Goal: Task Accomplishment & Management: Manage account settings

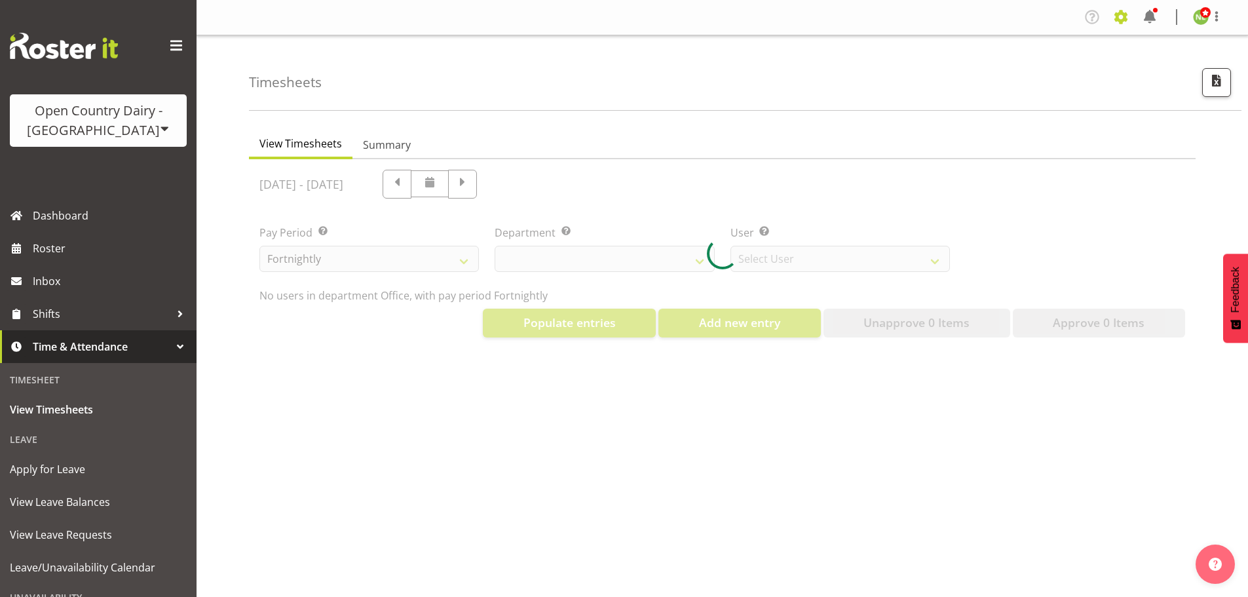
click at [1117, 20] on span at bounding box center [1121, 17] width 21 height 21
click at [997, 139] on link "Employees" at bounding box center [1041, 142] width 182 height 24
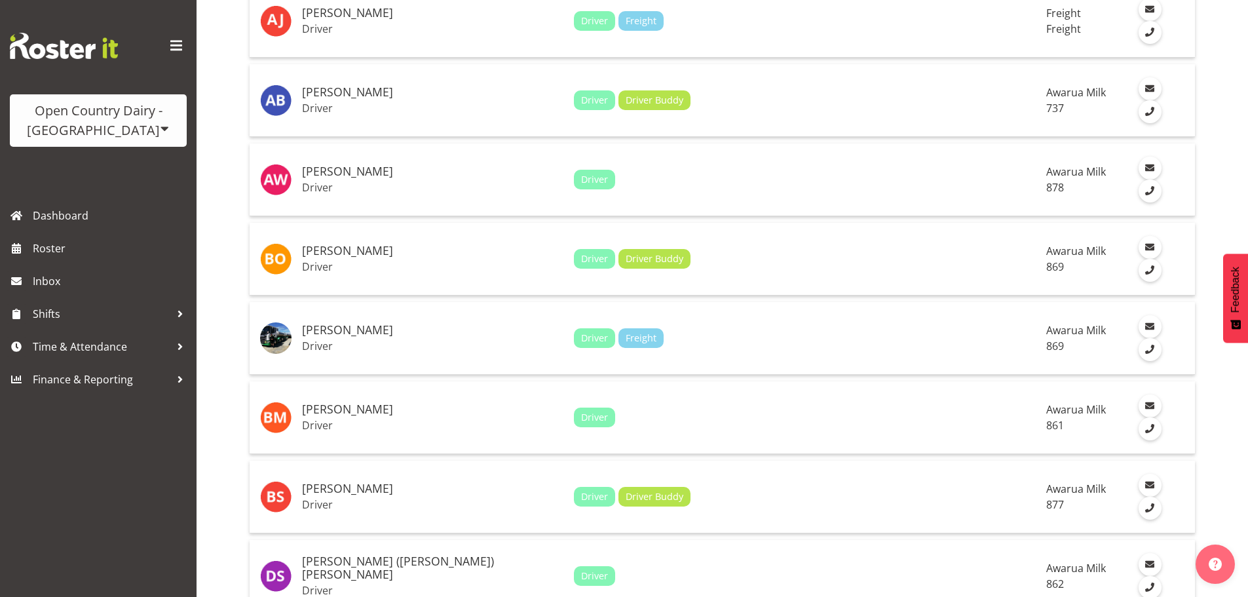
scroll to position [983, 0]
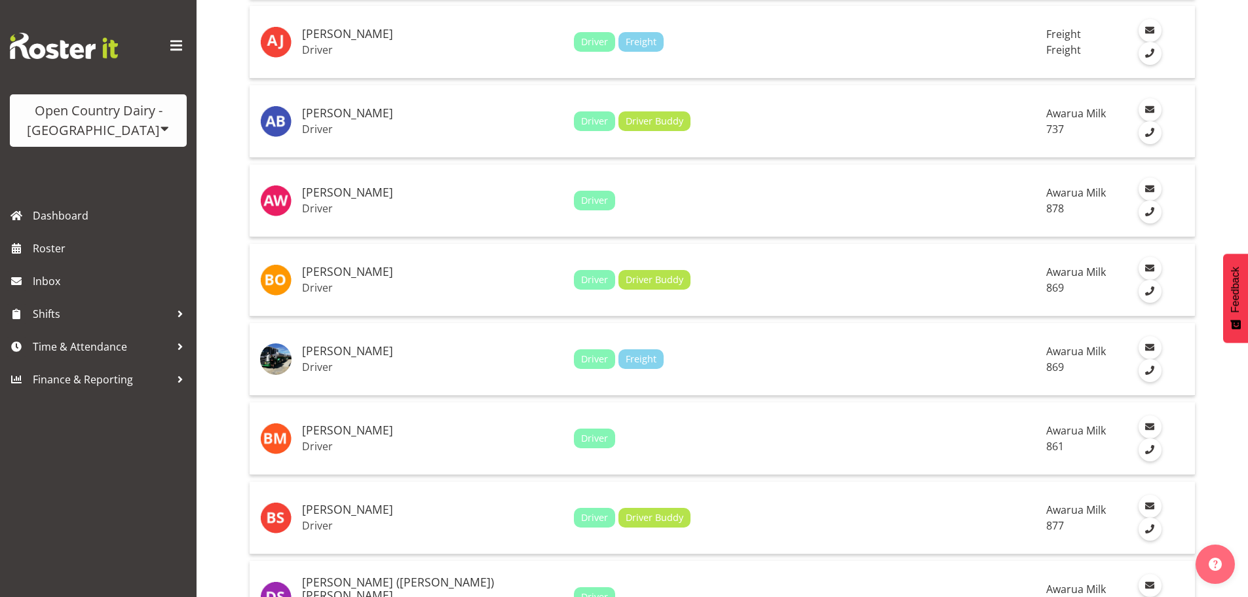
drag, startPoint x: 227, startPoint y: 396, endPoint x: 214, endPoint y: 366, distance: 33.2
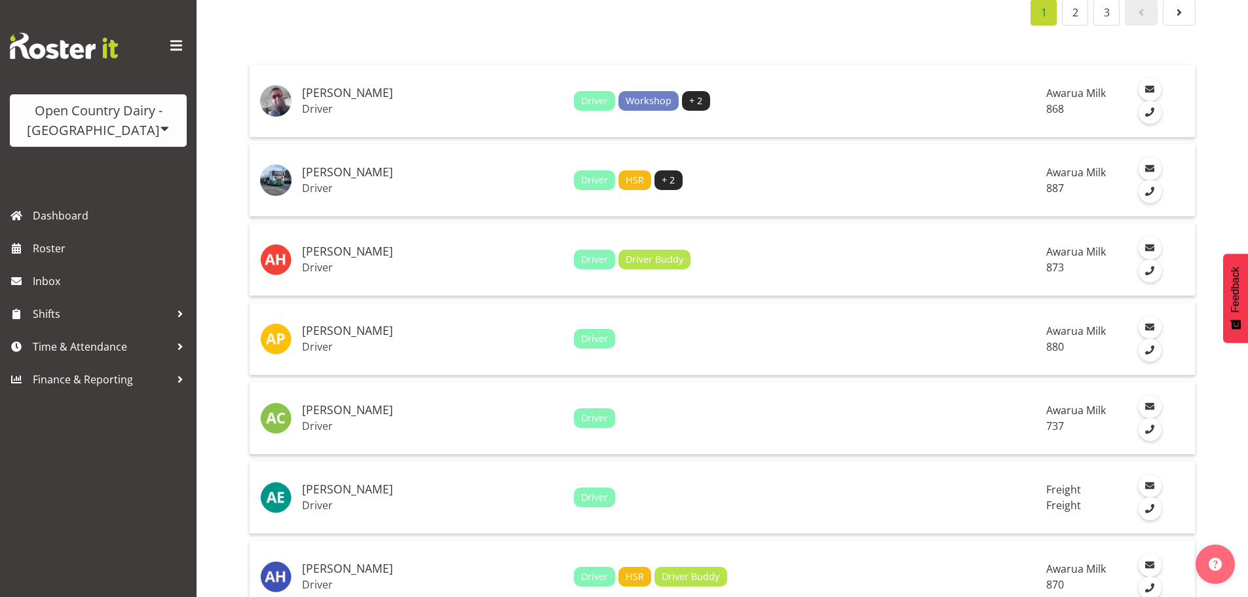
scroll to position [0, 0]
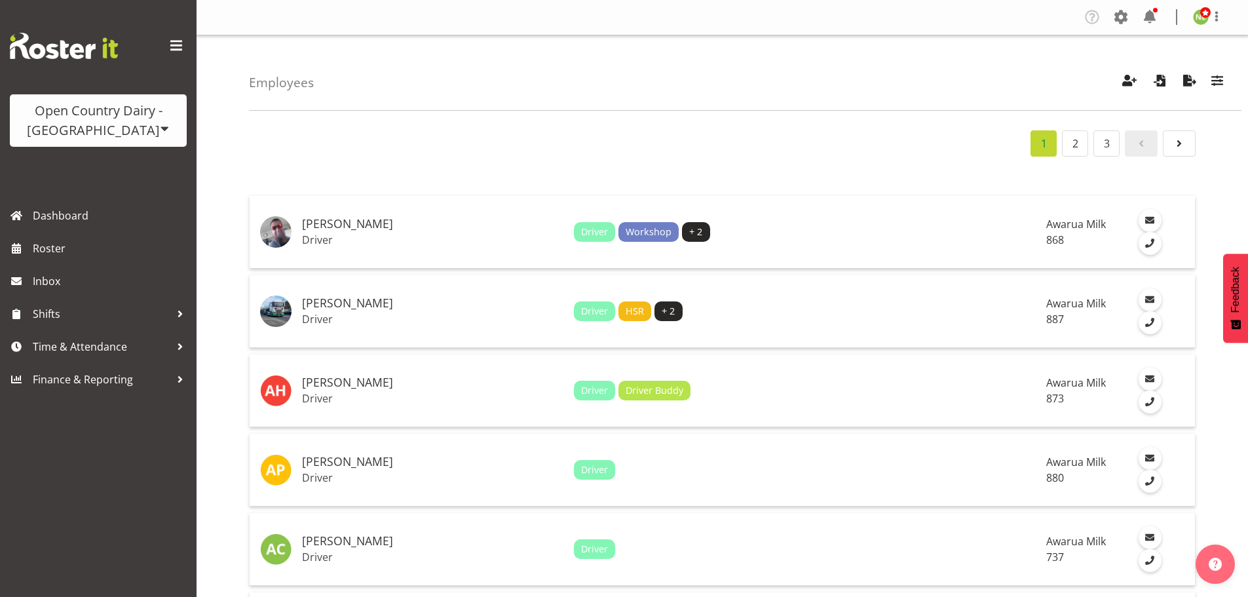
click at [72, 252] on span "Roster" at bounding box center [111, 249] width 157 height 20
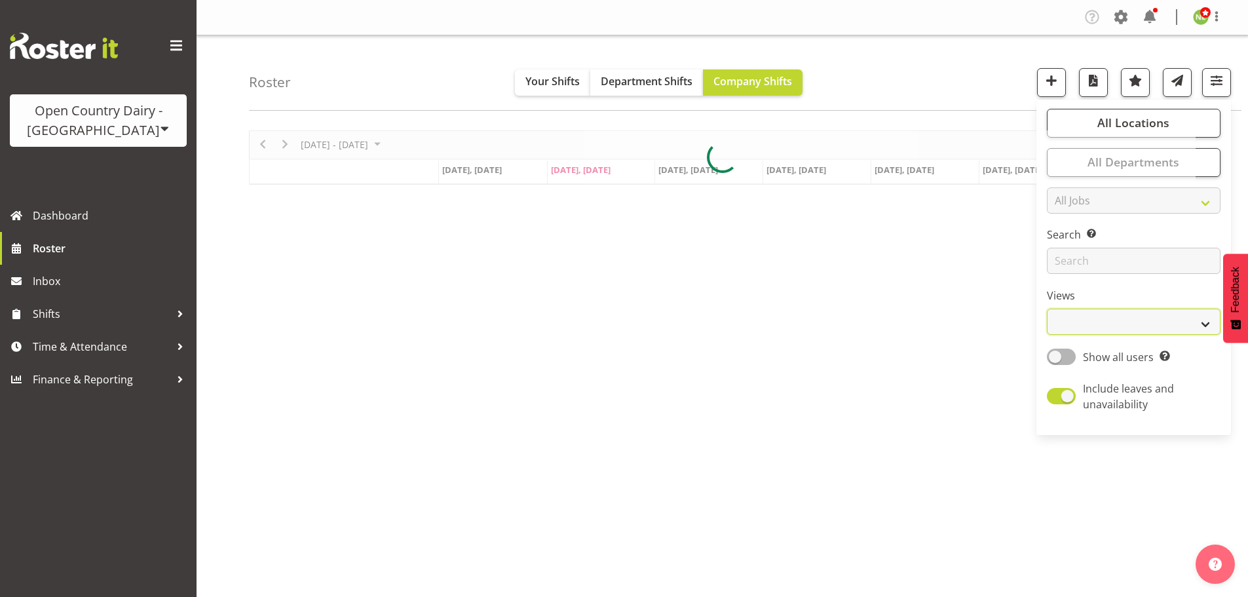
click at [1115, 322] on select "Staff Role Shift - Horizontal Shift - Vertical Staff - Location" at bounding box center [1134, 322] width 174 height 26
select select "shift"
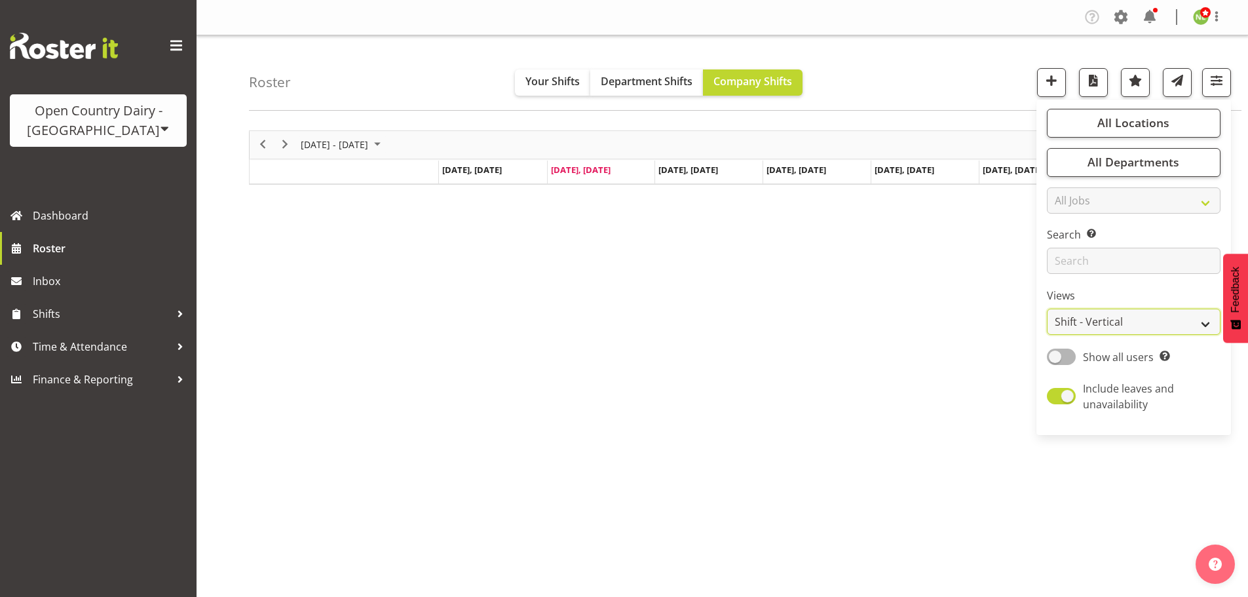
click at [1048, 309] on select "Staff Role Shift - Horizontal Shift - Vertical Staff - Location" at bounding box center [1134, 322] width 174 height 26
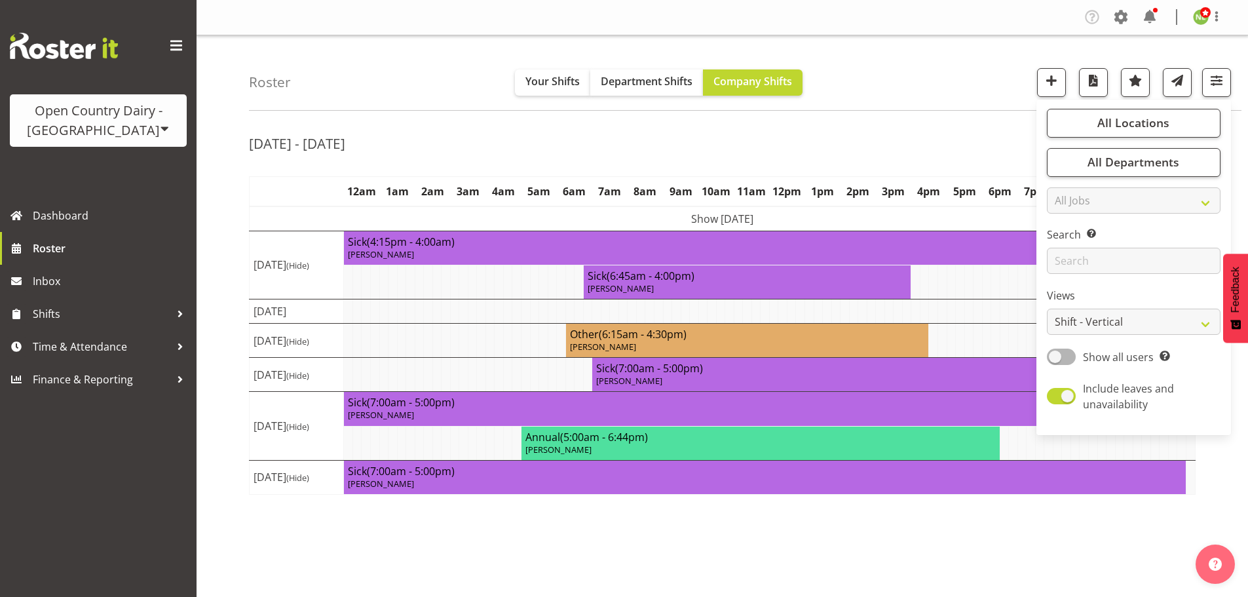
click at [223, 358] on div "Roster Your Shifts Department Shifts Company Shifts All Locations Clear Awarua …" at bounding box center [723, 339] width 1052 height 609
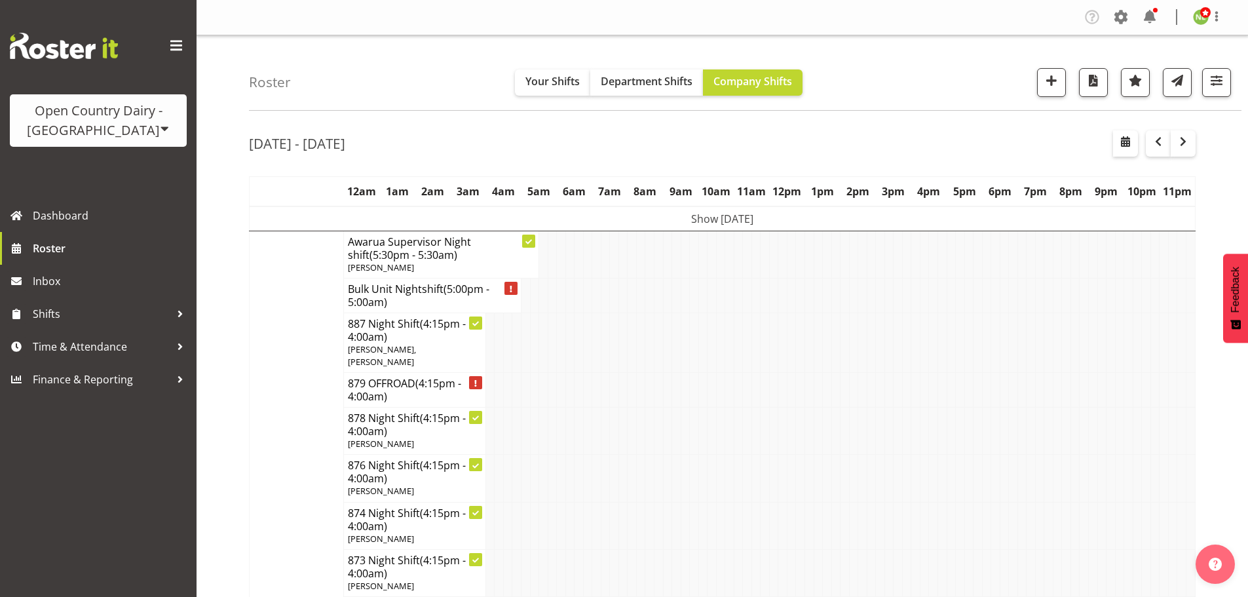
click at [1105, 321] on td at bounding box center [1102, 343] width 9 height 60
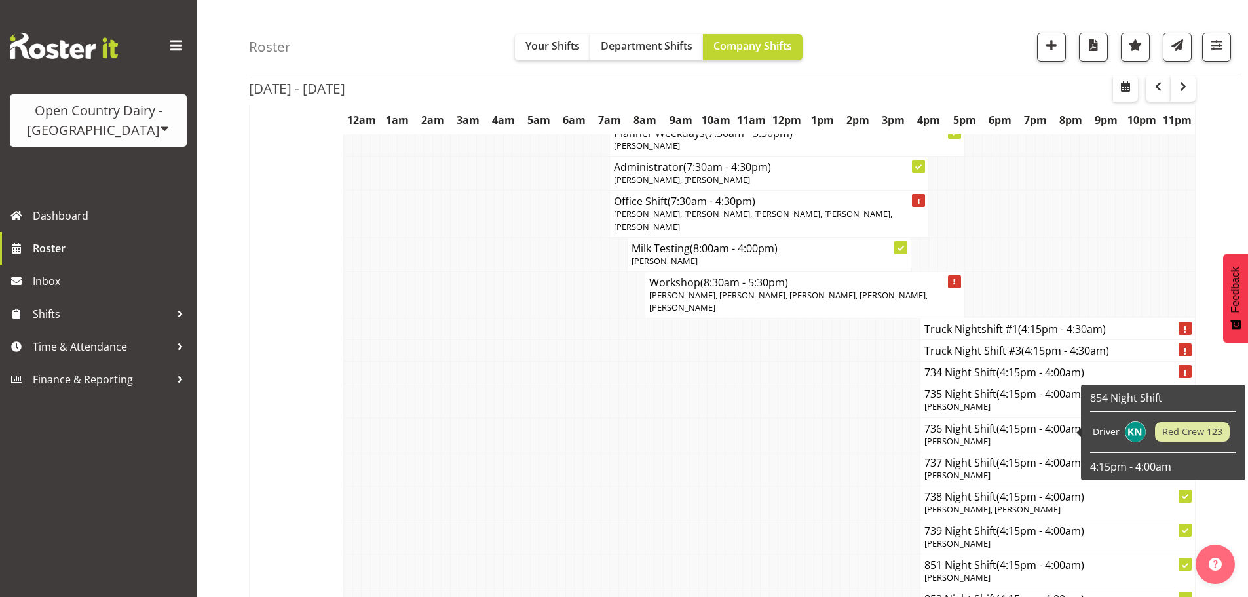
scroll to position [13630, 0]
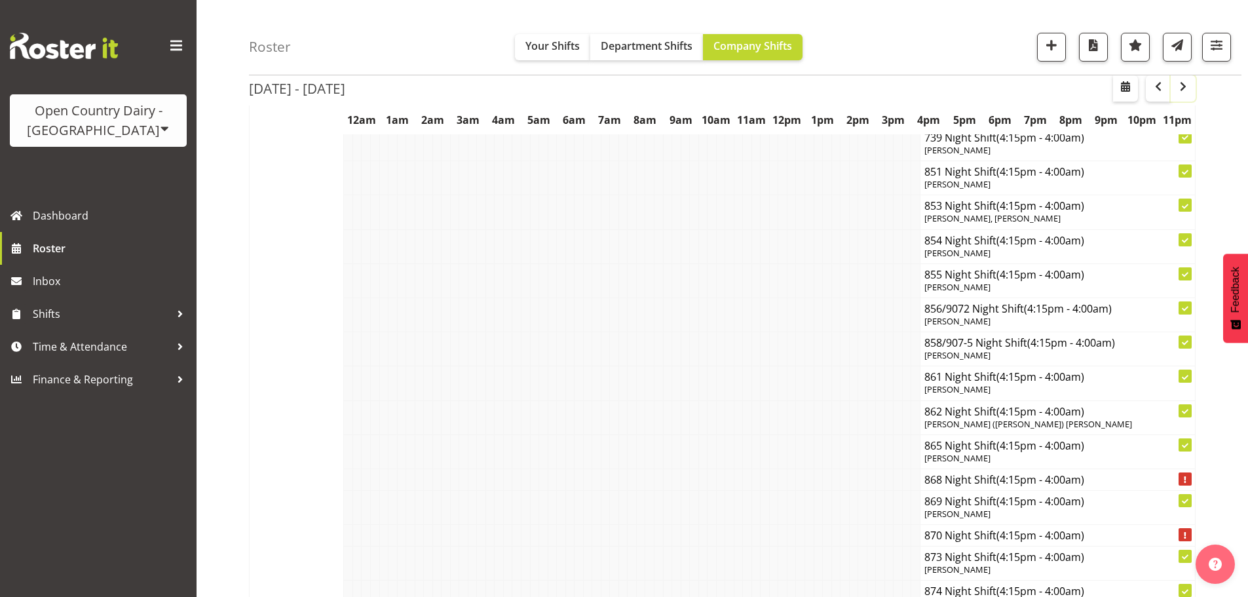
click at [1186, 88] on span "button" at bounding box center [1184, 87] width 16 height 16
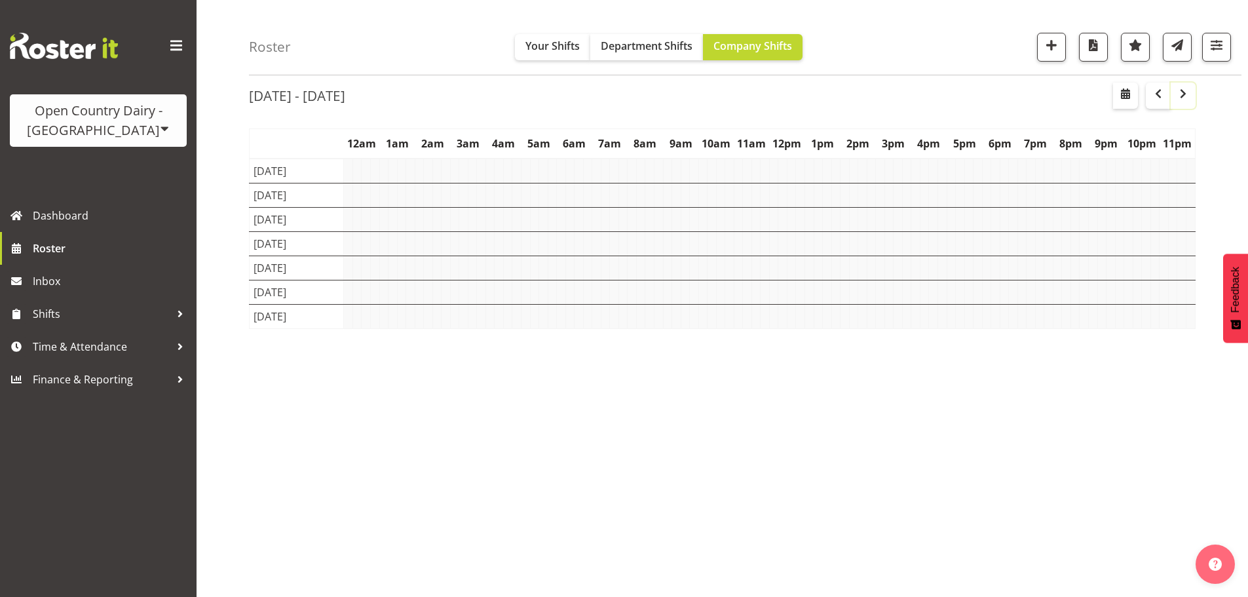
scroll to position [48, 0]
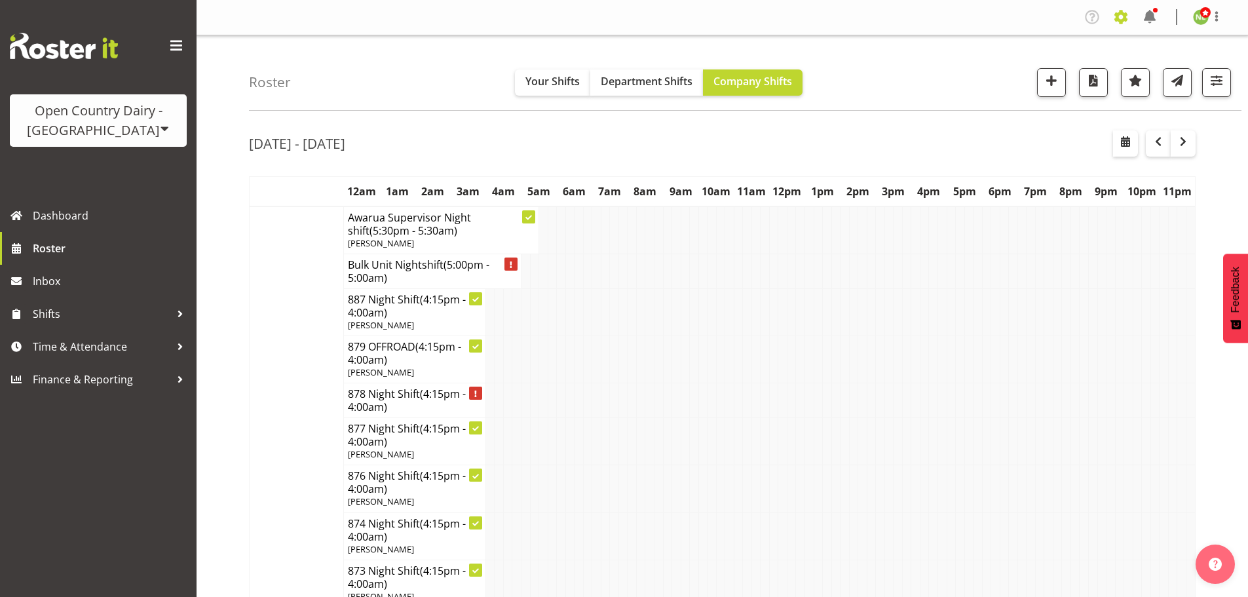
click at [1126, 13] on span at bounding box center [1121, 17] width 21 height 21
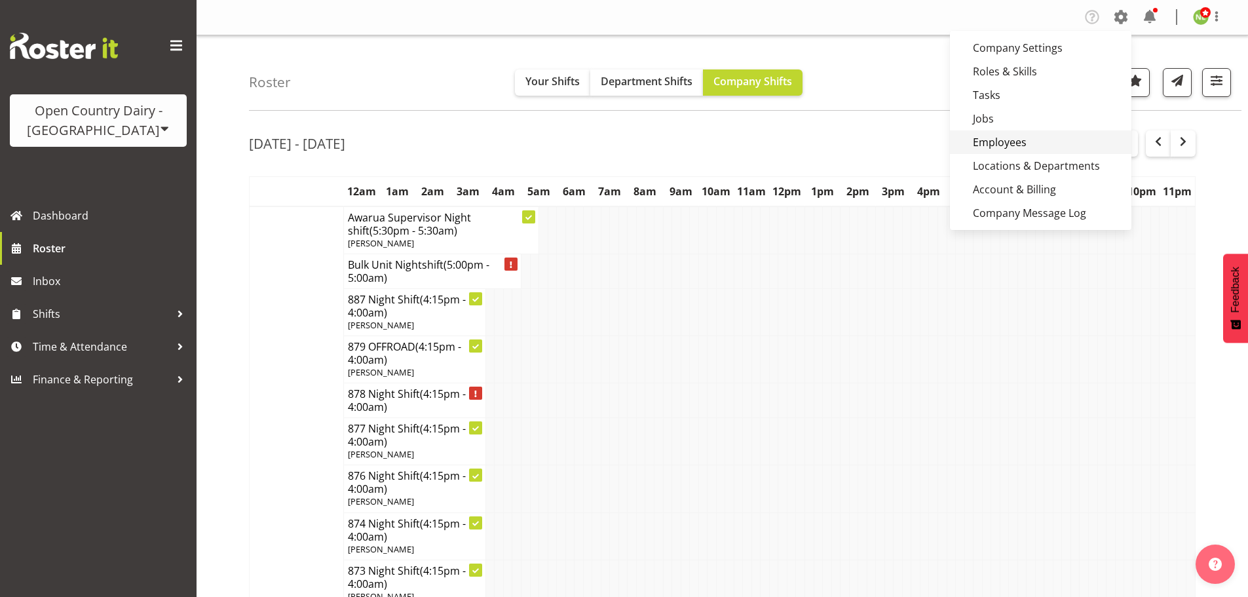
click at [1031, 146] on link "Employees" at bounding box center [1041, 142] width 182 height 24
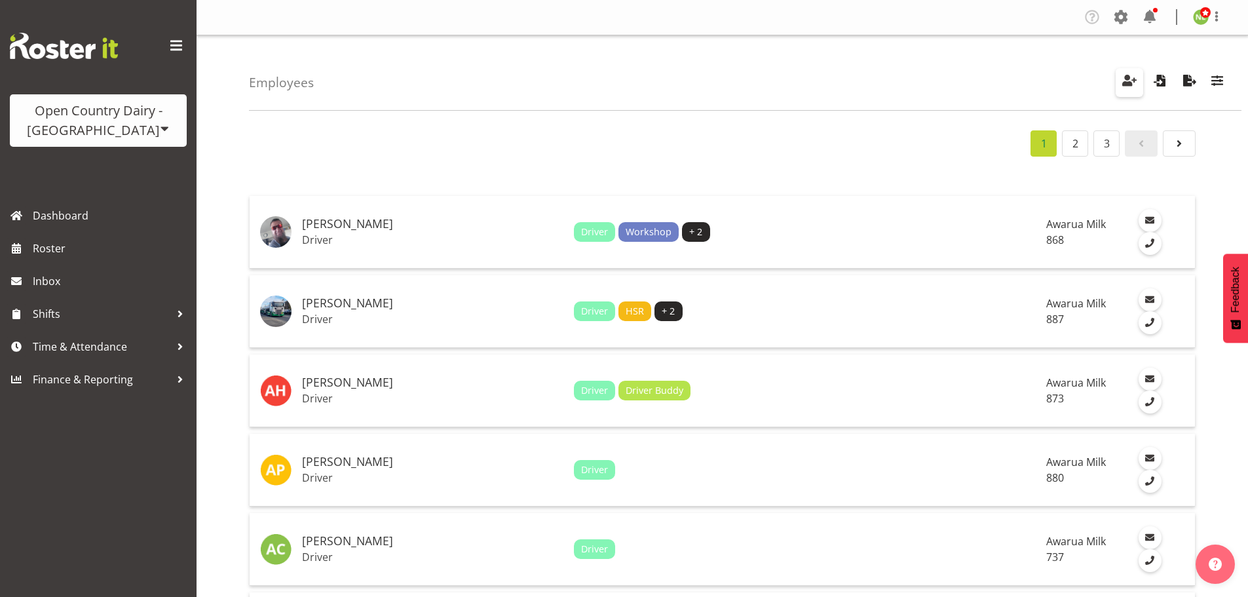
click at [1138, 79] on button "button" at bounding box center [1130, 82] width 28 height 29
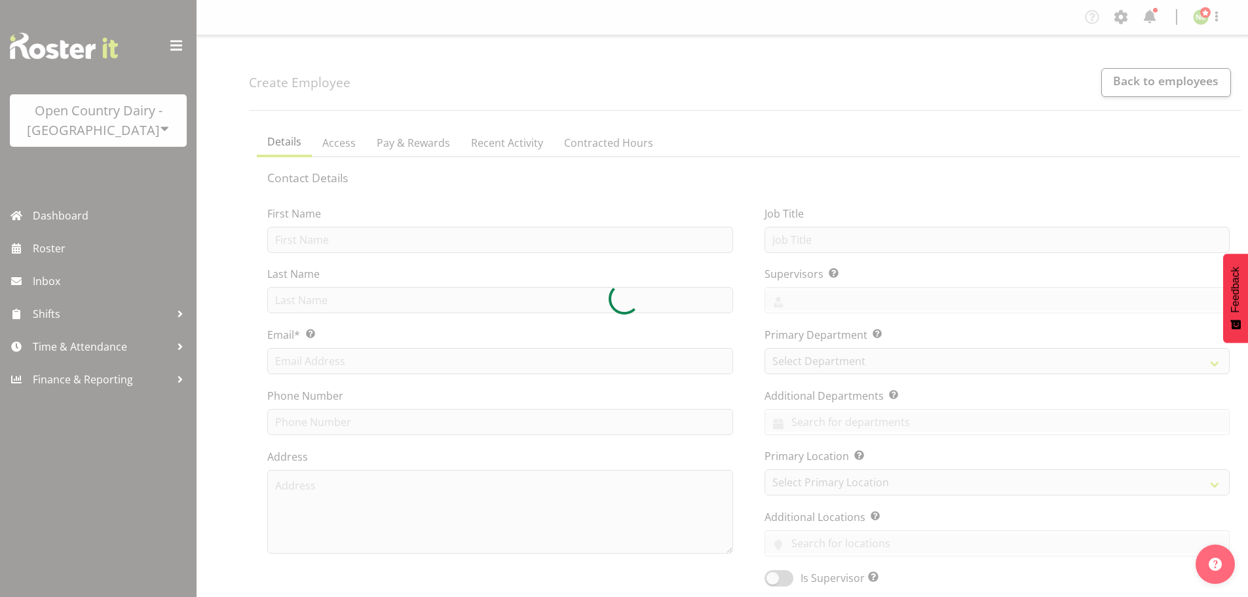
drag, startPoint x: 282, startPoint y: 246, endPoint x: 296, endPoint y: 246, distance: 13.8
click at [283, 246] on div at bounding box center [624, 298] width 1248 height 597
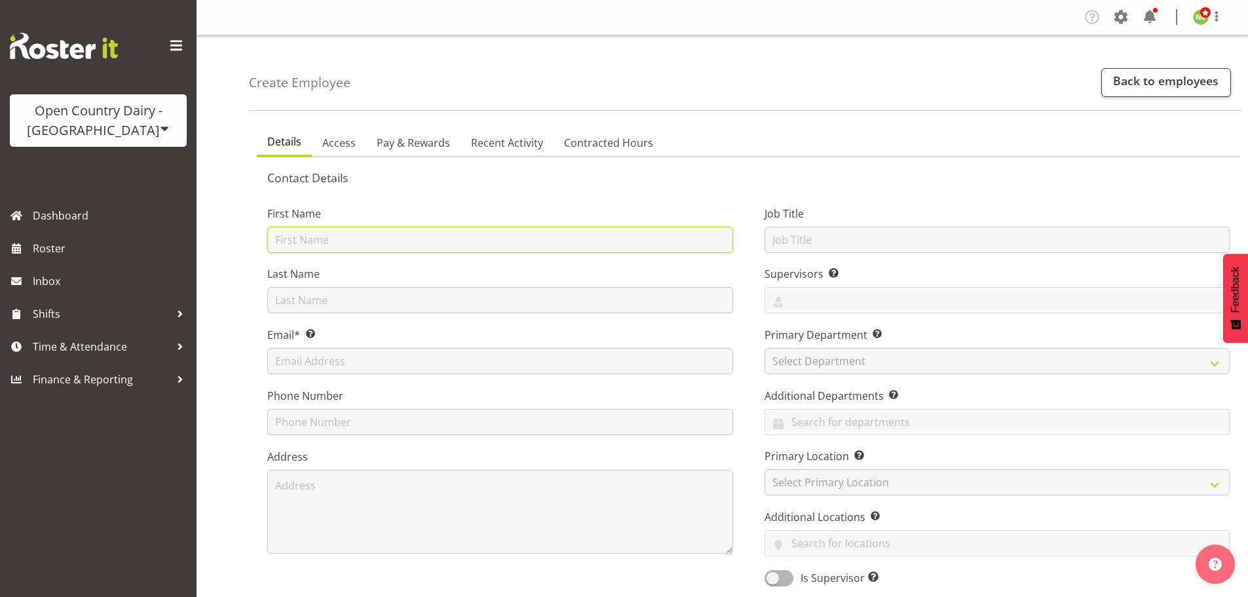
click at [539, 239] on input "text" at bounding box center [500, 240] width 466 height 26
type input "Brent"
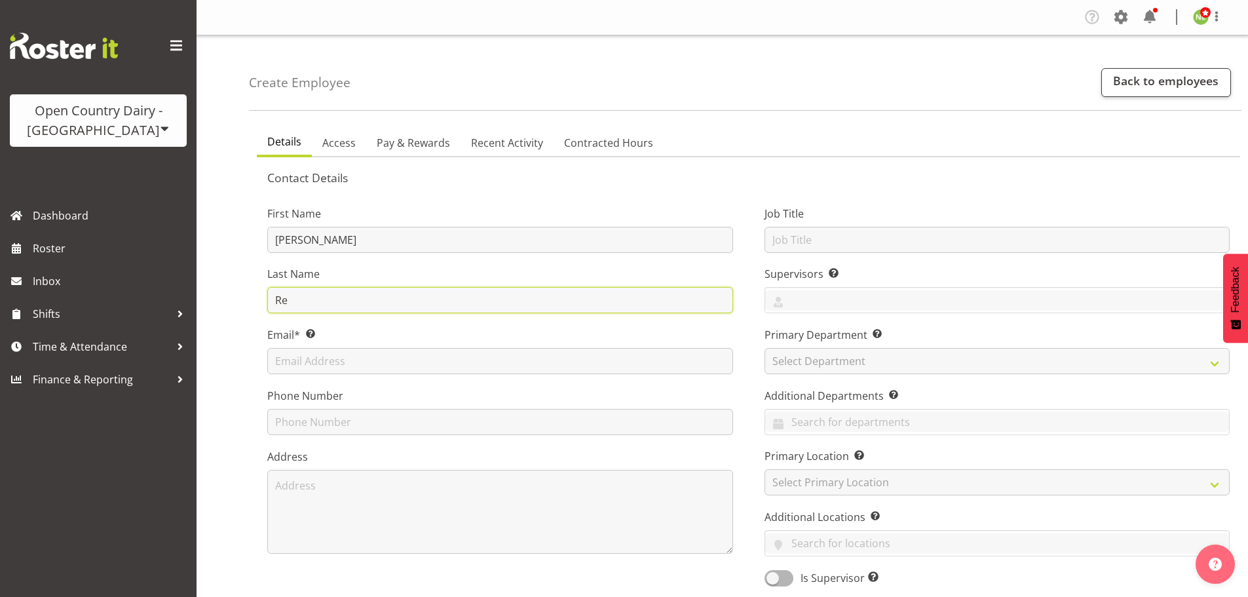
click at [420, 305] on input "Re" at bounding box center [500, 300] width 466 height 26
type input "Reidy"
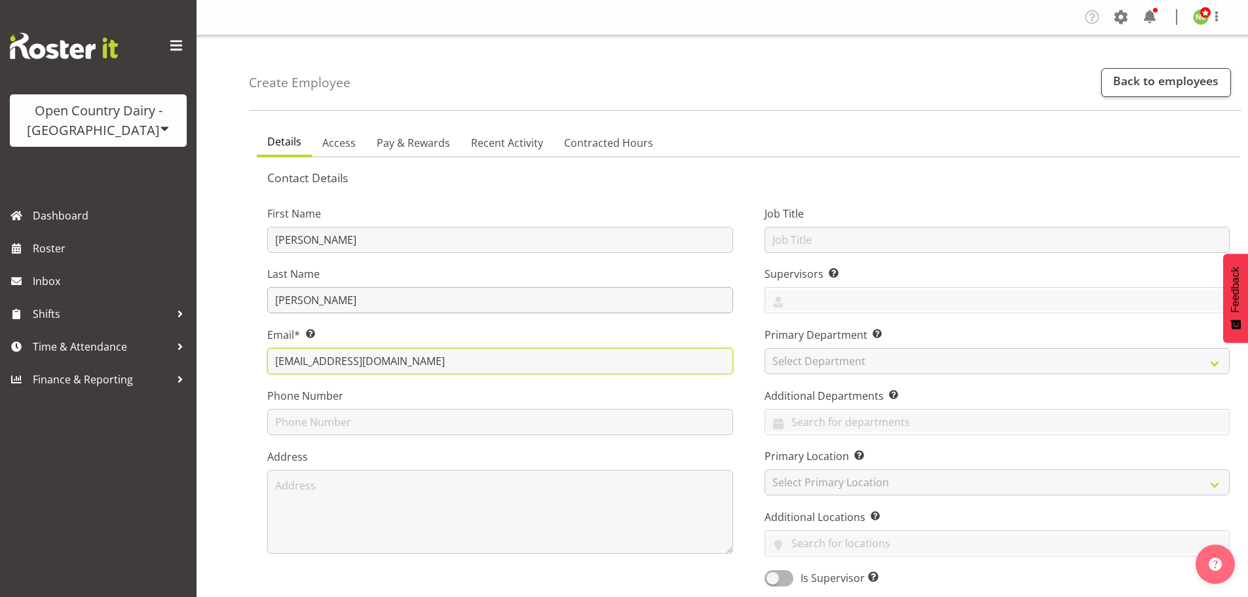
type input "reidiman@yahoo.co.nz"
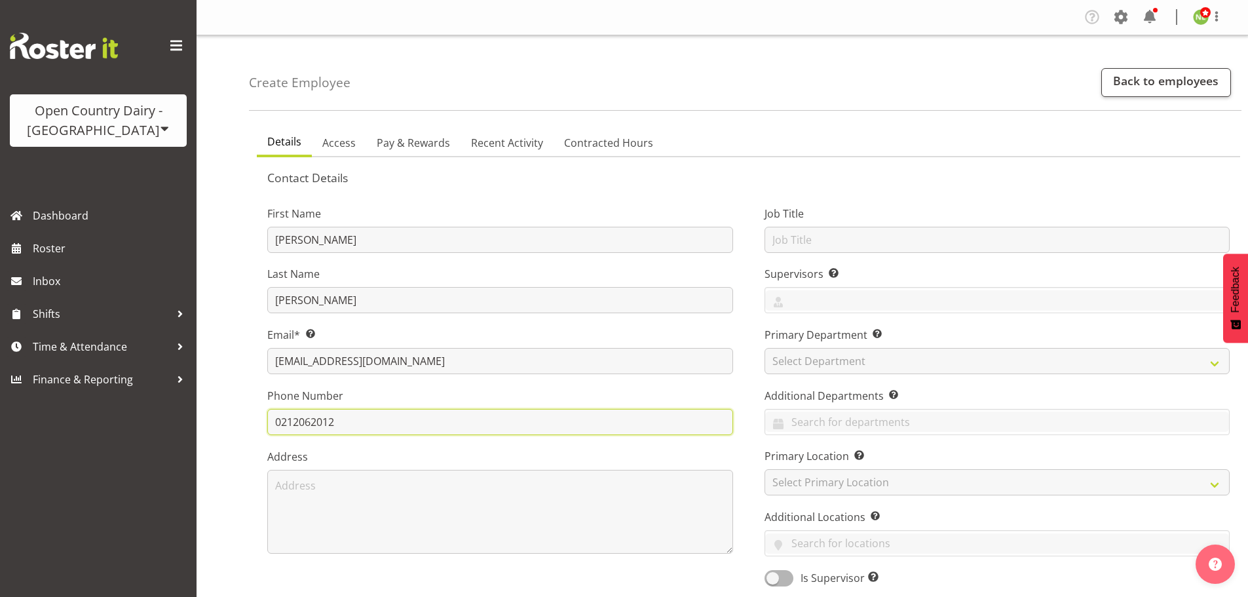
type input "0212062012"
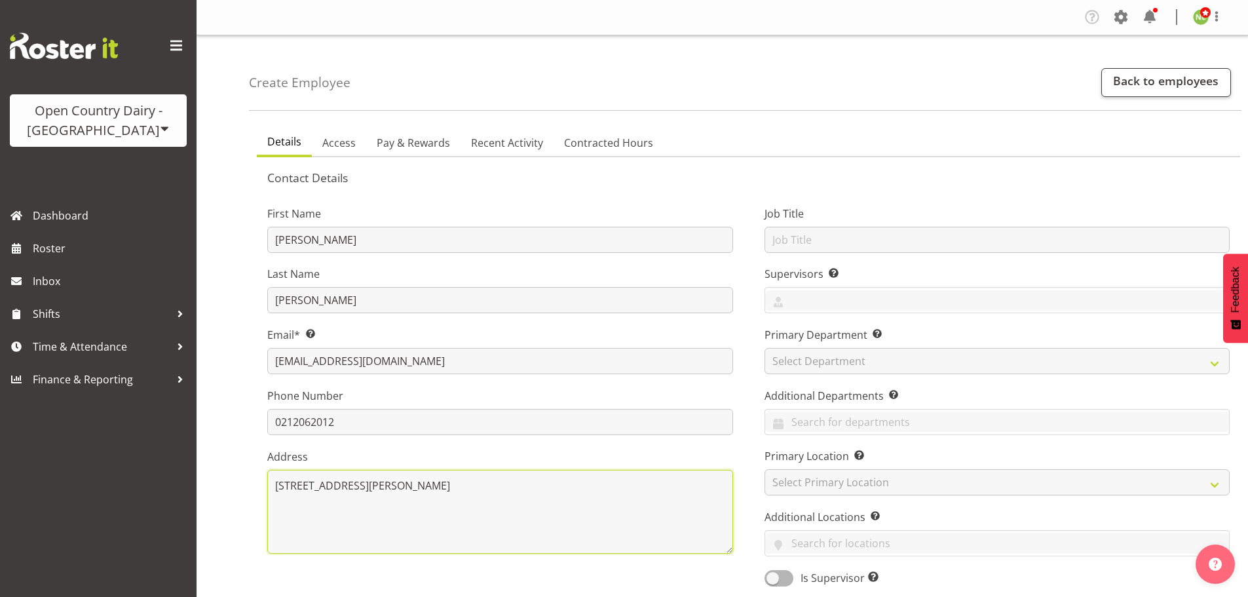
type textarea "[STREET_ADDRESS][PERSON_NAME]"
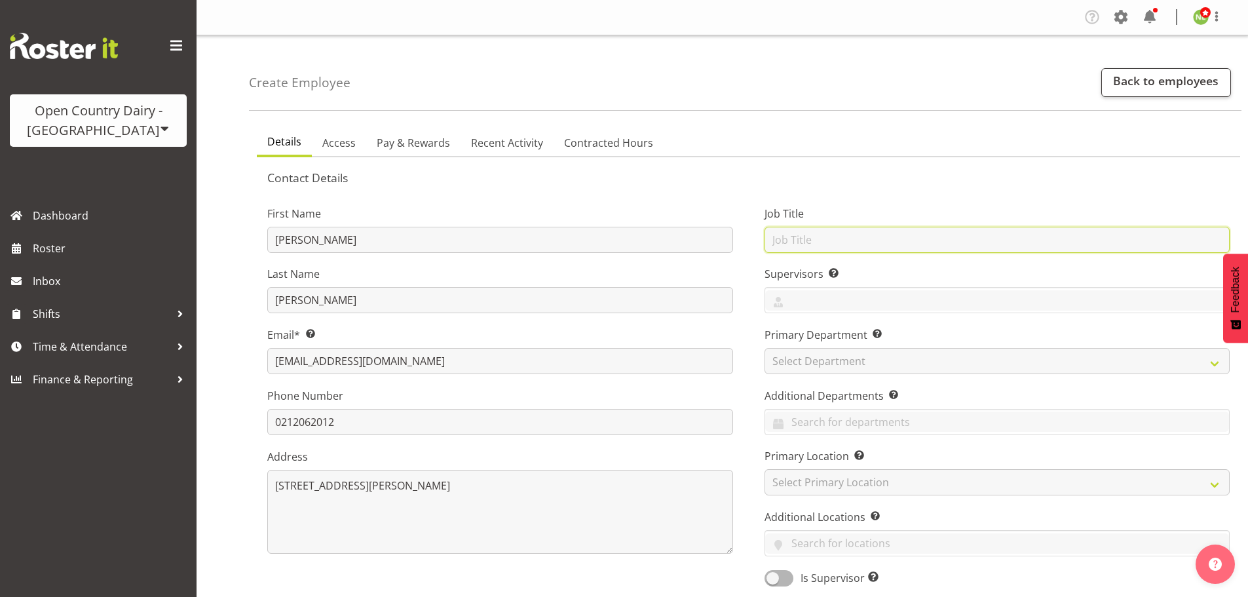
click at [788, 237] on input "text" at bounding box center [998, 240] width 466 height 26
type input "Cadet"
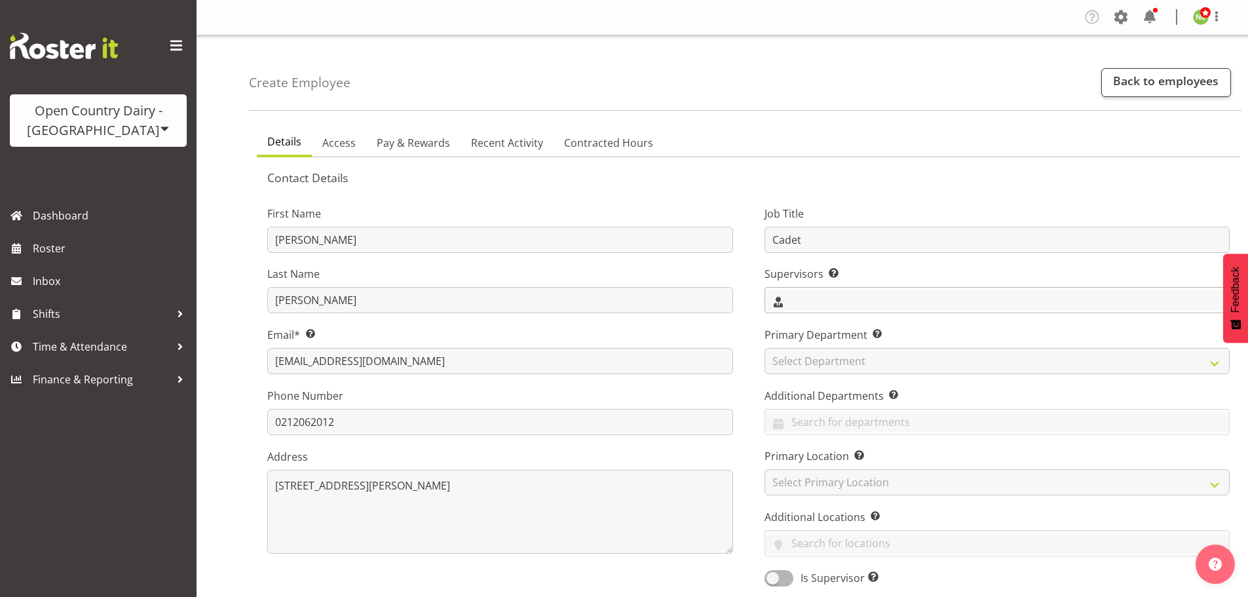
click at [807, 298] on input "text" at bounding box center [997, 300] width 465 height 20
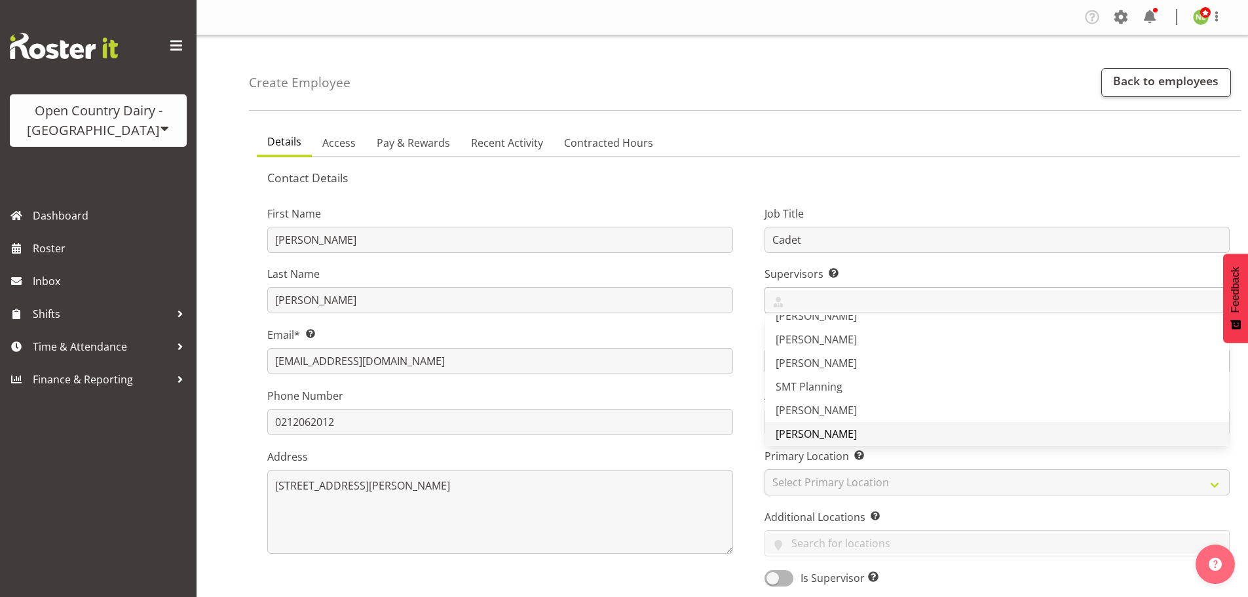
scroll to position [131, 0]
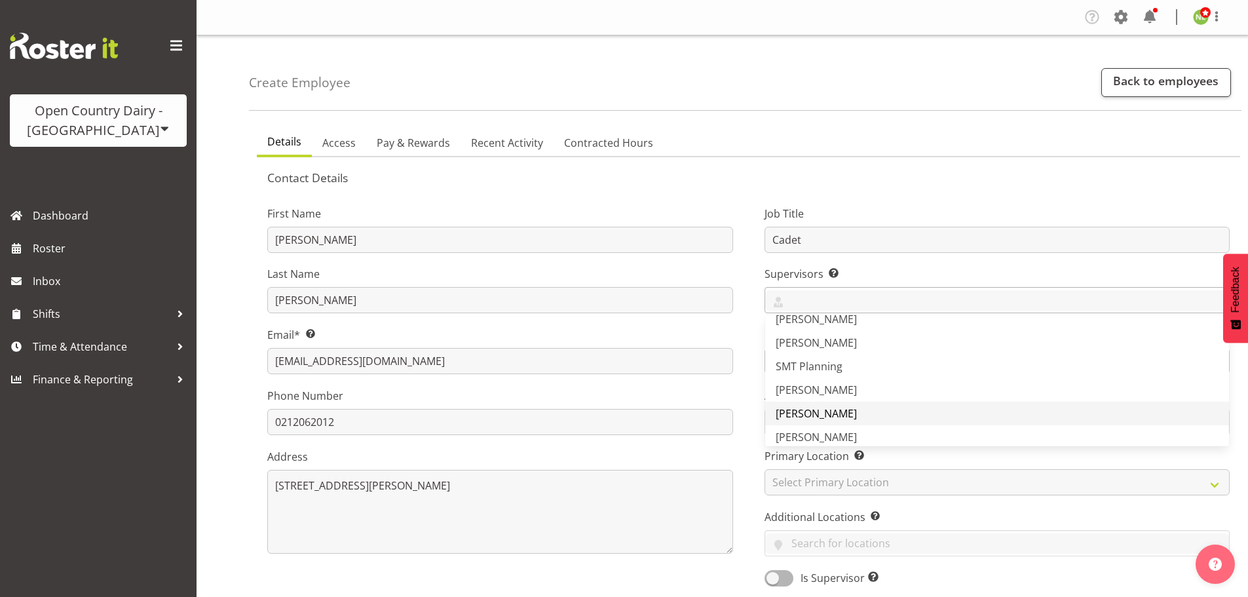
drag, startPoint x: 813, startPoint y: 436, endPoint x: 775, endPoint y: 415, distance: 43.4
click at [813, 435] on span "Tim Magness" at bounding box center [816, 437] width 81 height 14
click at [756, 336] on div "Job Title Cadet Supervisors Select the employee’s supervisors, or the person wh…" at bounding box center [997, 391] width 497 height 409
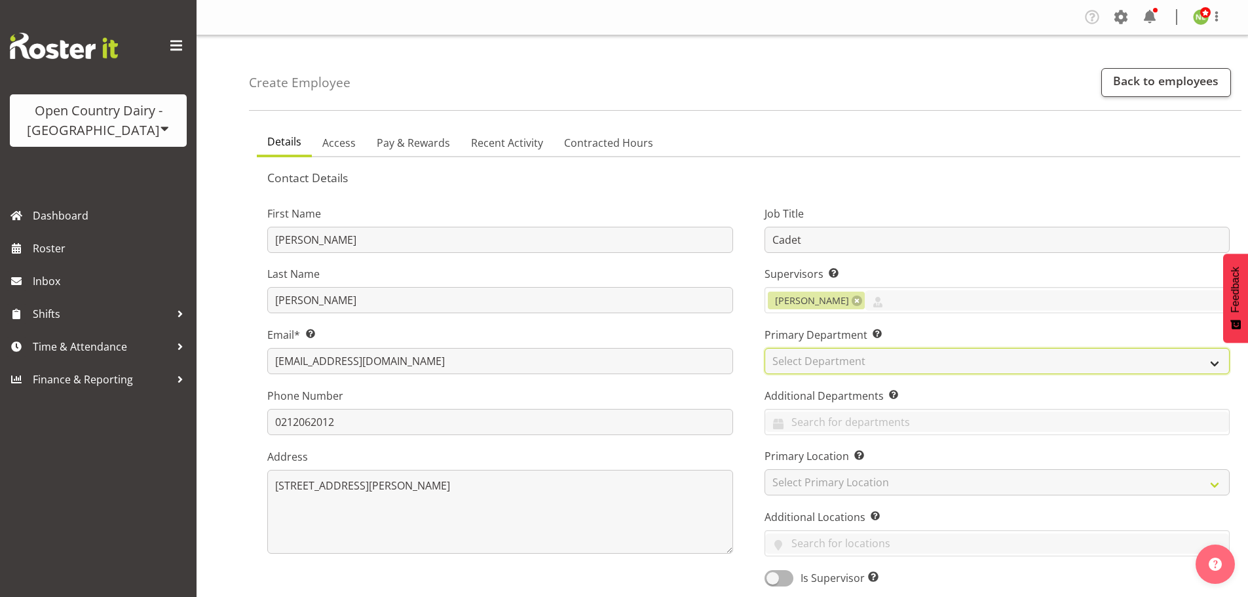
click at [833, 360] on select "Select Department 731 734 735 736 737 738 739 850 851" at bounding box center [998, 361] width 466 height 26
select select "698"
click at [765, 348] on select "Select Department 731 734 735 736 737 738 739 850 851" at bounding box center [998, 361] width 466 height 26
click at [751, 392] on div "Job Title Cadet Supervisors Select the employee’s supervisors, or the person wh…" at bounding box center [997, 391] width 497 height 409
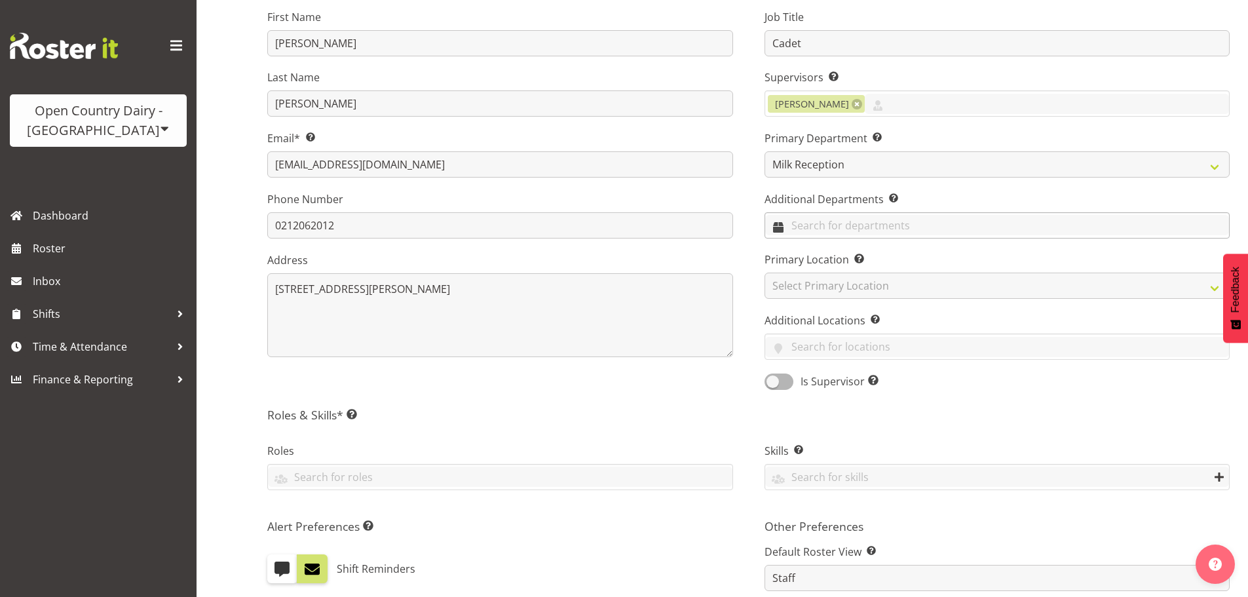
click at [801, 226] on input "text" at bounding box center [997, 225] width 465 height 20
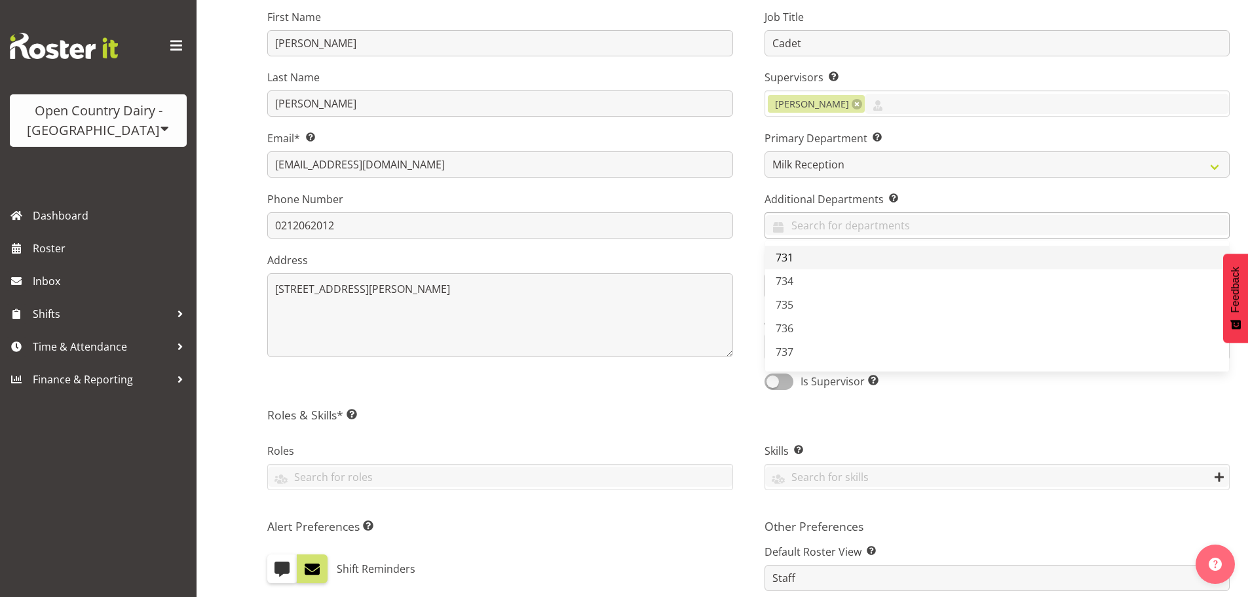
click at [804, 259] on link "731" at bounding box center [997, 258] width 465 height 24
click at [799, 290] on link "734" at bounding box center [997, 281] width 465 height 24
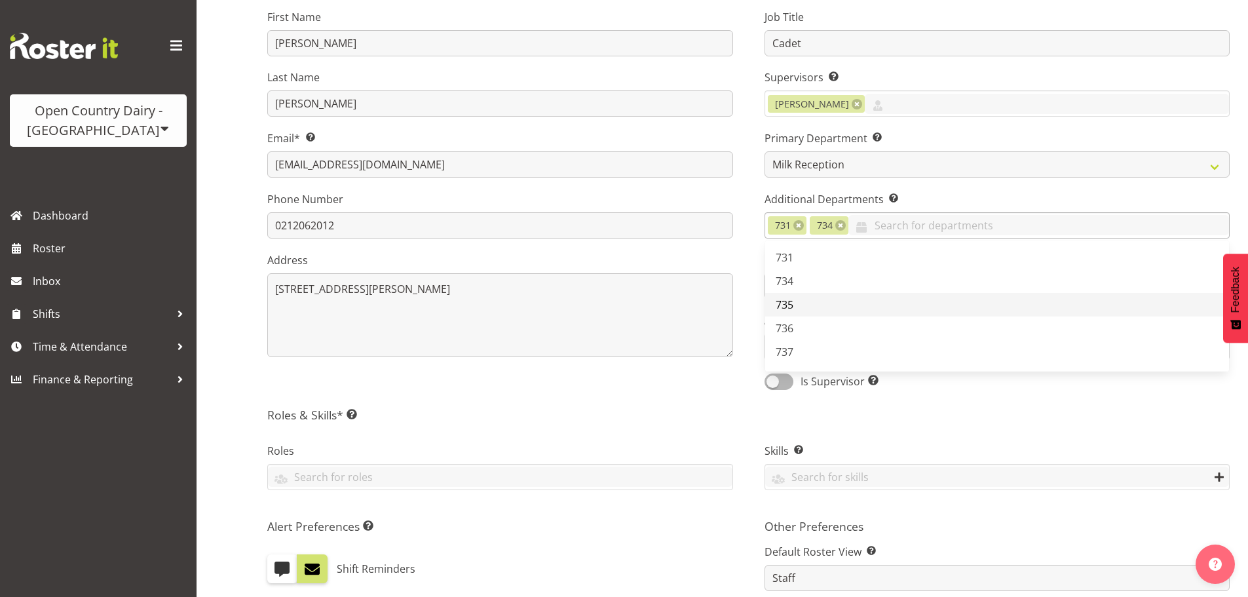
drag, startPoint x: 803, startPoint y: 303, endPoint x: 805, endPoint y: 313, distance: 10.7
click at [803, 304] on link "735" at bounding box center [997, 305] width 465 height 24
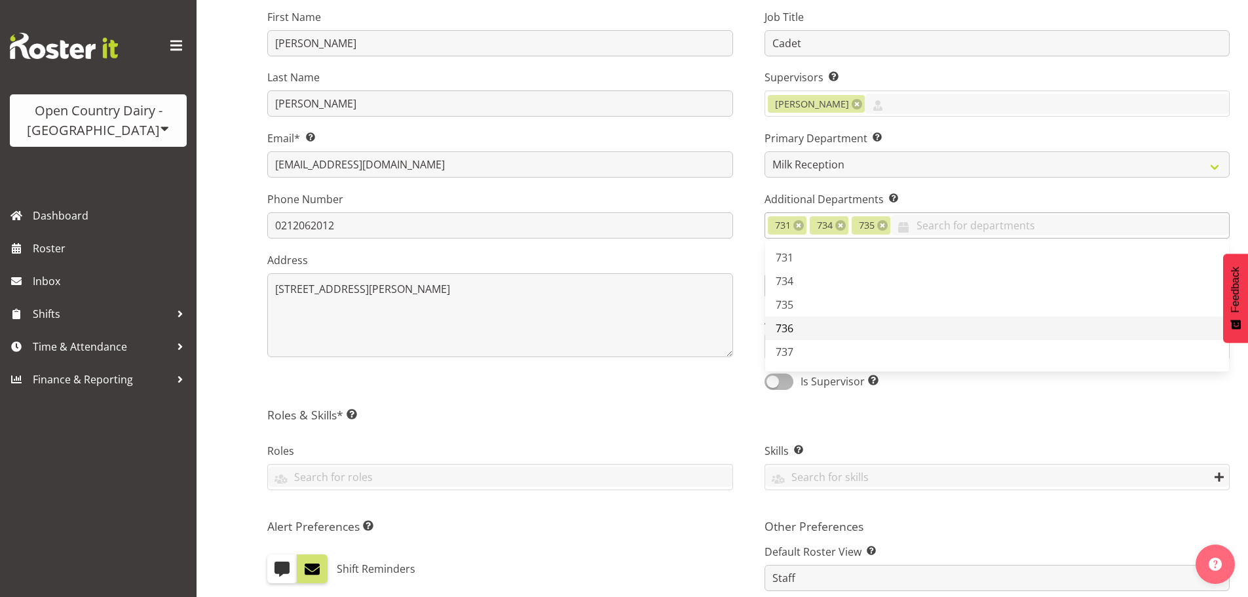
click at [811, 335] on link "736" at bounding box center [997, 329] width 465 height 24
click at [801, 354] on link "737" at bounding box center [997, 352] width 465 height 24
click at [798, 229] on link at bounding box center [799, 225] width 10 height 10
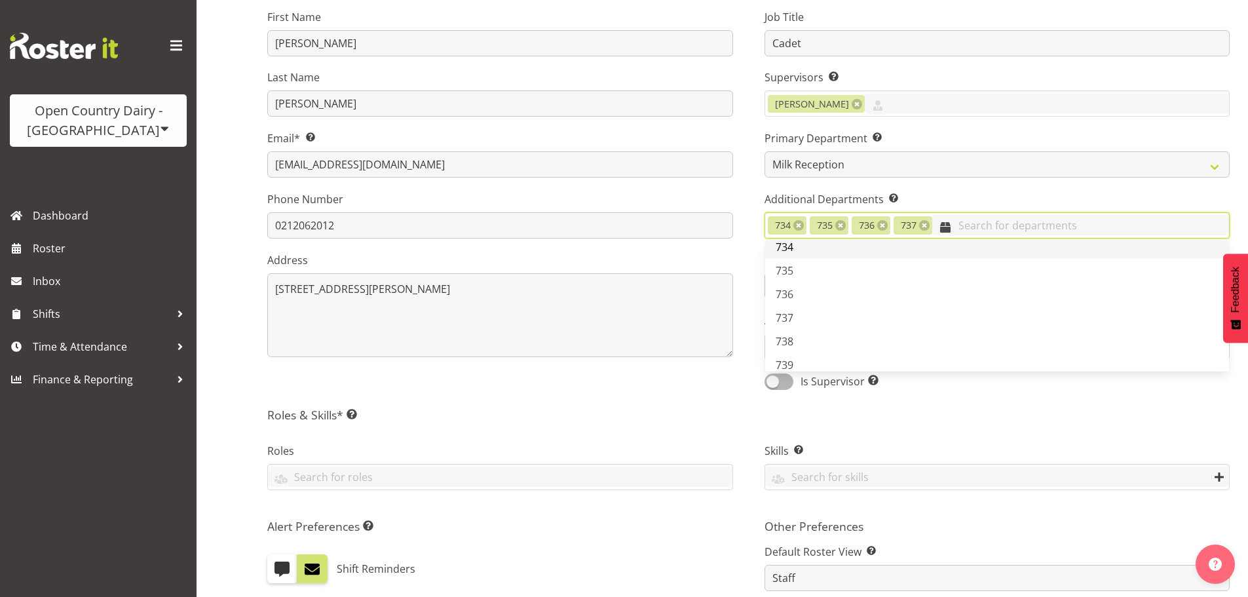
scroll to position [66, 0]
click at [801, 303] on link "738" at bounding box center [997, 310] width 465 height 24
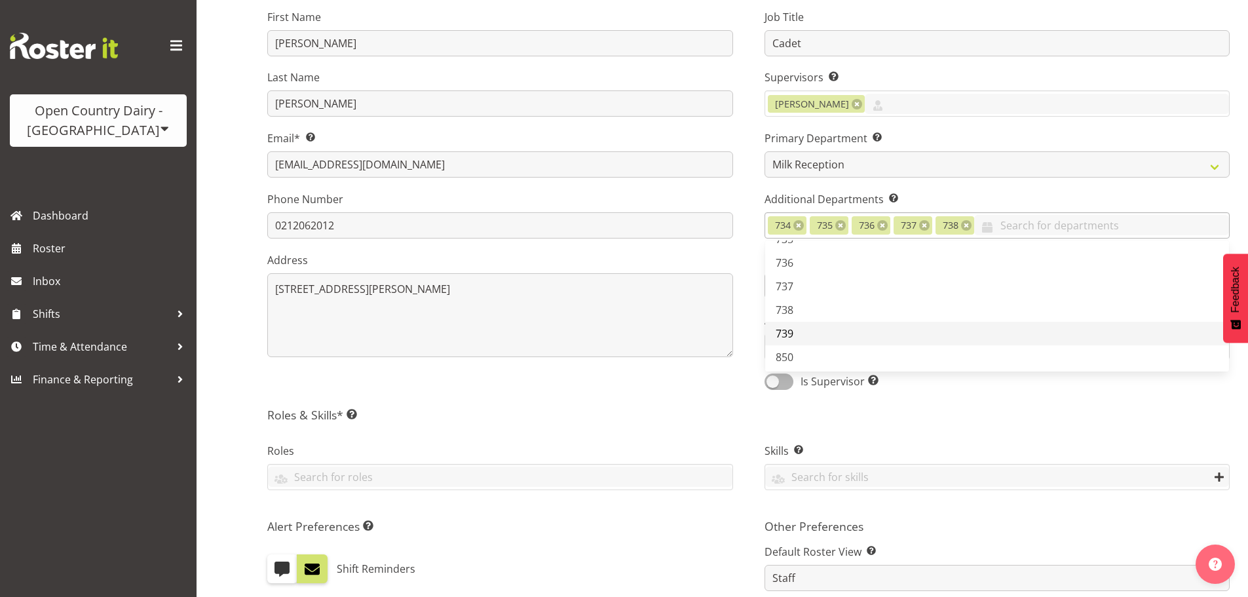
click at [807, 335] on link "739" at bounding box center [997, 334] width 465 height 24
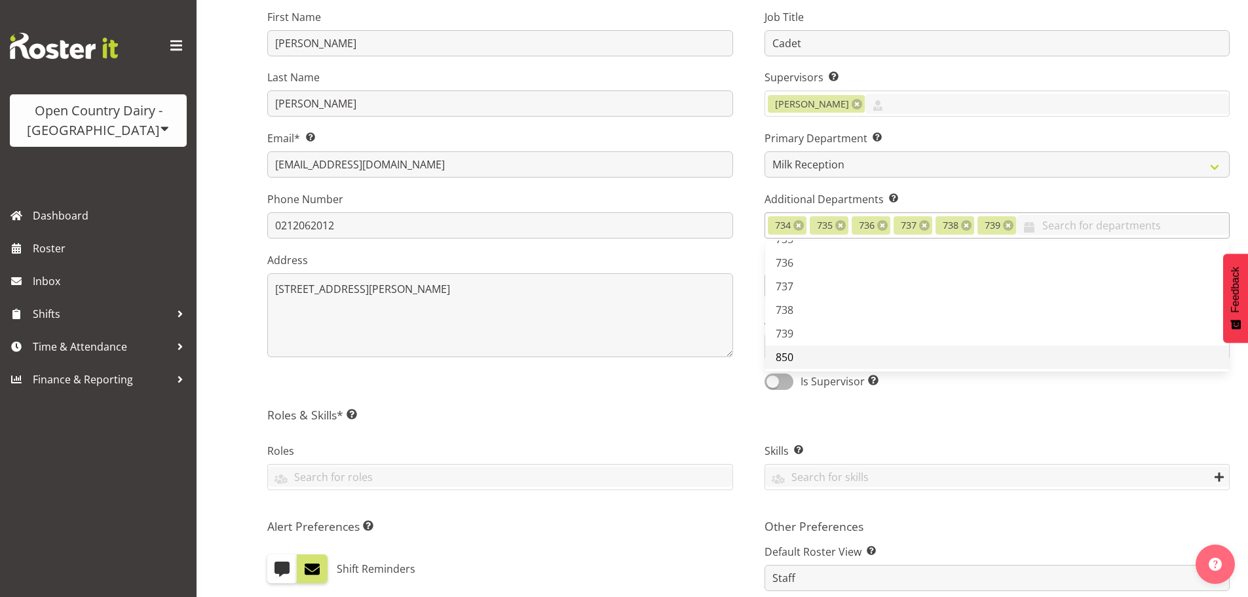
click at [805, 354] on link "850" at bounding box center [997, 357] width 465 height 24
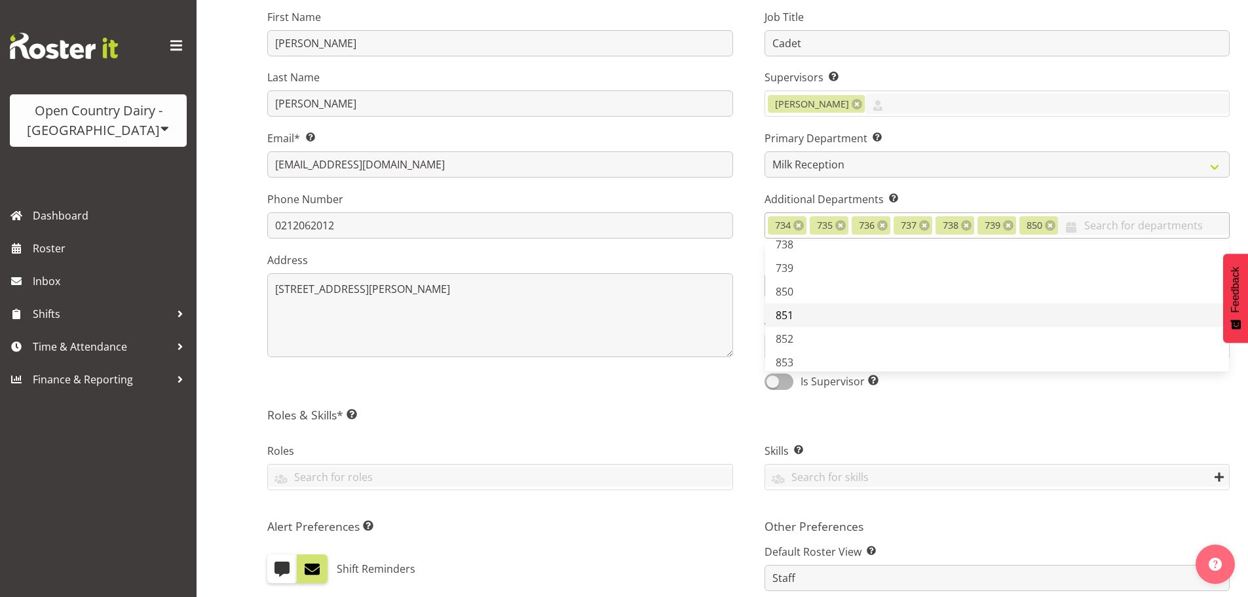
click at [802, 315] on link "851" at bounding box center [997, 315] width 465 height 24
click at [805, 336] on link "852" at bounding box center [997, 339] width 465 height 24
click at [808, 351] on link "852" at bounding box center [997, 339] width 465 height 24
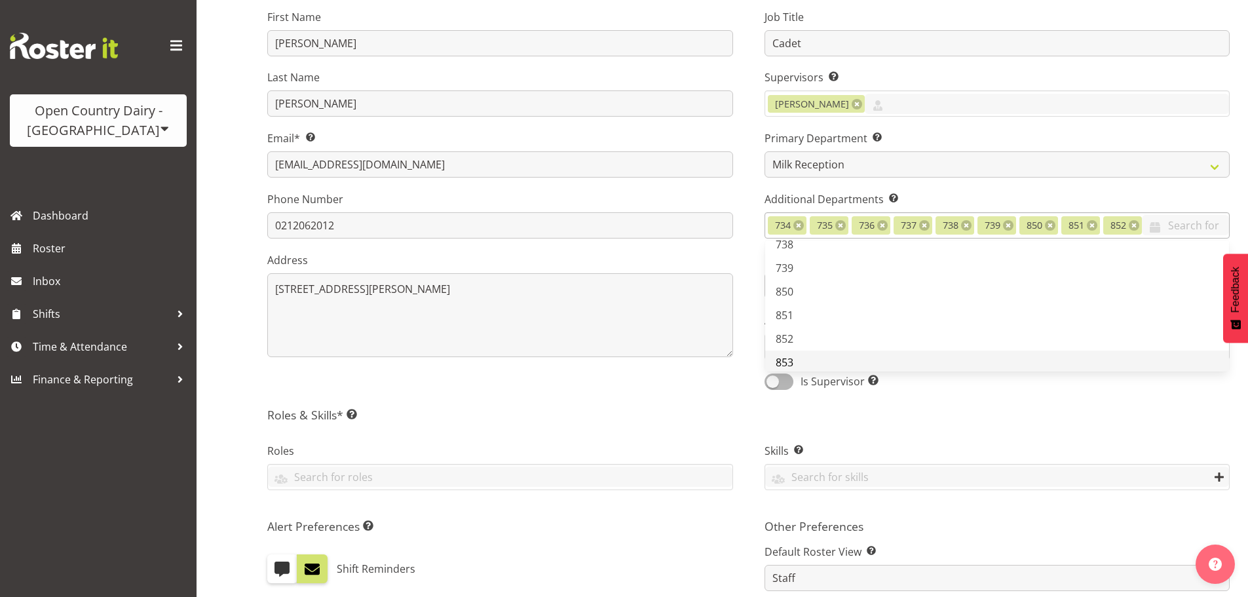
click at [806, 374] on link "853" at bounding box center [997, 363] width 465 height 24
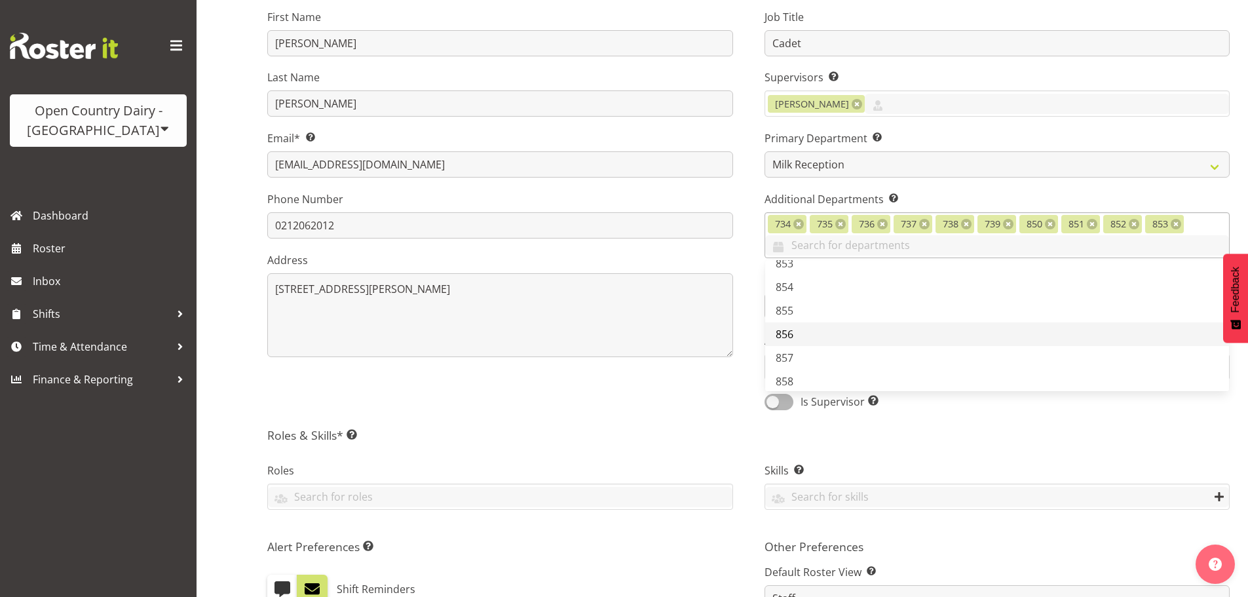
scroll to position [262, 0]
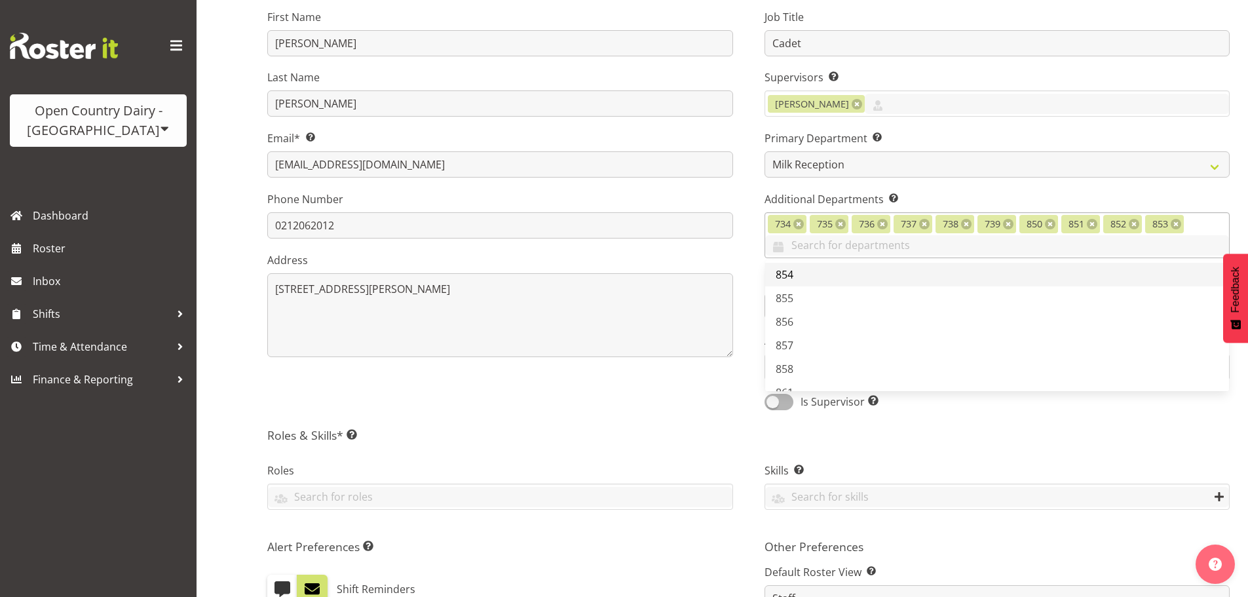
click at [801, 275] on link "854" at bounding box center [997, 275] width 465 height 24
click at [802, 297] on link "855" at bounding box center [997, 298] width 465 height 24
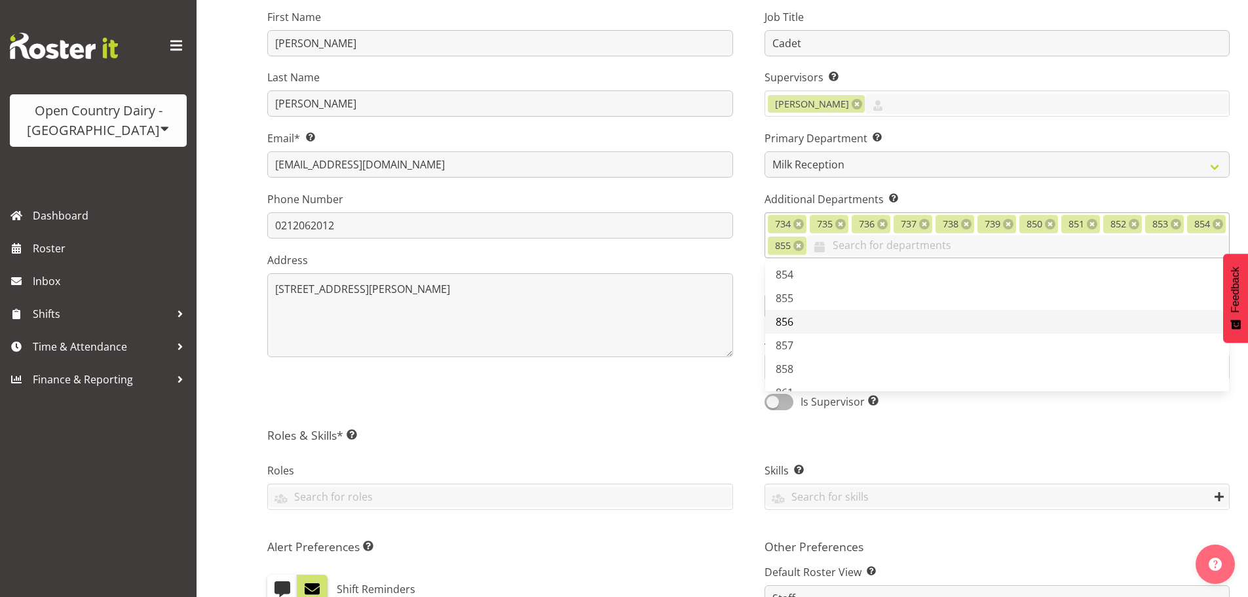
click at [805, 328] on link "856" at bounding box center [997, 322] width 465 height 24
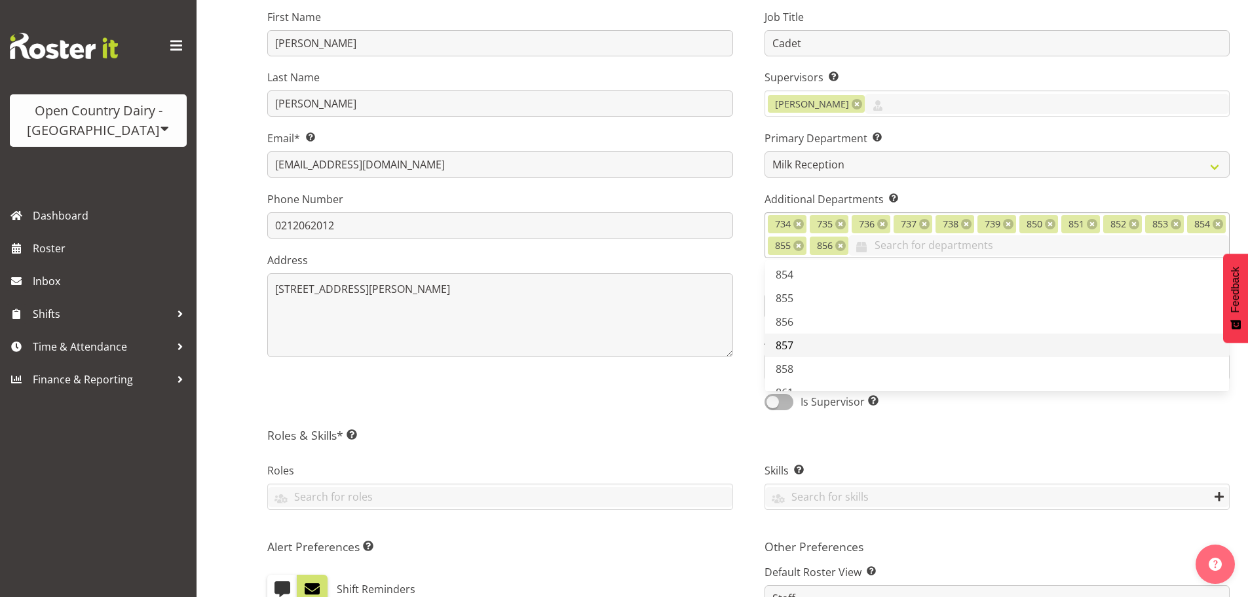
click at [809, 344] on link "857" at bounding box center [997, 346] width 465 height 24
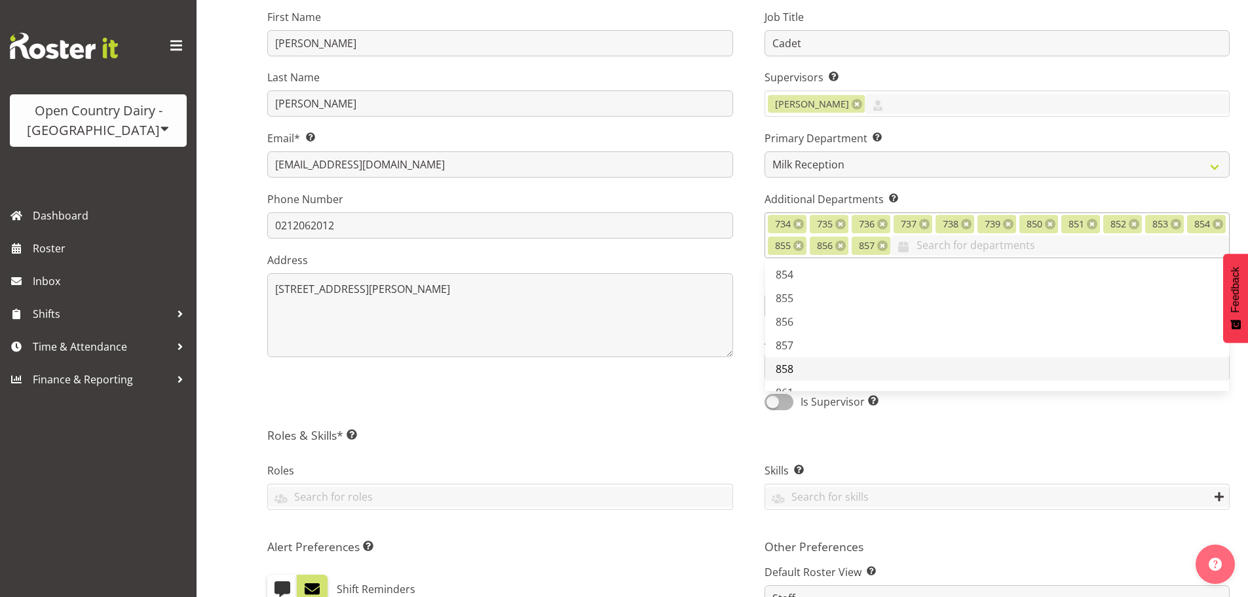
click at [807, 364] on link "858" at bounding box center [997, 369] width 465 height 24
click at [811, 381] on link "861" at bounding box center [997, 393] width 465 height 24
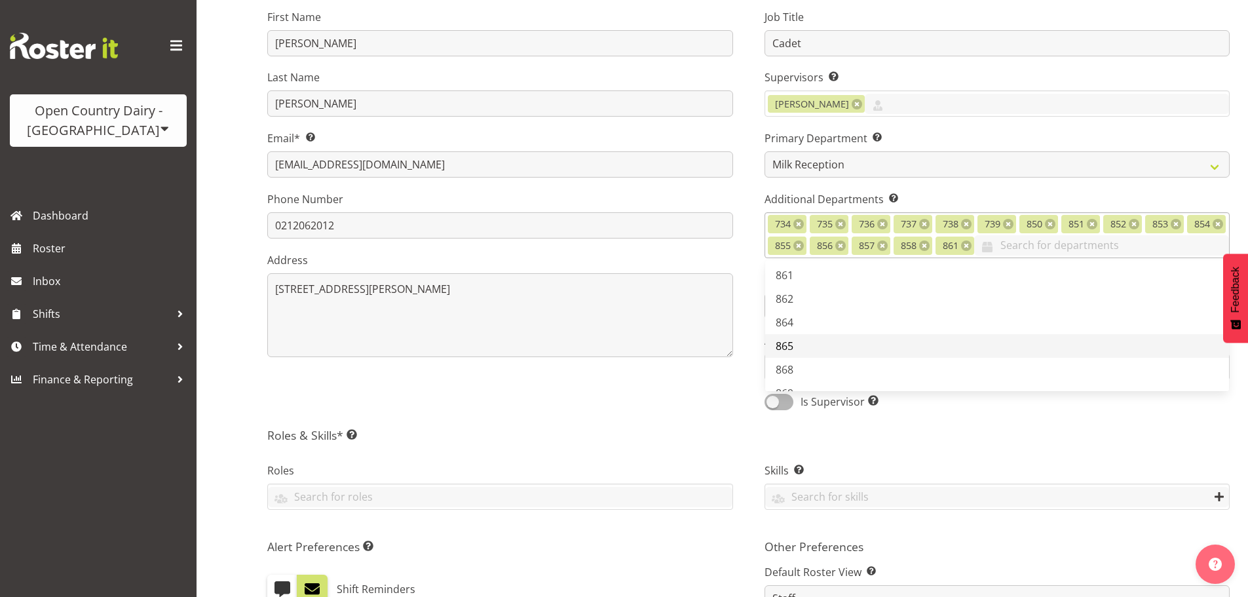
scroll to position [393, 0]
drag, startPoint x: 798, startPoint y: 288, endPoint x: 801, endPoint y: 301, distance: 12.9
click at [798, 287] on link "862" at bounding box center [997, 285] width 465 height 24
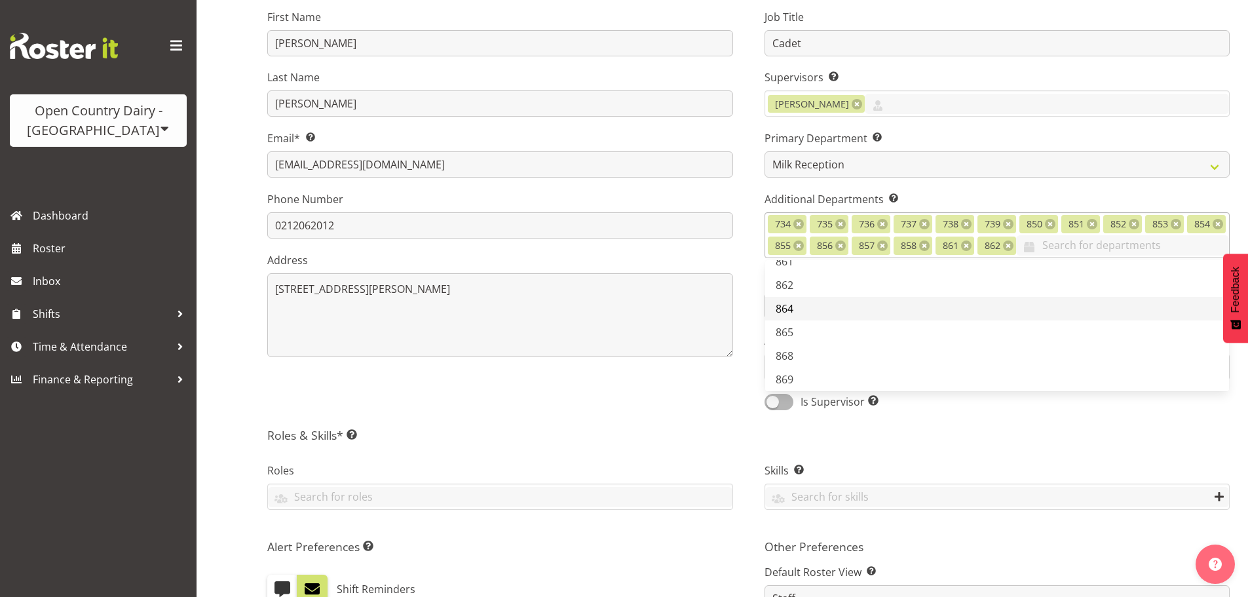
drag, startPoint x: 801, startPoint y: 305, endPoint x: 807, endPoint y: 327, distance: 22.4
click at [801, 306] on link "864" at bounding box center [997, 309] width 465 height 24
click at [807, 332] on link "865" at bounding box center [997, 332] width 465 height 24
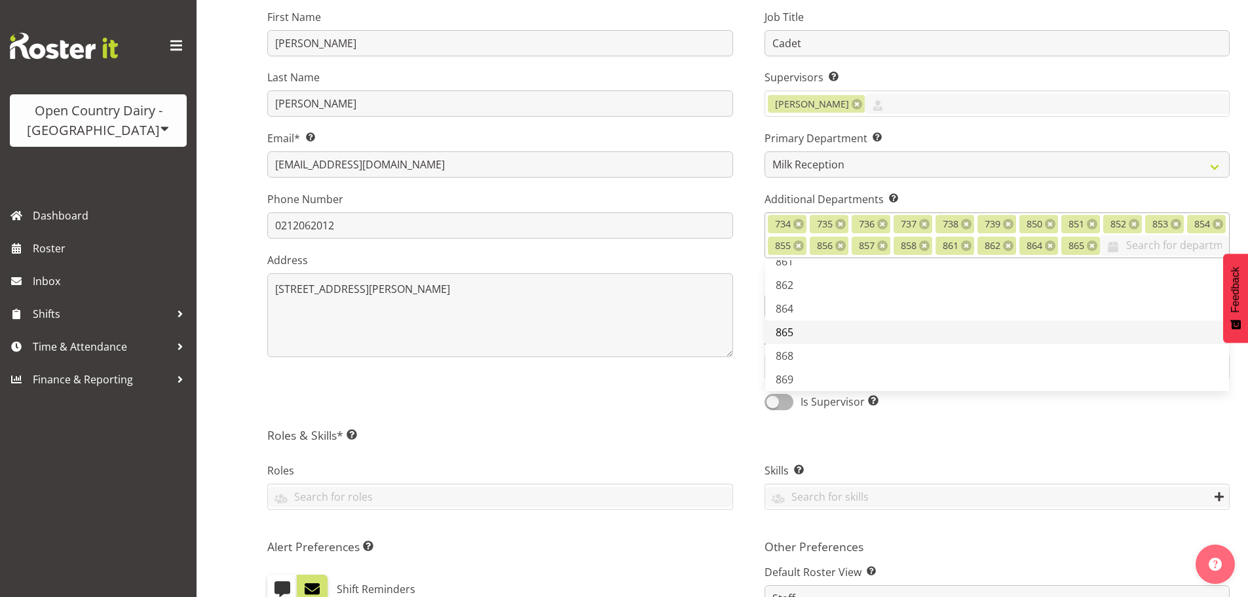
drag, startPoint x: 803, startPoint y: 353, endPoint x: 805, endPoint y: 361, distance: 8.3
click at [803, 344] on link "865" at bounding box center [997, 332] width 465 height 24
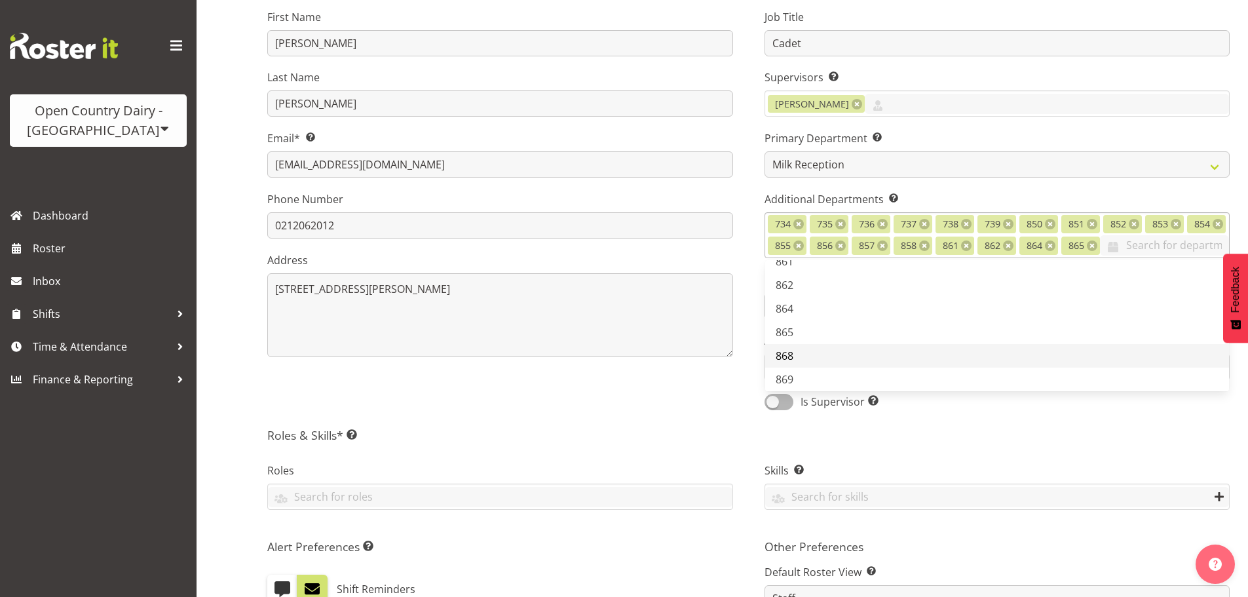
drag, startPoint x: 807, startPoint y: 370, endPoint x: 805, endPoint y: 397, distance: 27.0
click at [807, 368] on link "868" at bounding box center [997, 356] width 465 height 24
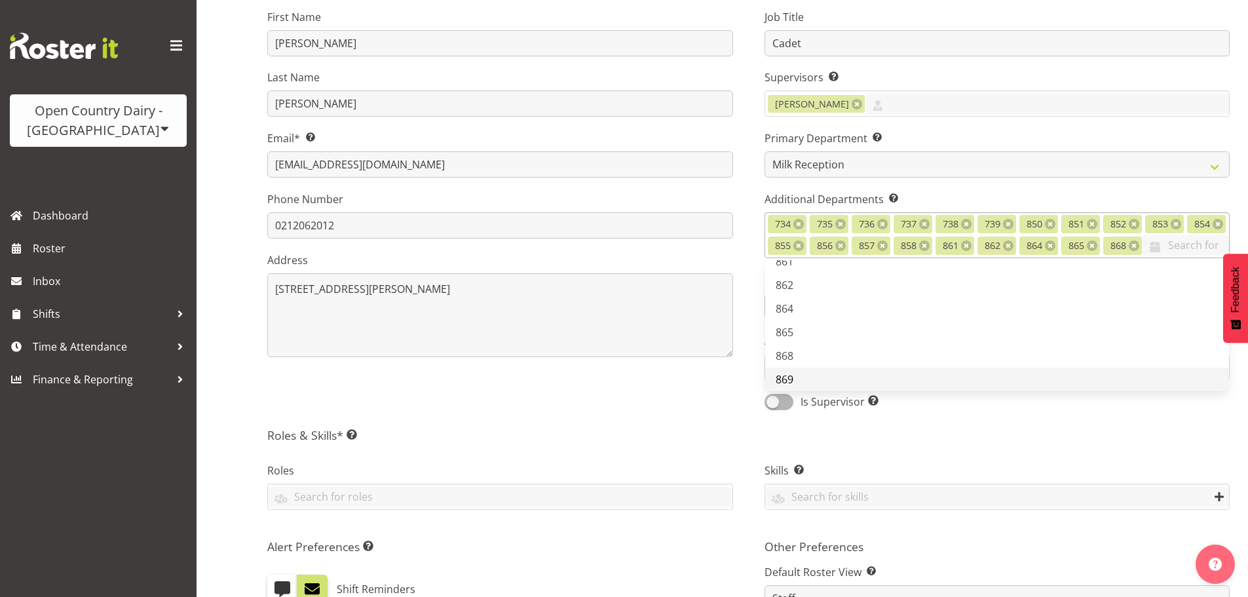
click at [805, 391] on link "869" at bounding box center [997, 380] width 465 height 24
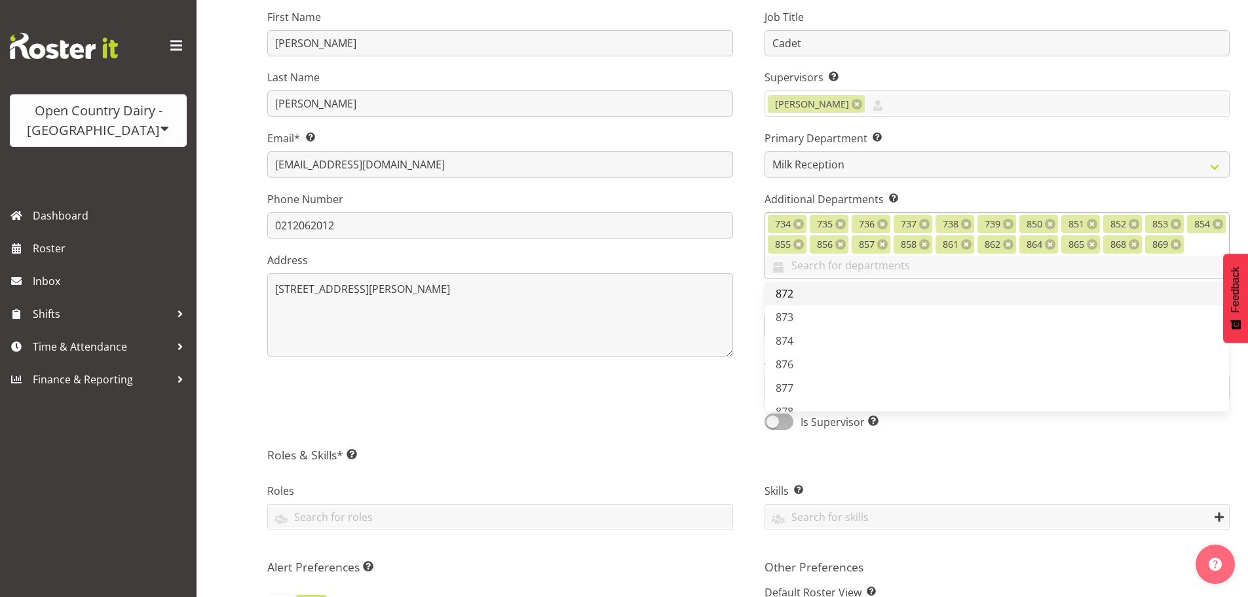
scroll to position [524, 0]
click at [807, 298] on link "870" at bounding box center [997, 292] width 465 height 24
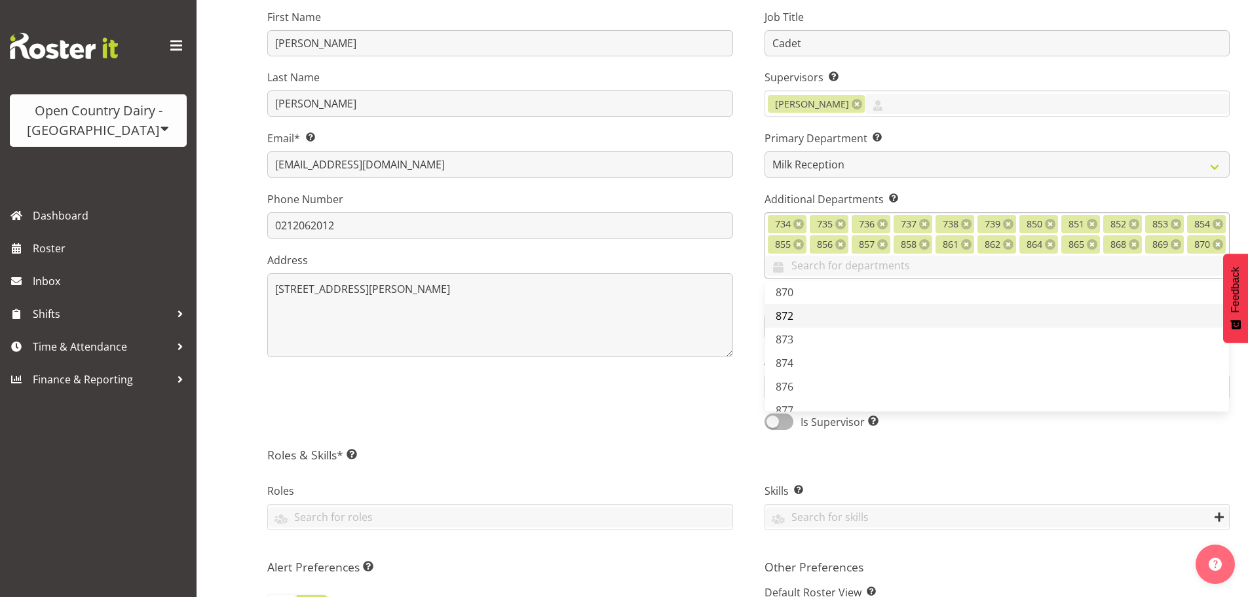
drag, startPoint x: 804, startPoint y: 316, endPoint x: 807, endPoint y: 337, distance: 21.2
click at [804, 317] on link "872" at bounding box center [997, 316] width 465 height 24
click at [809, 341] on link "873" at bounding box center [997, 340] width 465 height 24
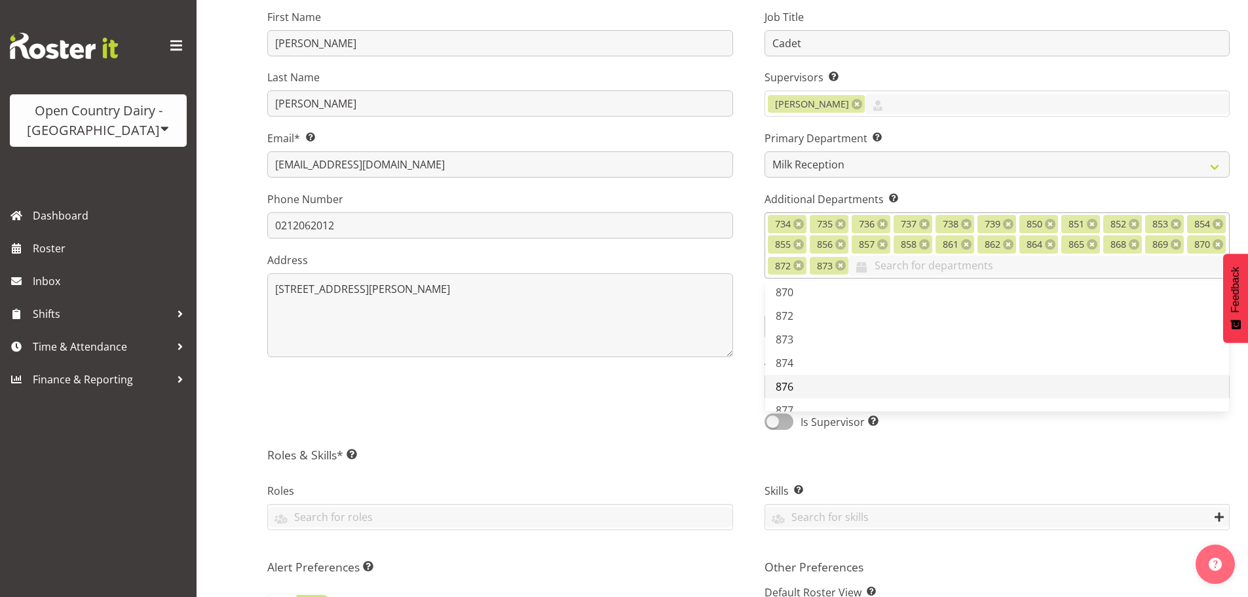
drag, startPoint x: 808, startPoint y: 361, endPoint x: 812, endPoint y: 381, distance: 20.7
click at [809, 366] on link "874" at bounding box center [997, 363] width 465 height 24
drag, startPoint x: 812, startPoint y: 381, endPoint x: 814, endPoint y: 408, distance: 26.3
click at [812, 385] on link "876" at bounding box center [997, 387] width 465 height 24
click at [813, 406] on link "877" at bounding box center [997, 410] width 465 height 24
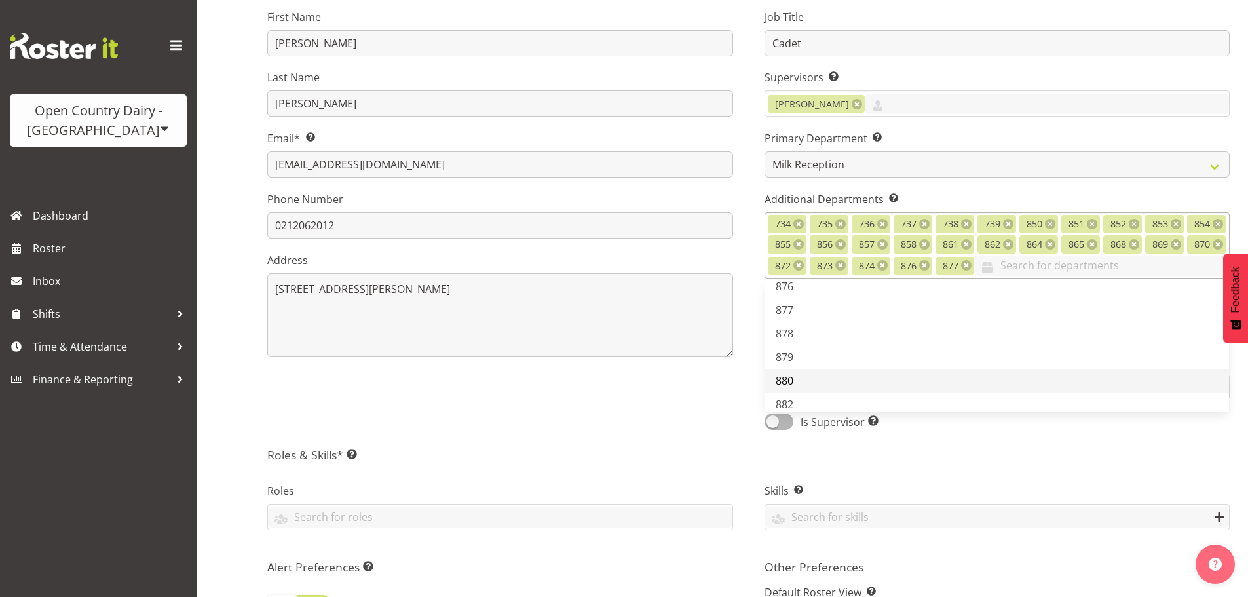
scroll to position [655, 0]
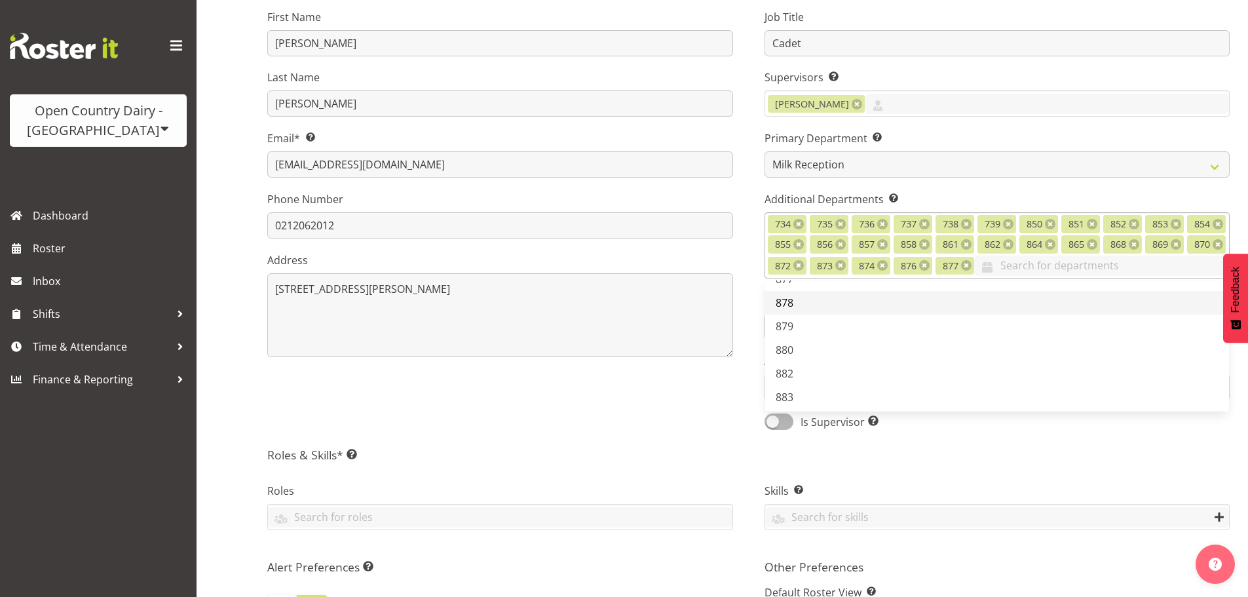
drag, startPoint x: 801, startPoint y: 301, endPoint x: 802, endPoint y: 311, distance: 10.6
click at [801, 301] on link "878" at bounding box center [997, 303] width 465 height 24
click at [799, 330] on link "879" at bounding box center [997, 327] width 465 height 24
click at [805, 338] on link "879" at bounding box center [997, 327] width 465 height 24
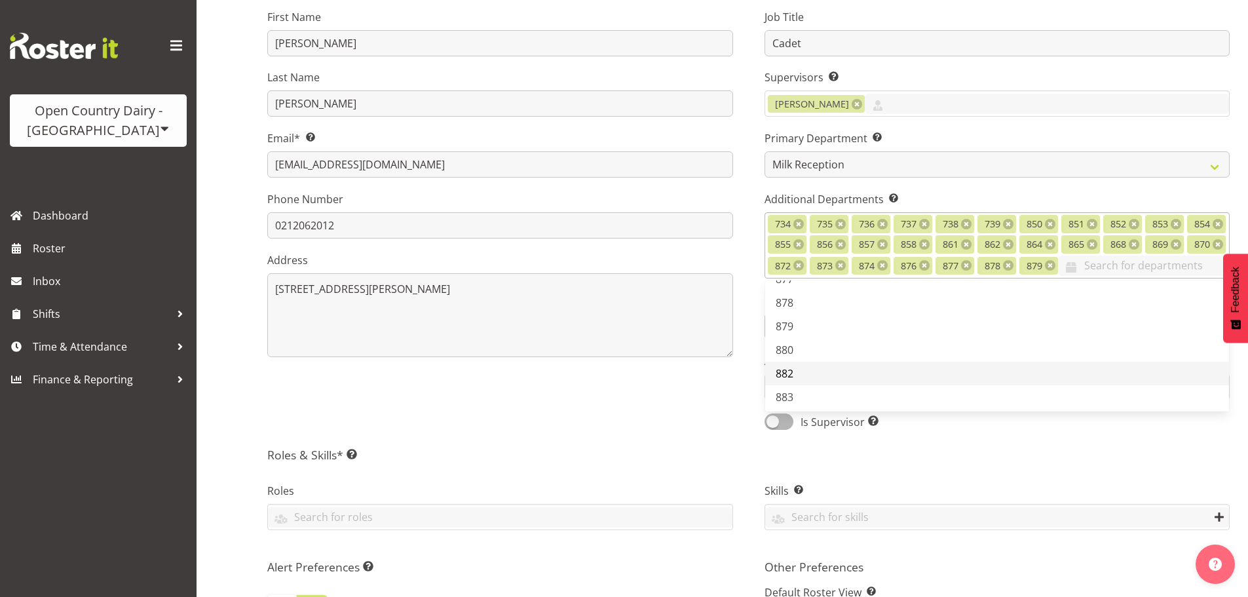
drag, startPoint x: 809, startPoint y: 368, endPoint x: 812, endPoint y: 385, distance: 16.6
click at [809, 362] on link "880" at bounding box center [997, 350] width 465 height 24
click at [812, 385] on link "882" at bounding box center [997, 374] width 465 height 24
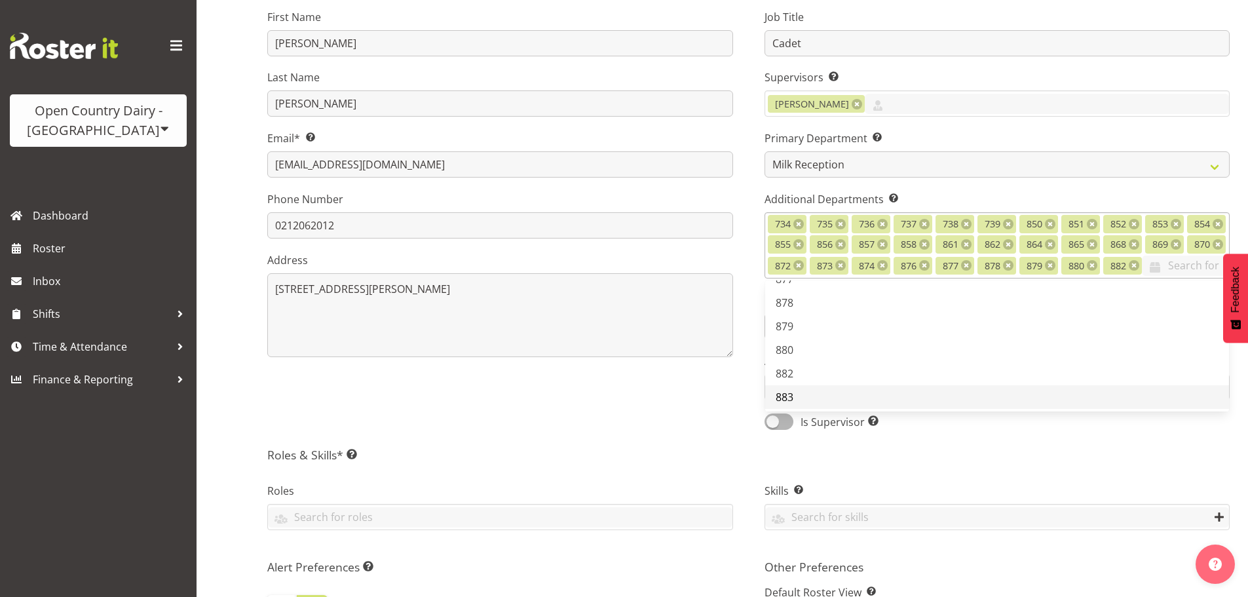
click at [812, 405] on link "883" at bounding box center [997, 397] width 465 height 24
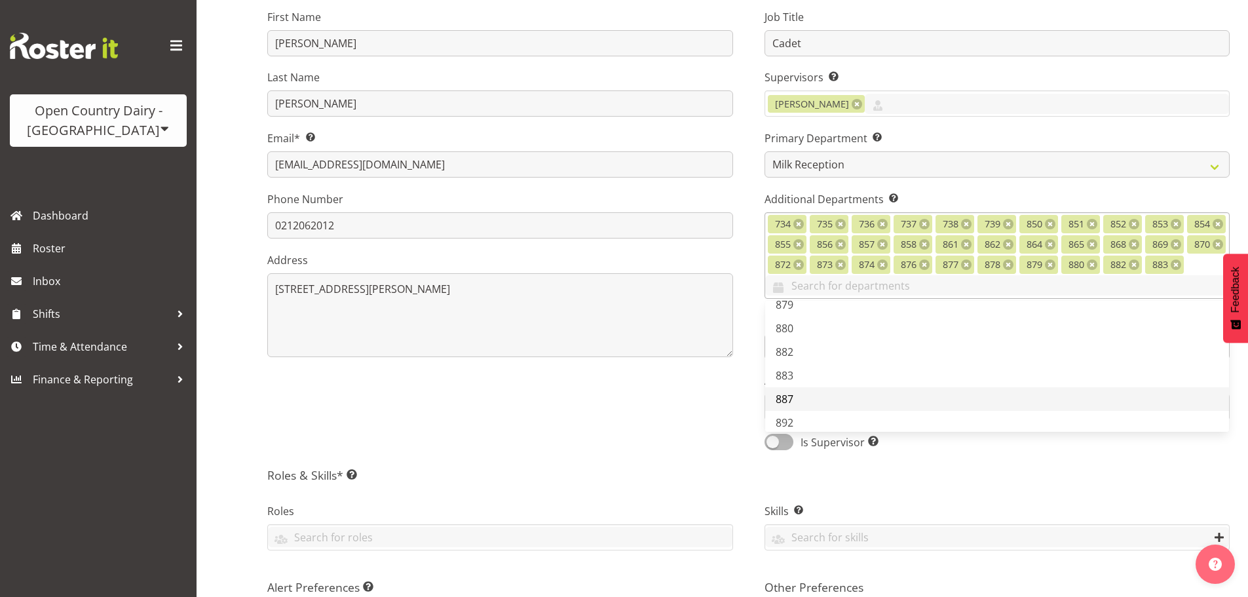
scroll to position [721, 0]
click at [809, 375] on link "887" at bounding box center [997, 376] width 465 height 24
drag, startPoint x: 808, startPoint y: 394, endPoint x: 825, endPoint y: 389, distance: 17.8
click at [809, 394] on link "892" at bounding box center [997, 399] width 465 height 24
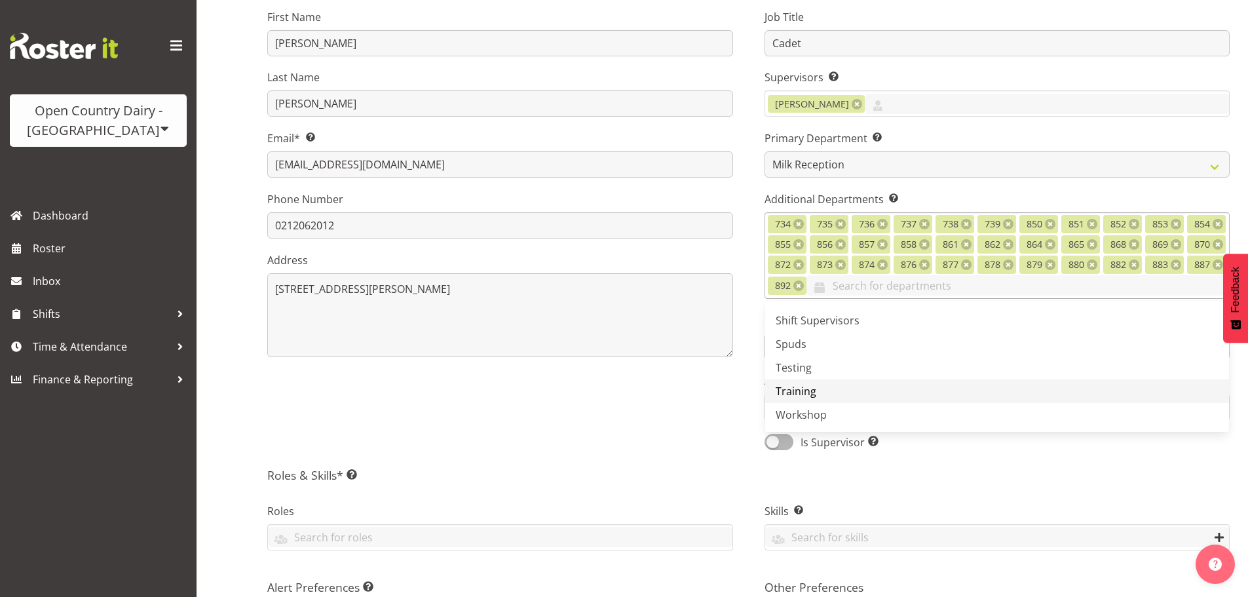
click at [805, 387] on span "Training" at bounding box center [796, 391] width 41 height 14
click at [746, 393] on div "First Name Brent Last Name Reidy Email* This is a required field. reidiman@yaho…" at bounding box center [500, 225] width 497 height 469
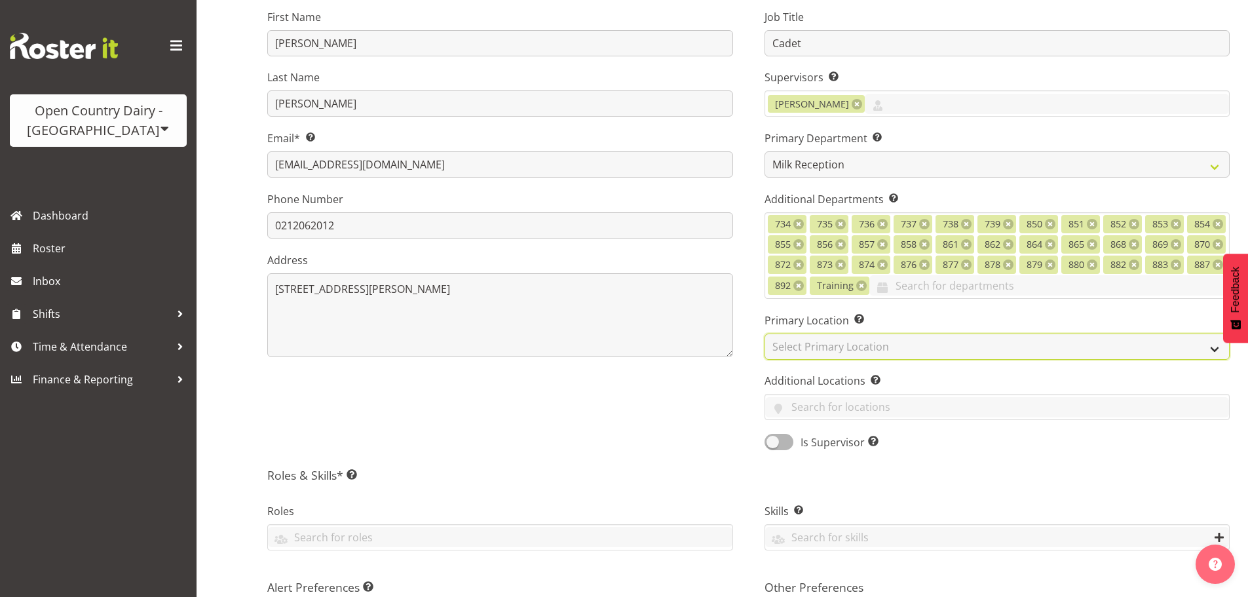
click at [807, 343] on select "Select Primary Location Awarua Milk Awarua Office Freight Waharoa Office" at bounding box center [998, 347] width 466 height 26
select select "990"
click at [765, 334] on select "Select Primary Location Awarua Milk Awarua Office Freight Waharoa Office" at bounding box center [998, 347] width 466 height 26
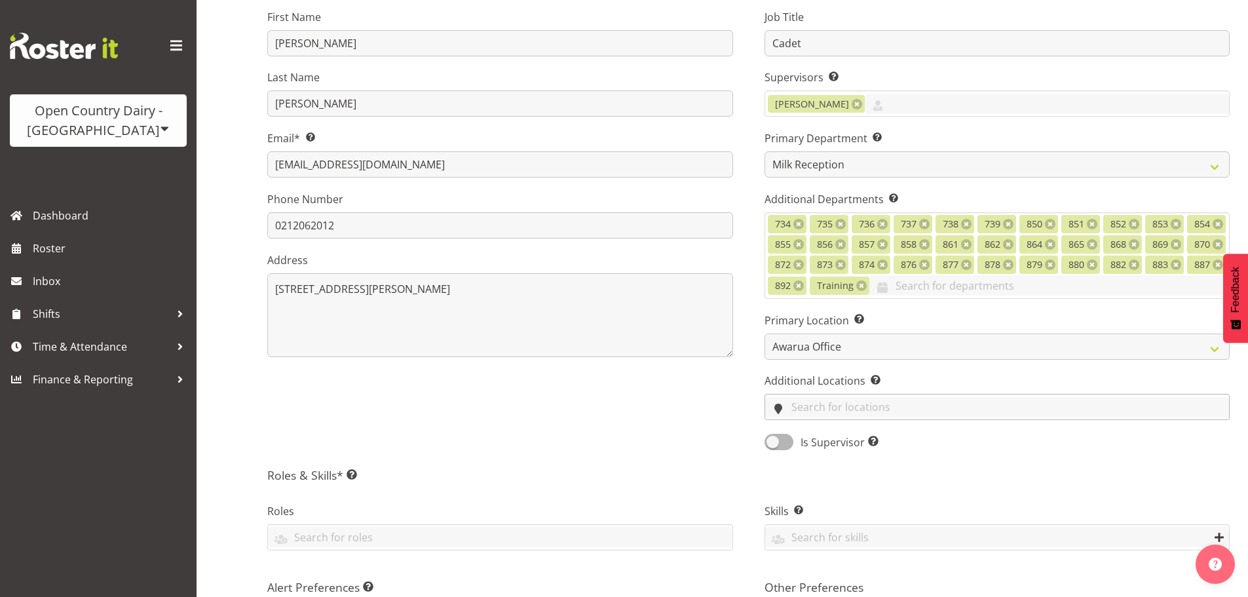
click at [812, 410] on input "text" at bounding box center [997, 407] width 465 height 20
drag, startPoint x: 843, startPoint y: 440, endPoint x: 726, endPoint y: 428, distance: 117.2
click at [842, 440] on link "Awarua Milk" at bounding box center [997, 439] width 465 height 24
drag, startPoint x: 714, startPoint y: 440, endPoint x: 722, endPoint y: 429, distance: 14.6
click at [714, 440] on div "First Name Brent Last Name Reidy Email* This is a required field. reidiman@yaho…" at bounding box center [500, 225] width 497 height 469
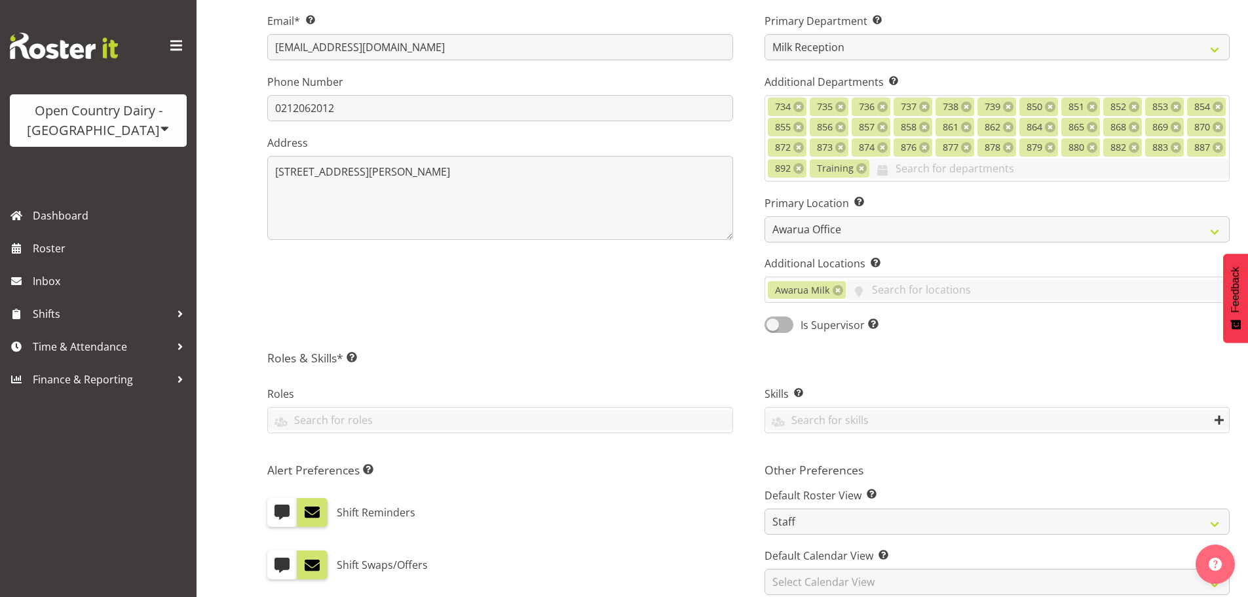
scroll to position [328, 0]
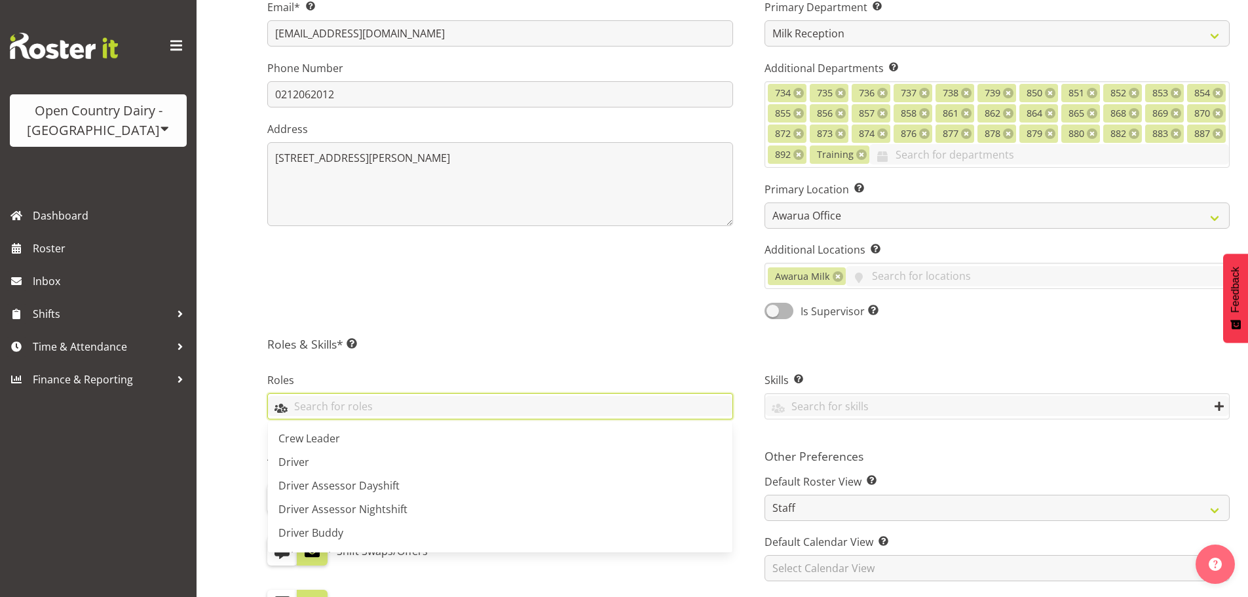
click at [300, 412] on input "text" at bounding box center [500, 406] width 465 height 20
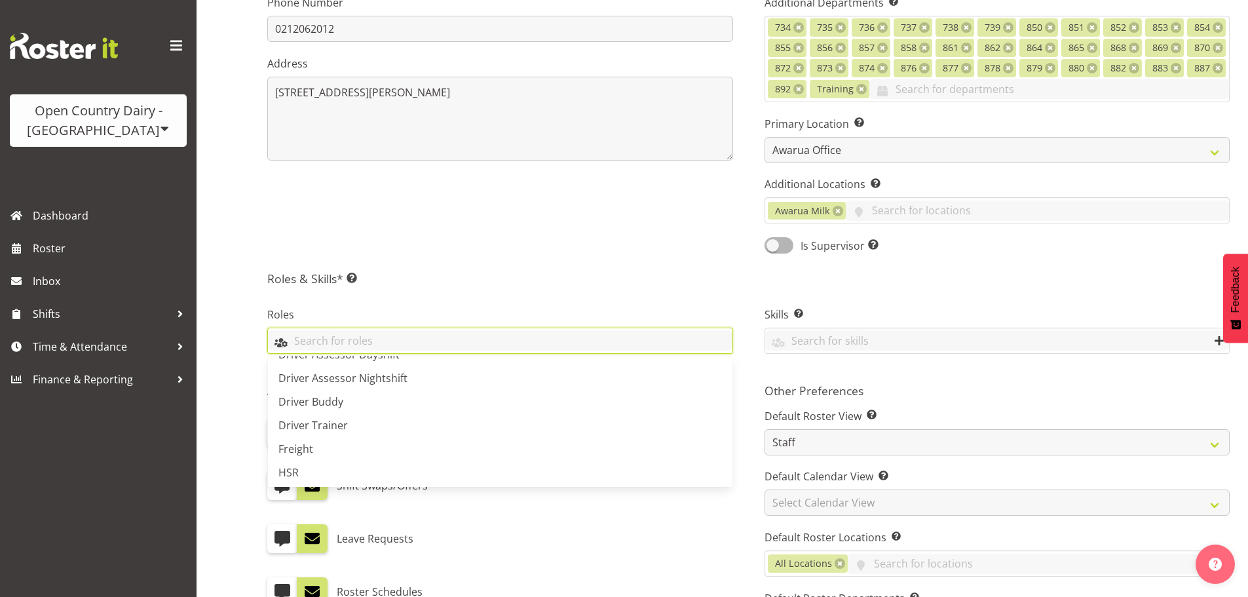
scroll to position [131, 0]
click at [326, 434] on span "Milk Reception" at bounding box center [315, 430] width 72 height 14
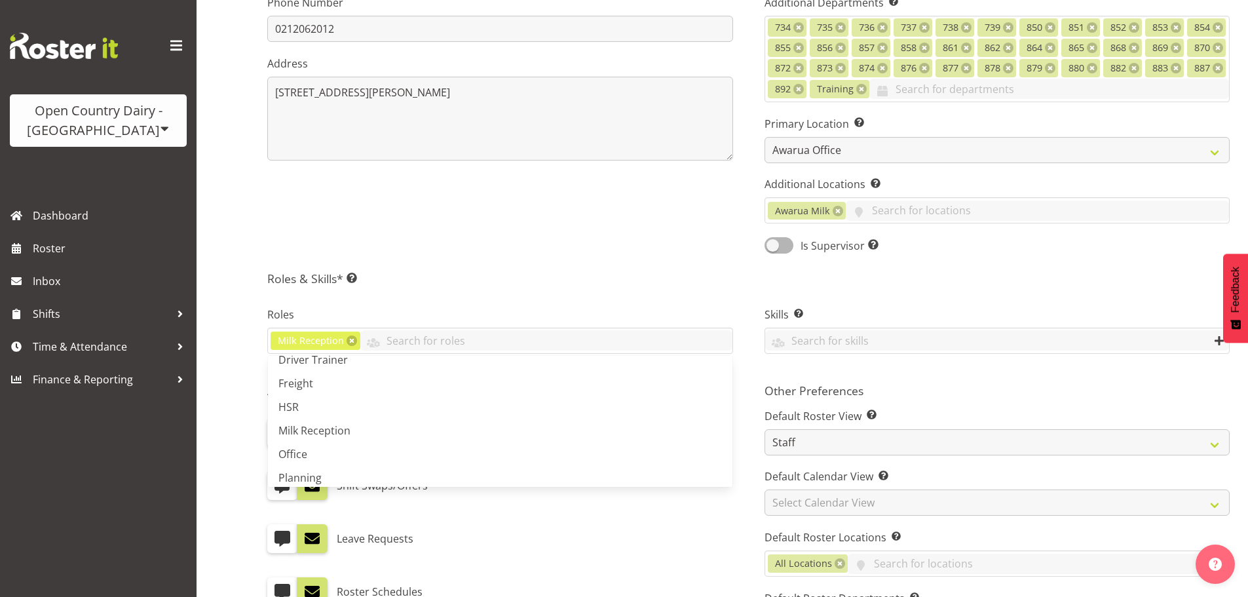
click at [471, 281] on h5 "Roles & Skills* This is a required field. Add as many roles and skills as requi…" at bounding box center [748, 278] width 963 height 14
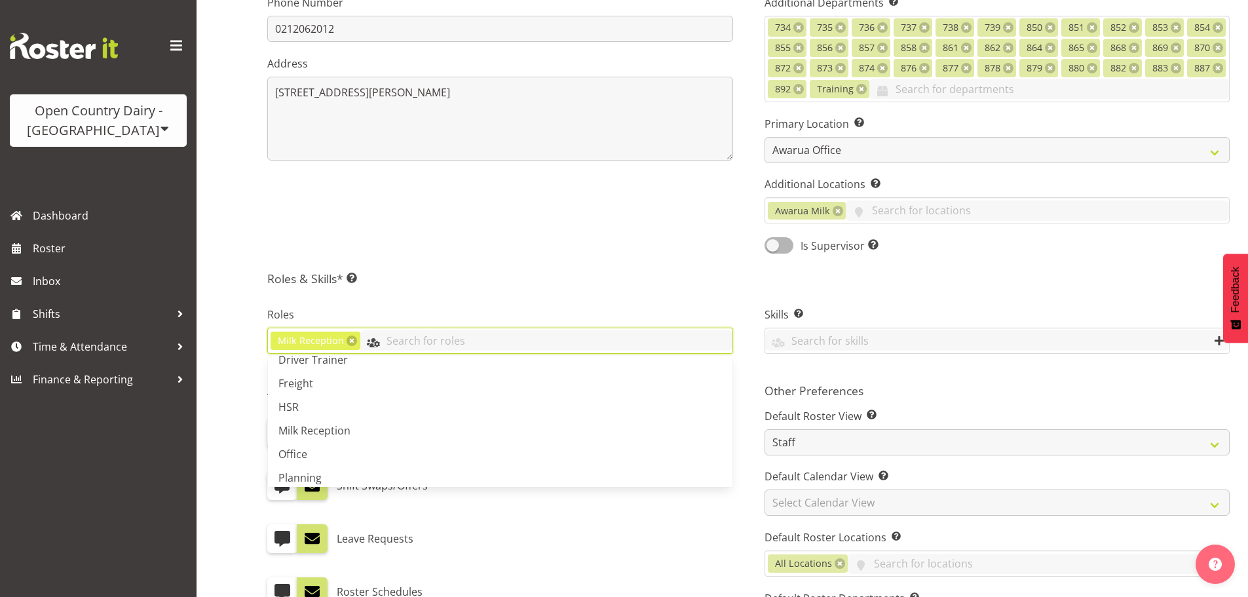
click at [412, 335] on input "text" at bounding box center [546, 340] width 372 height 20
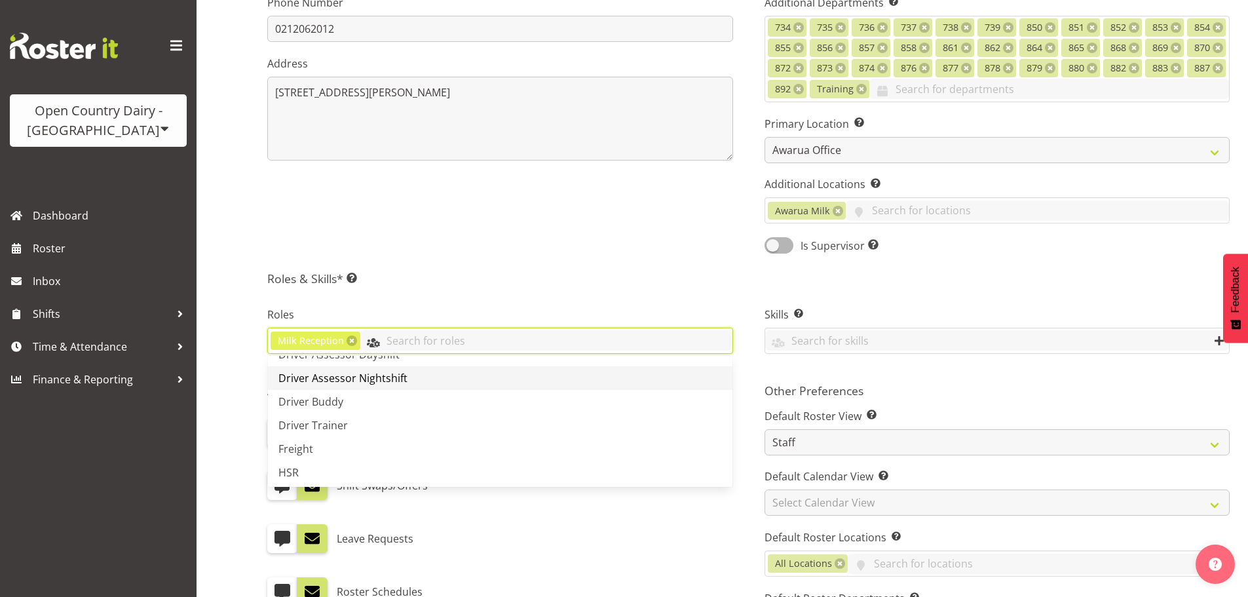
scroll to position [0, 0]
drag, startPoint x: 331, startPoint y: 401, endPoint x: 350, endPoint y: 394, distance: 20.1
click at [331, 400] on link "Driver" at bounding box center [500, 397] width 465 height 24
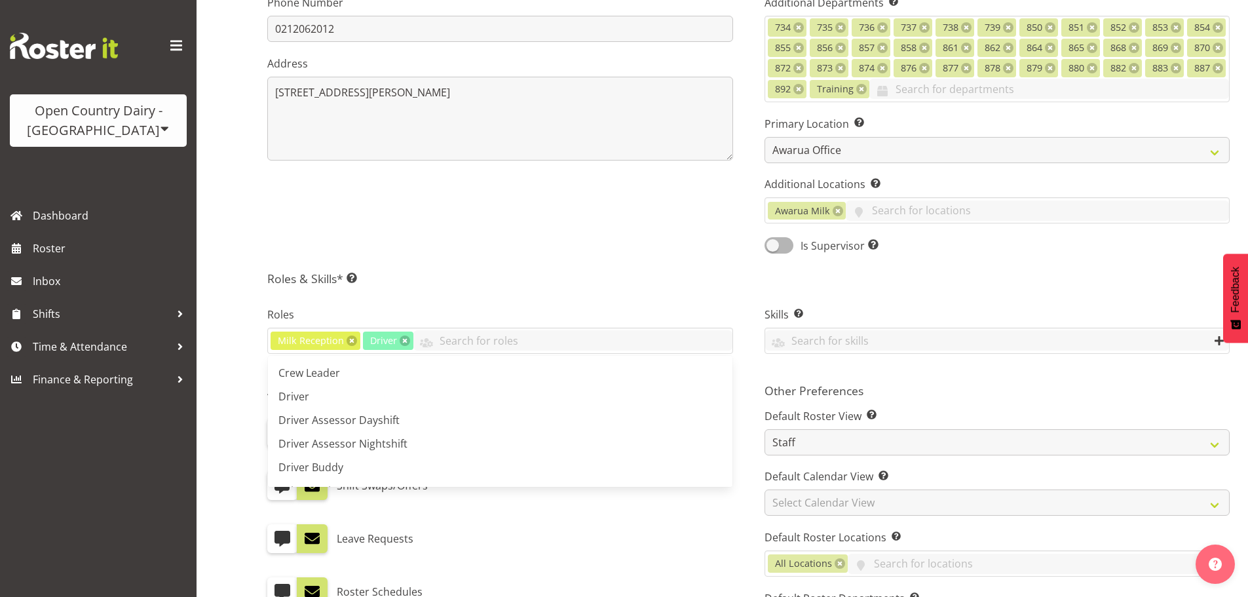
click at [524, 284] on h5 "Roles & Skills* This is a required field. Add as many roles and skills as requi…" at bounding box center [748, 278] width 963 height 14
click at [830, 341] on input "text" at bounding box center [997, 340] width 465 height 20
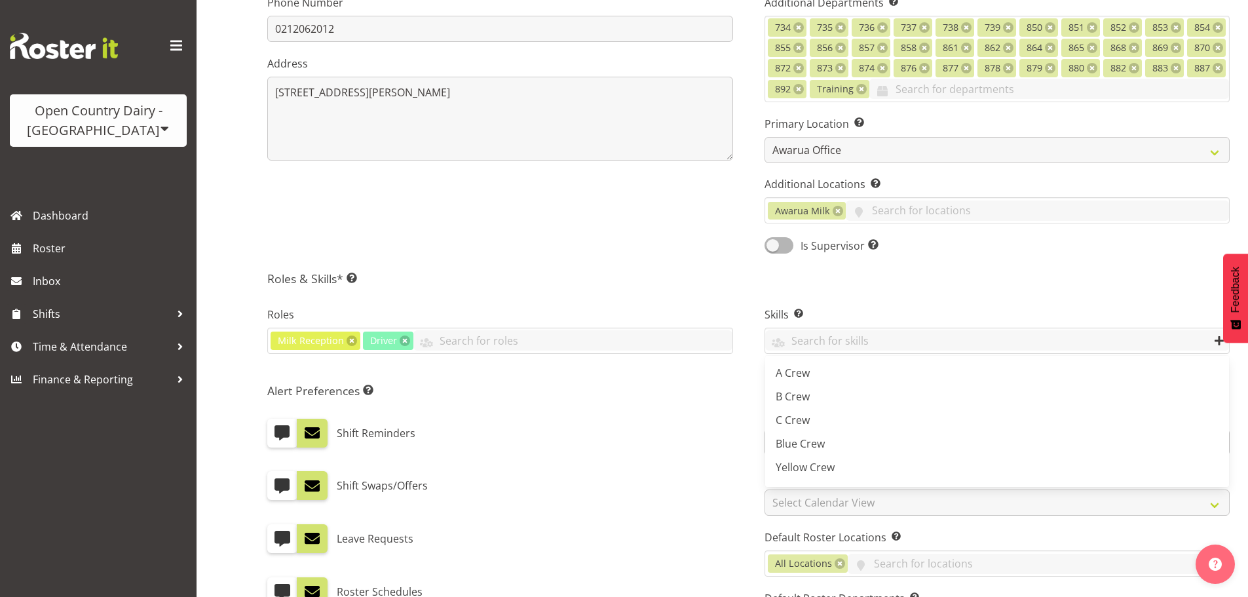
click at [742, 402] on div "Alert Preferences Specifies what type(s) of communication the employee will rec…" at bounding box center [500, 561] width 497 height 372
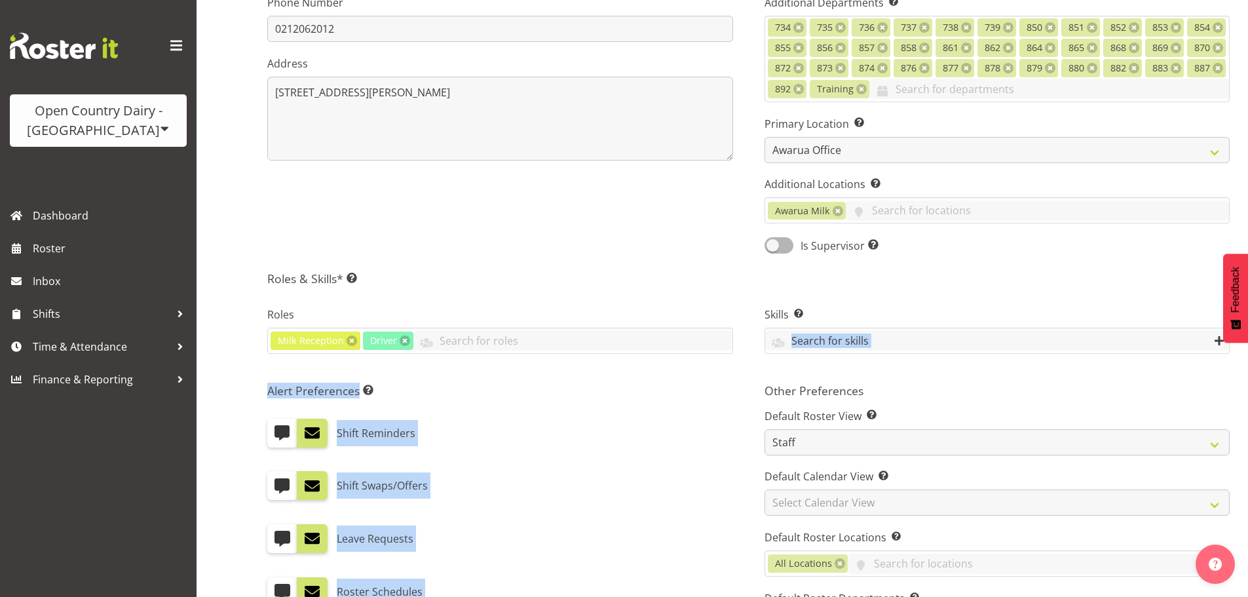
click at [754, 375] on div "Contact Details First Name Brent Last Name Reidy Email* This is a required fiel…" at bounding box center [748, 270] width 963 height 986
click at [763, 391] on div "Other Preferences Default Roster View Set which roster view you would like the …" at bounding box center [997, 561] width 497 height 372
drag, startPoint x: 647, startPoint y: 433, endPoint x: 251, endPoint y: 482, distance: 399.5
click at [645, 433] on div "Shift Reminders" at bounding box center [500, 433] width 466 height 29
click at [276, 484] on span at bounding box center [282, 485] width 17 height 17
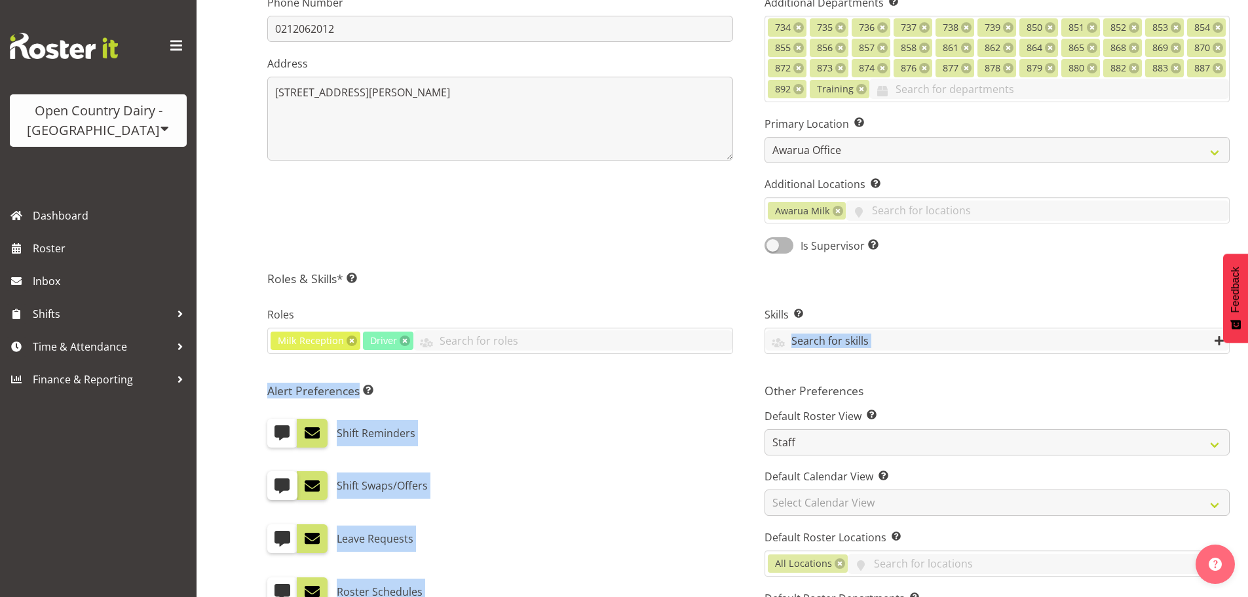
click at [276, 484] on input "checkbox" at bounding box center [271, 486] width 9 height 9
checkbox input "true"
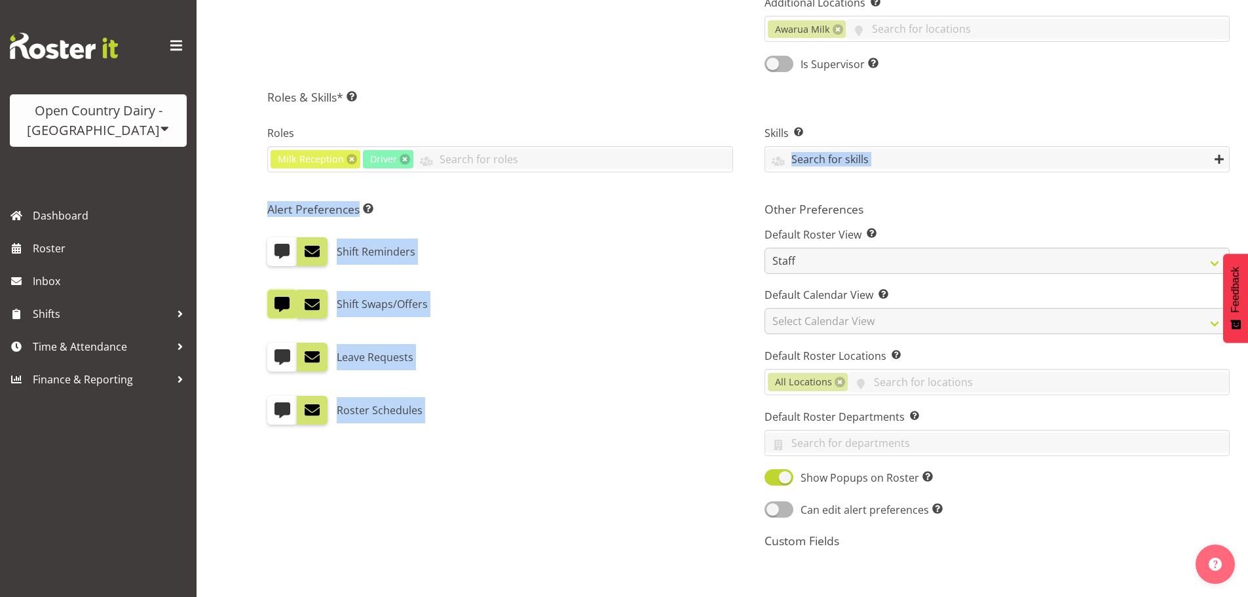
scroll to position [590, 0]
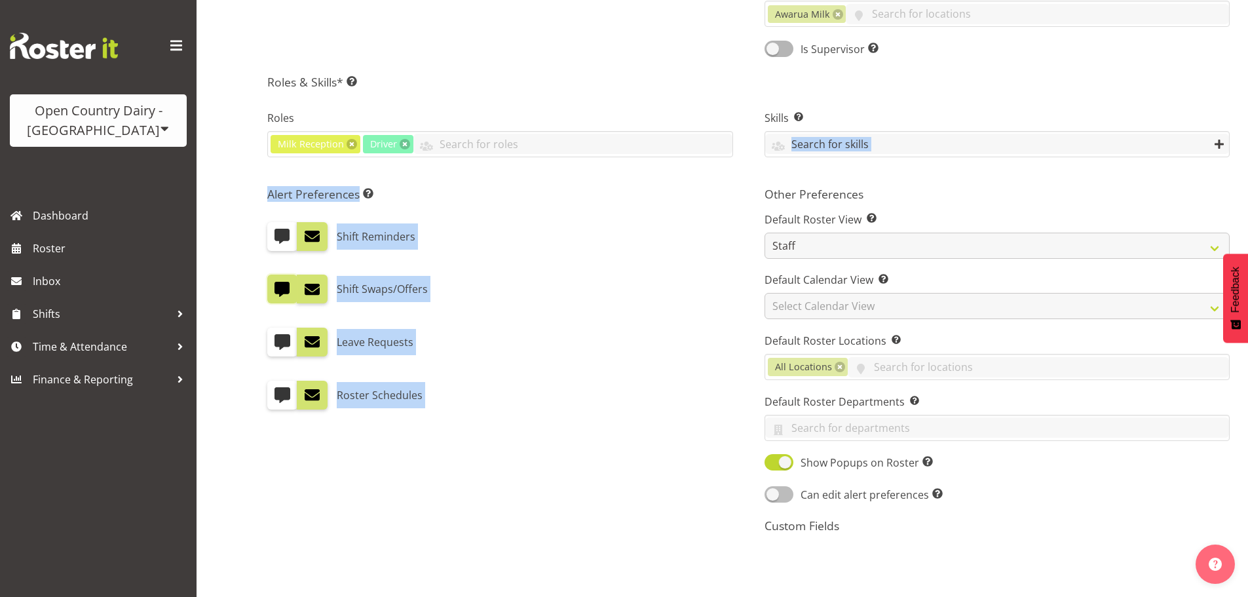
click at [784, 501] on span at bounding box center [779, 494] width 29 height 16
click at [773, 499] on input "Can edit alert preferences Allow employee to edit their own alert preferences" at bounding box center [769, 494] width 9 height 9
checkbox input "true"
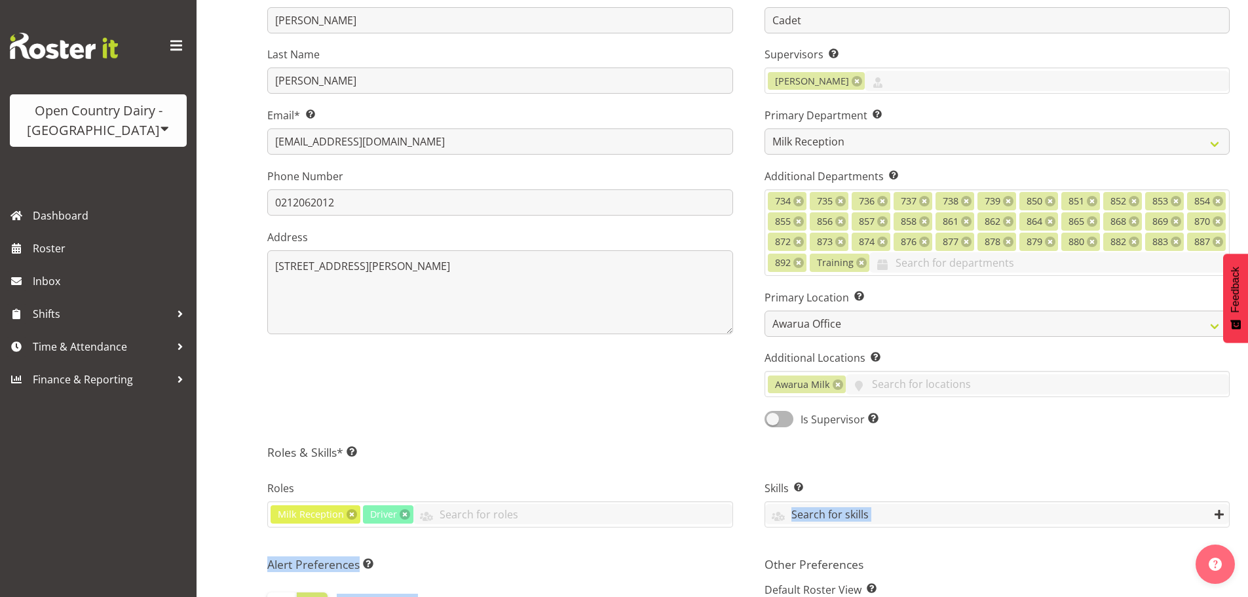
scroll to position [0, 0]
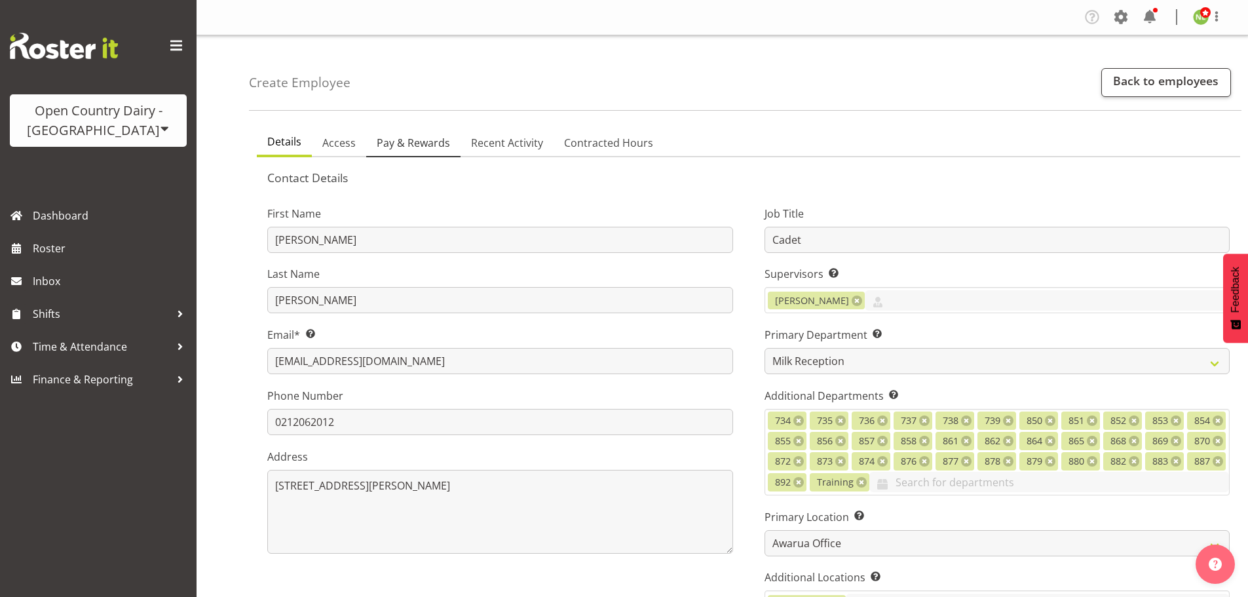
click at [408, 146] on span "Pay & Rewards" at bounding box center [413, 143] width 73 height 16
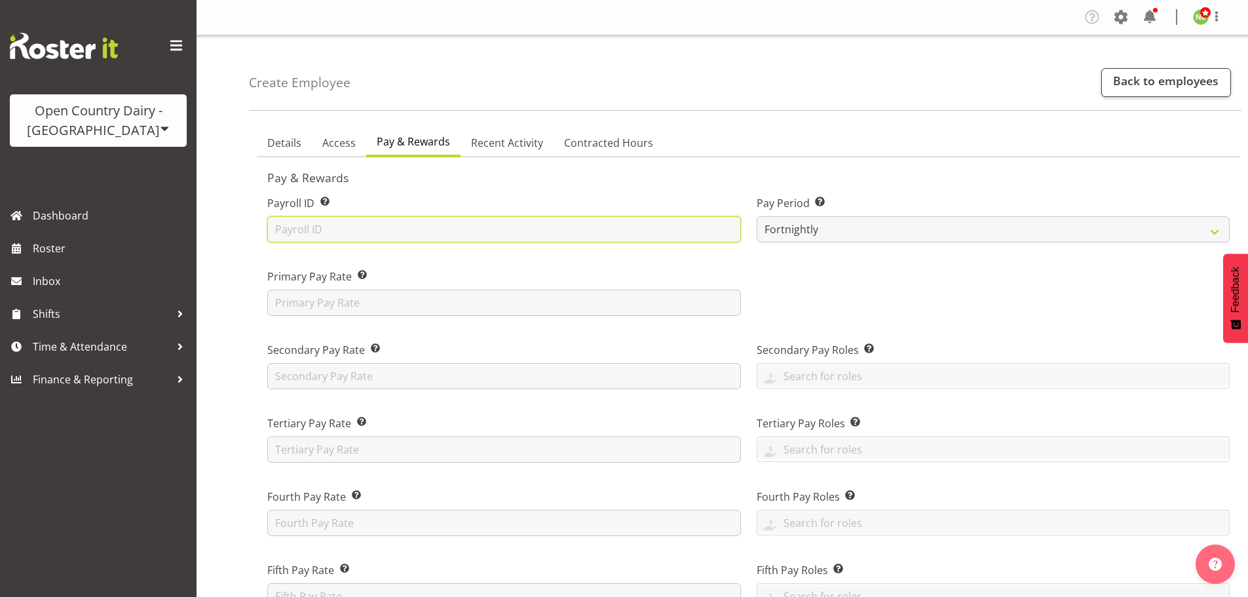
click at [307, 230] on input "text" at bounding box center [504, 229] width 474 height 26
type input "CHECK"
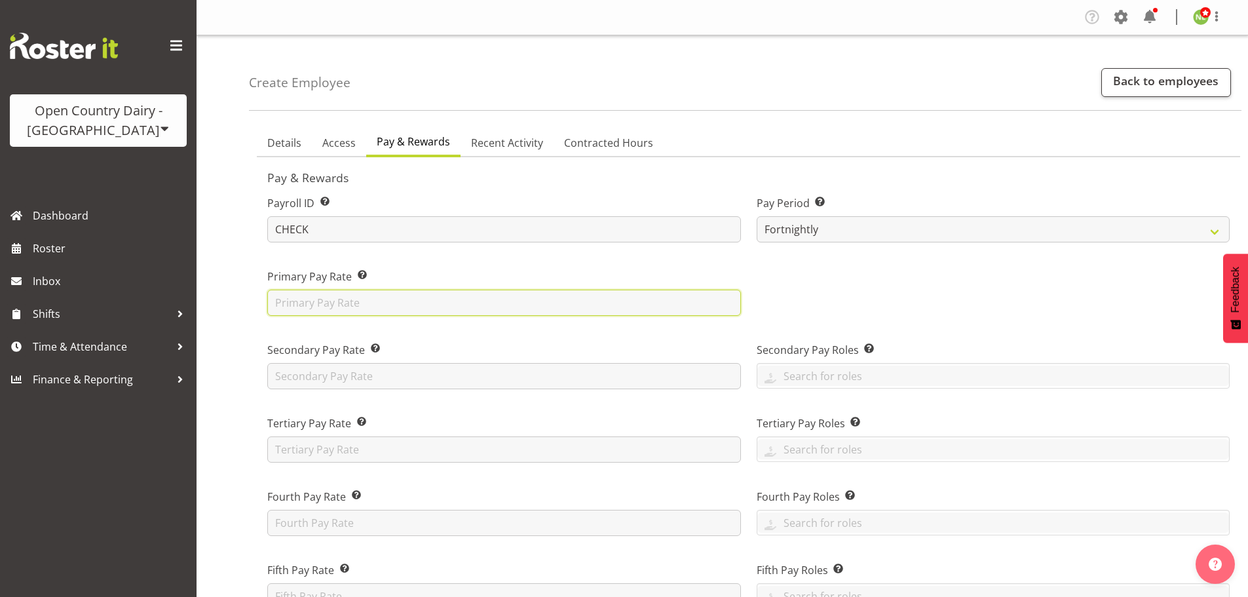
click at [297, 302] on input "text" at bounding box center [504, 303] width 474 height 26
type input "30"
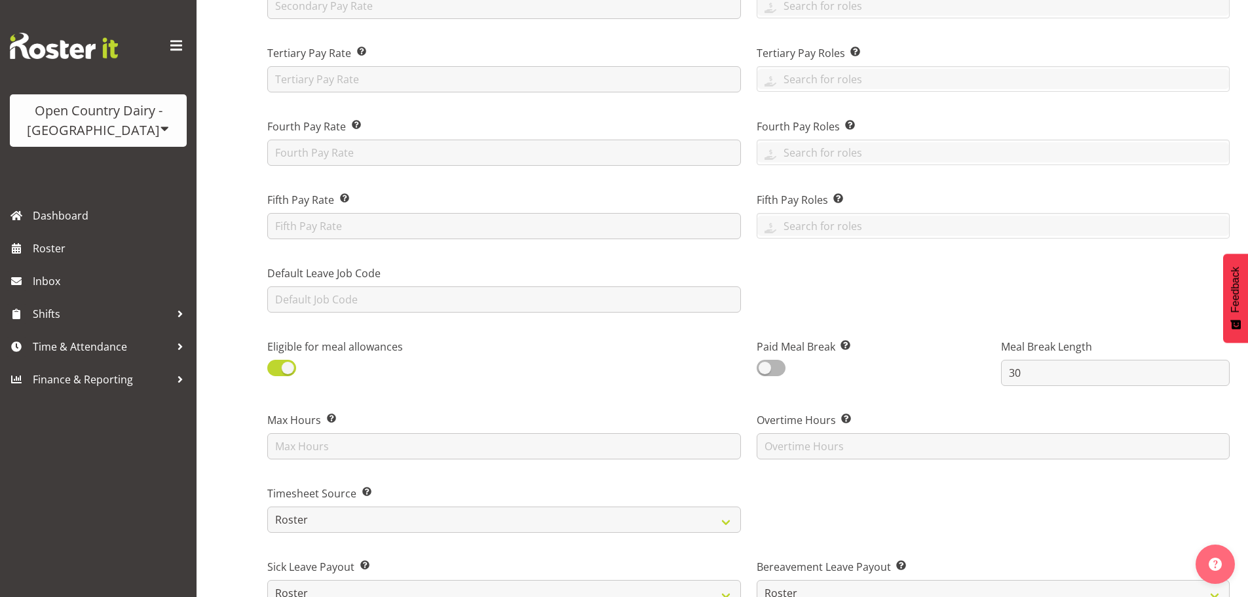
scroll to position [393, 0]
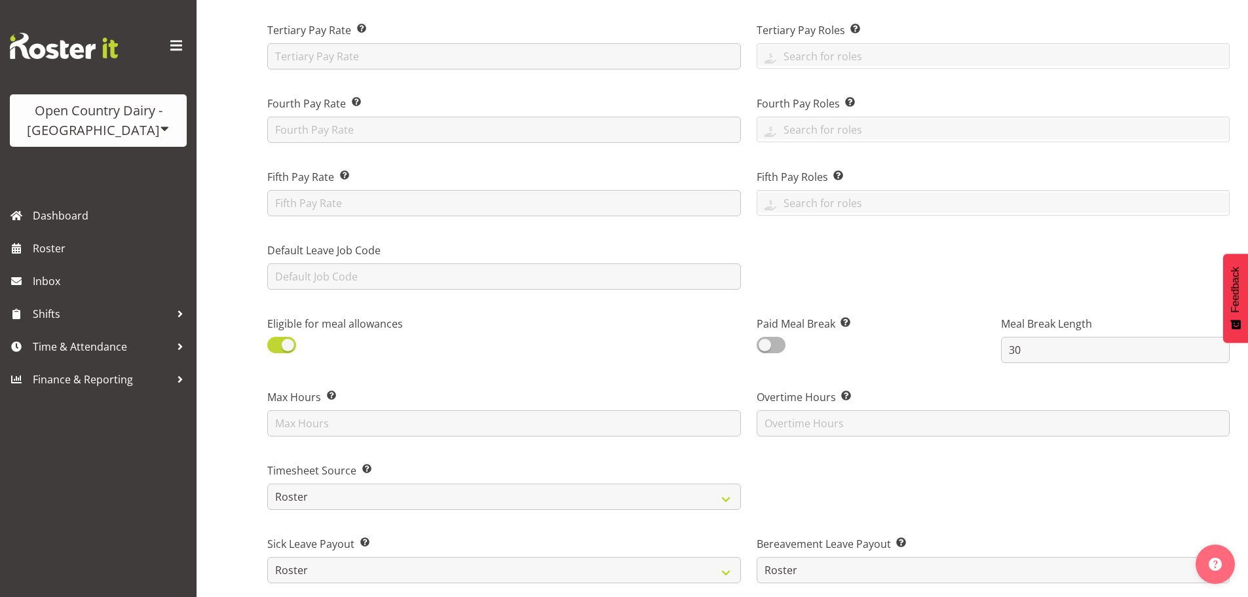
drag, startPoint x: 287, startPoint y: 346, endPoint x: 318, endPoint y: 345, distance: 30.8
click at [290, 343] on span at bounding box center [281, 345] width 29 height 16
click at [276, 343] on input "checkbox" at bounding box center [271, 345] width 9 height 9
checkbox input "false"
drag, startPoint x: 774, startPoint y: 347, endPoint x: 463, endPoint y: 355, distance: 310.7
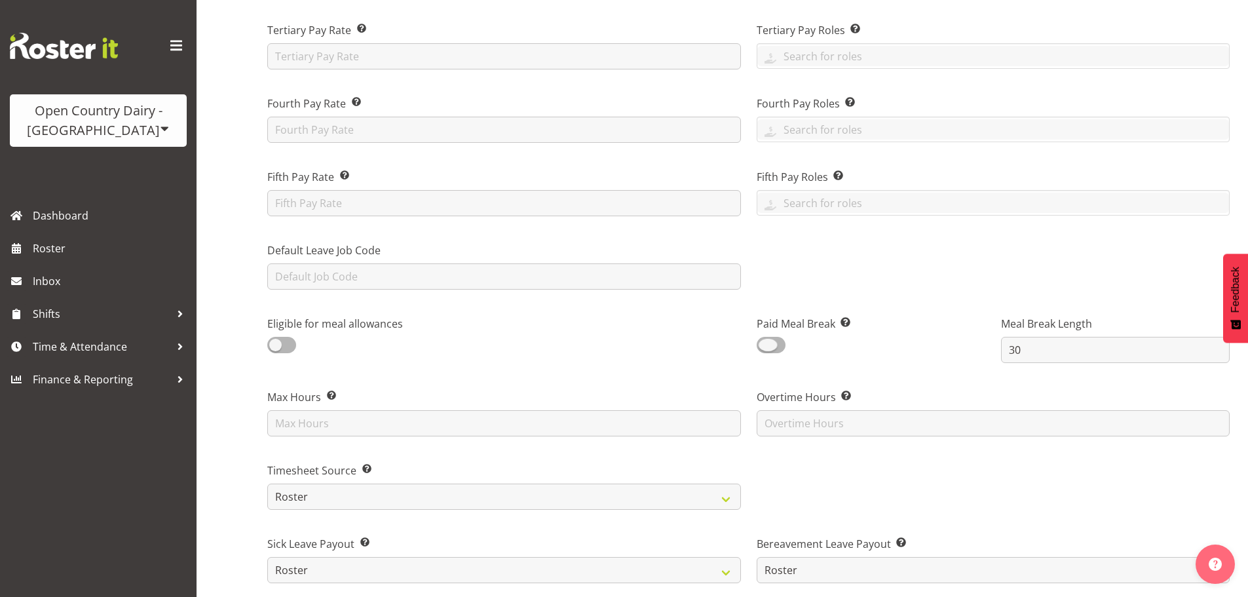
click at [773, 346] on span at bounding box center [771, 345] width 29 height 16
click at [765, 346] on input "checkbox" at bounding box center [761, 345] width 9 height 9
checkbox input "true"
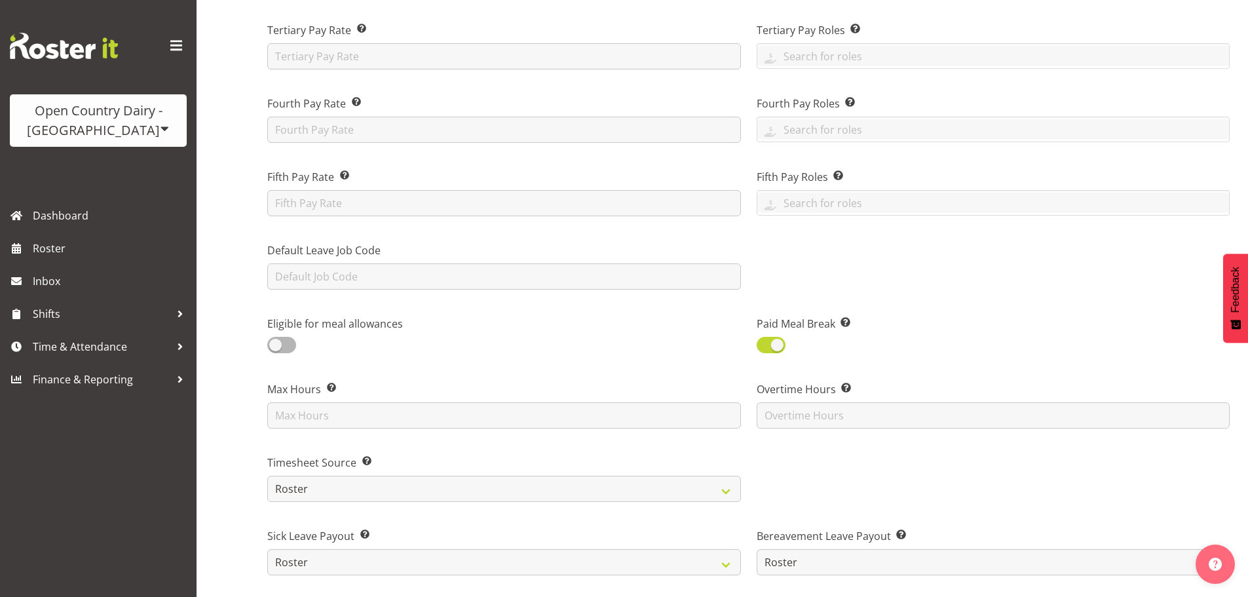
scroll to position [524, 0]
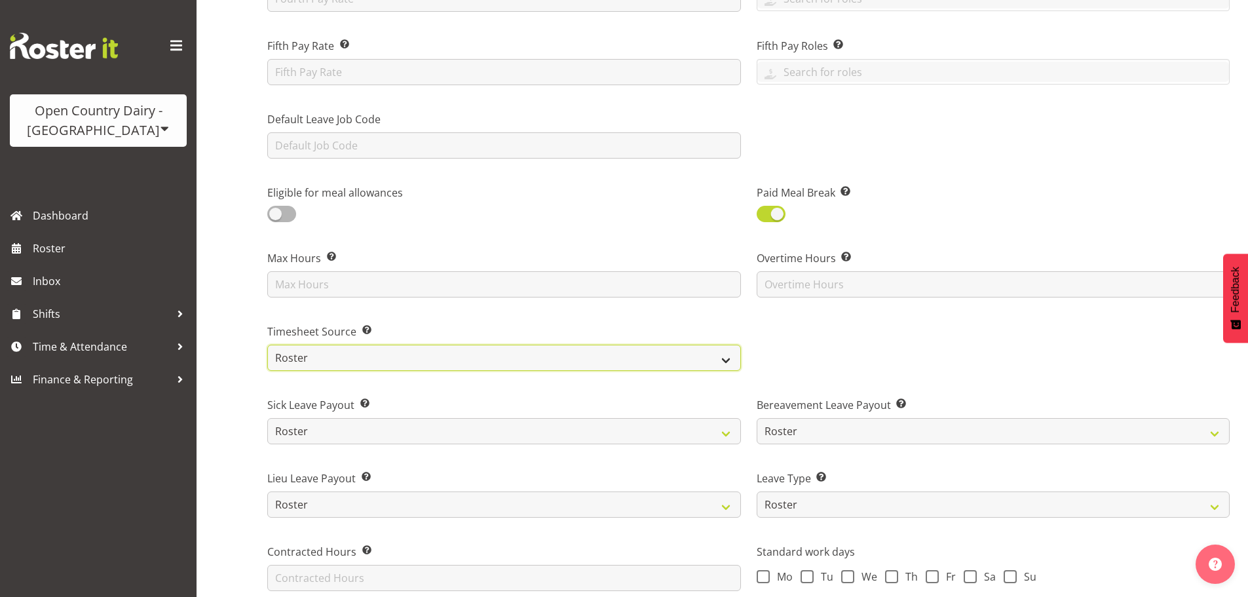
click at [322, 358] on select "Roster Manual GPS GPS (via Roster)" at bounding box center [504, 358] width 474 height 26
select select "manual"
click at [267, 345] on select "Roster Manual GPS GPS (via Roster)" at bounding box center [504, 358] width 474 height 26
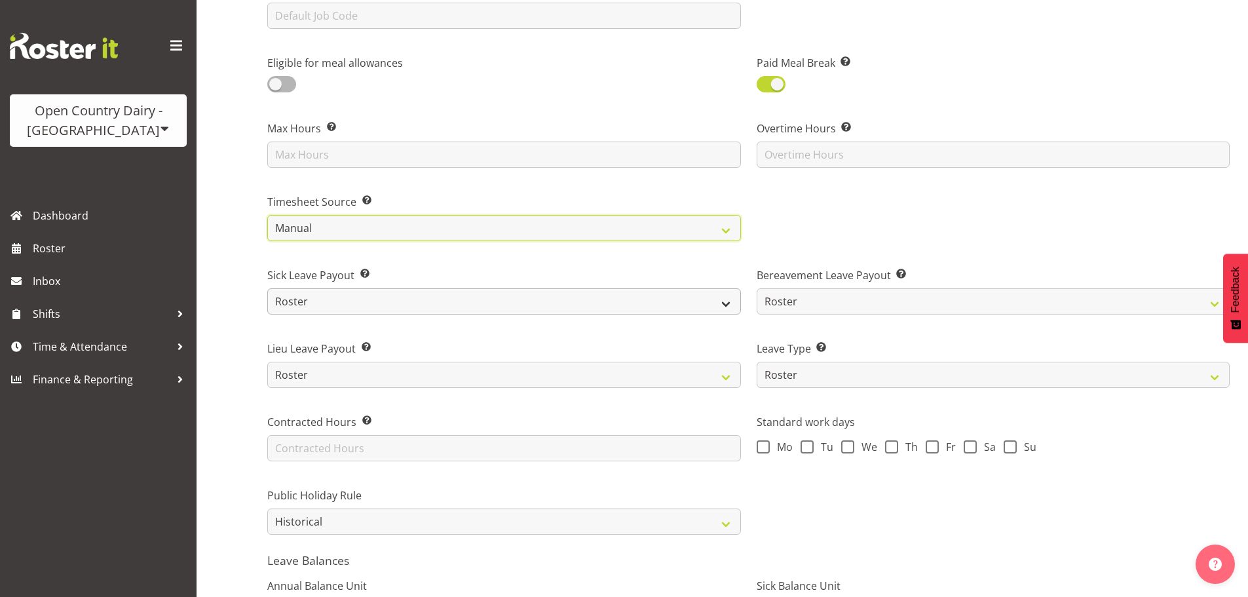
scroll to position [655, 0]
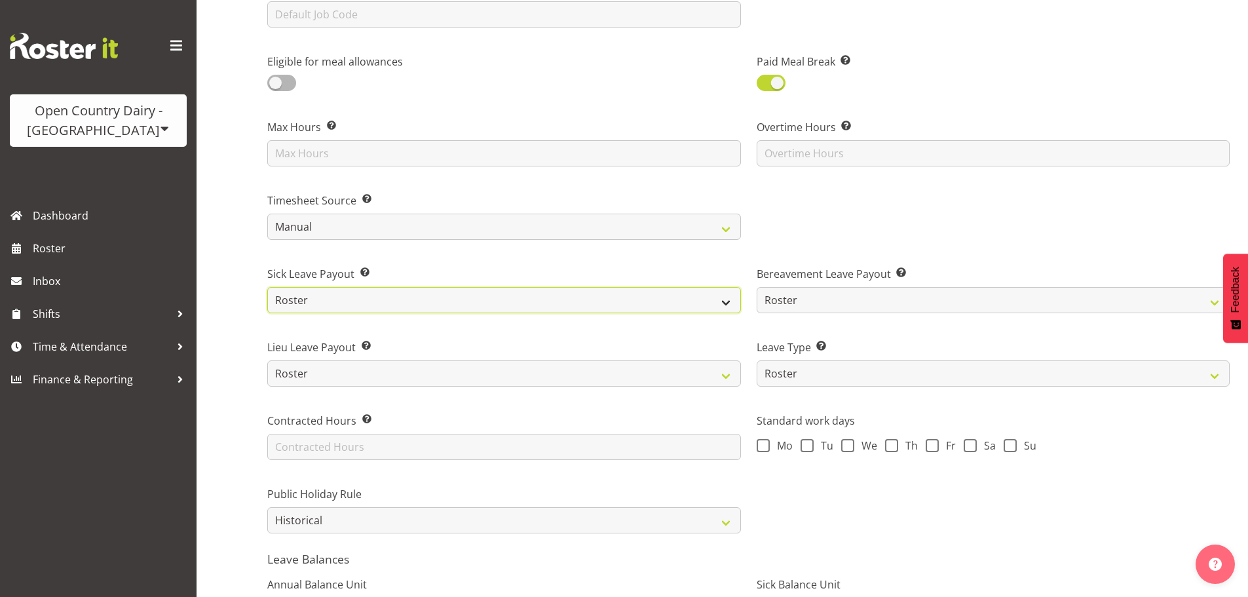
click at [319, 297] on select "Roster Fixed" at bounding box center [504, 300] width 474 height 26
select select "fixed"
click at [267, 287] on select "Roster Fixed" at bounding box center [504, 300] width 474 height 26
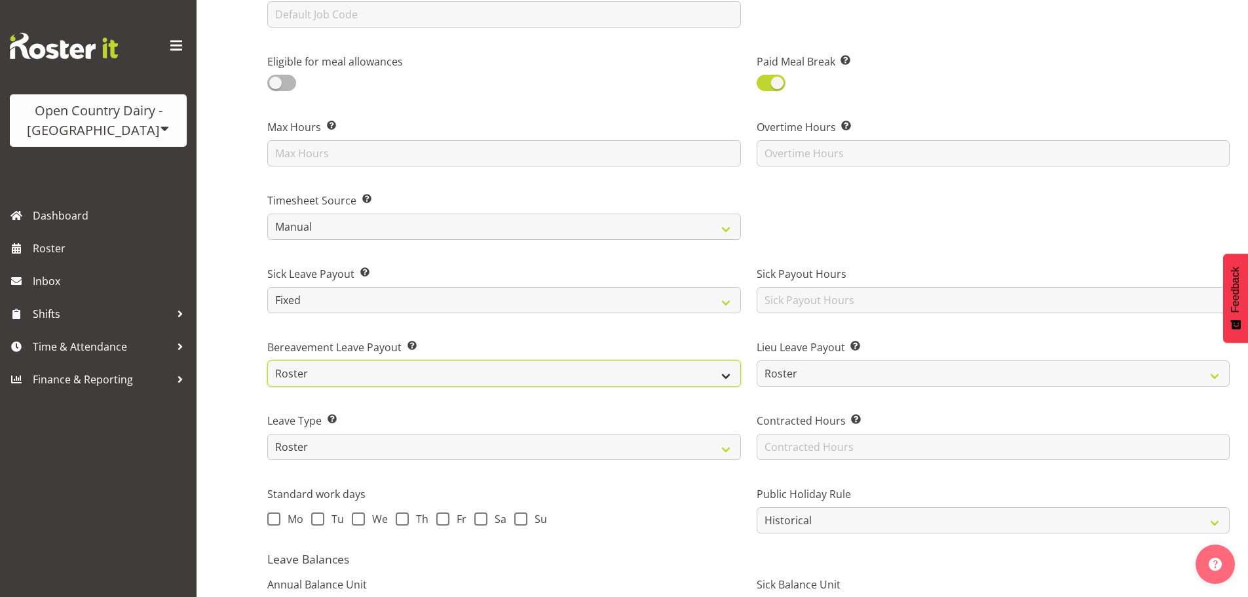
drag, startPoint x: 298, startPoint y: 365, endPoint x: 307, endPoint y: 384, distance: 20.8
click at [298, 366] on select "Roster Fixed" at bounding box center [504, 373] width 474 height 26
select select "fixed"
click at [267, 360] on select "Roster Fixed" at bounding box center [504, 373] width 474 height 26
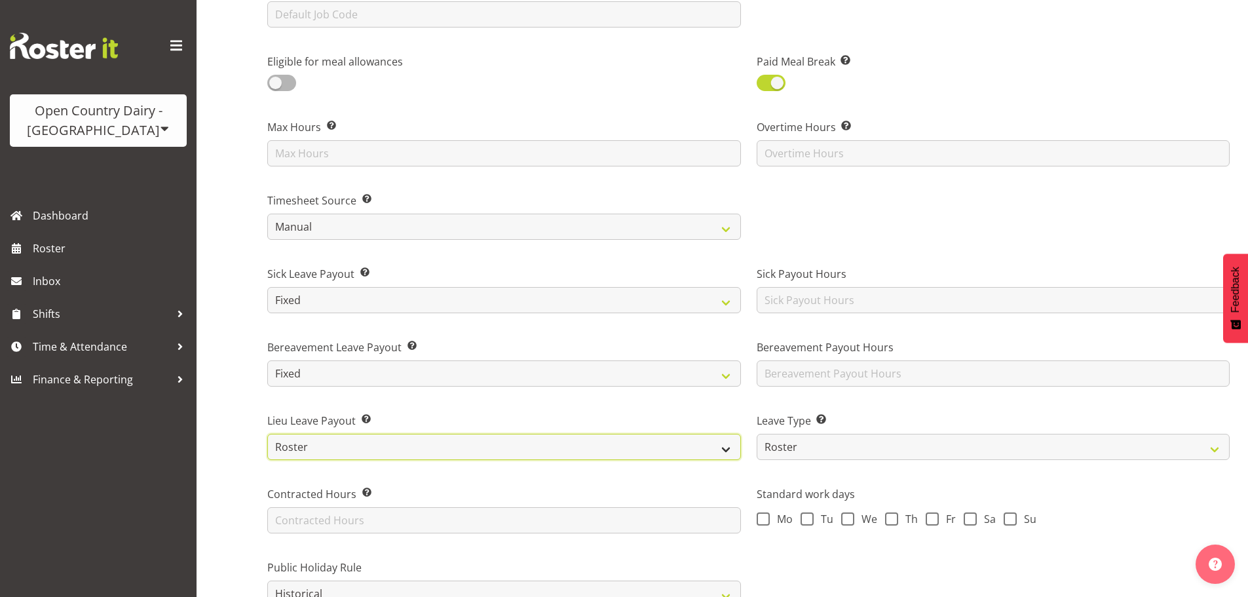
drag, startPoint x: 299, startPoint y: 448, endPoint x: 301, endPoint y: 457, distance: 9.4
click at [299, 448] on select "Roster Fixed" at bounding box center [504, 447] width 474 height 26
select select "fixed"
click at [267, 434] on select "Roster Fixed" at bounding box center [504, 447] width 474 height 26
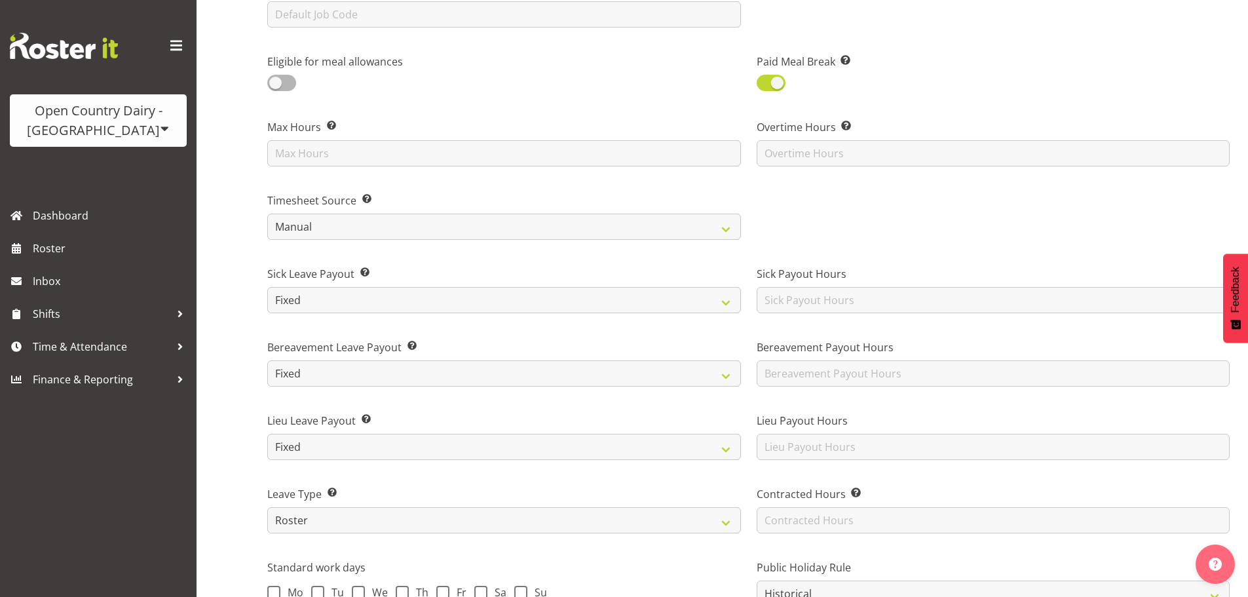
drag, startPoint x: 237, startPoint y: 476, endPoint x: 596, endPoint y: 404, distance: 365.8
click at [244, 474] on div "Create Employee Back to employees Details Access Pay & Rewards Recent Activity …" at bounding box center [723, 129] width 1052 height 1498
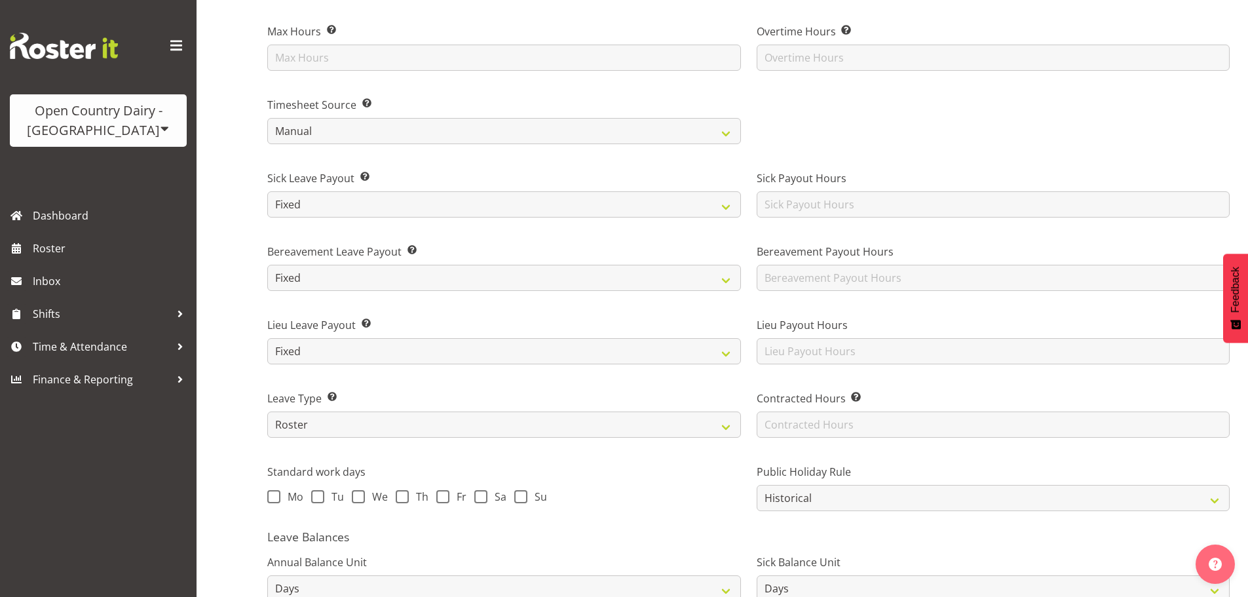
scroll to position [786, 0]
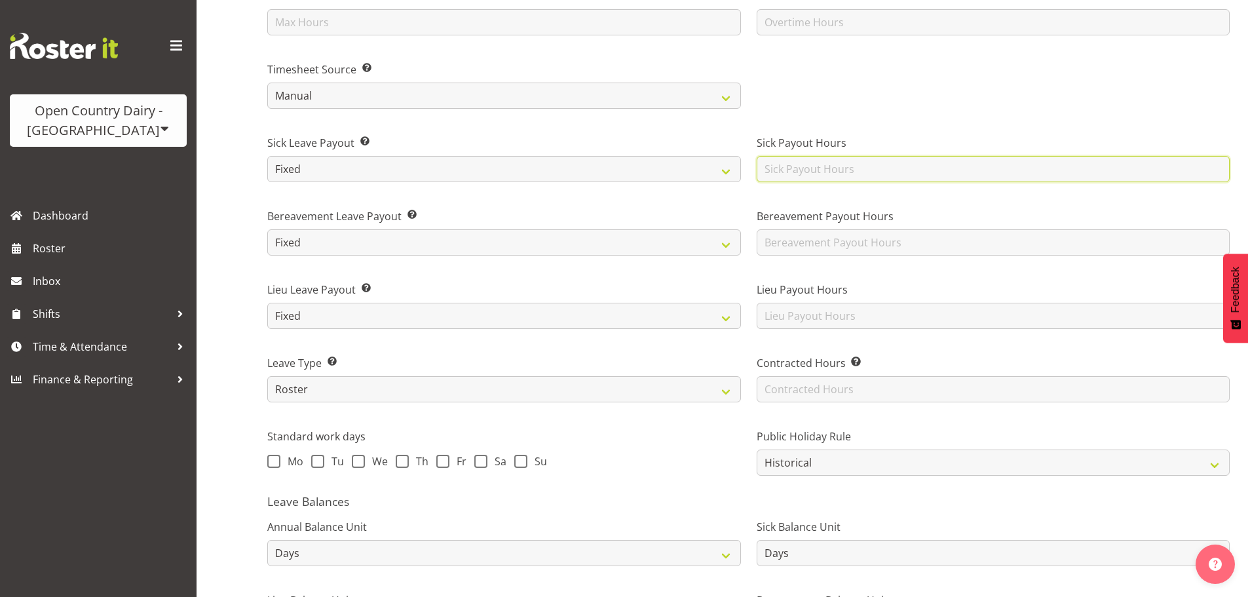
click at [790, 172] on input "text" at bounding box center [994, 169] width 474 height 26
type input "10.70"
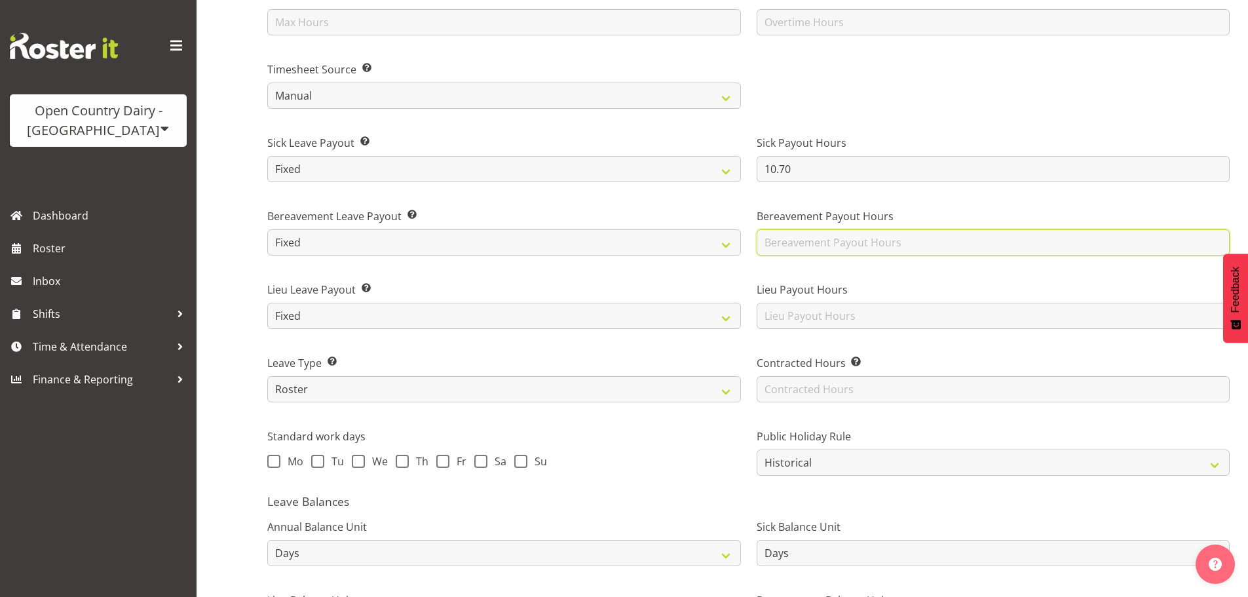
click at [768, 248] on input "text" at bounding box center [994, 242] width 474 height 26
click at [809, 239] on input "text" at bounding box center [994, 242] width 474 height 26
type input "10.70"
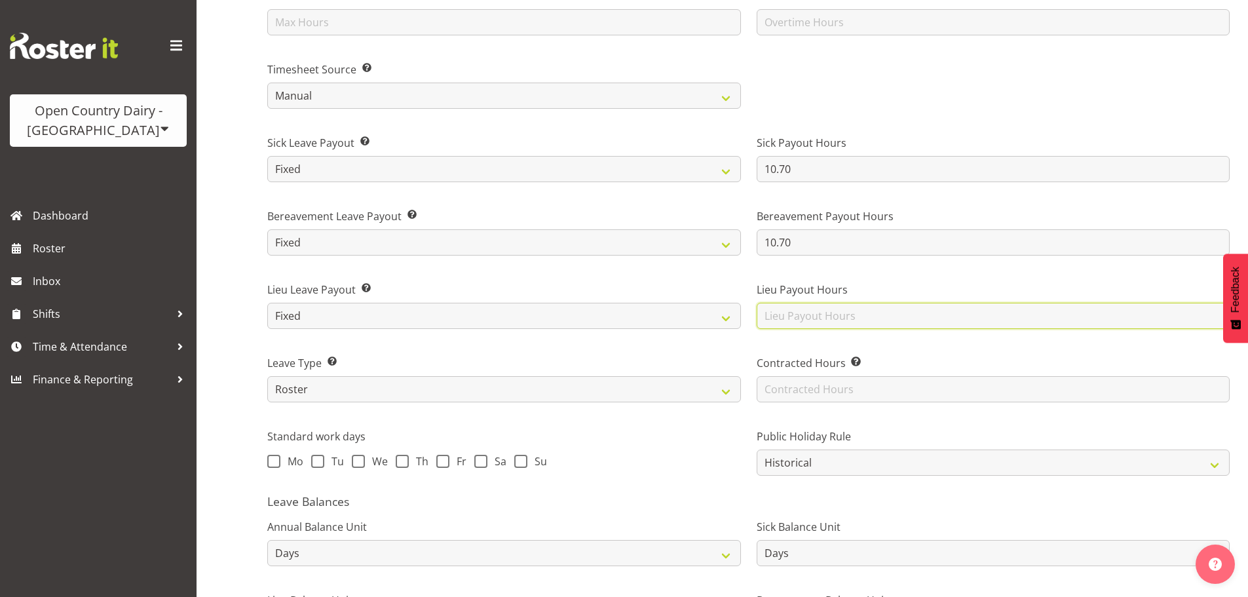
drag, startPoint x: 799, startPoint y: 316, endPoint x: 817, endPoint y: 334, distance: 25.0
click at [799, 316] on input "text" at bounding box center [994, 316] width 474 height 26
type input "10.70"
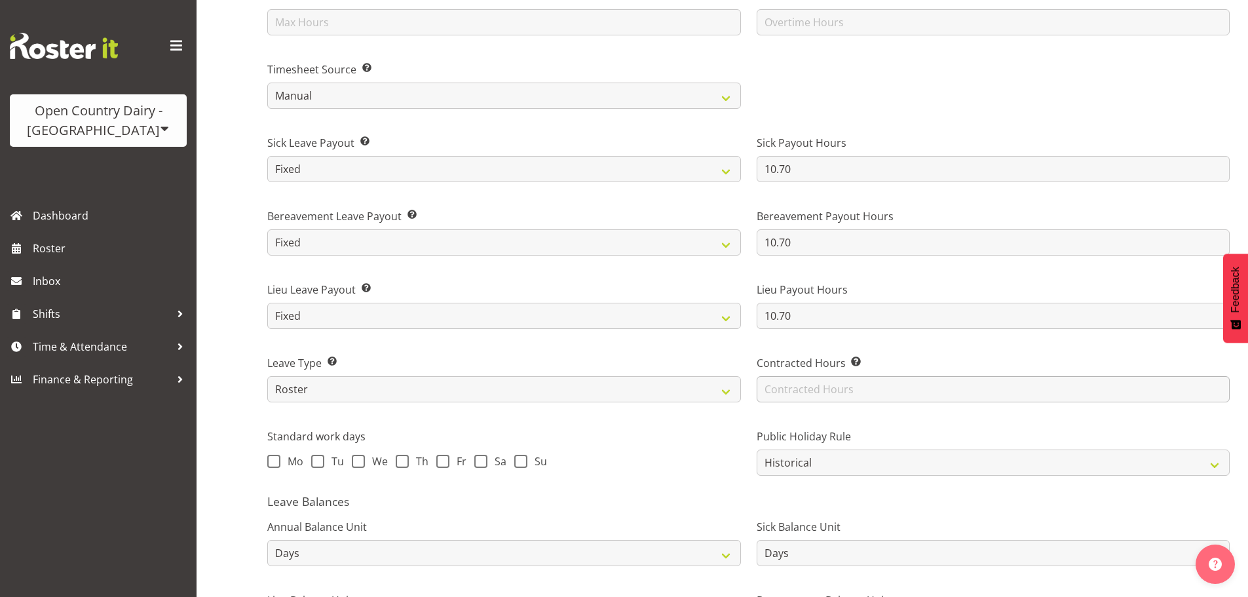
click at [785, 376] on div "Contracted Hours Enter the number of contracted hours this employee works (e.g.…" at bounding box center [994, 378] width 474 height 47
click at [783, 386] on input "text" at bounding box center [994, 389] width 474 height 26
click at [754, 443] on div "Public Holiday Rule Roster Always Pay Never Pay Historical Roster-Fixed" at bounding box center [994, 446] width 490 height 73
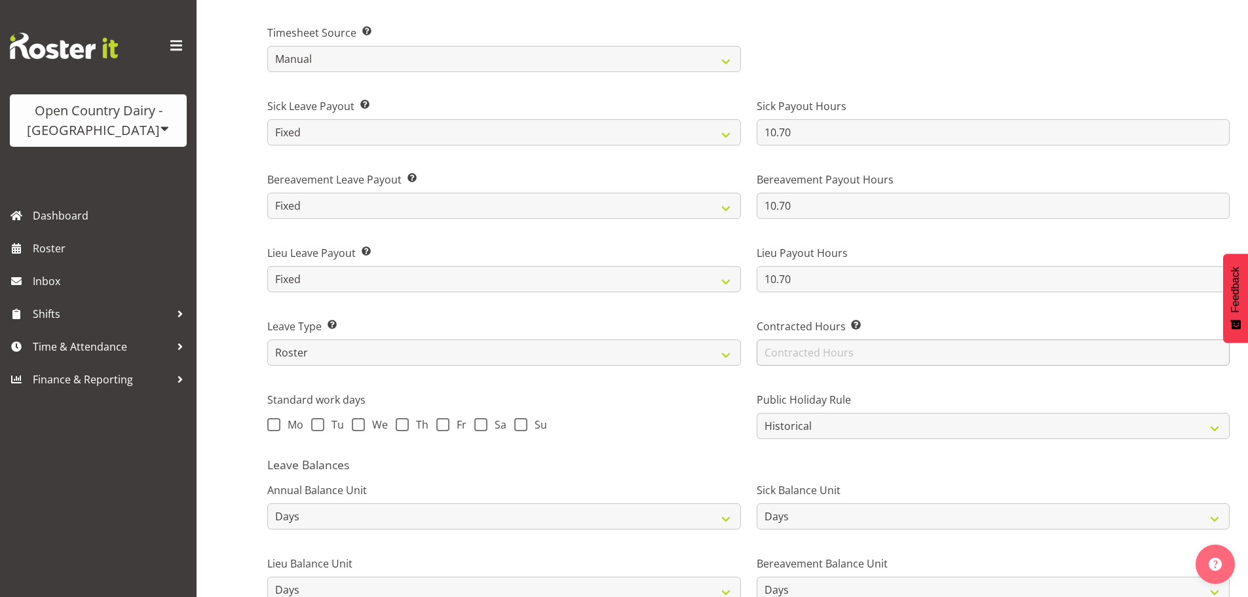
scroll to position [852, 0]
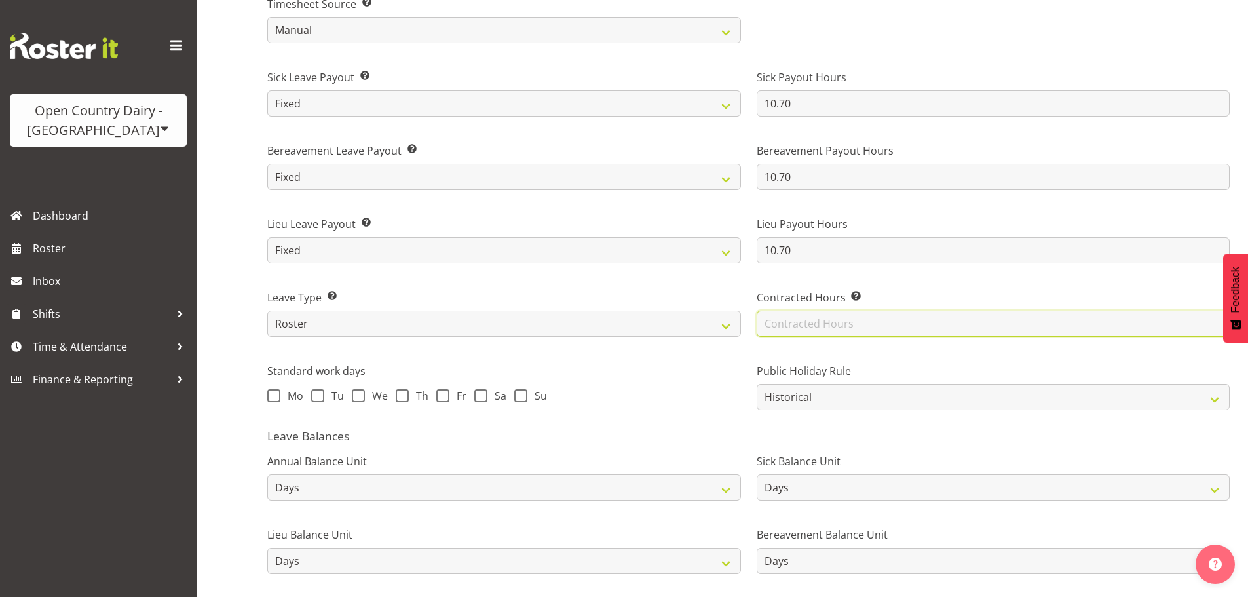
click at [805, 322] on input "text" at bounding box center [994, 324] width 474 height 26
type input "40.12"
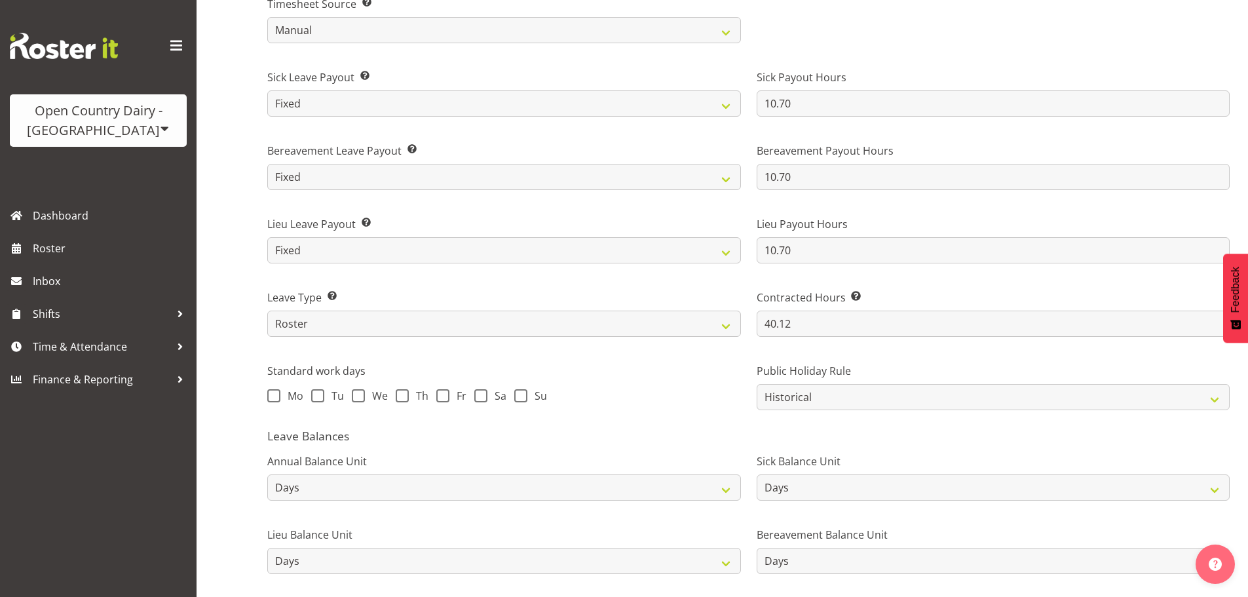
click at [736, 400] on div "Mo Tu We Th Fr Sa Su" at bounding box center [504, 397] width 474 height 17
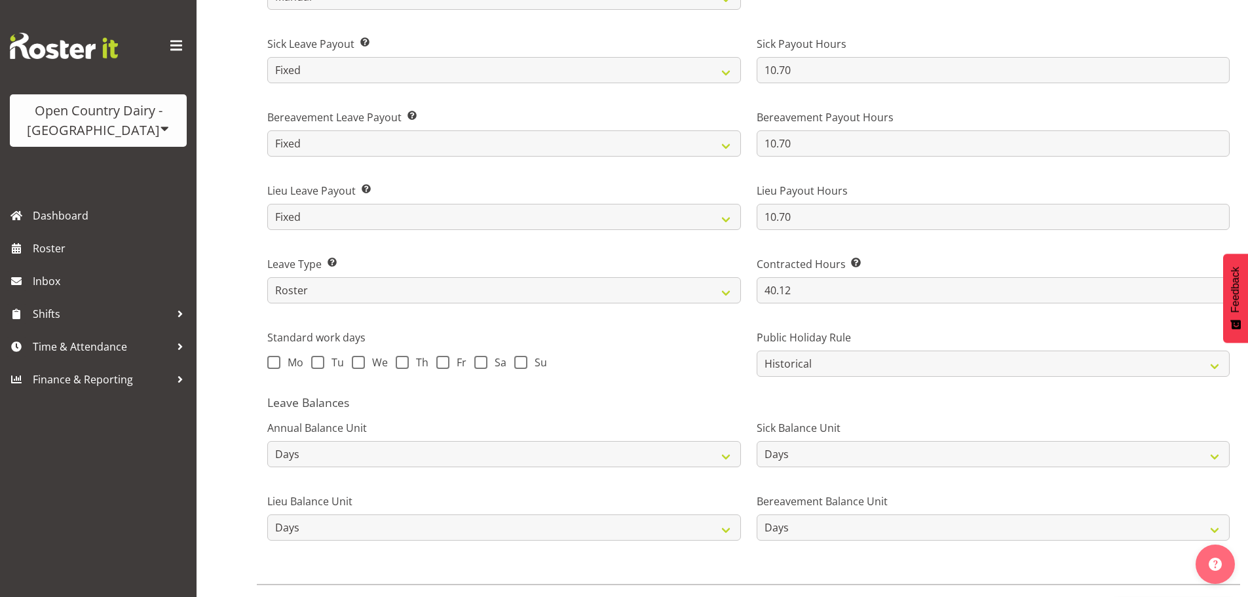
scroll to position [917, 0]
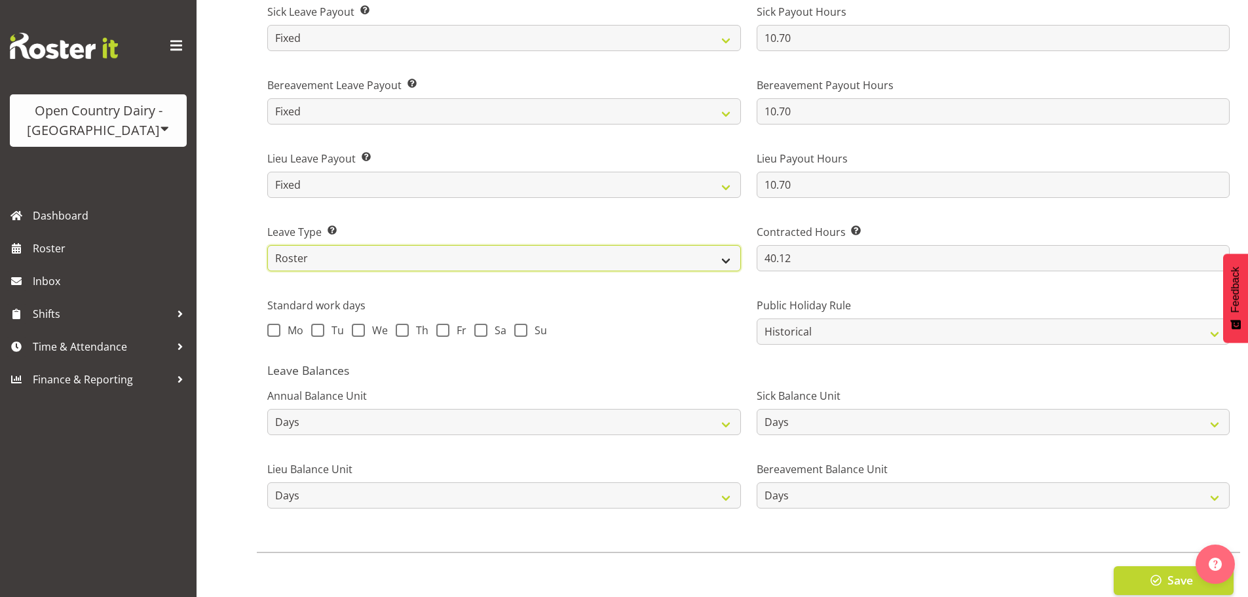
click at [315, 257] on select "Standard History Payout Roster Roster - Fixed" at bounding box center [504, 258] width 474 height 26
select select "standard"
click at [267, 245] on select "Standard History Payout Roster Roster - Fixed" at bounding box center [504, 258] width 474 height 26
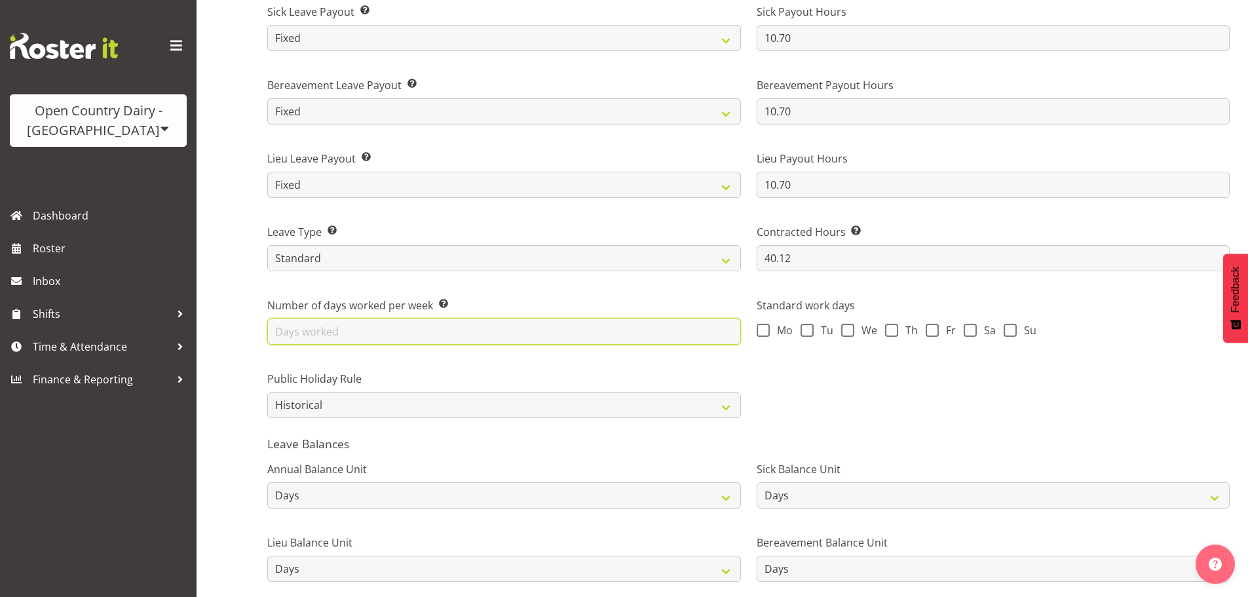
click at [298, 324] on input "text" at bounding box center [504, 331] width 474 height 26
type input "4"
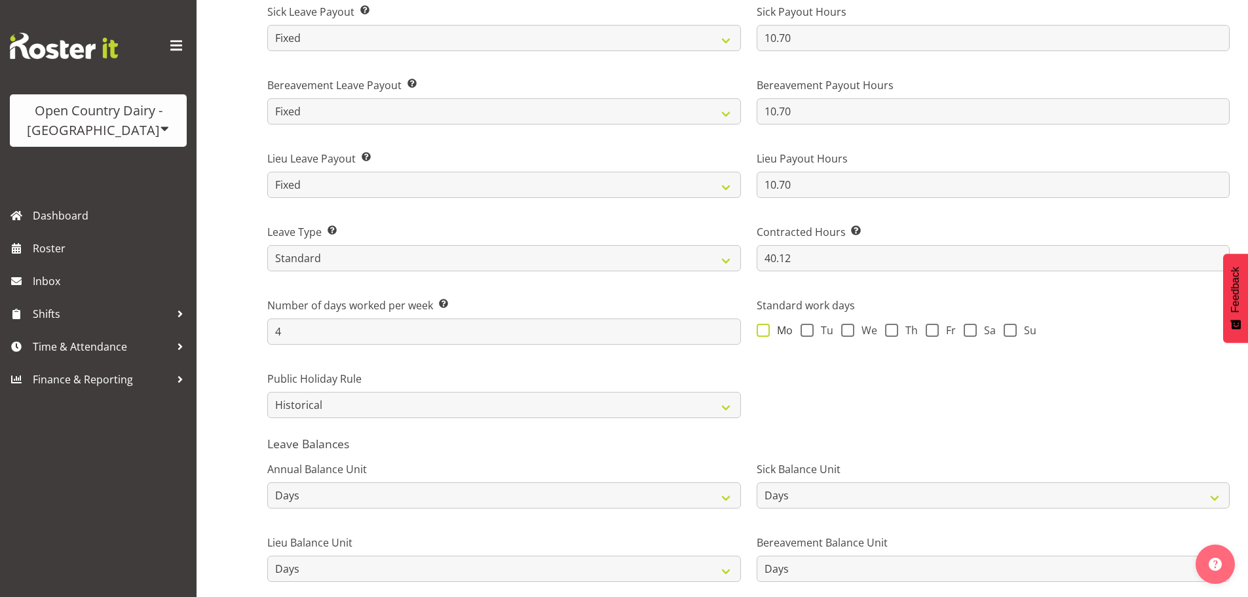
click at [767, 335] on span at bounding box center [763, 330] width 13 height 13
click at [765, 334] on input "Mo" at bounding box center [761, 330] width 9 height 9
checkbox input "true"
click at [809, 331] on span at bounding box center [807, 330] width 13 height 13
click at [809, 331] on input "Tu" at bounding box center [805, 330] width 9 height 9
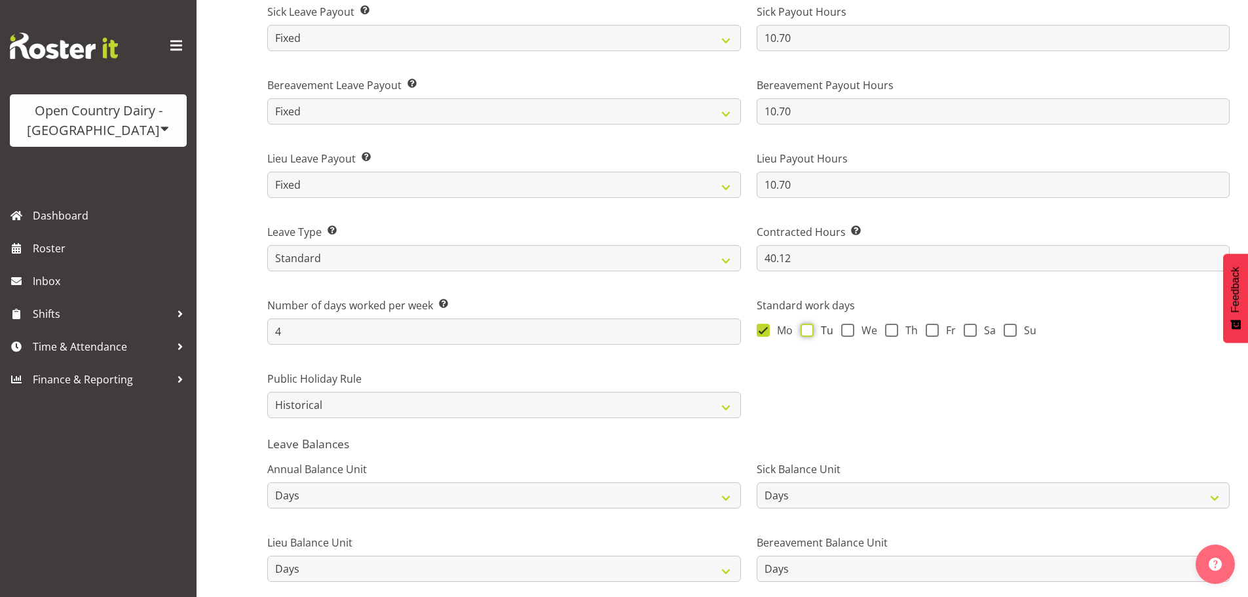
checkbox input "true"
drag, startPoint x: 843, startPoint y: 331, endPoint x: 881, endPoint y: 330, distance: 38.0
click at [846, 331] on span at bounding box center [847, 330] width 13 height 13
click at [846, 331] on input "We" at bounding box center [845, 330] width 9 height 9
checkbox input "true"
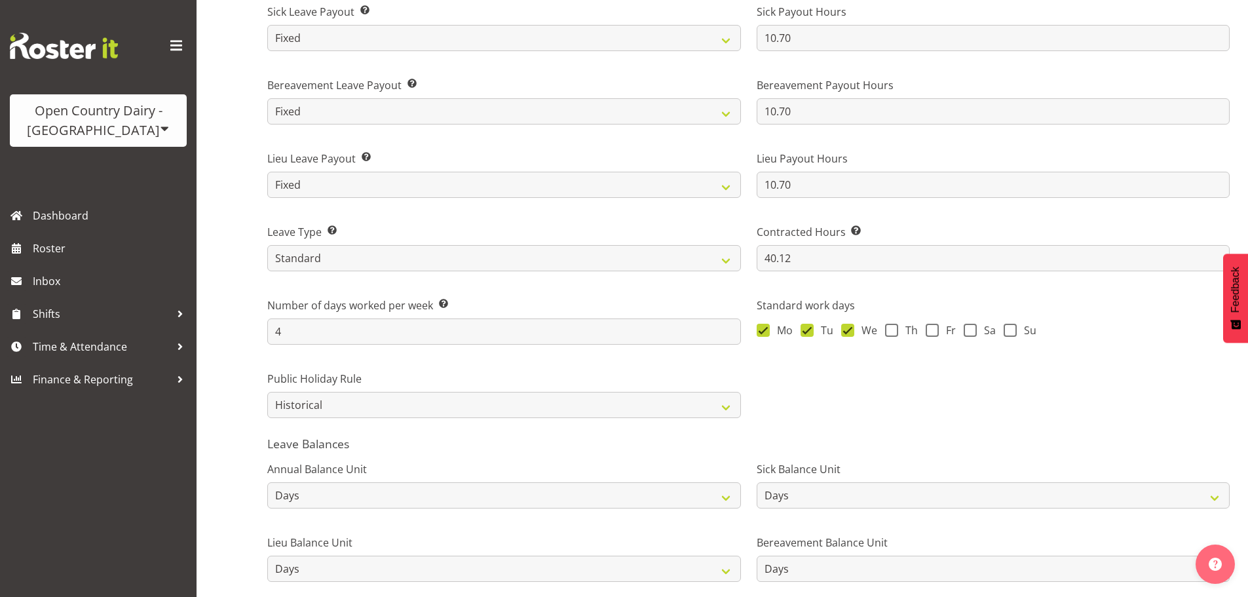
click at [883, 329] on div "Mo Tu We Th Fr Sa Su" at bounding box center [994, 332] width 474 height 17
drag, startPoint x: 893, startPoint y: 333, endPoint x: 932, endPoint y: 338, distance: 39.7
click at [893, 333] on span at bounding box center [891, 330] width 13 height 13
click at [893, 333] on input "Th" at bounding box center [889, 330] width 9 height 9
checkbox input "true"
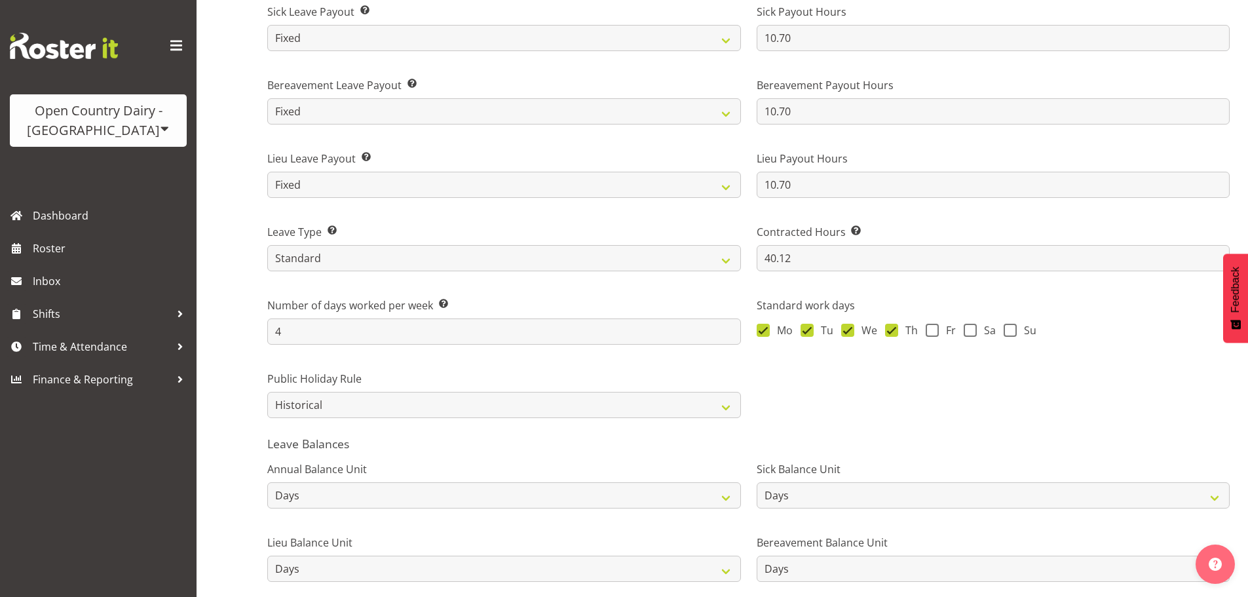
drag, startPoint x: 931, startPoint y: 335, endPoint x: 972, endPoint y: 341, distance: 42.4
click at [936, 334] on span at bounding box center [932, 330] width 13 height 13
click at [934, 334] on input "Fr" at bounding box center [930, 330] width 9 height 9
checkbox input "true"
click at [974, 334] on span at bounding box center [970, 330] width 13 height 13
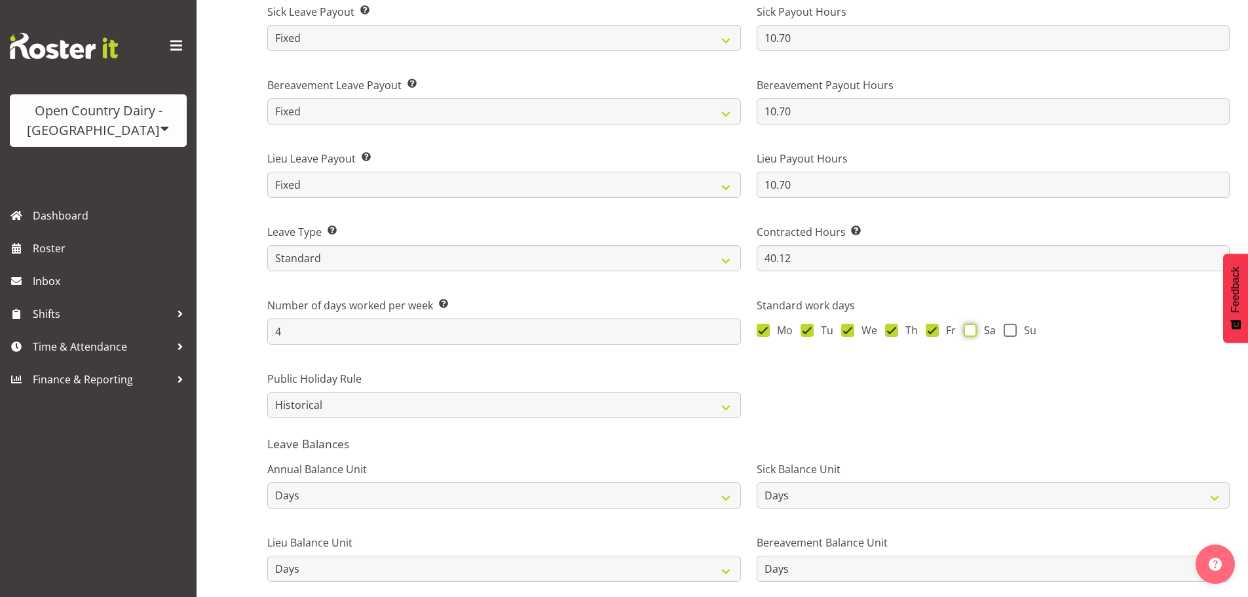
click at [972, 334] on input "Sa" at bounding box center [968, 330] width 9 height 9
checkbox input "true"
click at [1012, 331] on span at bounding box center [1010, 330] width 13 height 13
click at [1012, 331] on input "Su" at bounding box center [1008, 330] width 9 height 9
checkbox input "true"
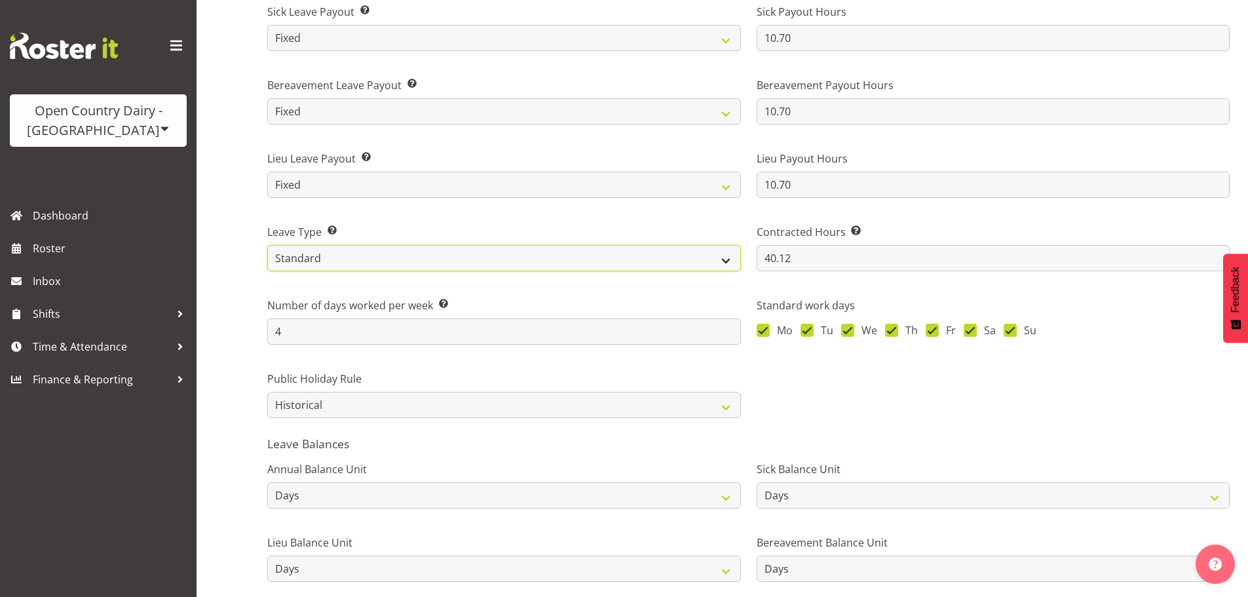
click at [323, 259] on select "Standard History Payout Roster Roster - Fixed" at bounding box center [504, 258] width 474 height 26
select select "roster_fixed"
click at [267, 245] on select "Standard History Payout Roster Roster - Fixed" at bounding box center [504, 258] width 474 height 26
type input "40.12"
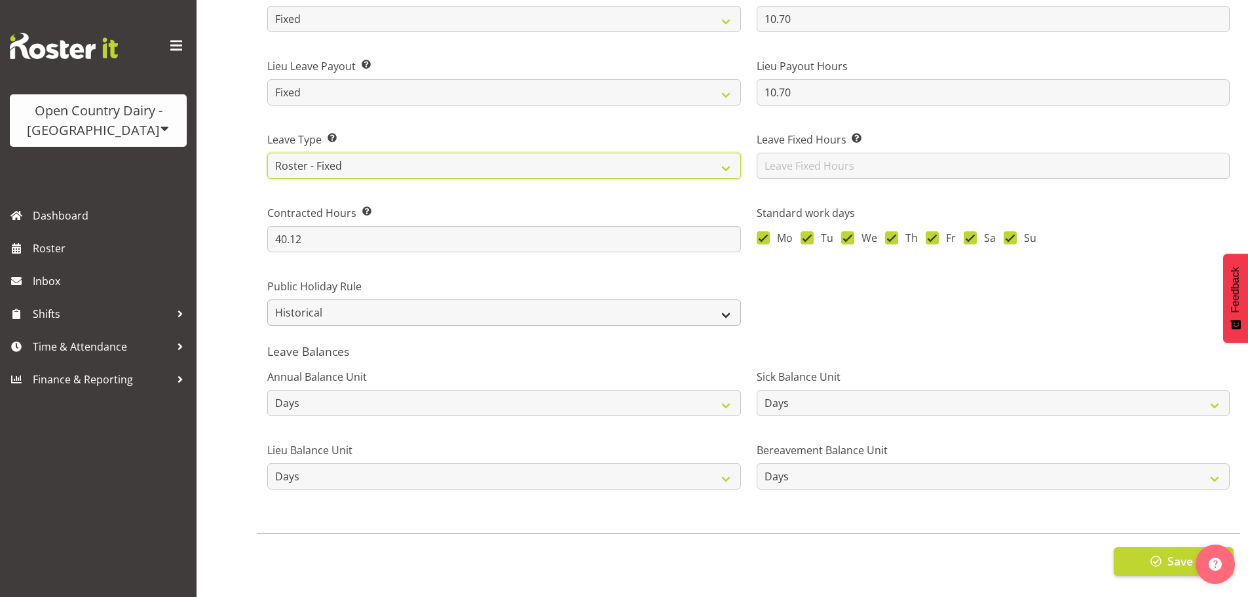
scroll to position [1020, 0]
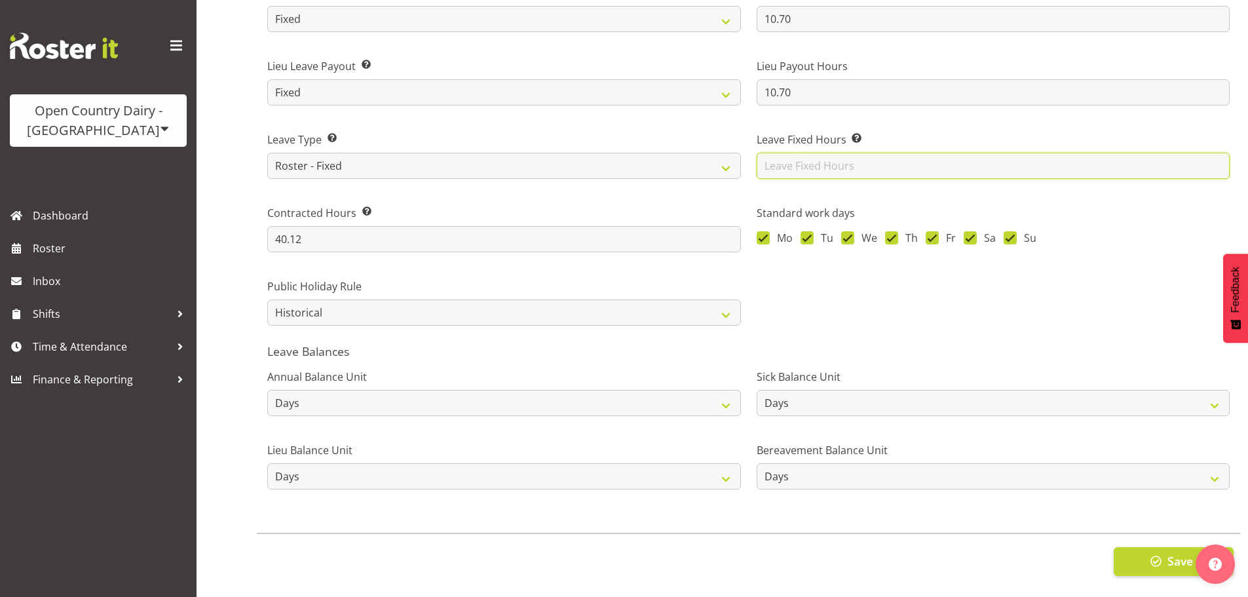
click at [836, 153] on input "text" at bounding box center [994, 166] width 474 height 26
type input "10.70"
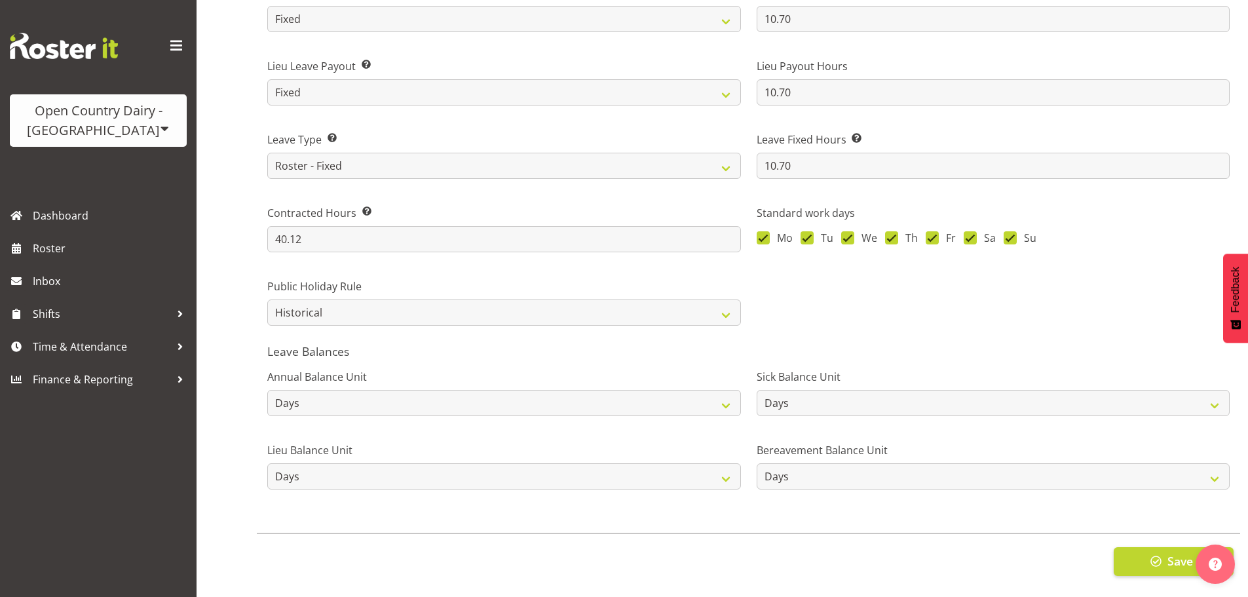
click at [303, 309] on select "Roster Always Pay Never Pay Historical Roster-Fixed" at bounding box center [504, 312] width 474 height 26
select select "roster"
click at [267, 299] on select "Roster Always Pay Never Pay Historical Roster-Fixed" at bounding box center [504, 312] width 474 height 26
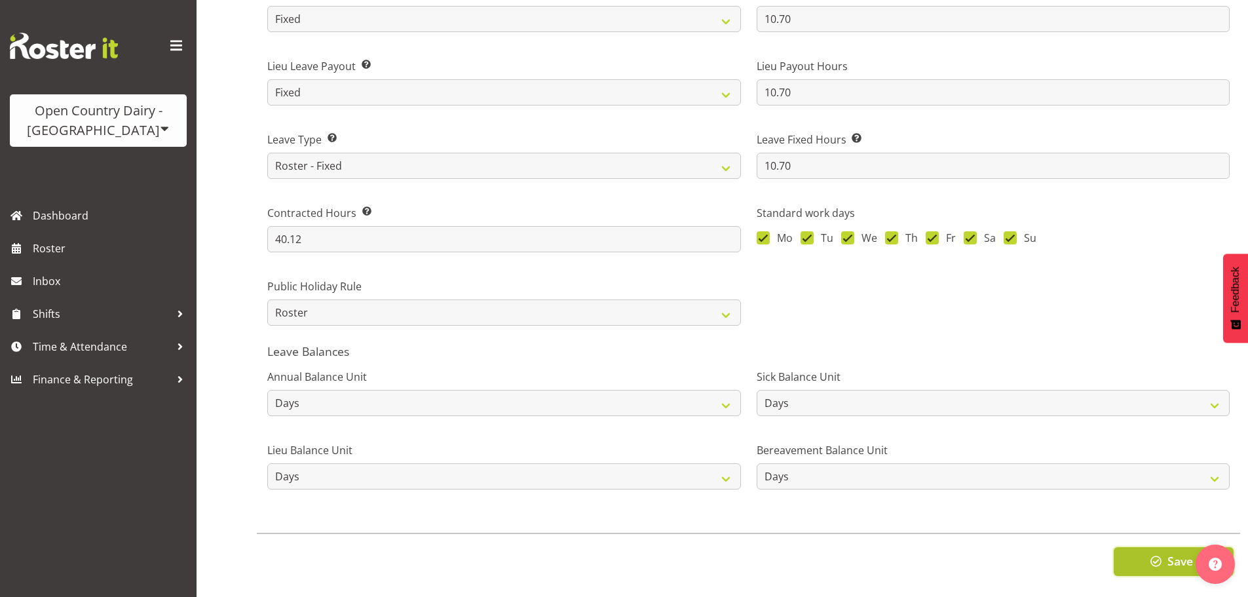
click at [1158, 555] on span "button" at bounding box center [1156, 560] width 17 height 17
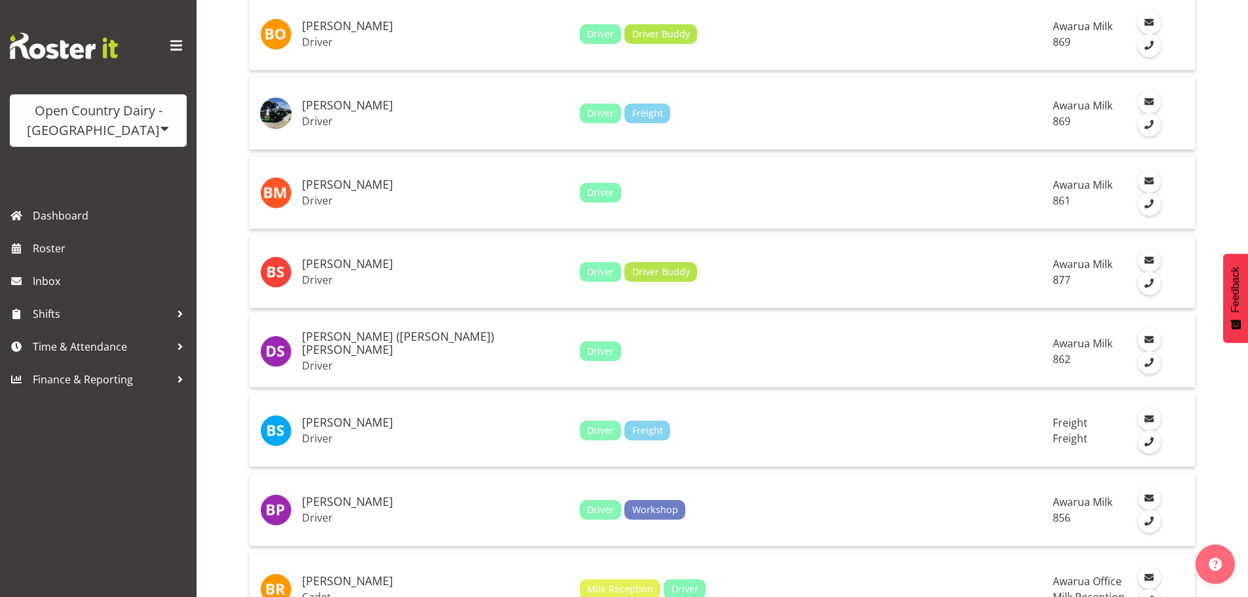
scroll to position [1245, 0]
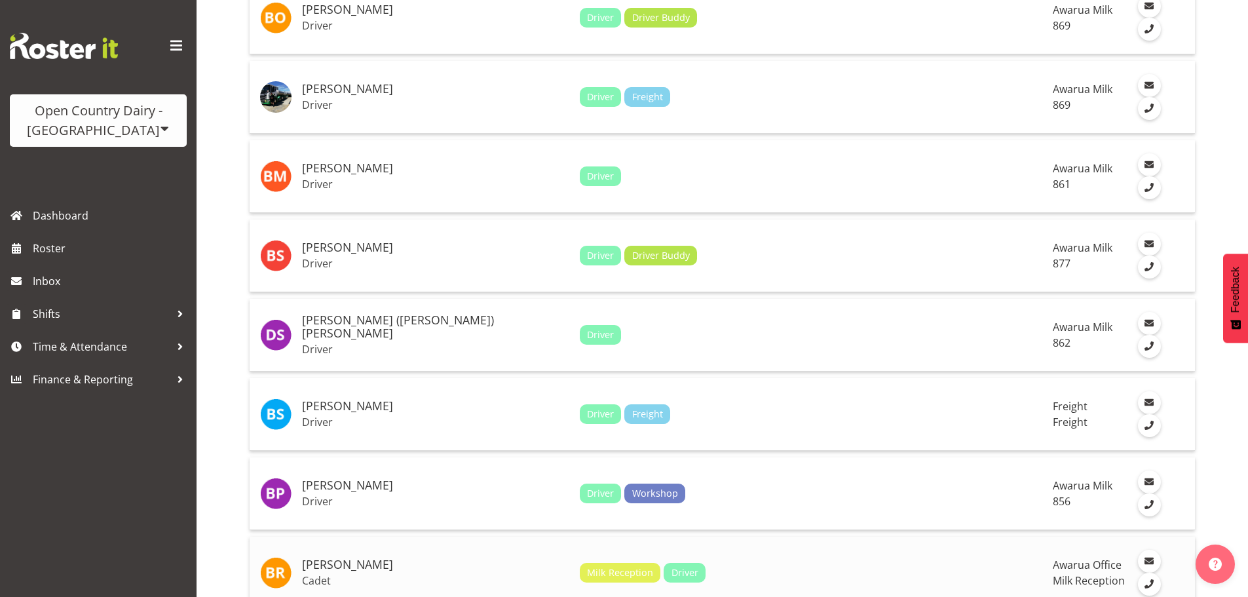
click at [413, 558] on h5 "[PERSON_NAME]" at bounding box center [435, 564] width 267 height 13
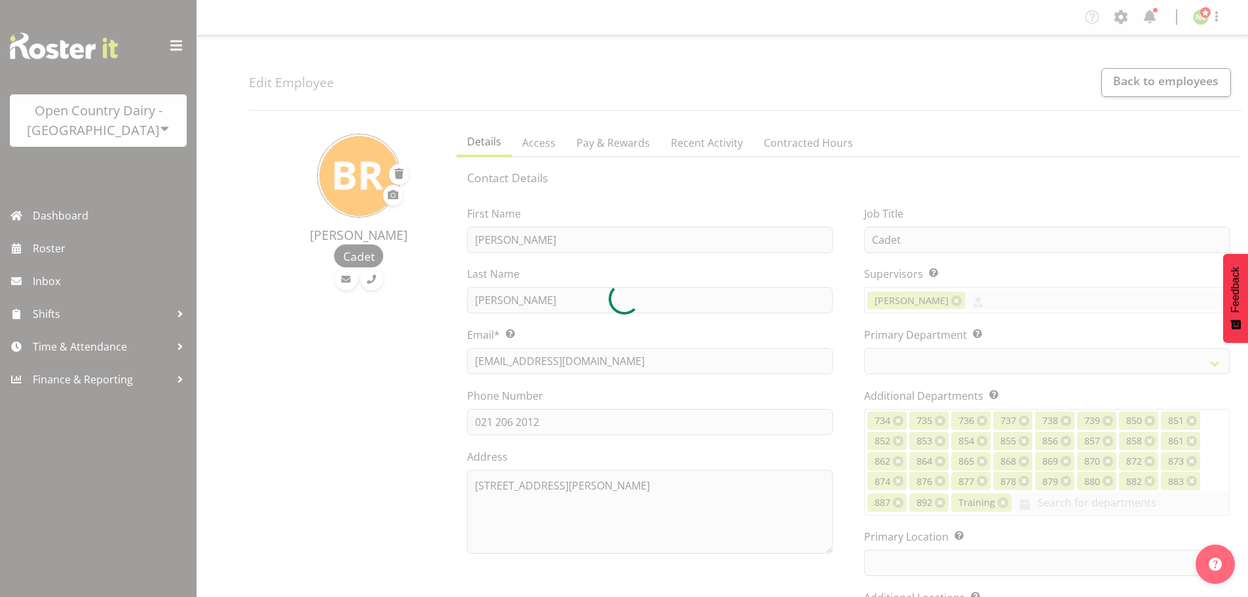
select select "TimelineWeek"
select select
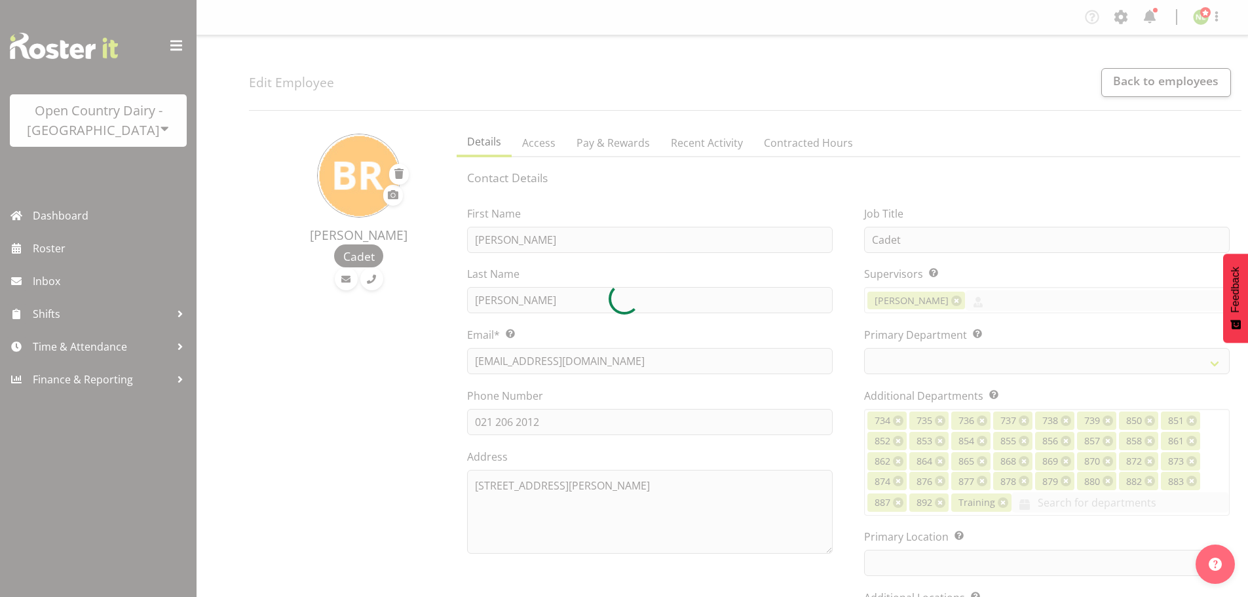
select select
select select "990"
select select "698"
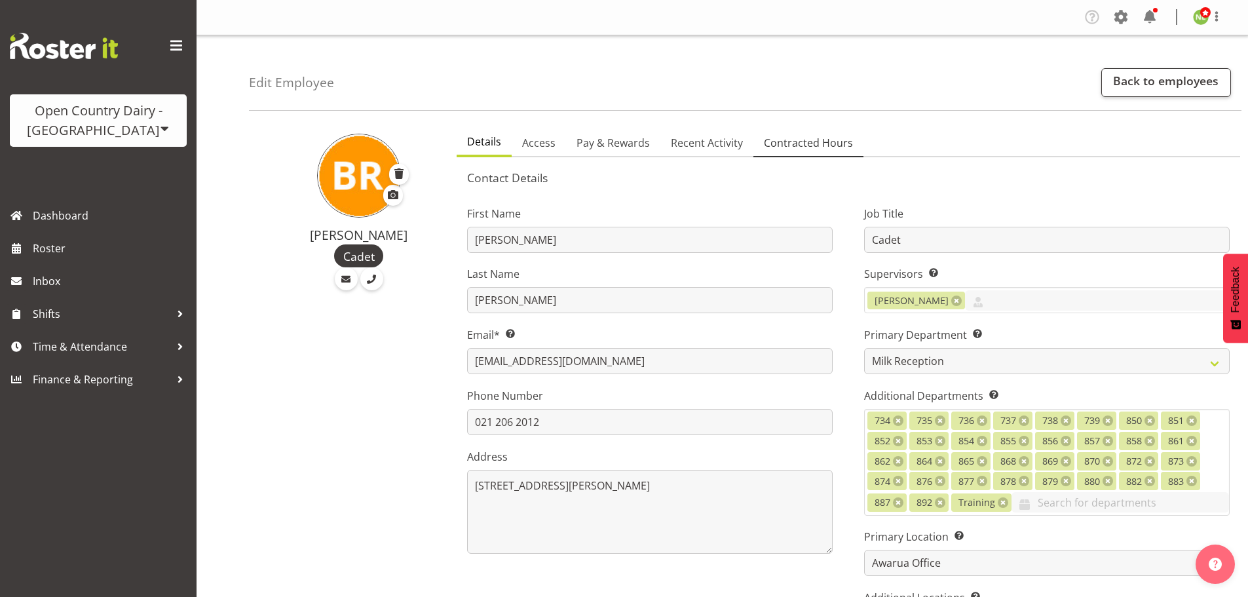
click at [817, 149] on span "Contracted Hours" at bounding box center [808, 143] width 89 height 16
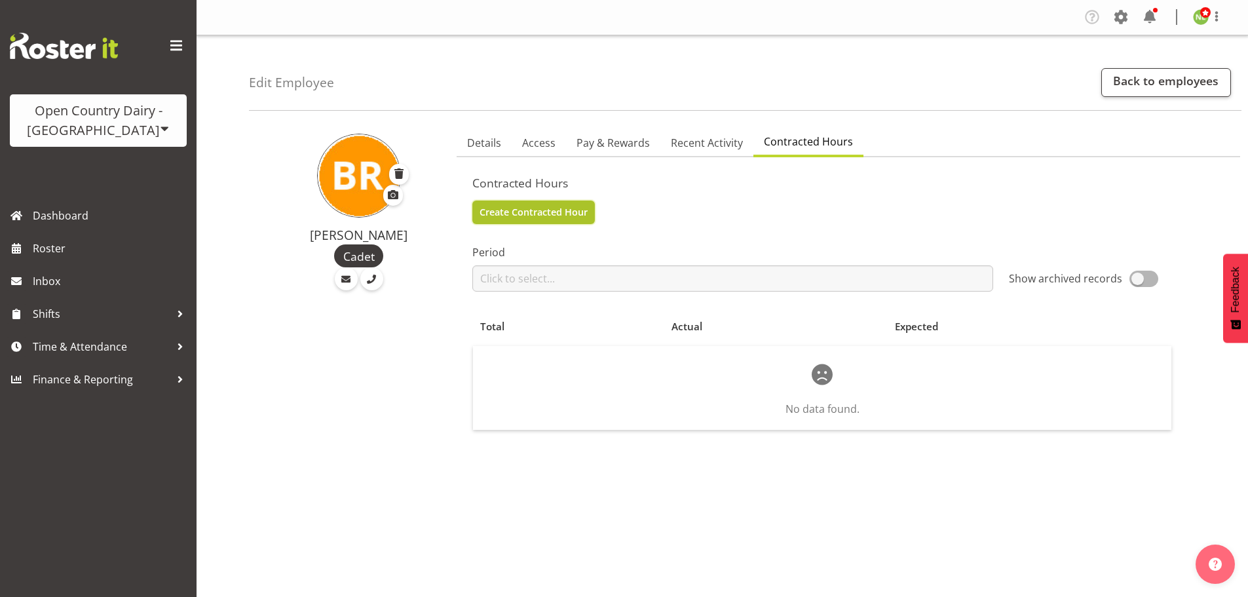
click at [547, 206] on span "Create Contracted Hour" at bounding box center [534, 212] width 108 height 14
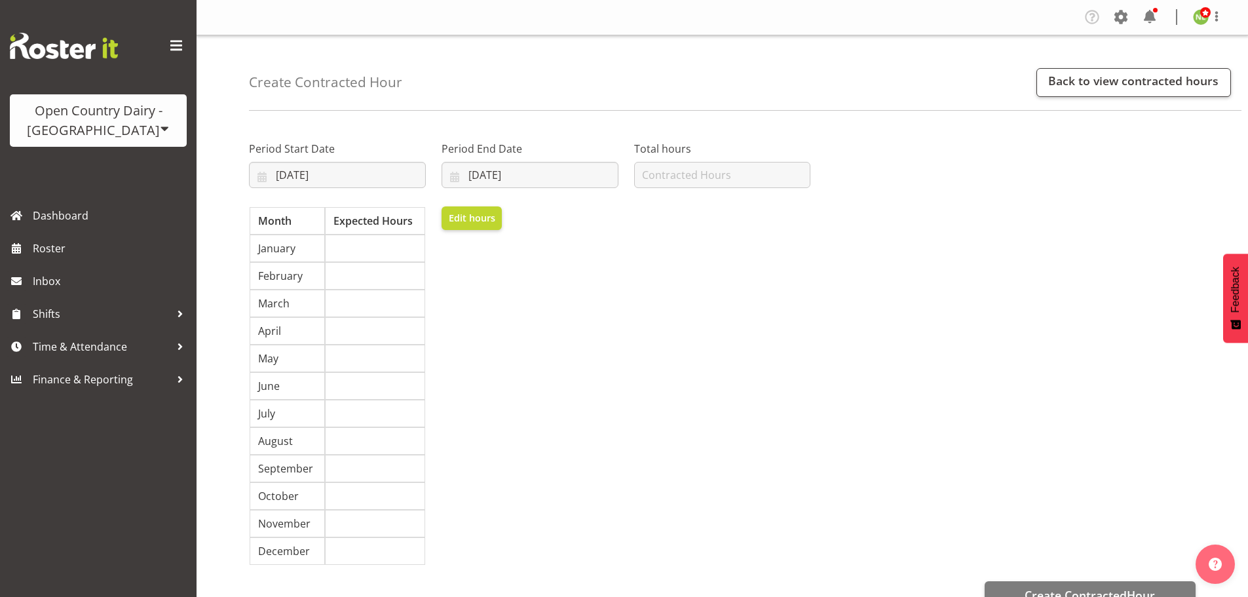
select select "7"
select select "2025"
click at [290, 172] on input "[DATE]" at bounding box center [337, 175] width 177 height 26
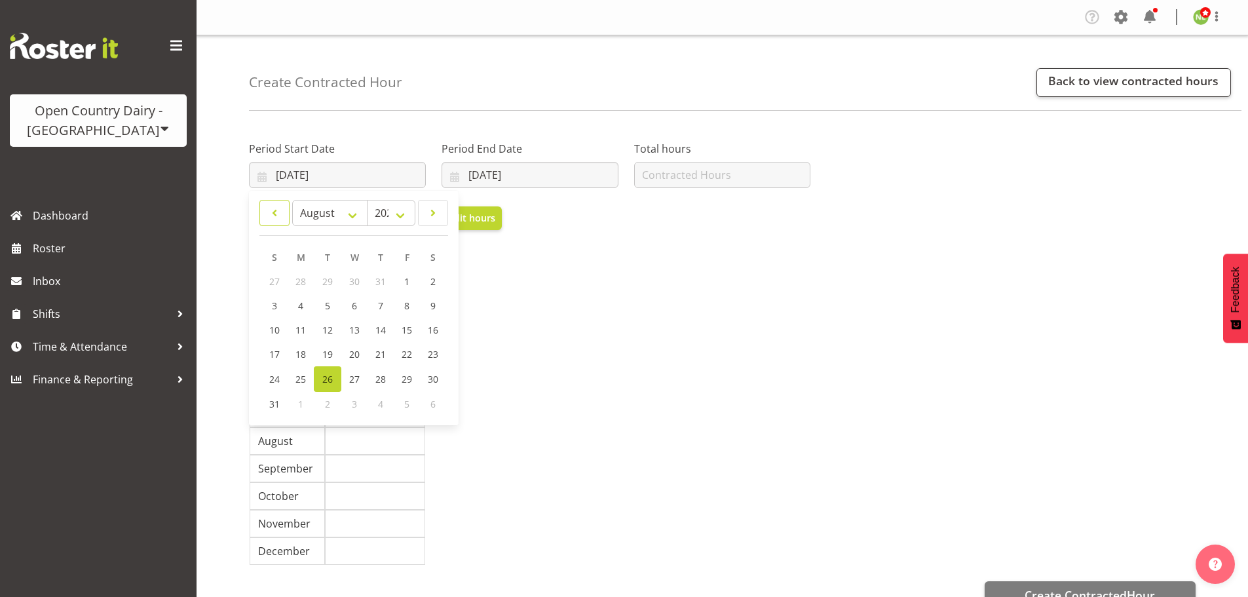
click at [273, 219] on span at bounding box center [274, 213] width 13 height 16
select select "6"
click at [296, 352] on span "21" at bounding box center [301, 354] width 10 height 12
type input "[DATE]"
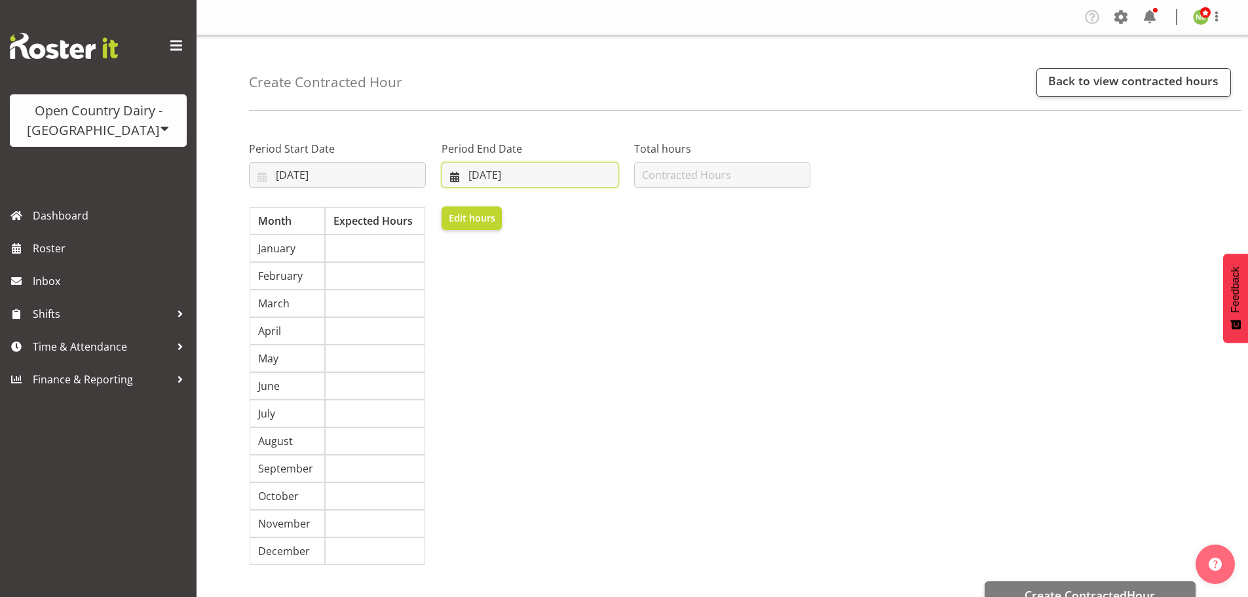
click at [480, 174] on input "[DATE]" at bounding box center [530, 175] width 177 height 26
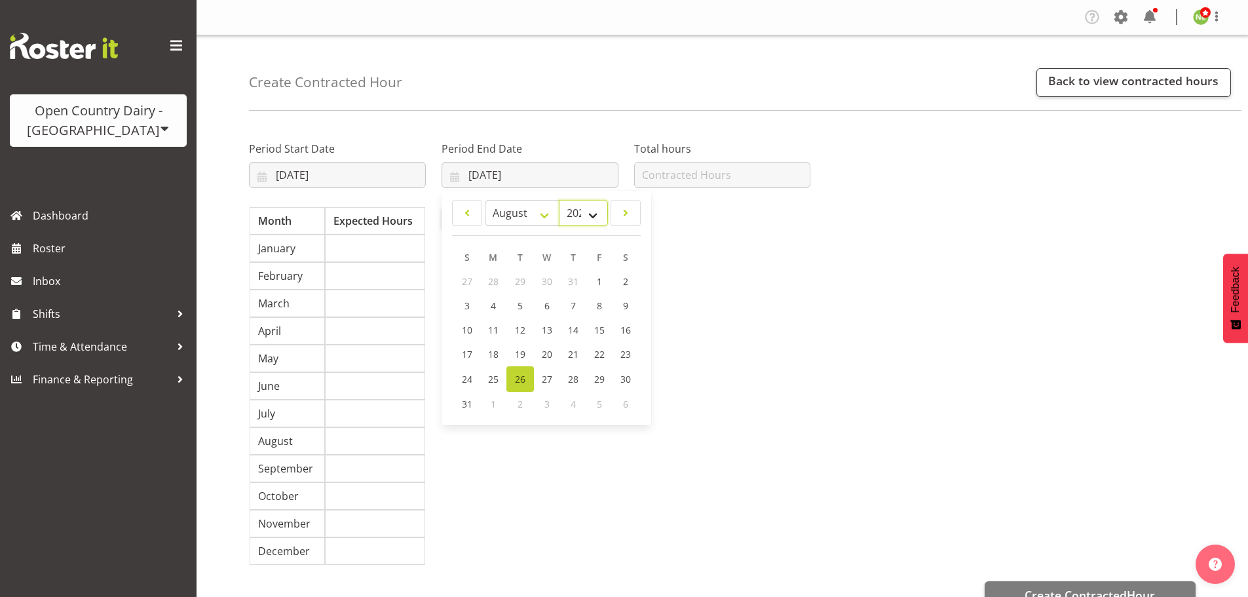
click at [588, 210] on select "2035 2034 2033 2032 2031 2030 2029 2028 2027 2026 2025 2024 2023 2022 2021 2020…" at bounding box center [583, 213] width 48 height 26
select select "2026"
click at [559, 200] on select "2035 2034 2033 2032 2031 2030 2029 2028 2027 2026 2025 2024 2023 2022 2021 2020…" at bounding box center [583, 213] width 48 height 26
click at [474, 215] on link at bounding box center [467, 213] width 30 height 26
select select "6"
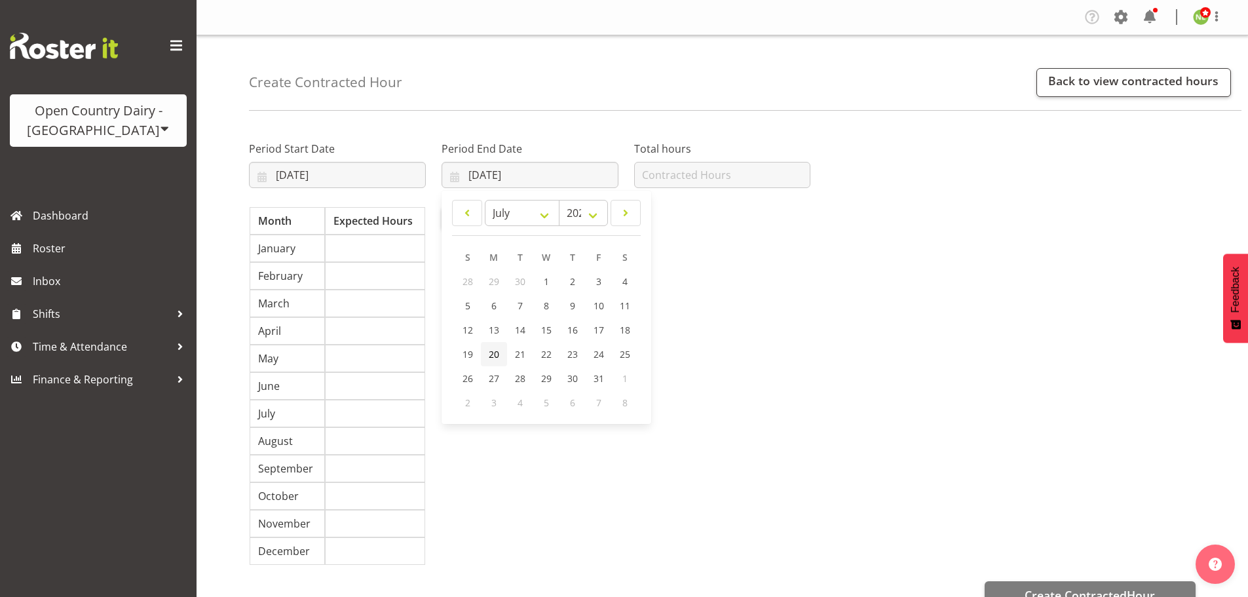
click at [487, 353] on link "20" at bounding box center [494, 354] width 26 height 24
type input "20/07/2026"
click at [472, 220] on span "Edit hours" at bounding box center [472, 218] width 47 height 14
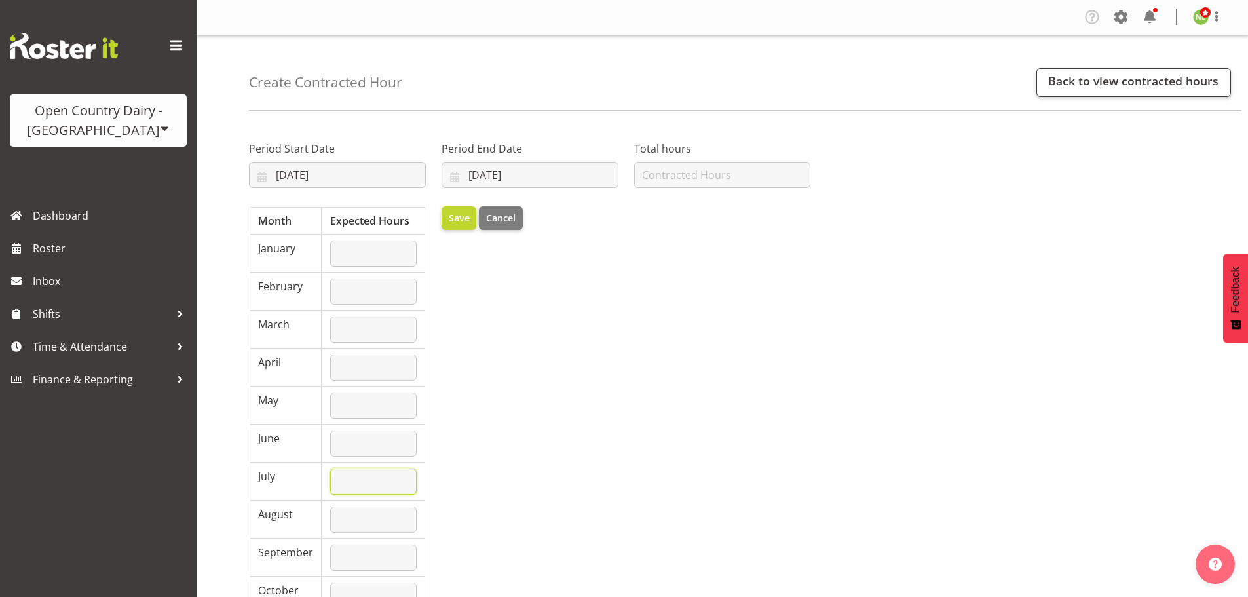
click at [347, 484] on input "number" at bounding box center [373, 482] width 87 height 26
type input "1754"
click at [714, 168] on input "number" at bounding box center [722, 175] width 177 height 26
type input "1754"
click at [461, 216] on span "Save" at bounding box center [459, 218] width 21 height 14
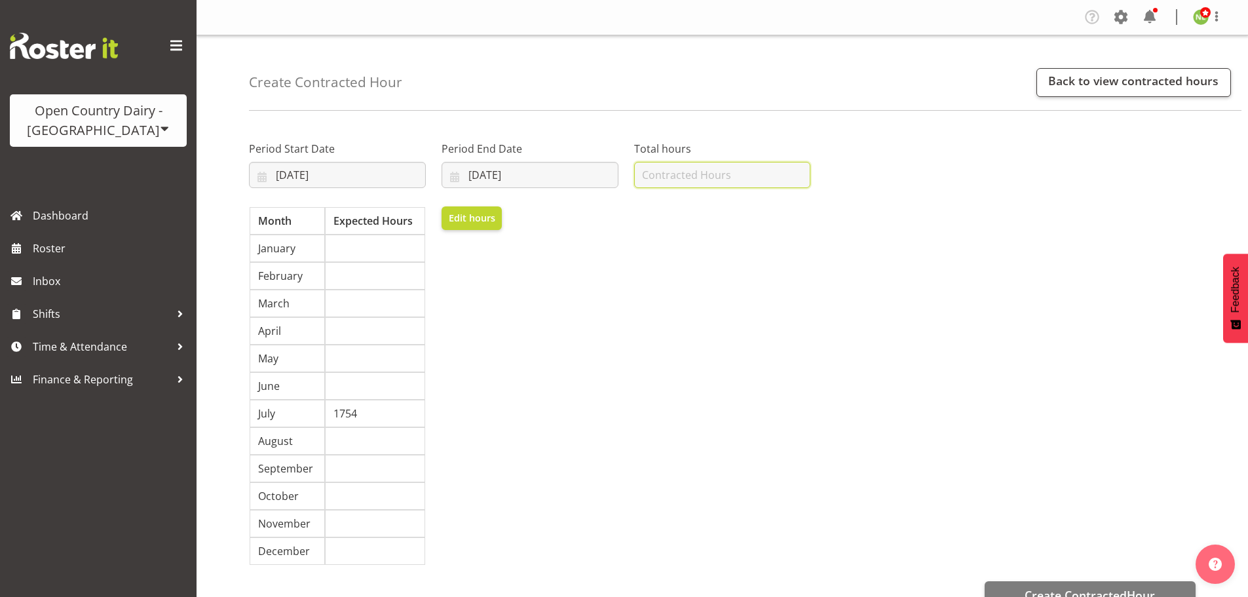
click at [658, 182] on input "number" at bounding box center [722, 175] width 177 height 26
type input "1754"
click at [715, 285] on div "Period Start Date 21/07/2025 January February March April May June July August …" at bounding box center [529, 348] width 577 height 451
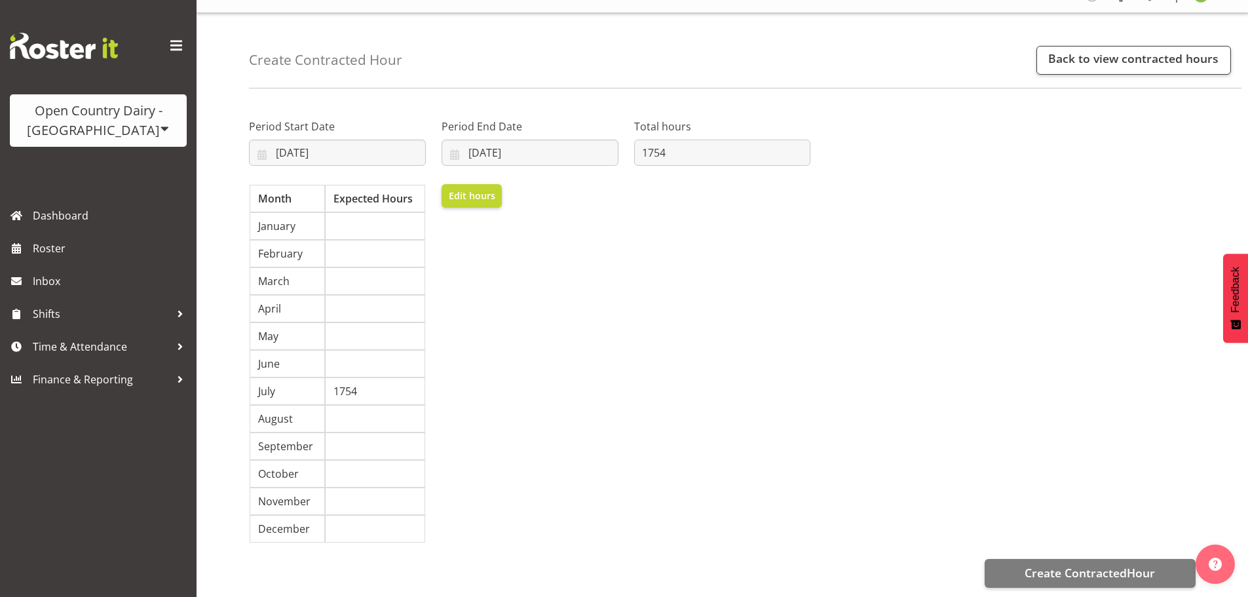
scroll to position [58, 0]
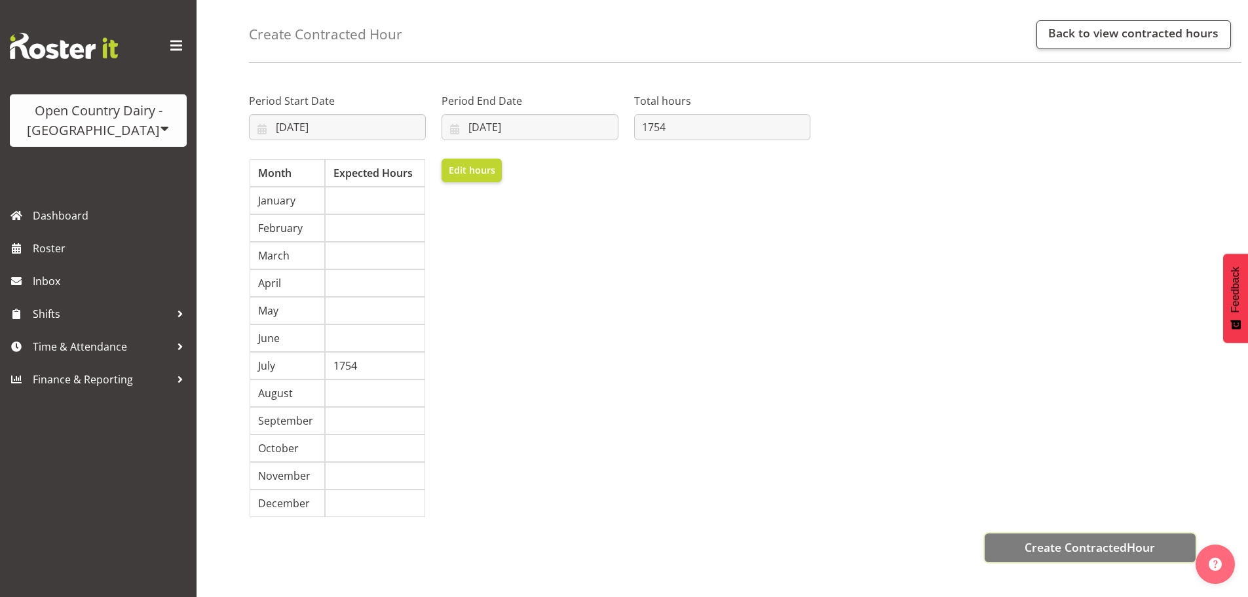
click at [1111, 542] on span "Create ContractedHour" at bounding box center [1090, 547] width 130 height 17
click at [1063, 539] on span "Create ContractedHour" at bounding box center [1090, 547] width 130 height 17
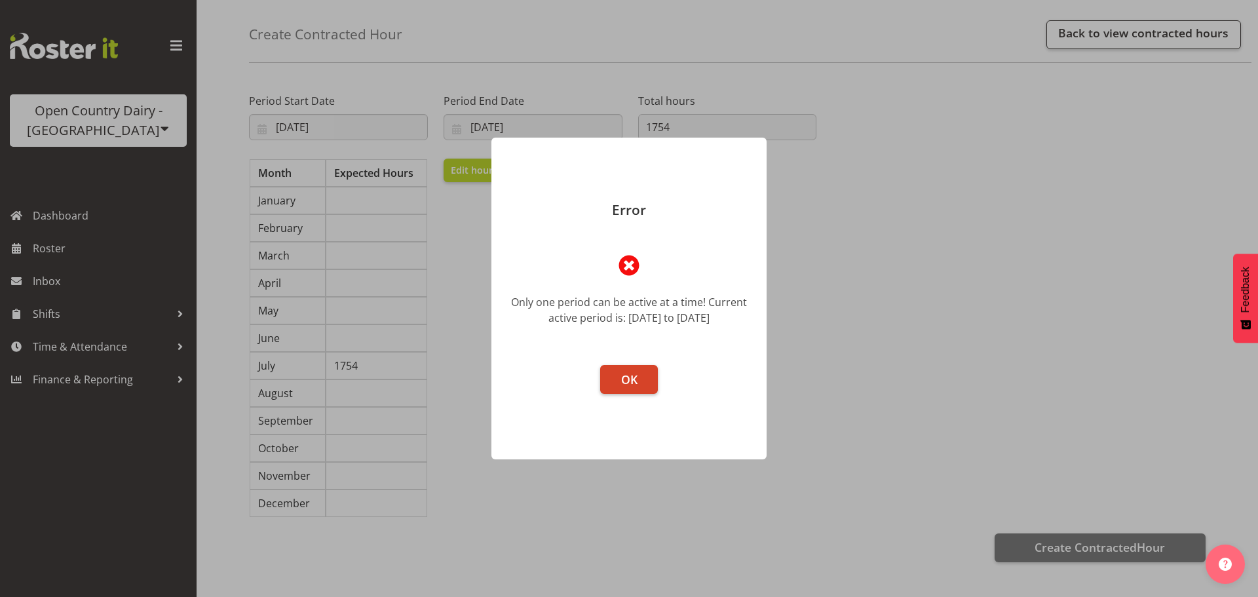
click at [628, 377] on span "OK" at bounding box center [629, 380] width 16 height 16
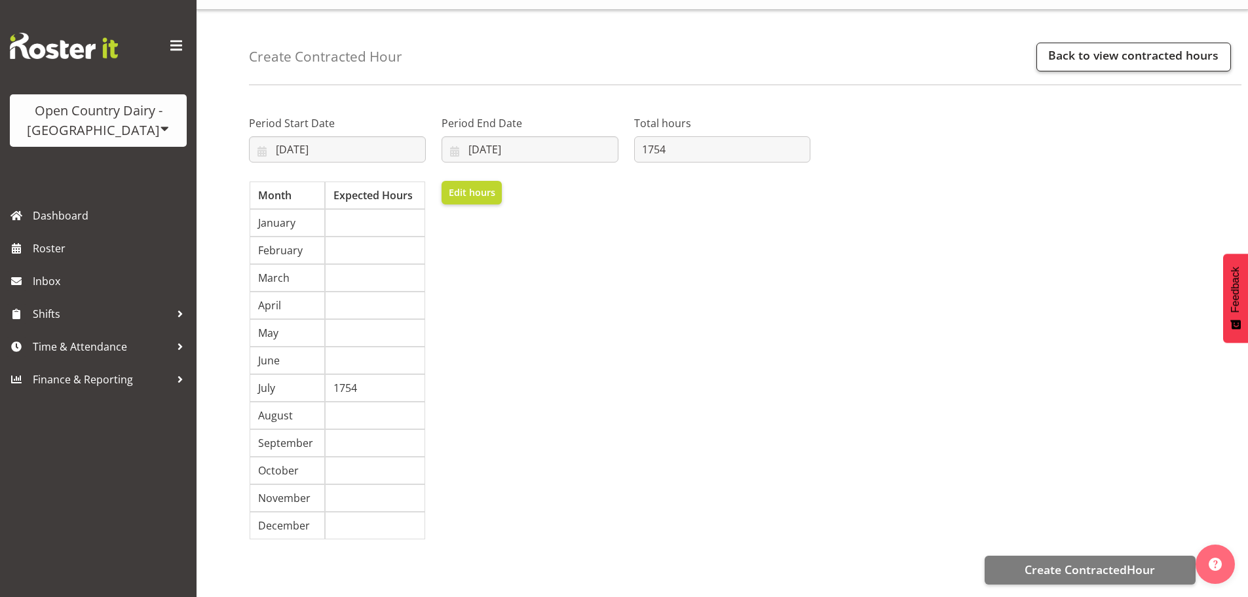
scroll to position [0, 0]
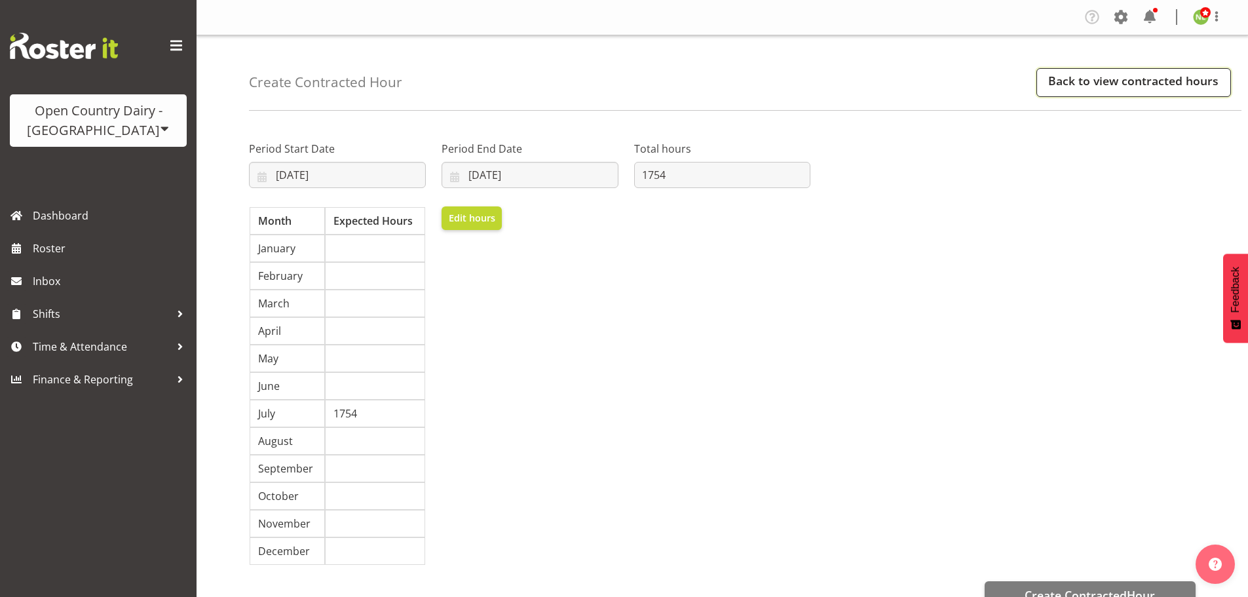
click at [1089, 73] on link "Back to view contracted hours" at bounding box center [1134, 82] width 195 height 29
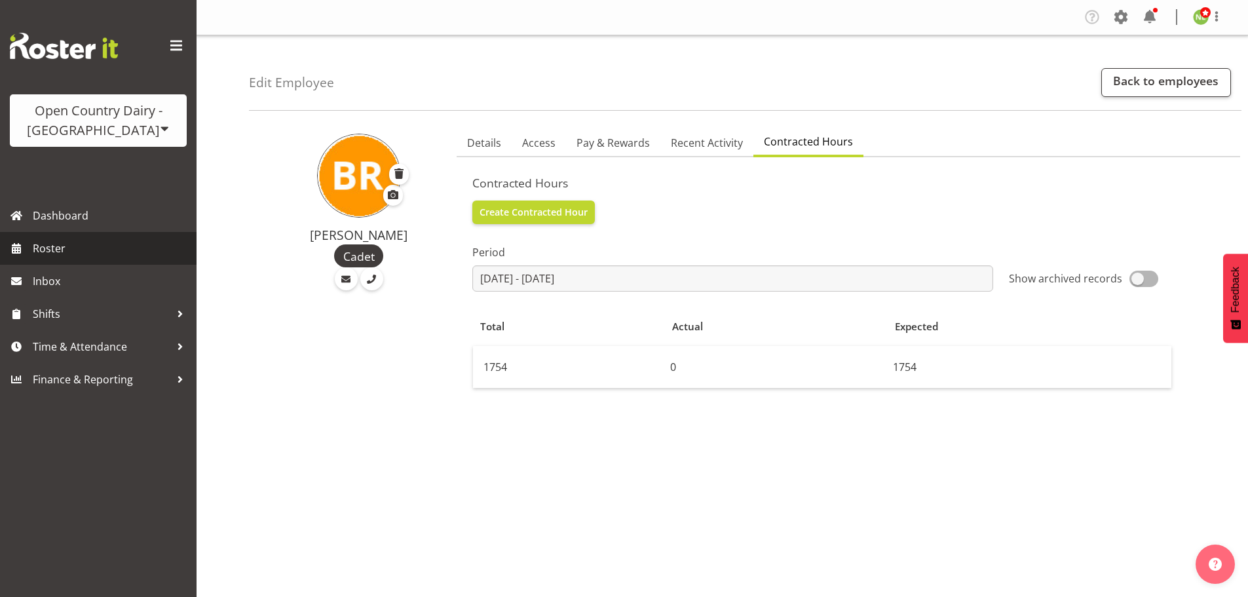
click at [51, 244] on span "Roster" at bounding box center [111, 249] width 157 height 20
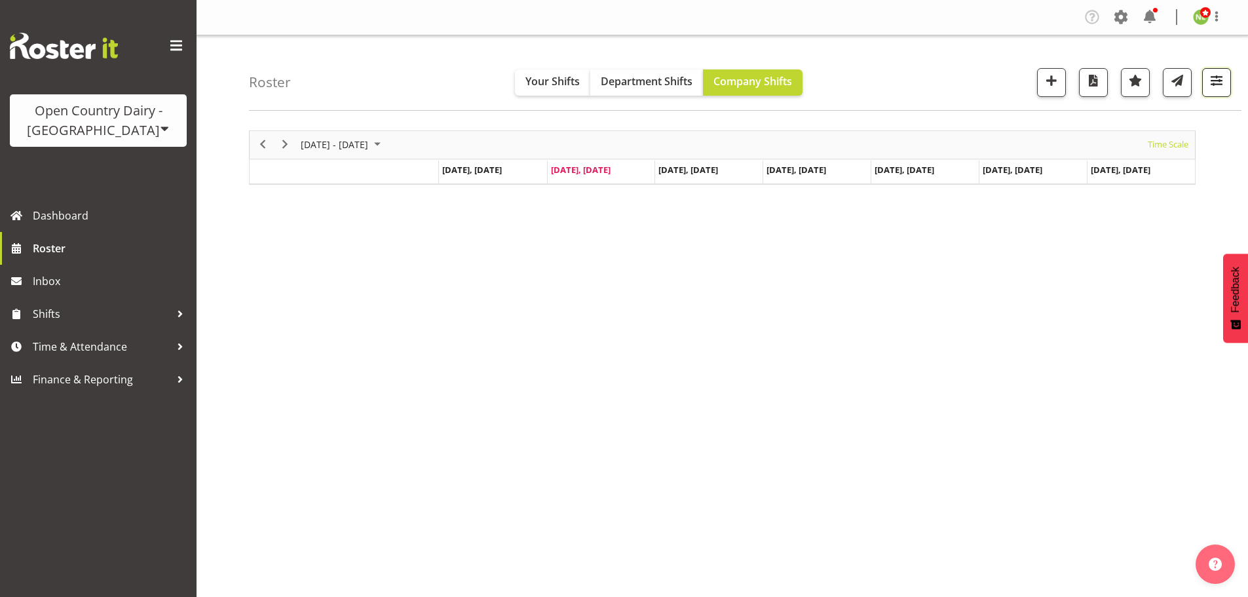
click at [1227, 77] on button "button" at bounding box center [1216, 82] width 29 height 29
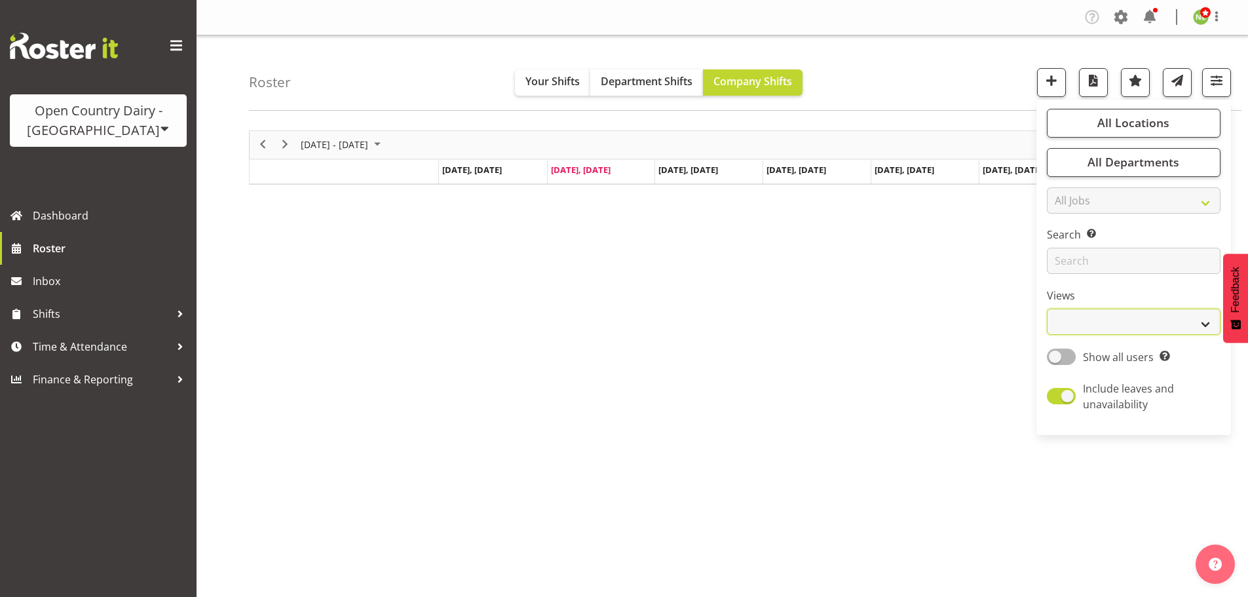
click at [1106, 328] on select "Staff Role Shift - Horizontal Shift - Vertical Staff - Location" at bounding box center [1134, 322] width 174 height 26
select select "staff"
click at [1048, 309] on select "Staff Role Shift - Horizontal Shift - Vertical Staff - Location" at bounding box center [1134, 322] width 174 height 26
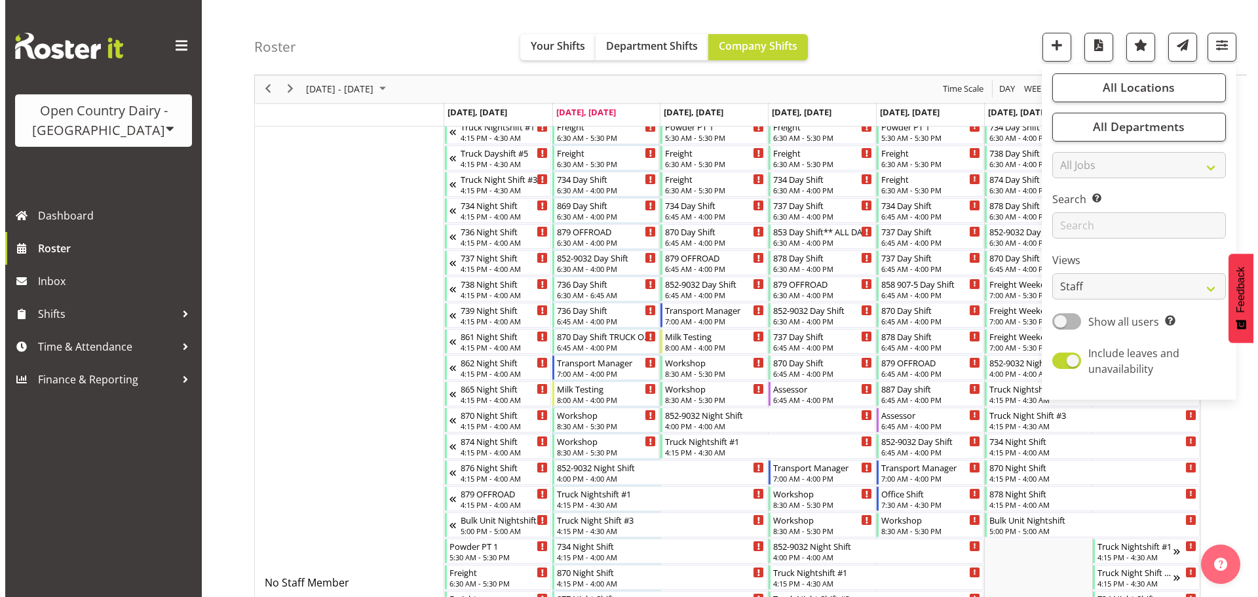
scroll to position [66, 0]
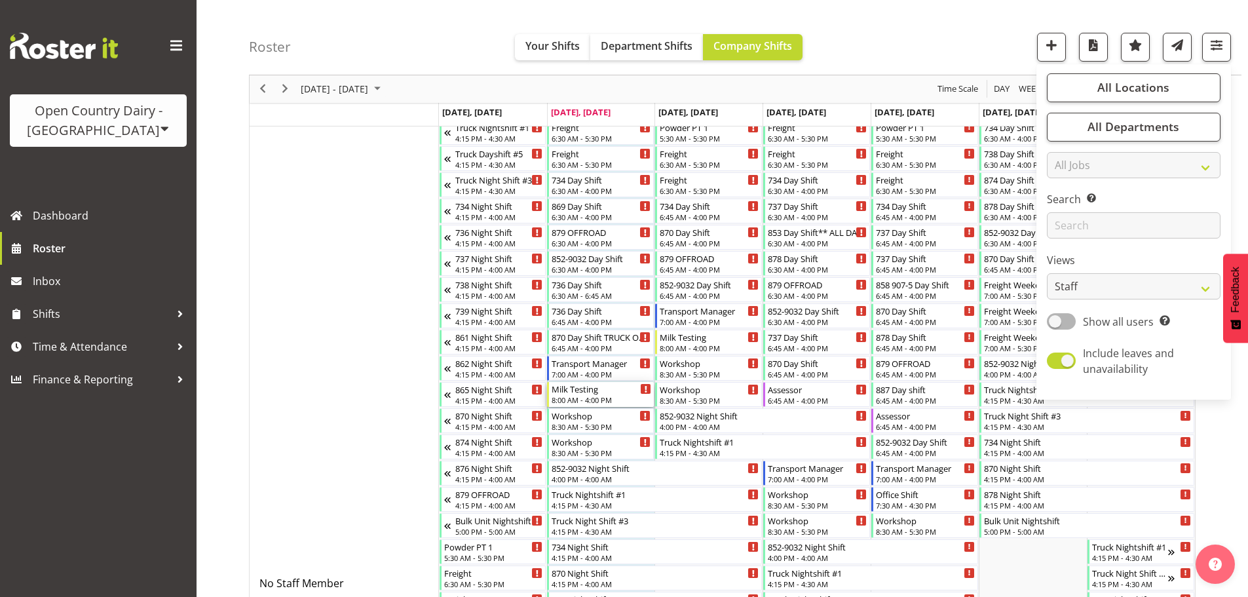
click at [594, 398] on div "8:00 AM - 4:00 PM" at bounding box center [602, 399] width 100 height 10
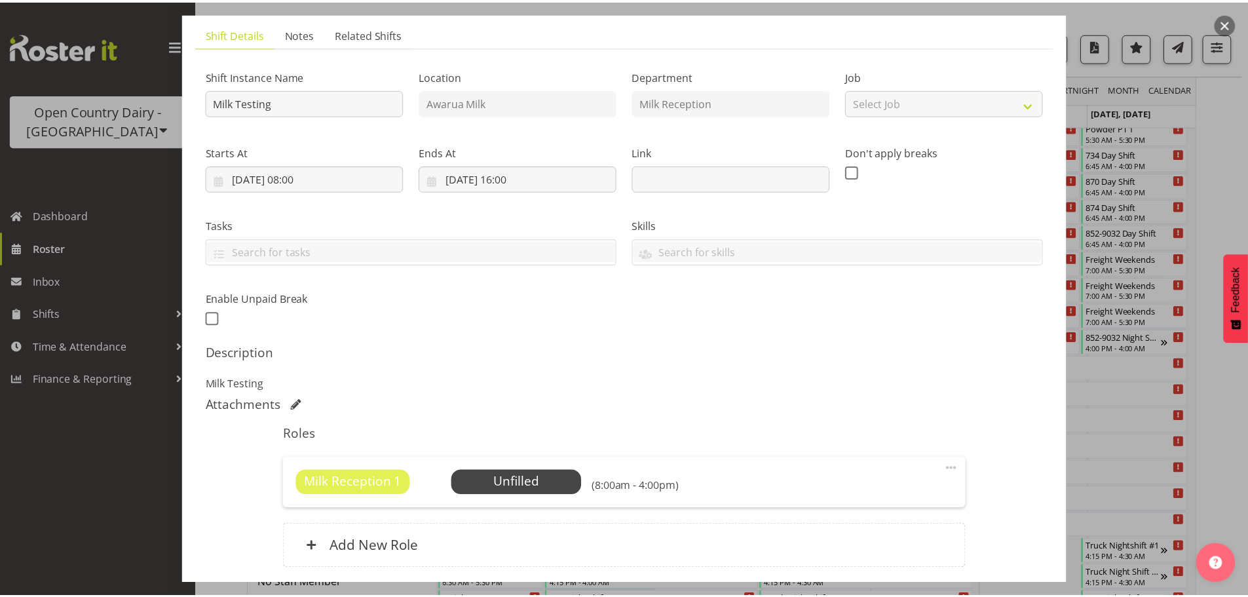
scroll to position [187, 0]
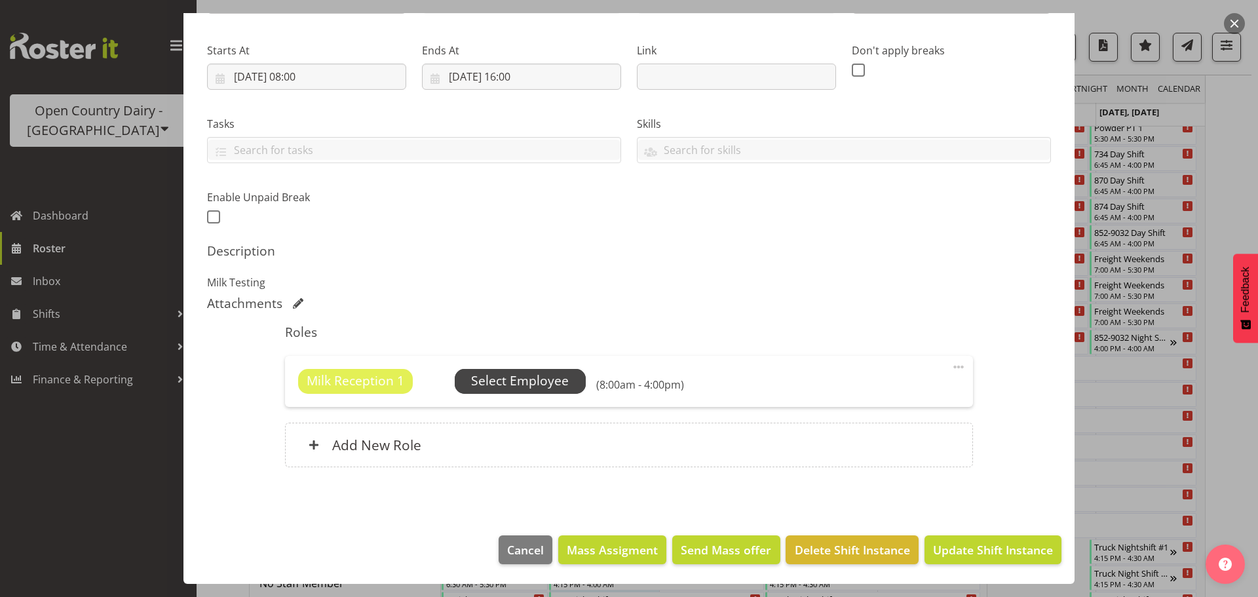
click at [499, 385] on span "Select Employee" at bounding box center [520, 381] width 98 height 19
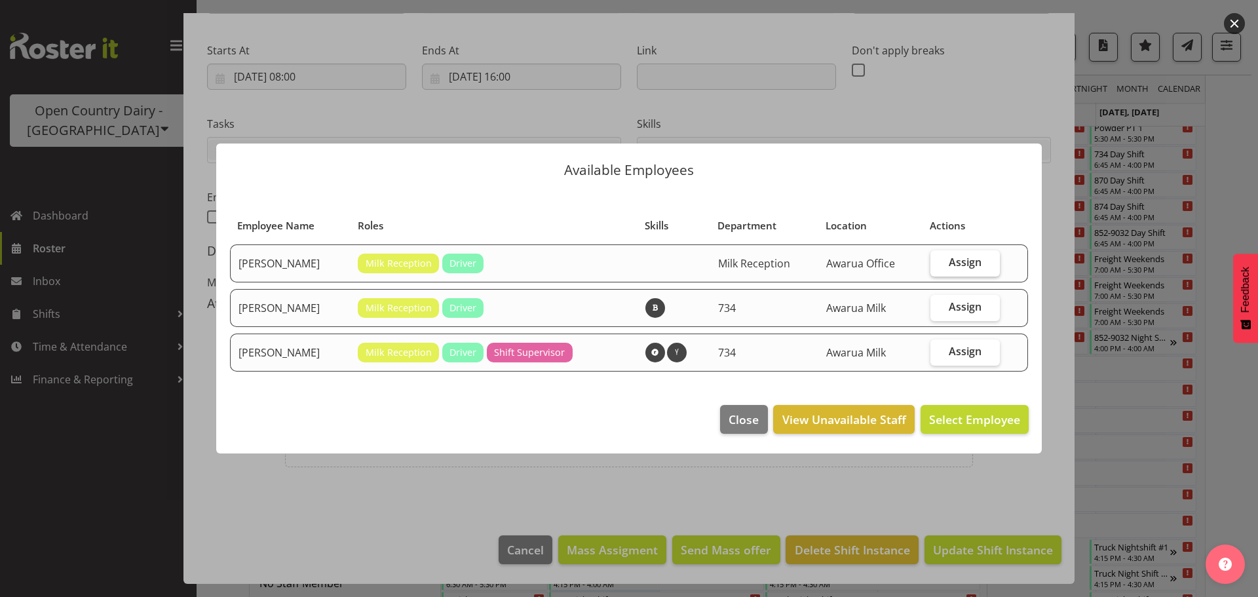
click at [947, 256] on label "Assign" at bounding box center [966, 263] width 70 height 26
click at [939, 258] on input "Assign" at bounding box center [935, 262] width 9 height 9
checkbox input "true"
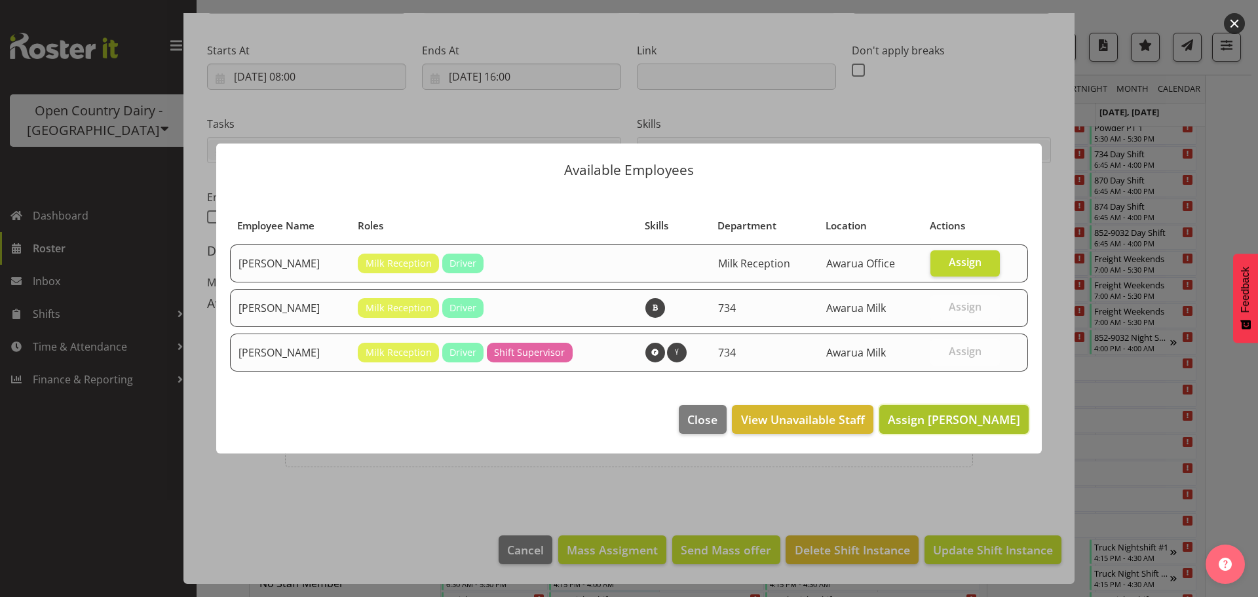
click at [967, 419] on span "Assign Brent Reidy" at bounding box center [954, 420] width 132 height 16
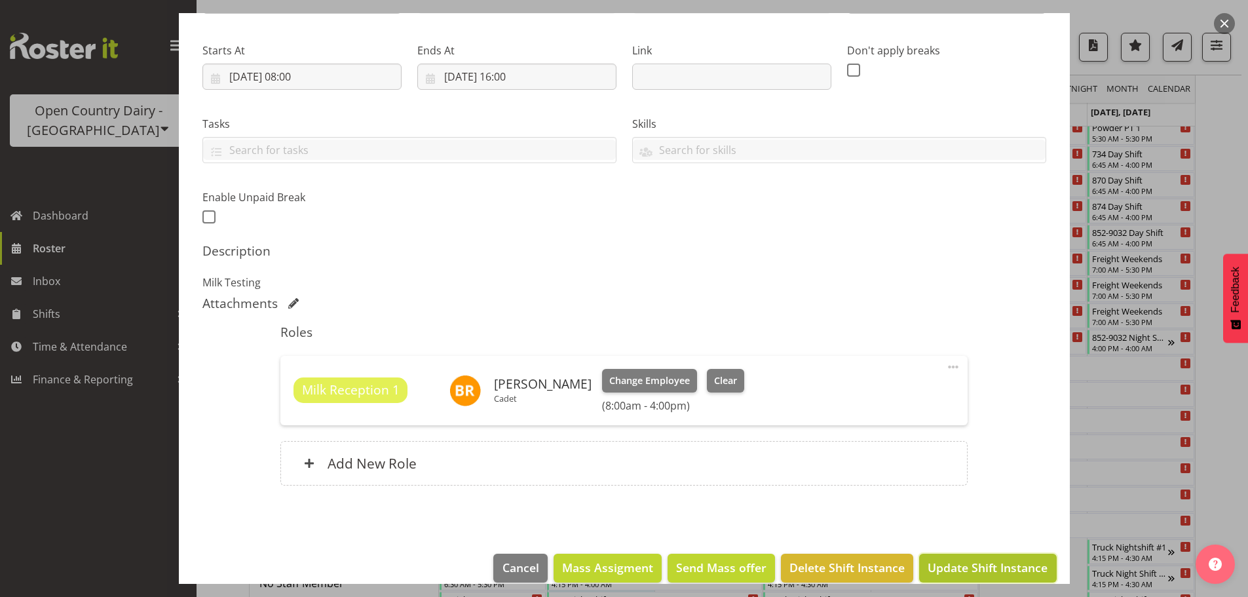
click at [997, 566] on span "Update Shift Instance" at bounding box center [988, 567] width 120 height 17
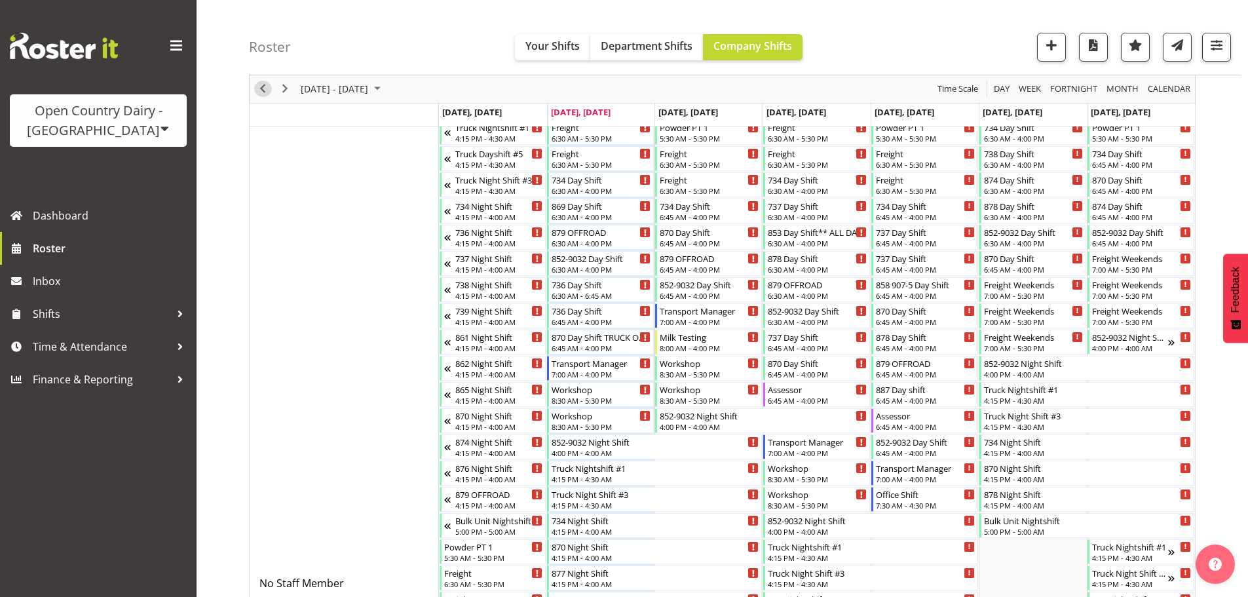
click at [258, 87] on span "Previous" at bounding box center [263, 89] width 16 height 16
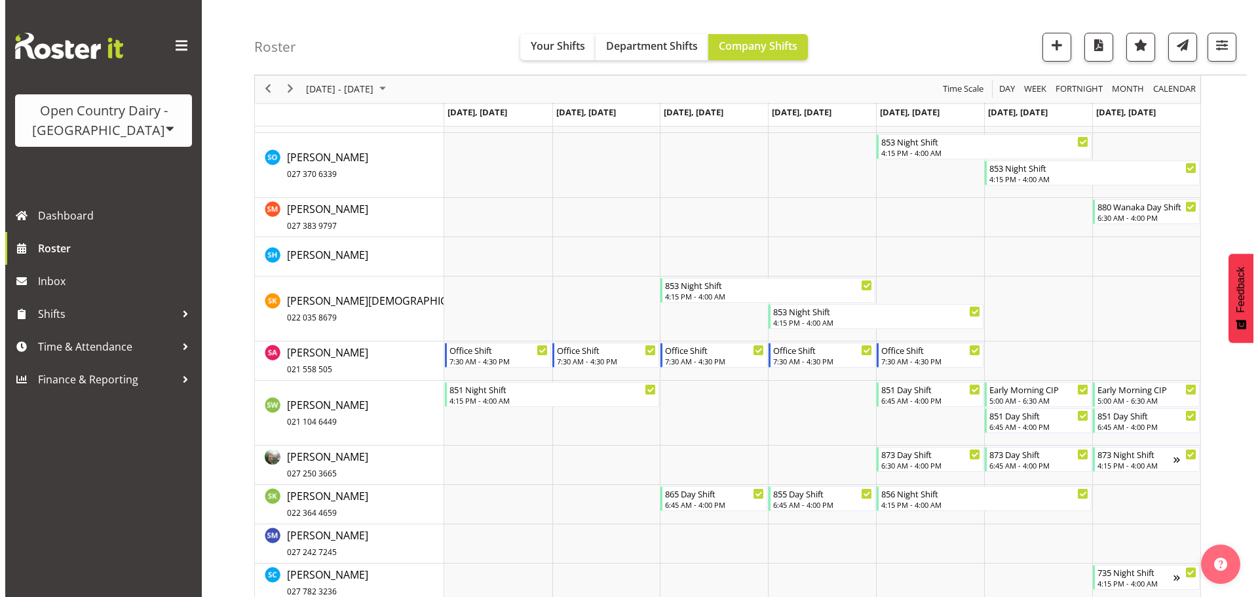
scroll to position [7864, 0]
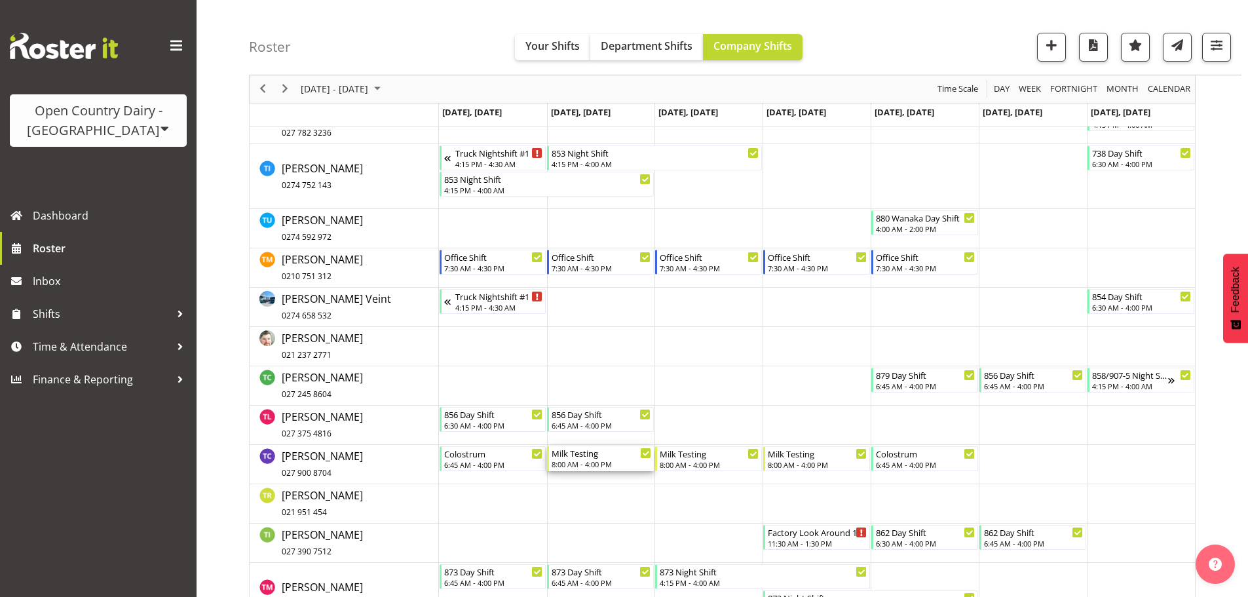
click at [599, 462] on div "8:00 AM - 4:00 PM" at bounding box center [602, 464] width 100 height 10
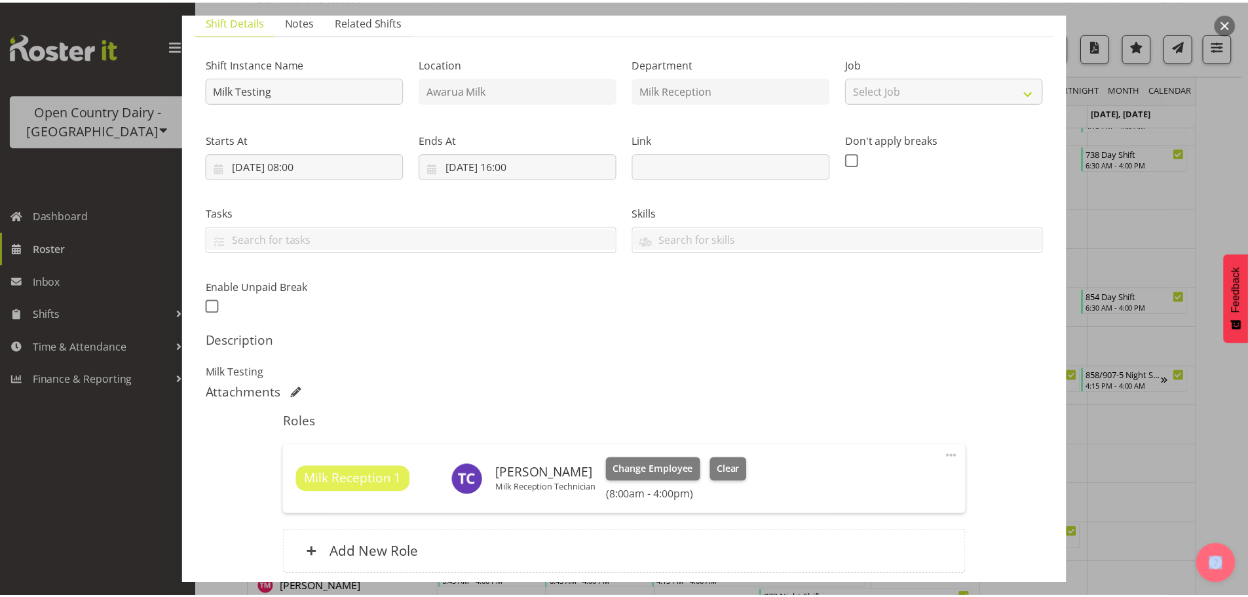
scroll to position [205, 0]
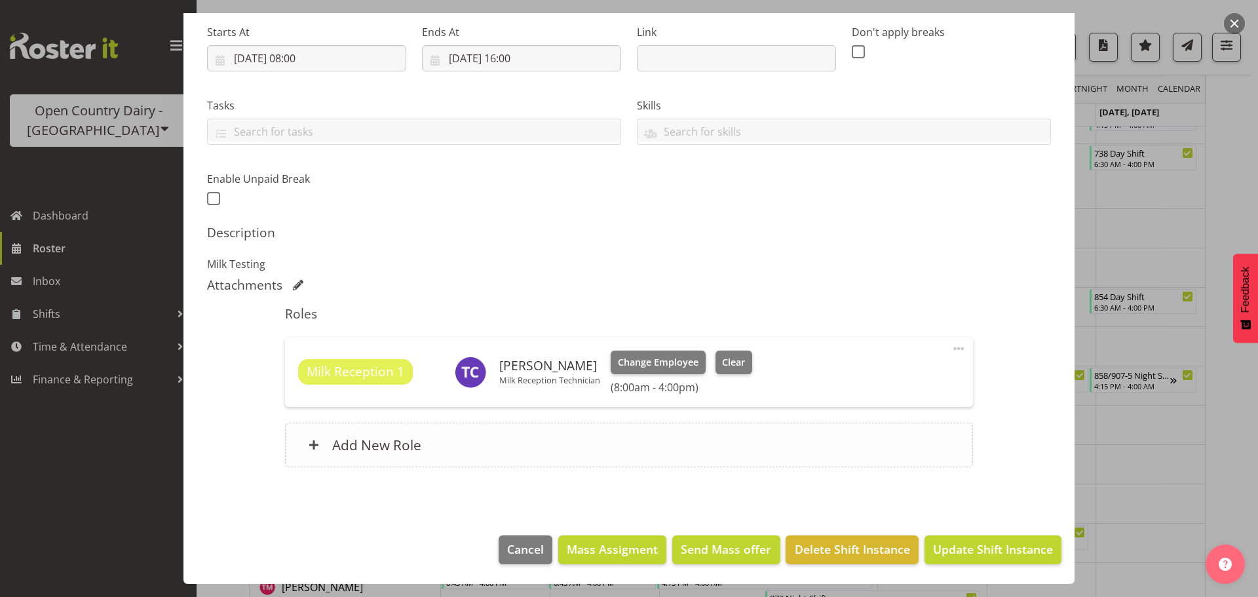
click at [383, 446] on h6 "Add New Role" at bounding box center [376, 444] width 89 height 17
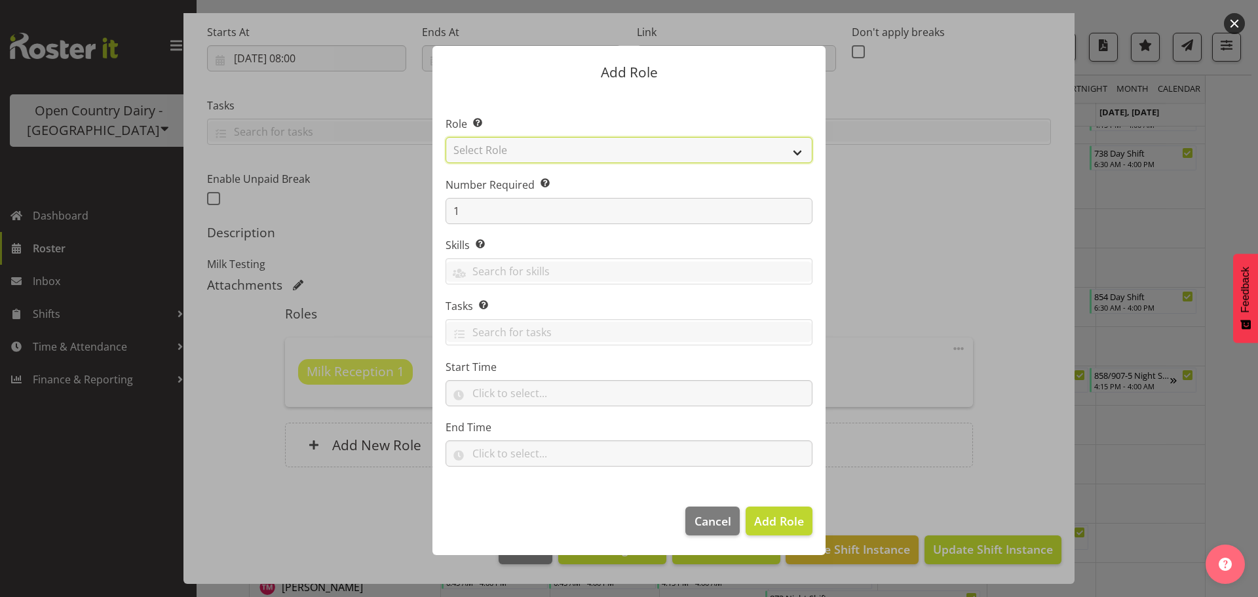
click at [500, 154] on select "Select Role Crew Leader Driver Driver Assessor Dayshift Driver Assessor Nightsh…" at bounding box center [629, 150] width 367 height 26
select select "1156"
click at [446, 137] on select "Select Role Crew Leader Driver Driver Assessor Dayshift Driver Assessor Nightsh…" at bounding box center [629, 150] width 367 height 26
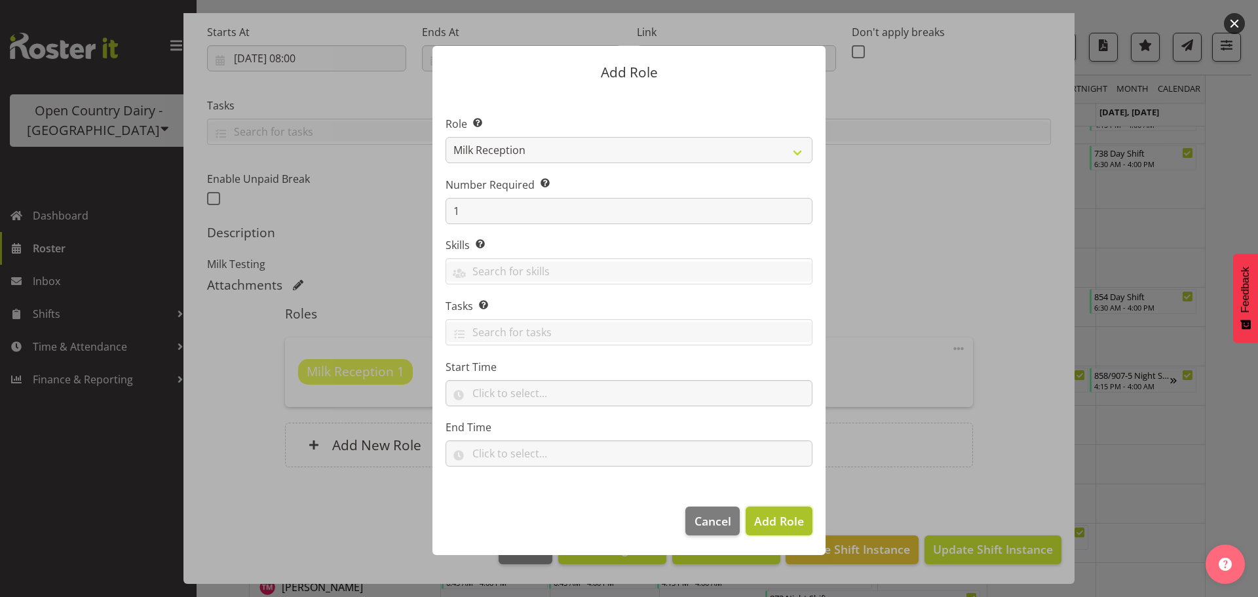
click at [781, 520] on span "Add Role" at bounding box center [779, 521] width 50 height 16
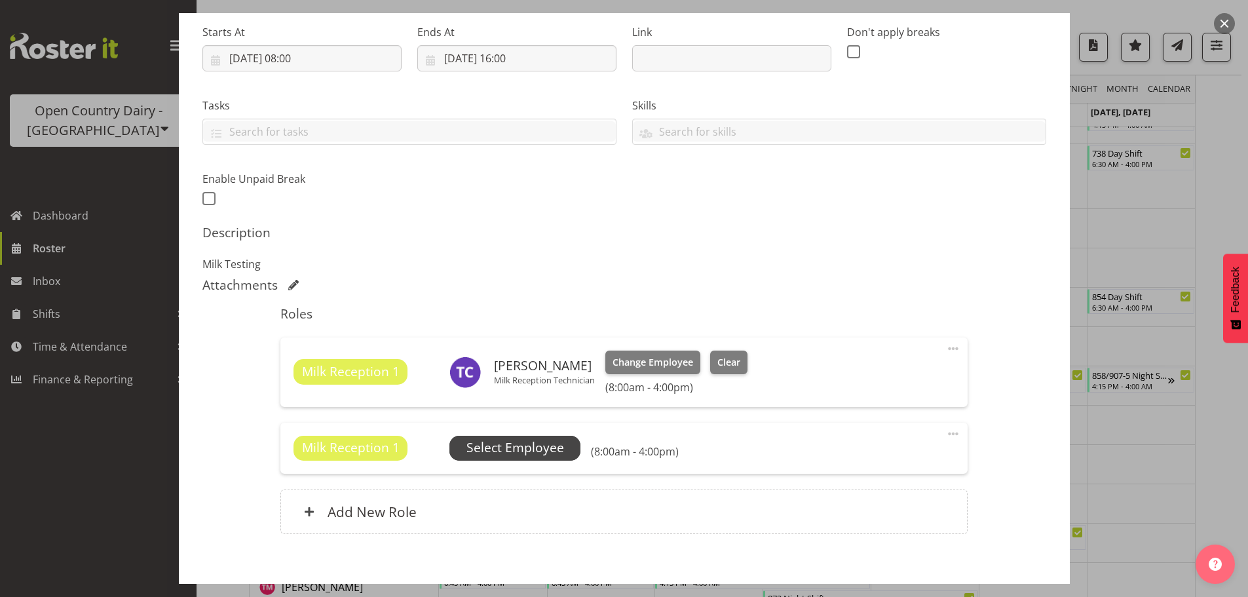
click at [500, 452] on span "Select Employee" at bounding box center [516, 447] width 98 height 19
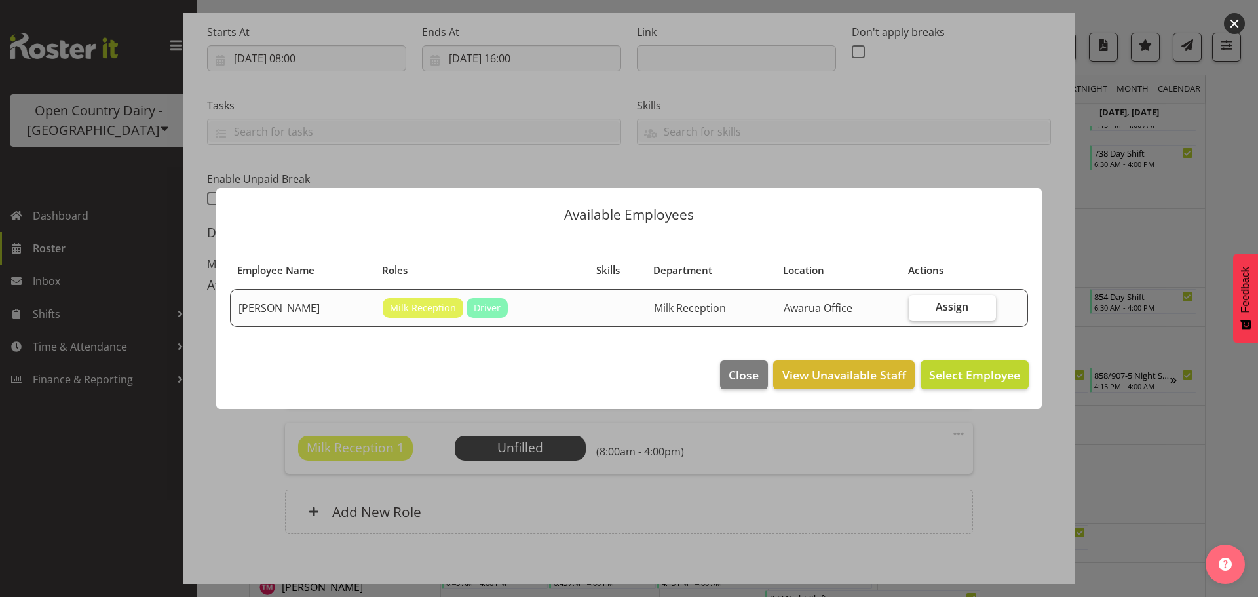
click at [965, 306] on span "Assign" at bounding box center [952, 306] width 33 height 13
click at [917, 306] on input "Assign" at bounding box center [913, 307] width 9 height 9
checkbox input "true"
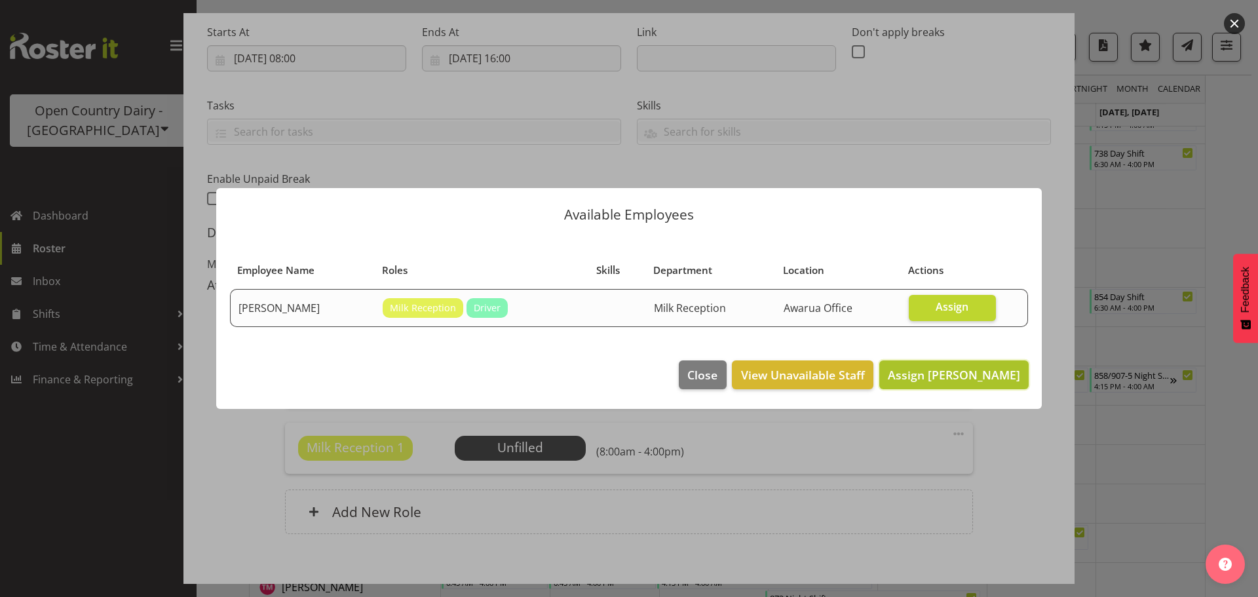
click at [992, 375] on span "Assign Brent Reidy" at bounding box center [954, 375] width 132 height 16
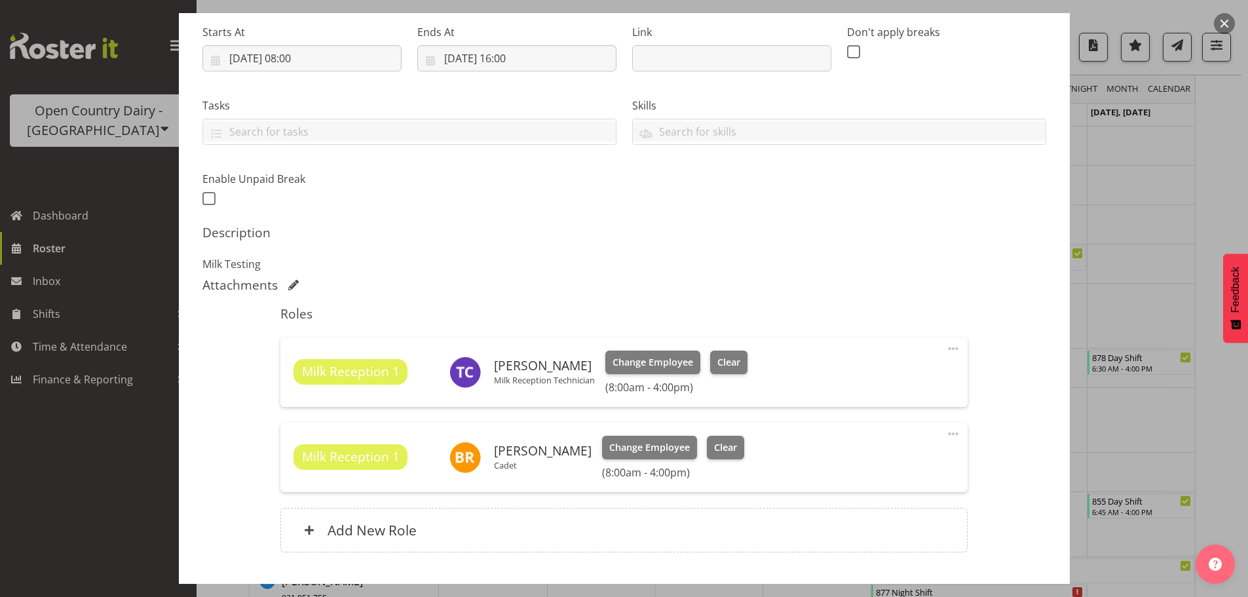
scroll to position [8178, 0]
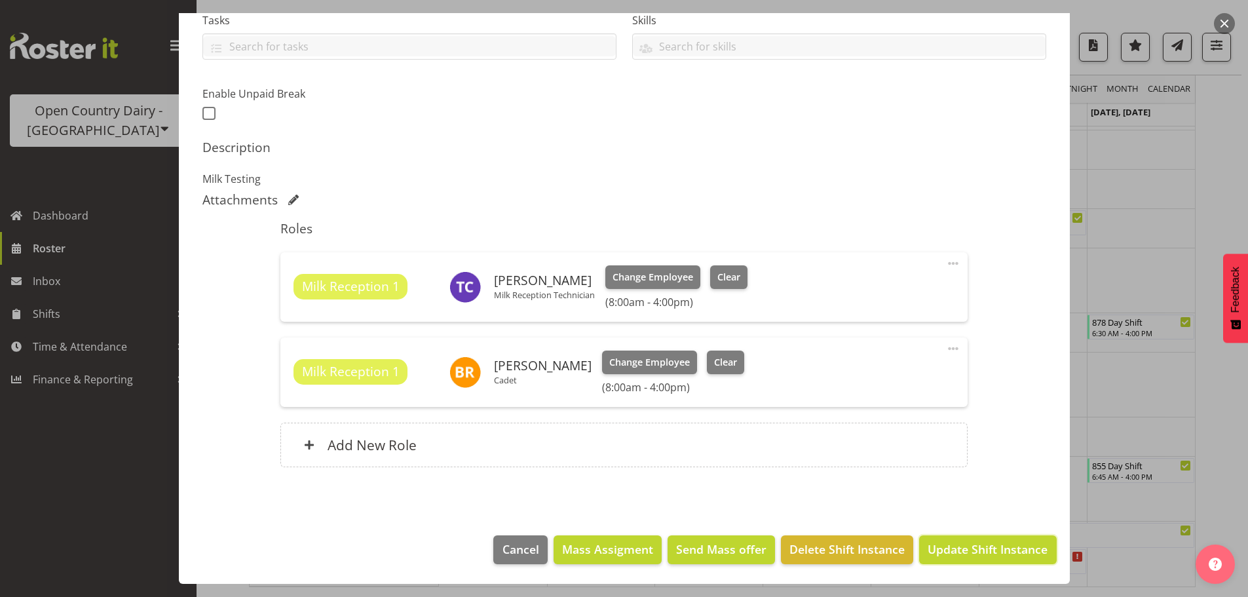
click at [993, 547] on span "Update Shift Instance" at bounding box center [988, 549] width 120 height 17
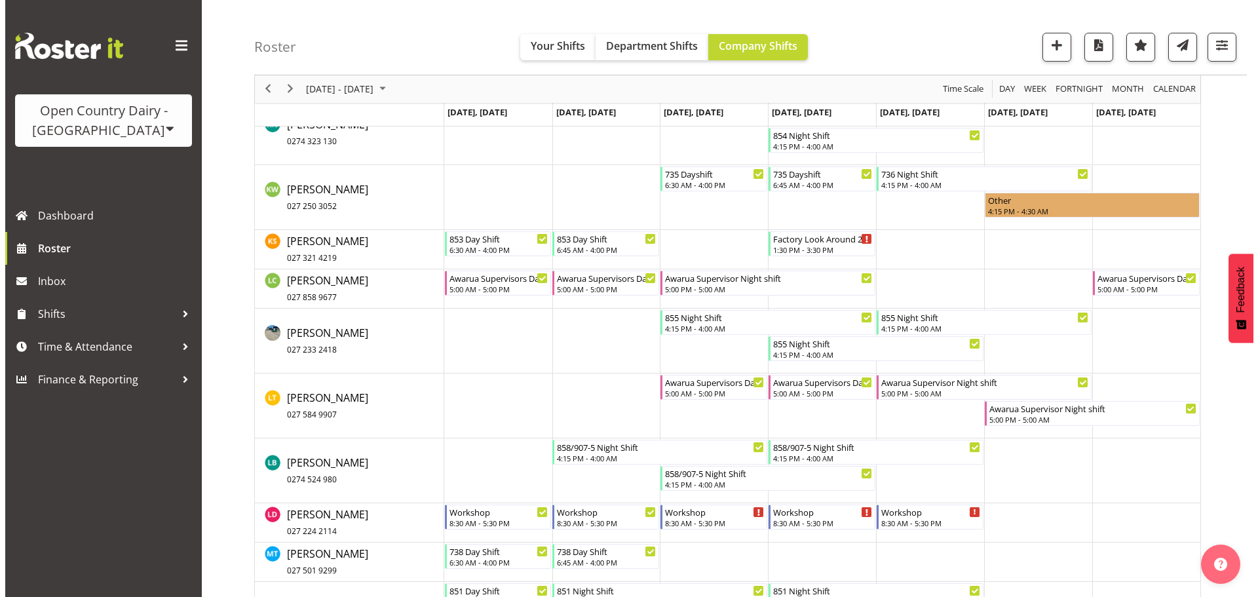
scroll to position [8076, 0]
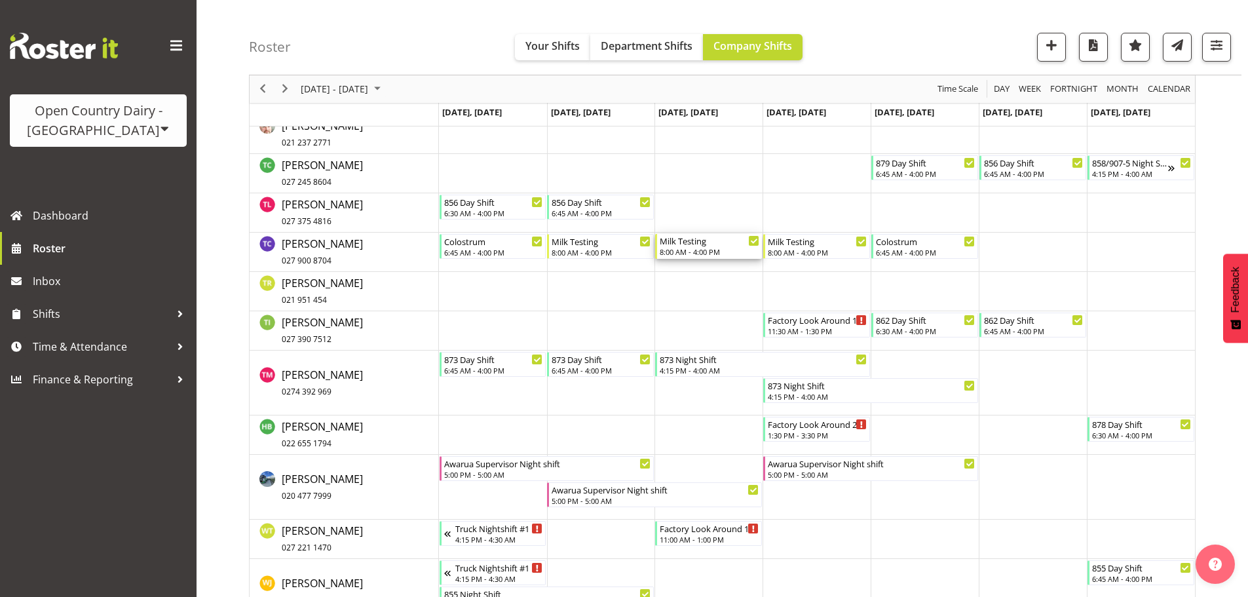
click at [699, 246] on div "Milk Testing" at bounding box center [710, 240] width 100 height 13
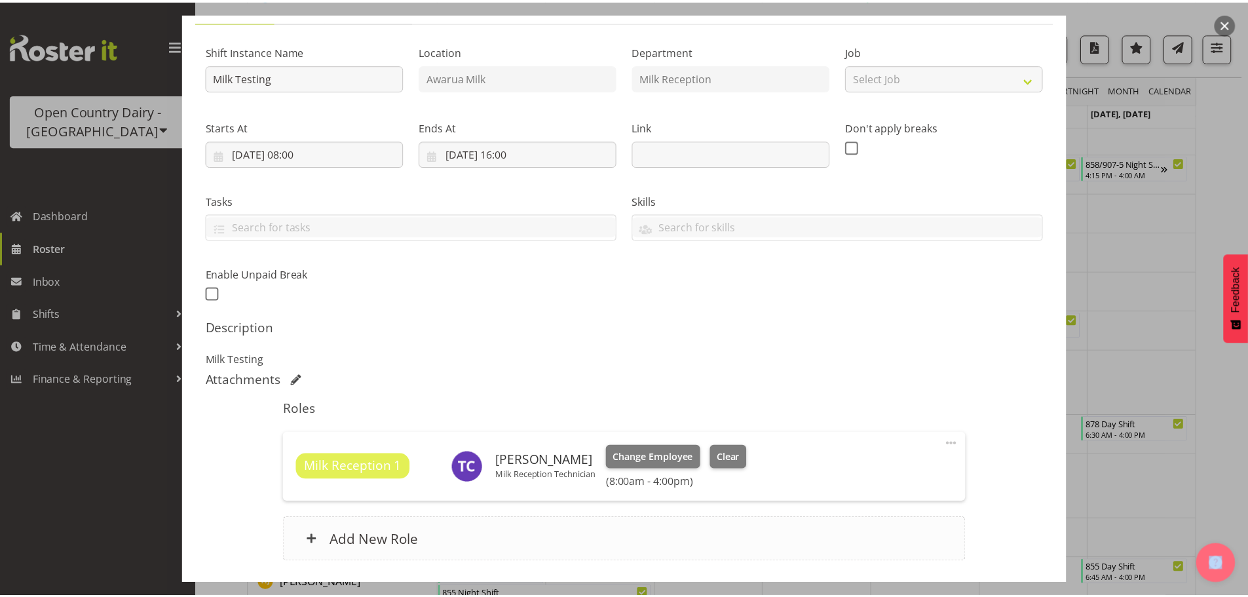
scroll to position [205, 0]
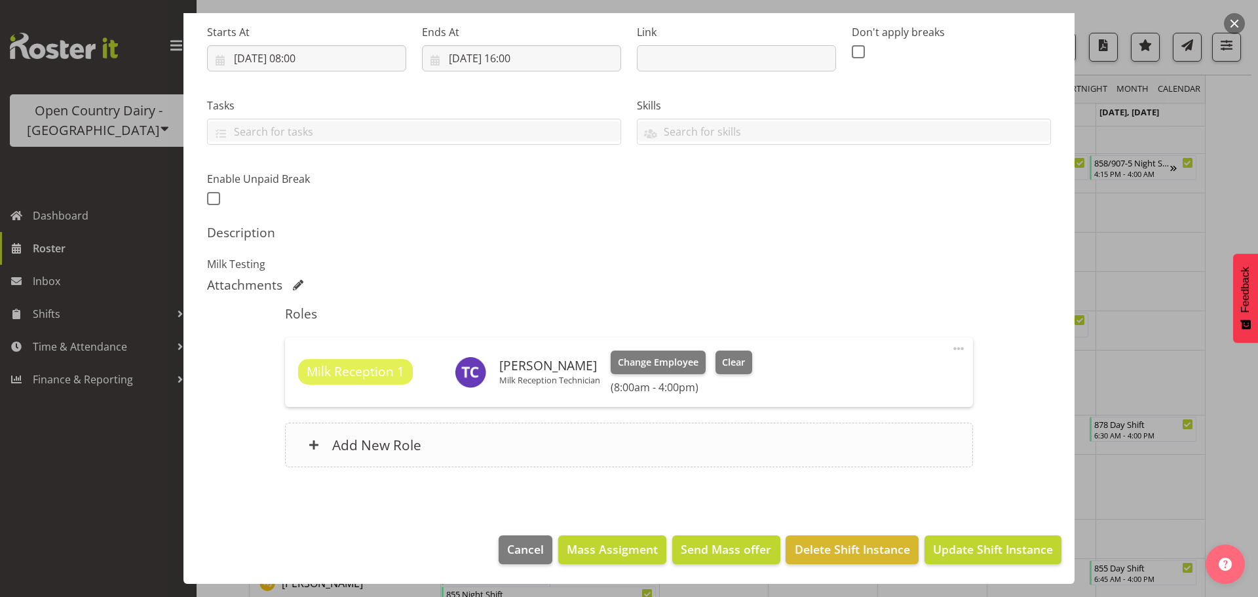
click at [360, 442] on h6 "Add New Role" at bounding box center [376, 444] width 89 height 17
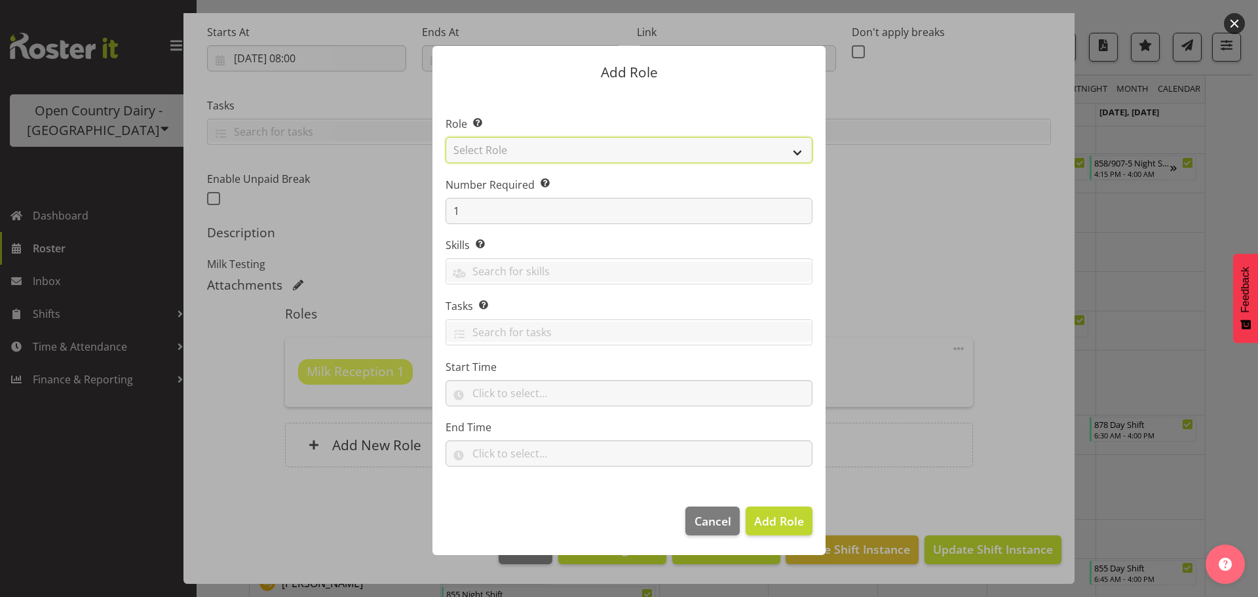
click at [515, 152] on select "Select Role Crew Leader Driver Driver Assessor Dayshift Driver Assessor Nightsh…" at bounding box center [629, 150] width 367 height 26
click at [517, 154] on select "Select Role Crew Leader Driver Driver Assessor Dayshift Driver Assessor Nightsh…" at bounding box center [629, 150] width 367 height 26
select select "1156"
click at [446, 137] on select "Select Role Crew Leader Driver Driver Assessor Dayshift Driver Assessor Nightsh…" at bounding box center [629, 150] width 367 height 26
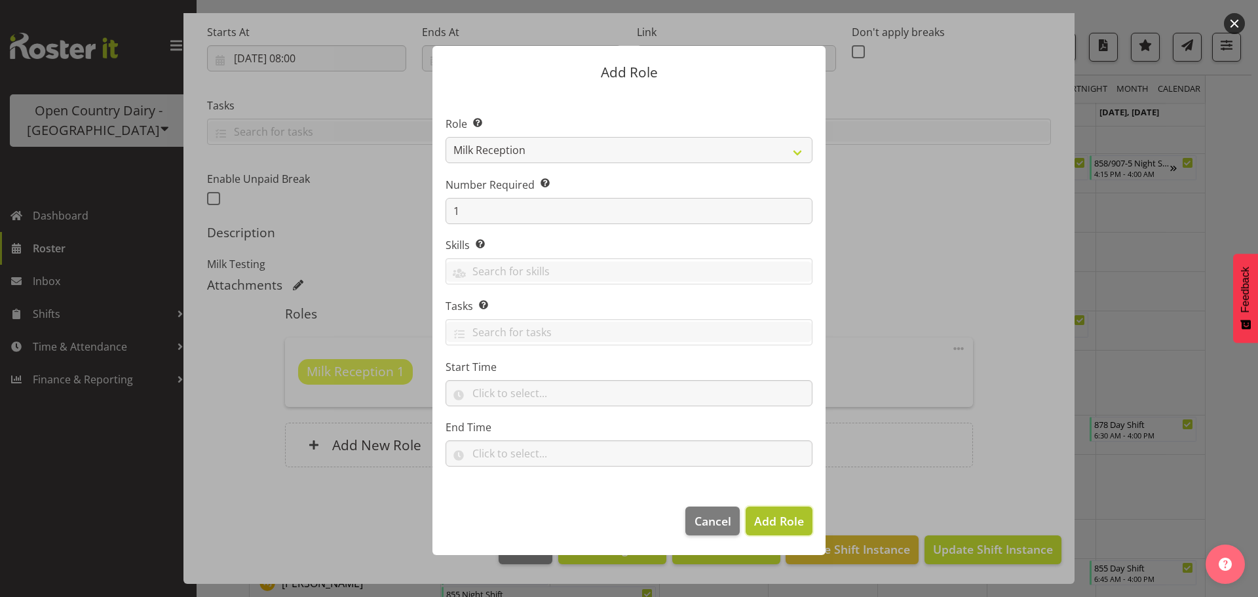
click at [773, 520] on span "Add Role" at bounding box center [779, 521] width 50 height 16
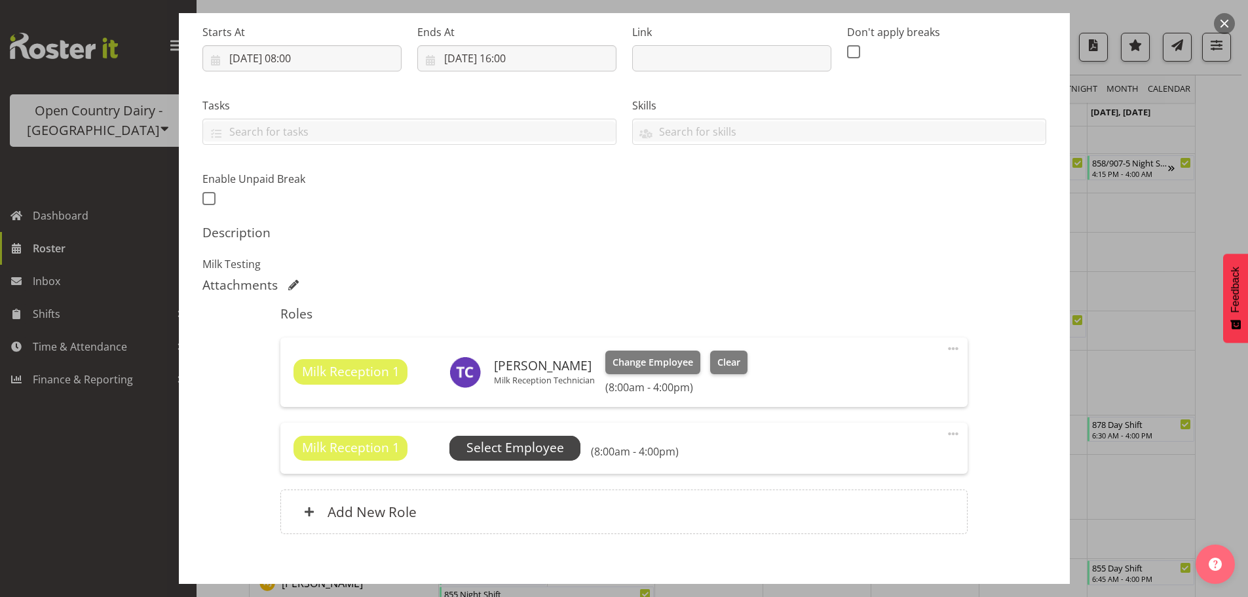
click at [488, 447] on span "Select Employee" at bounding box center [516, 447] width 98 height 19
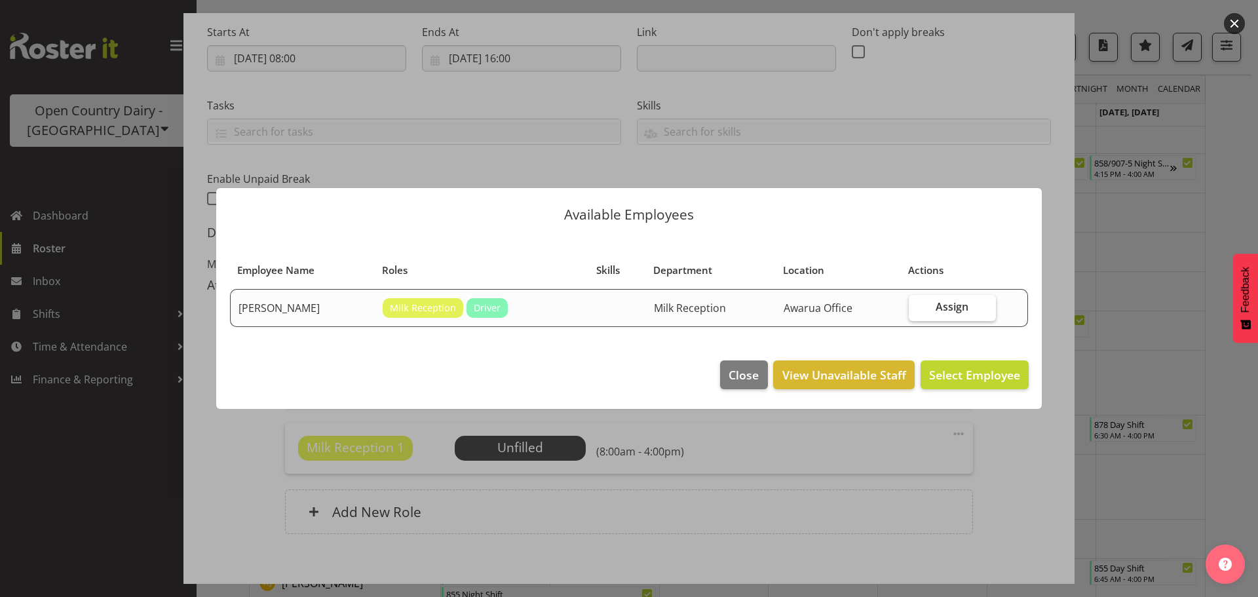
click at [971, 306] on label "Assign" at bounding box center [952, 308] width 87 height 26
click at [917, 306] on input "Assign" at bounding box center [913, 307] width 9 height 9
checkbox input "true"
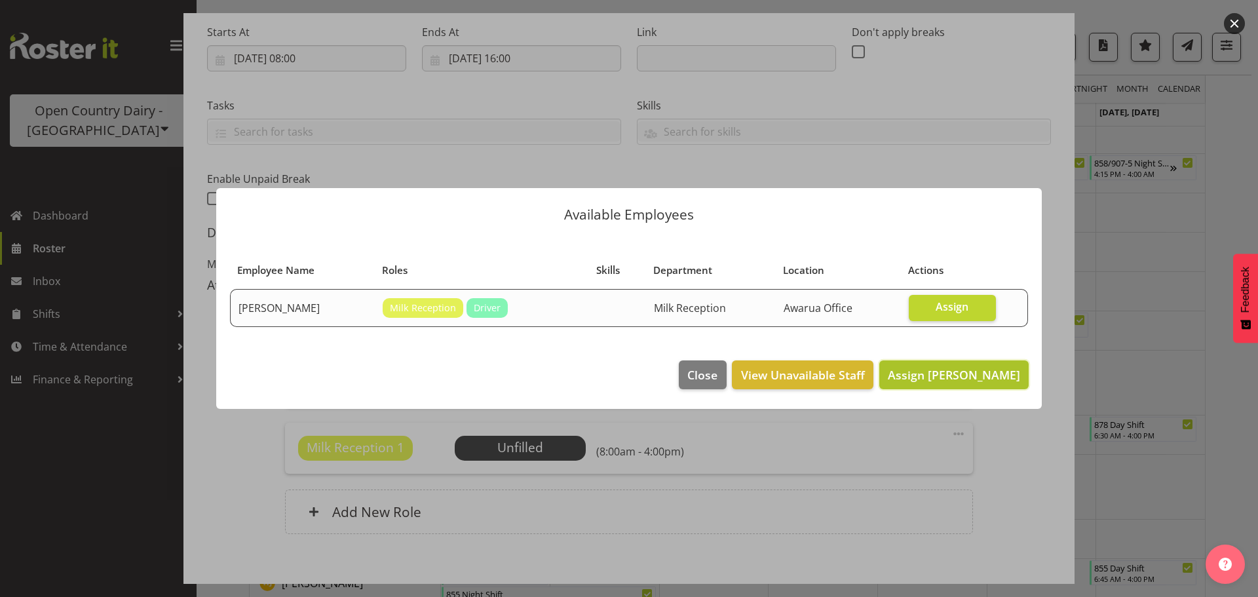
click at [978, 374] on span "Assign Brent Reidy" at bounding box center [954, 375] width 132 height 16
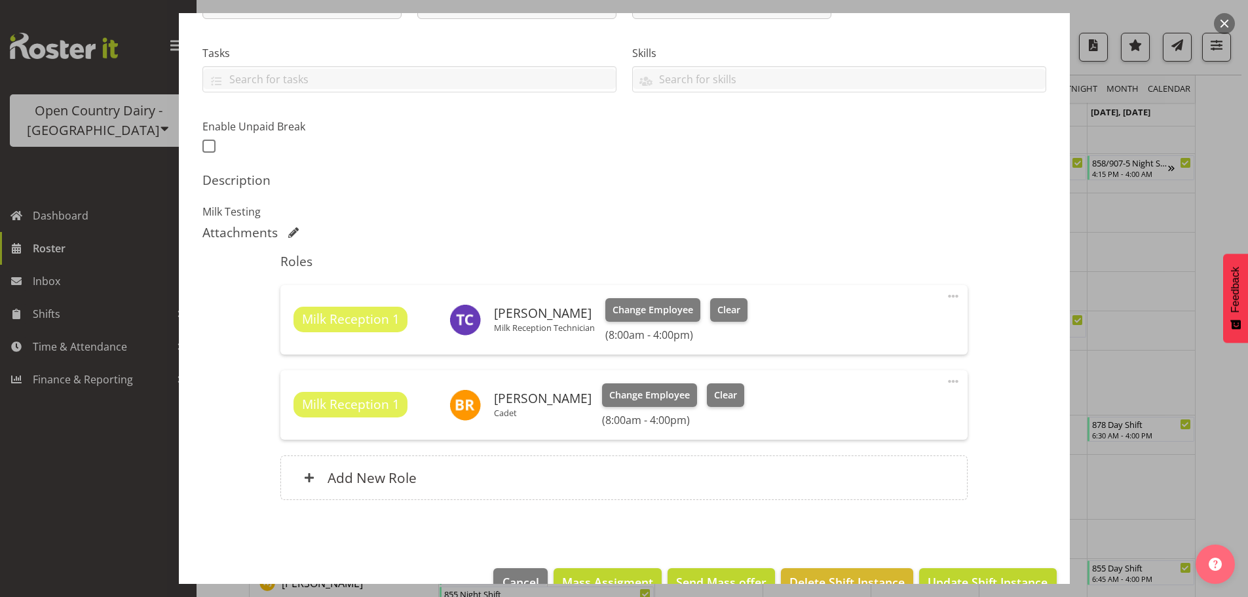
scroll to position [290, 0]
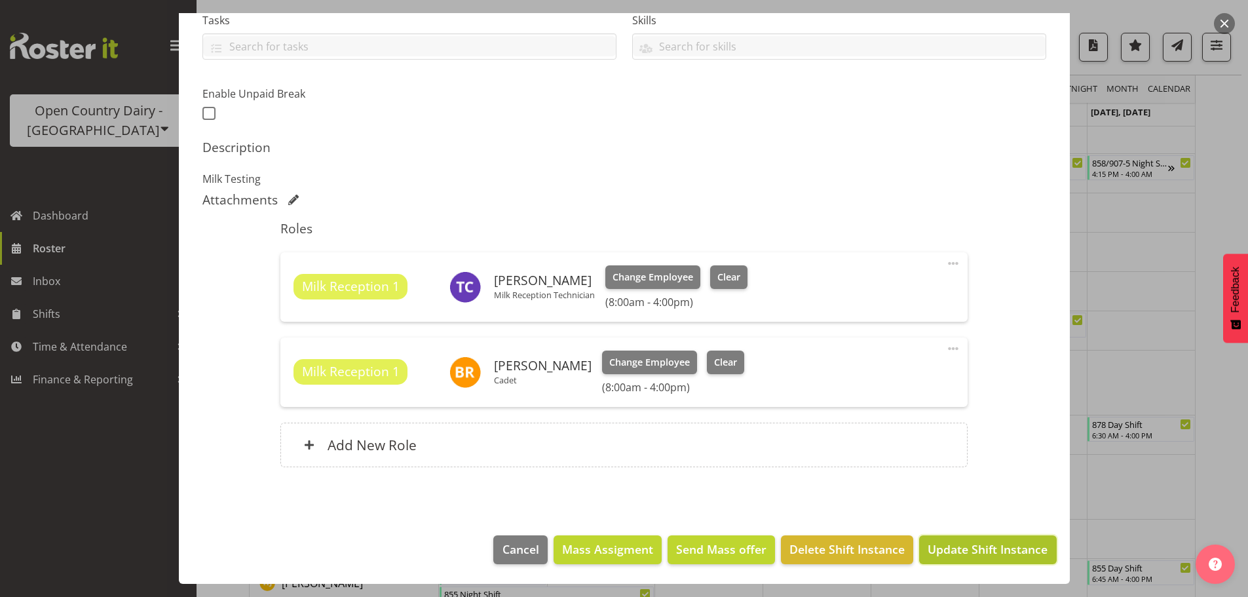
click at [984, 550] on span "Update Shift Instance" at bounding box center [988, 549] width 120 height 17
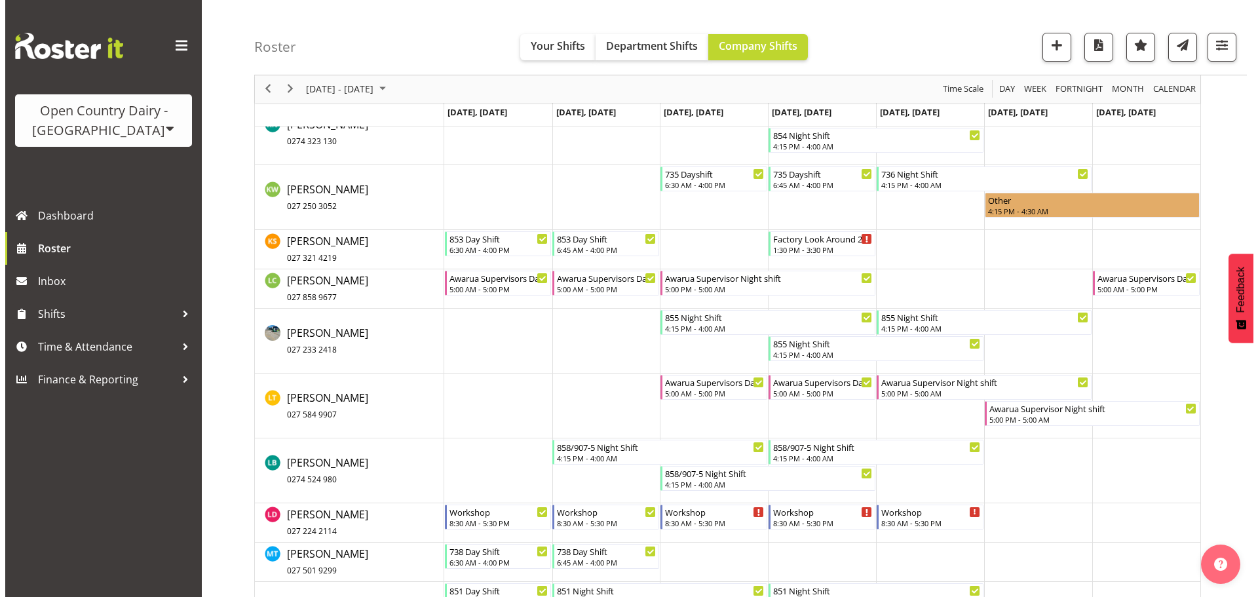
scroll to position [8076, 0]
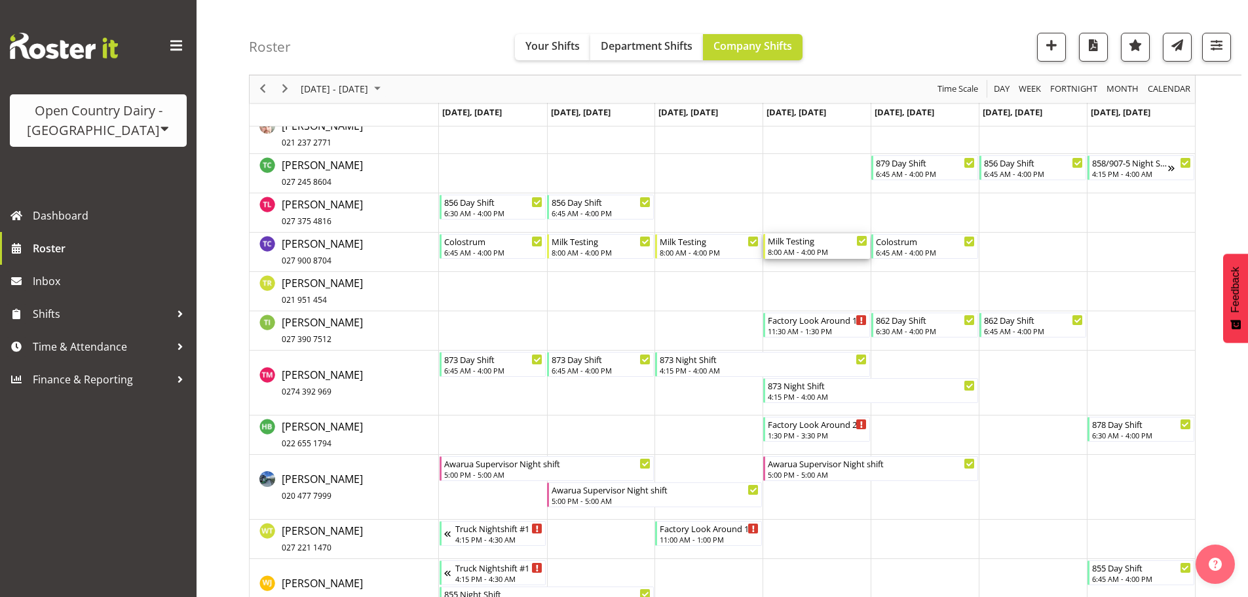
click at [808, 244] on div "Milk Testing" at bounding box center [818, 240] width 100 height 13
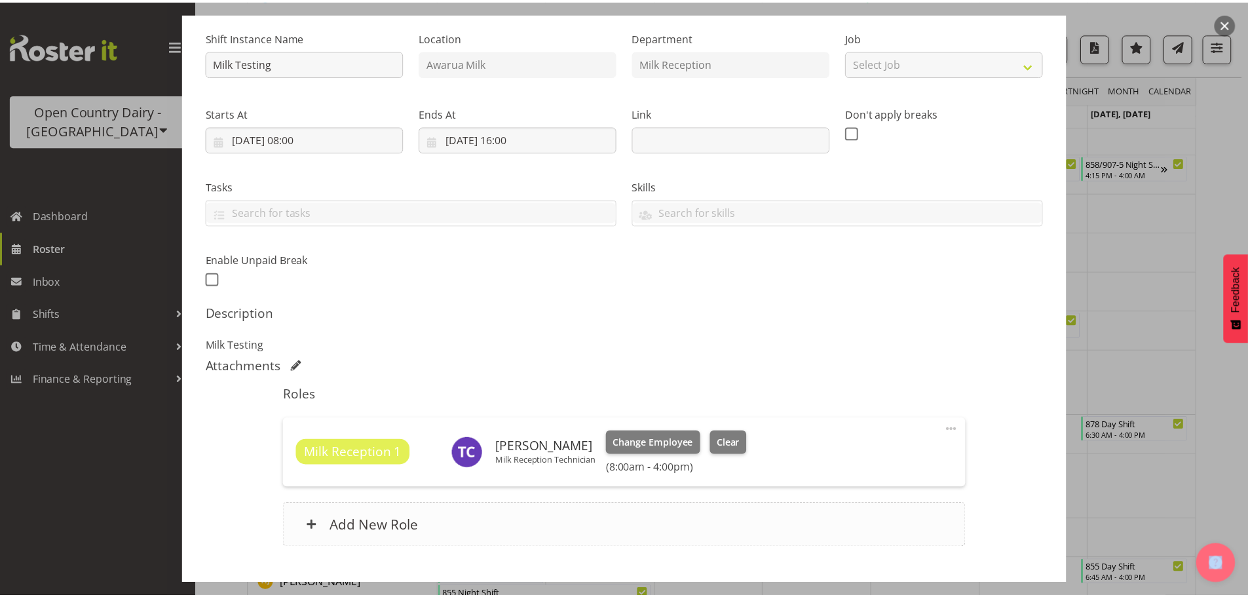
scroll to position [205, 0]
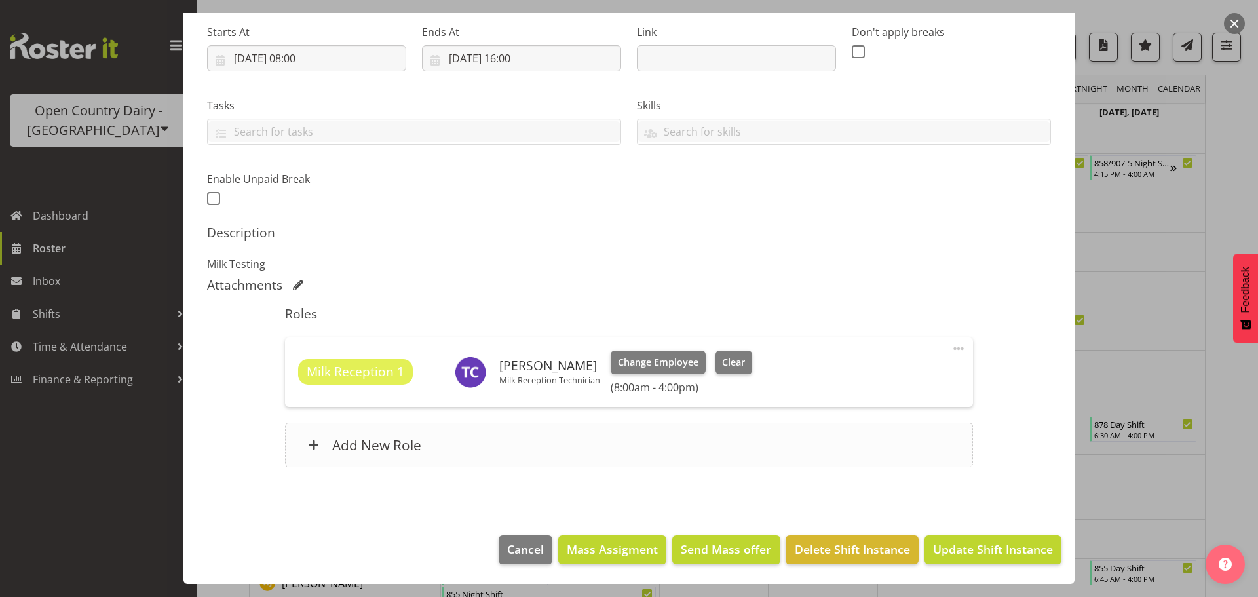
click at [356, 448] on h6 "Add New Role" at bounding box center [376, 444] width 89 height 17
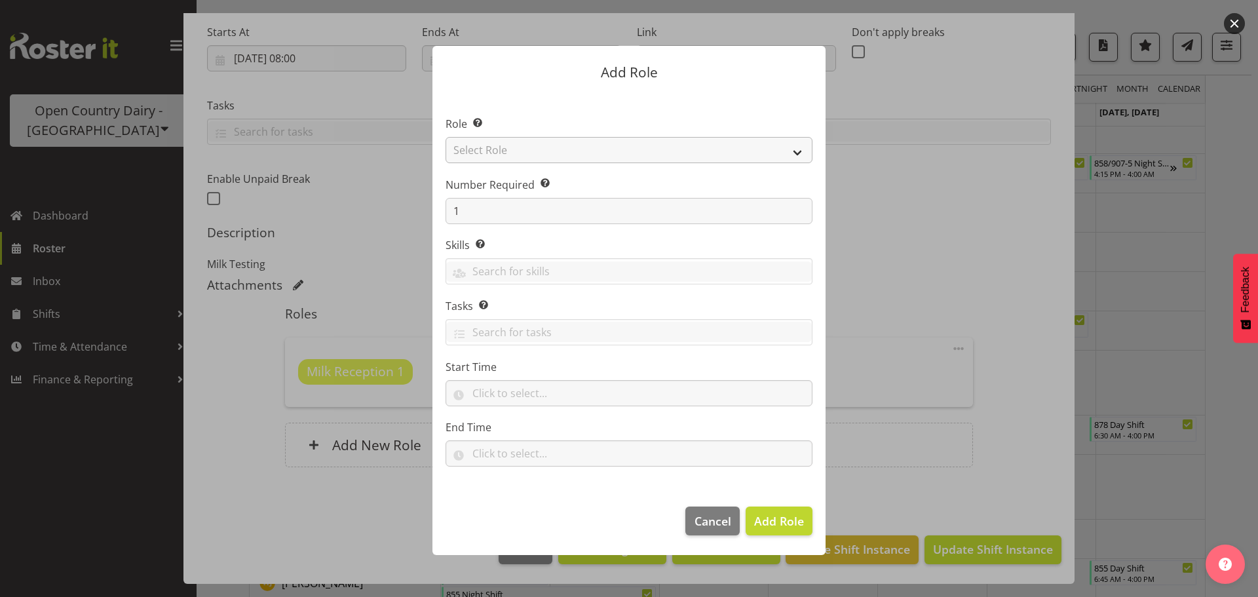
click at [506, 149] on section "Role Select the role you wish to add to the shift. Select Role Crew Leader Driv…" at bounding box center [629, 292] width 393 height 401
drag, startPoint x: 505, startPoint y: 149, endPoint x: 507, endPoint y: 155, distance: 6.8
click at [505, 149] on select "Select Role Crew Leader Driver Driver Assessor Dayshift Driver Assessor Nightsh…" at bounding box center [629, 150] width 367 height 26
select select "1156"
click at [446, 137] on select "Select Role Crew Leader Driver Driver Assessor Dayshift Driver Assessor Nightsh…" at bounding box center [629, 150] width 367 height 26
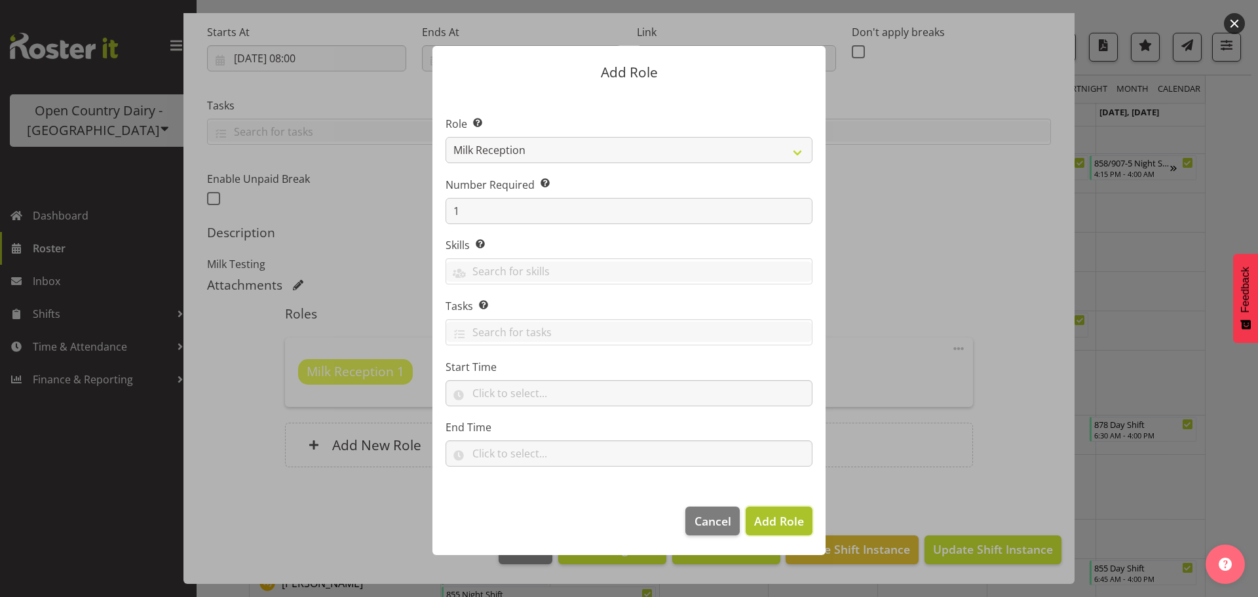
click at [779, 522] on span "Add Role" at bounding box center [779, 521] width 50 height 16
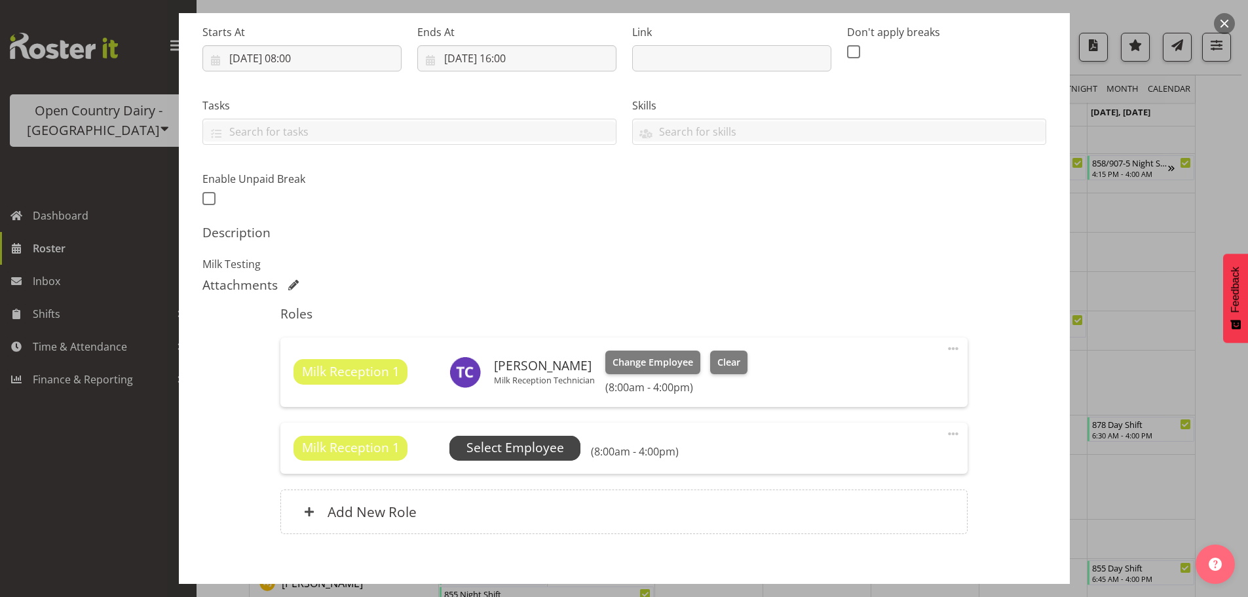
click at [491, 443] on span "Select Employee" at bounding box center [516, 447] width 98 height 19
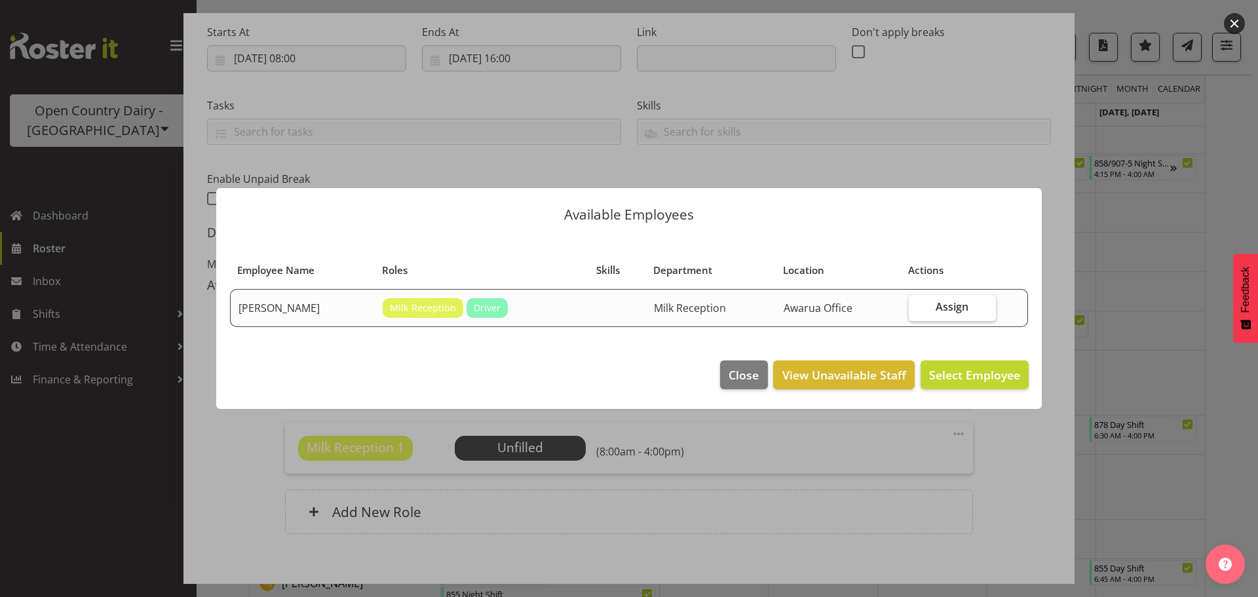
click at [959, 301] on span "Assign" at bounding box center [952, 306] width 33 height 13
click at [917, 303] on input "Assign" at bounding box center [913, 307] width 9 height 9
checkbox input "true"
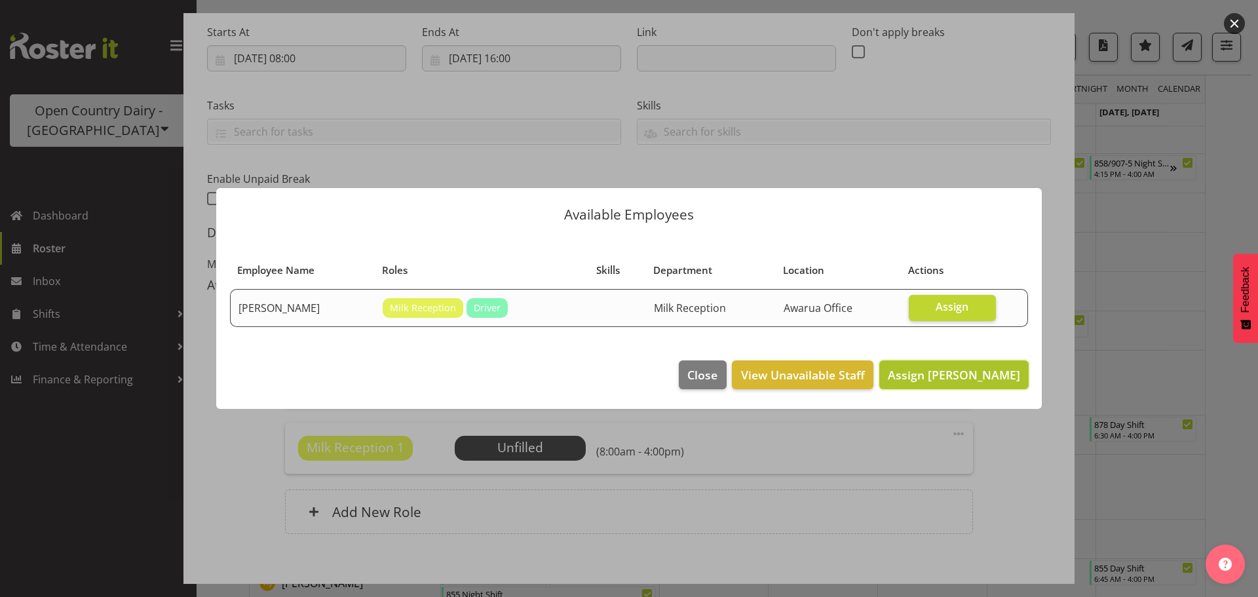
click at [974, 375] on span "Assign Brent Reidy" at bounding box center [954, 375] width 132 height 16
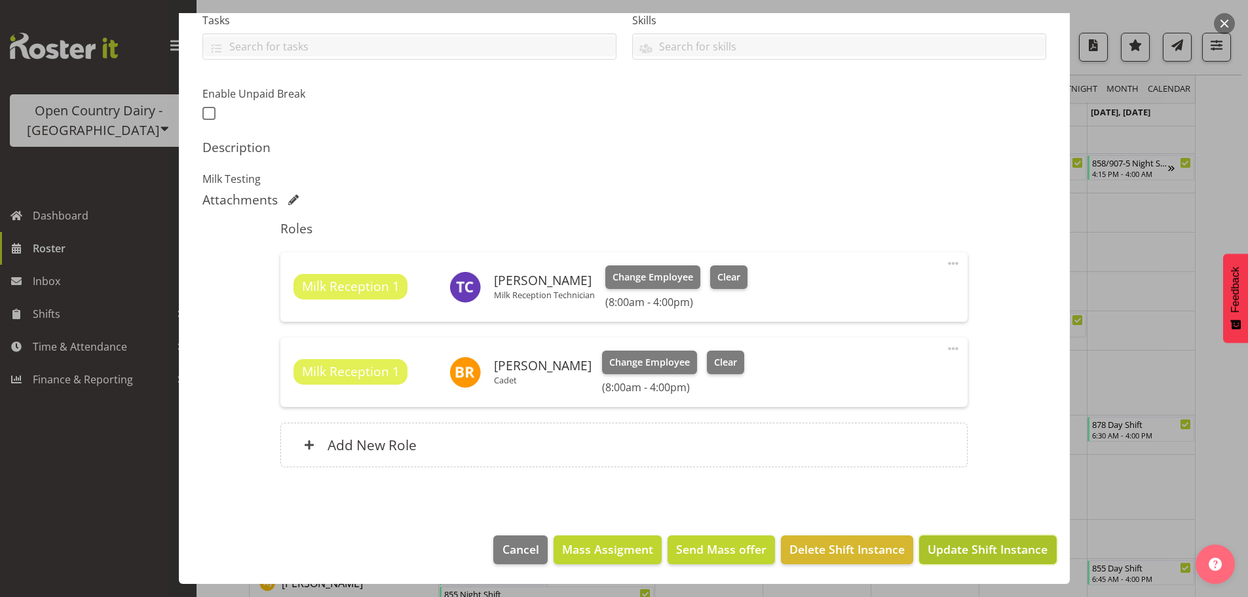
click at [993, 556] on span "Update Shift Instance" at bounding box center [988, 549] width 120 height 17
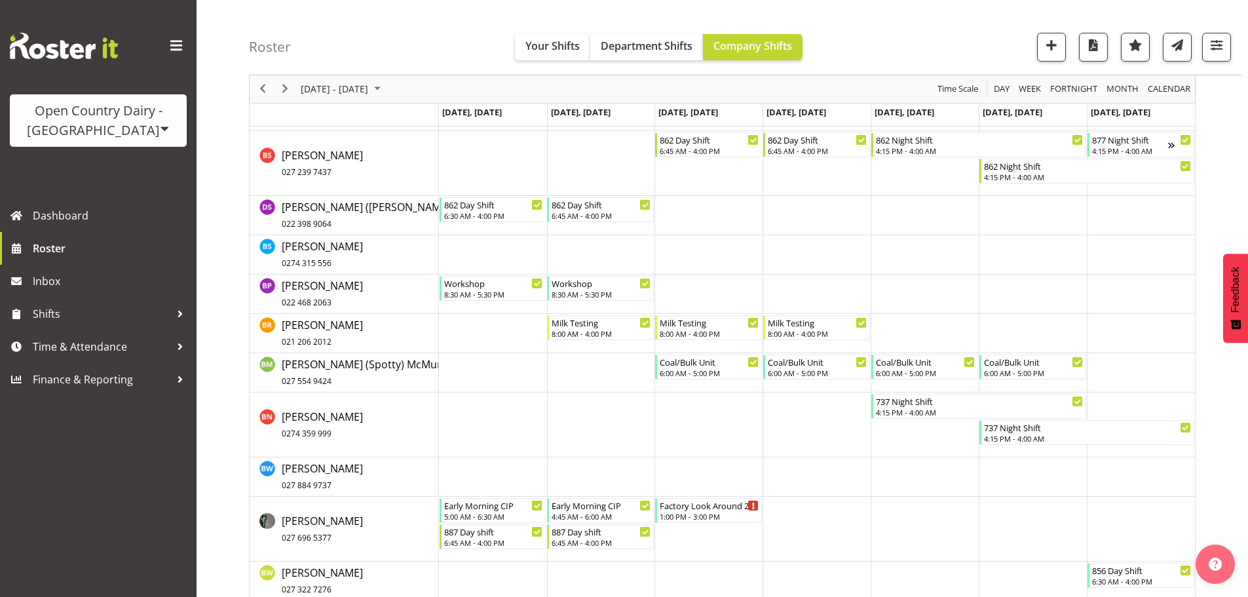
scroll to position [2375, 0]
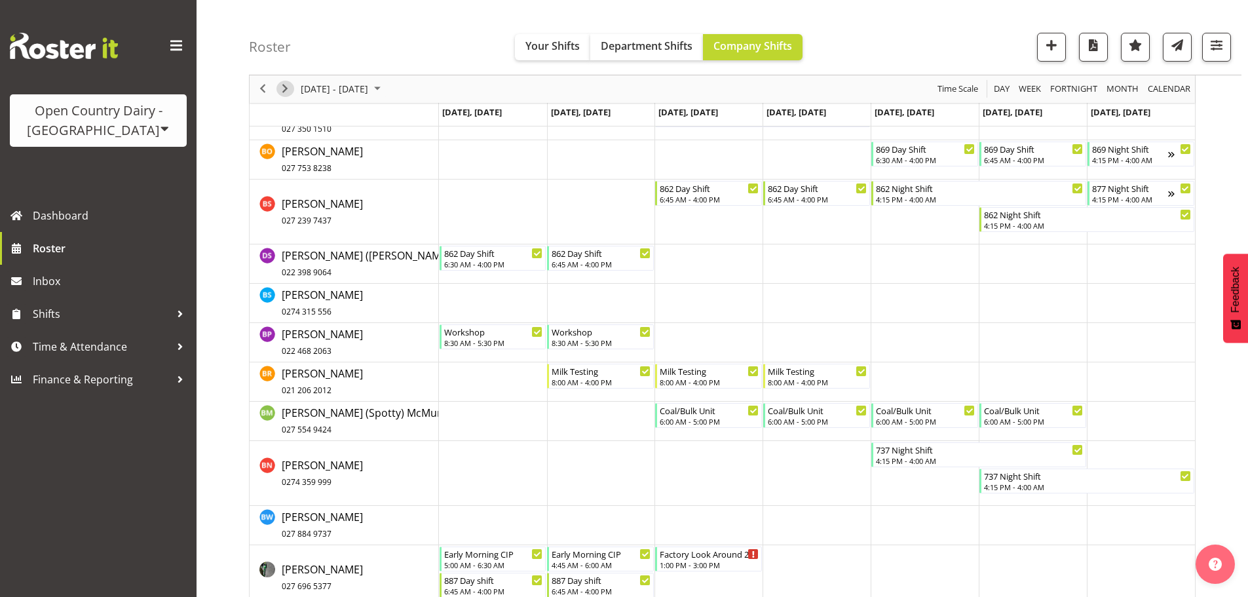
click at [284, 90] on span "Next" at bounding box center [285, 89] width 16 height 16
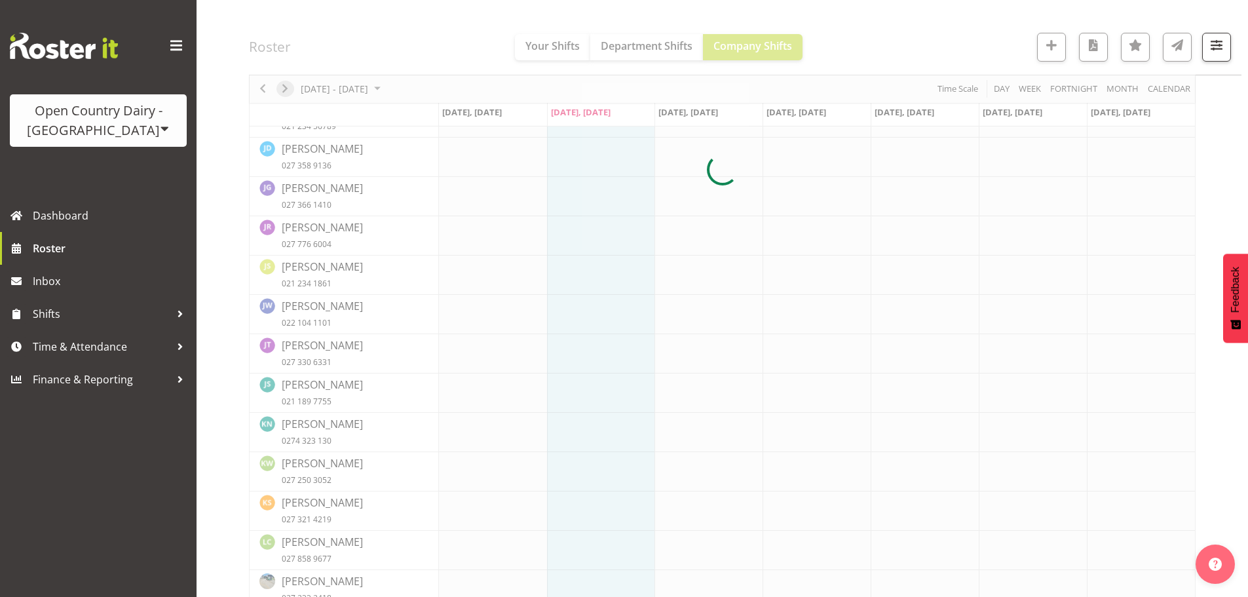
scroll to position [3030, 0]
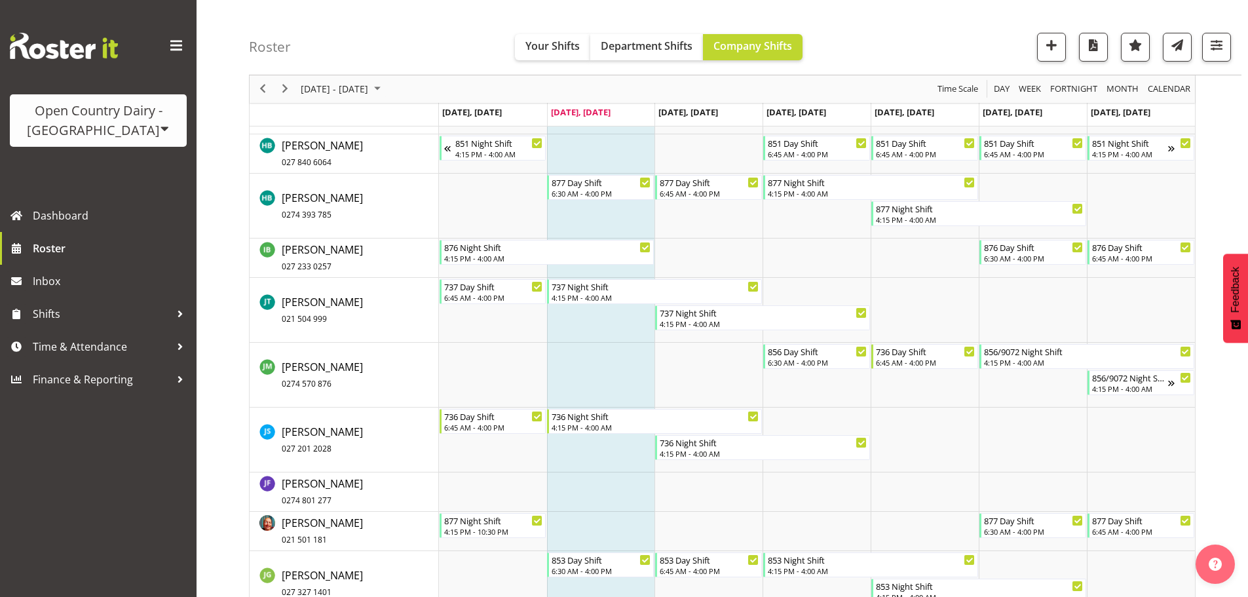
scroll to position [4130, 0]
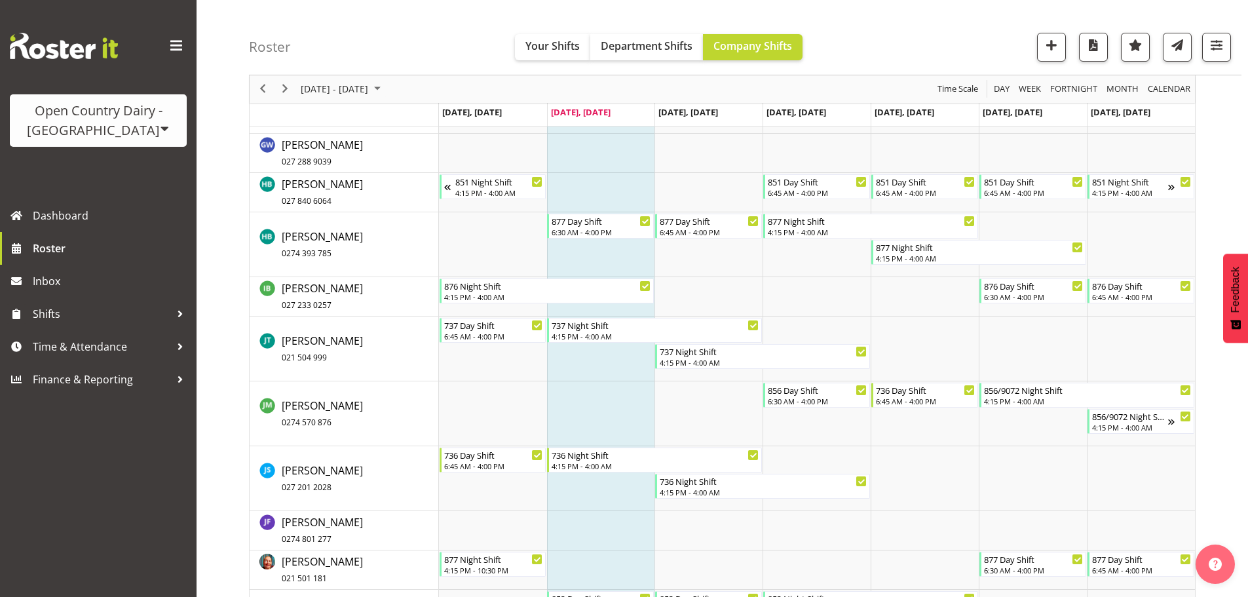
click at [216, 299] on div "Roster Your Shifts Department Shifts Company Shifts All Locations Clear Awarua …" at bounding box center [723, 370] width 1052 height 8928
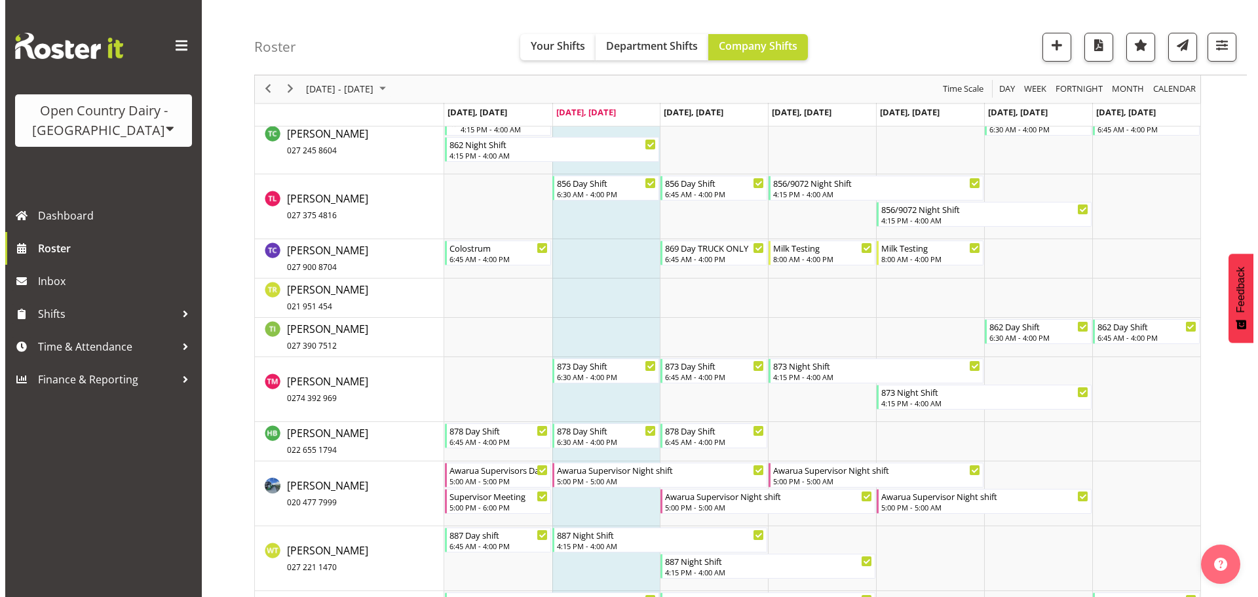
scroll to position [8258, 0]
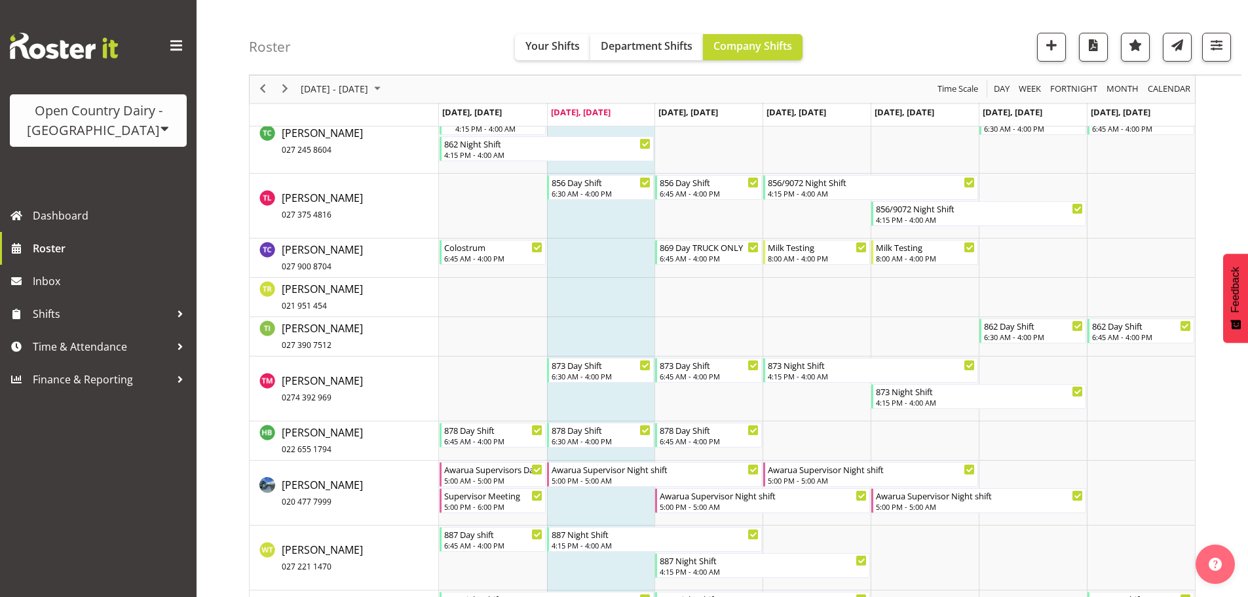
click at [591, 324] on td "Timeline Week of August 26, 2025" at bounding box center [601, 336] width 108 height 39
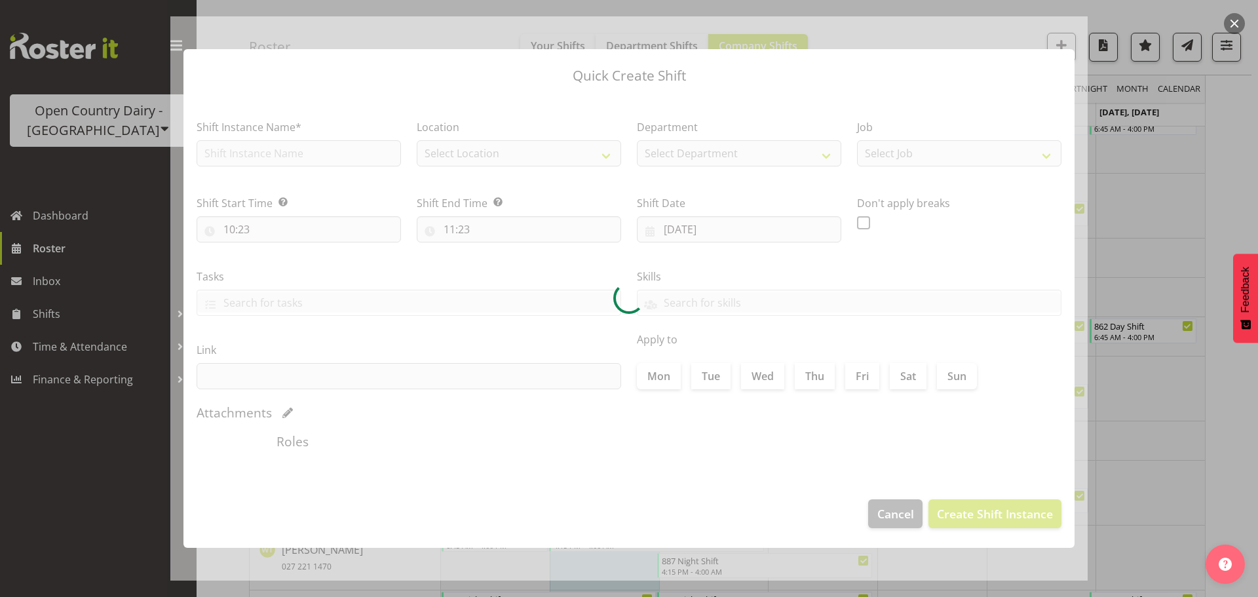
checkbox input "true"
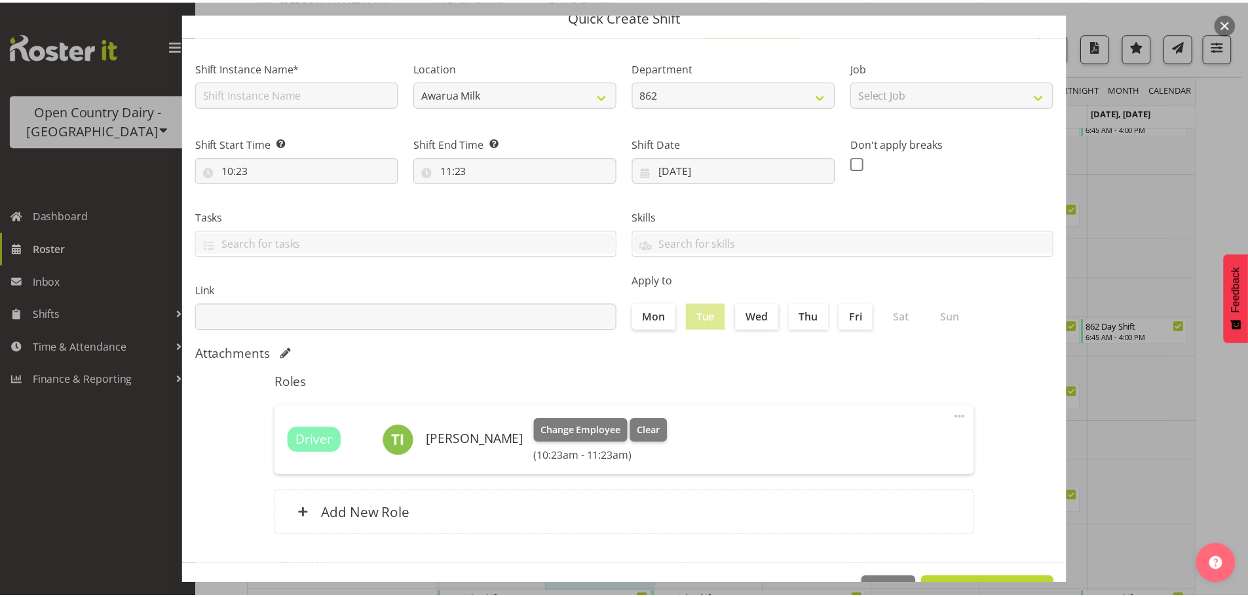
scroll to position [98, 0]
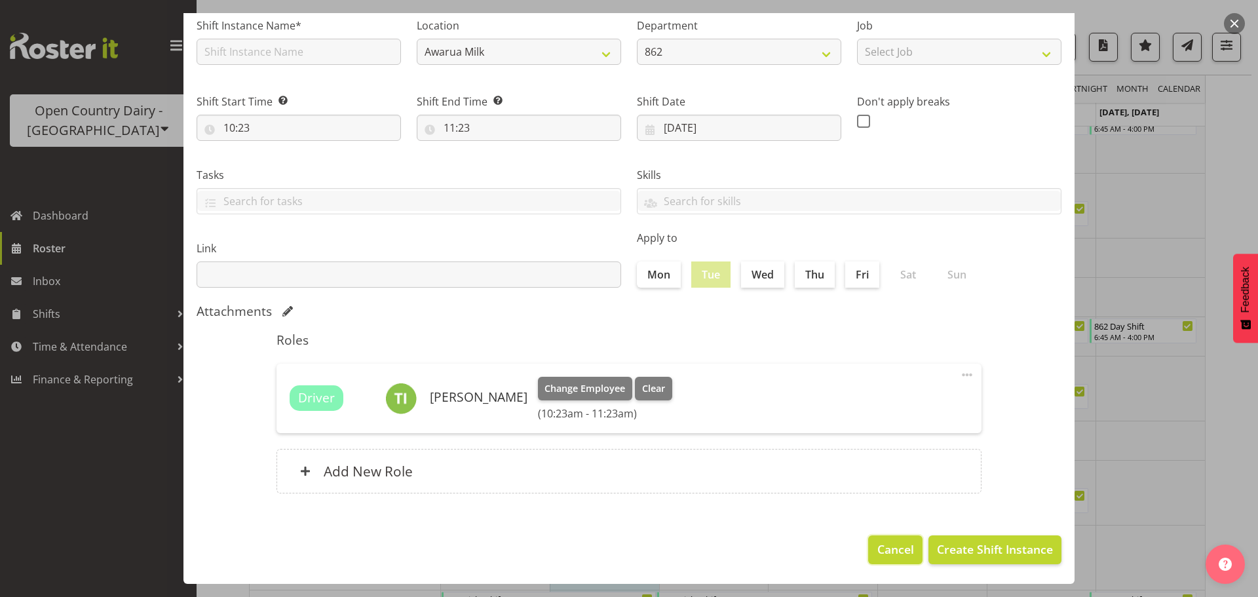
click at [882, 552] on span "Cancel" at bounding box center [895, 549] width 37 height 17
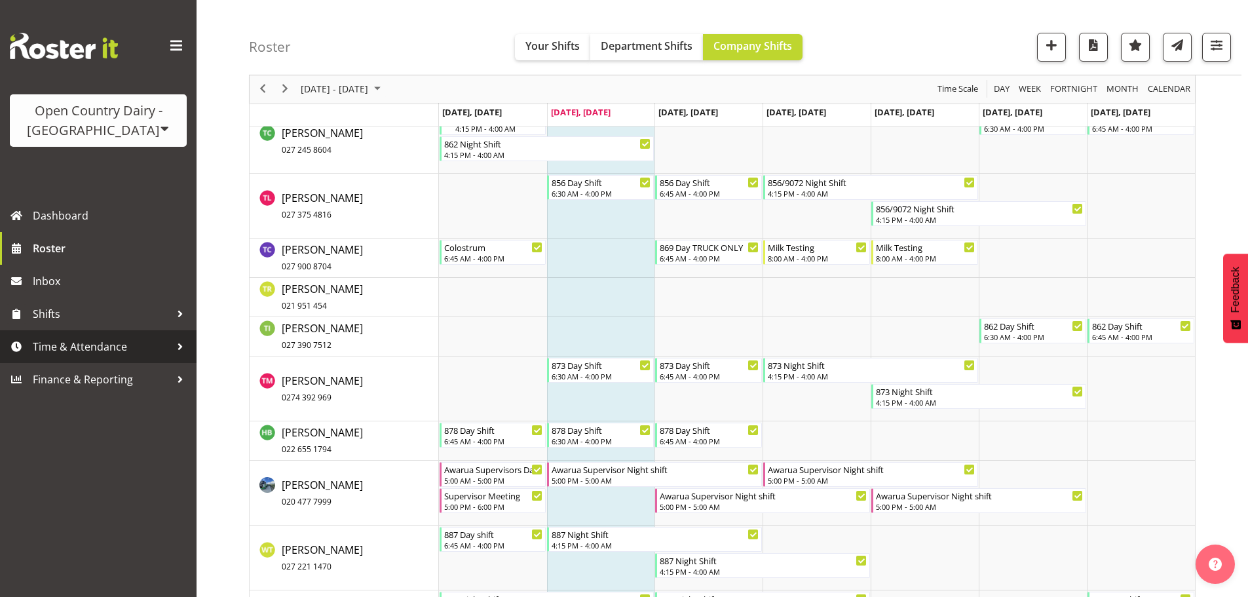
click at [84, 345] on span "Time & Attendance" at bounding box center [102, 347] width 138 height 20
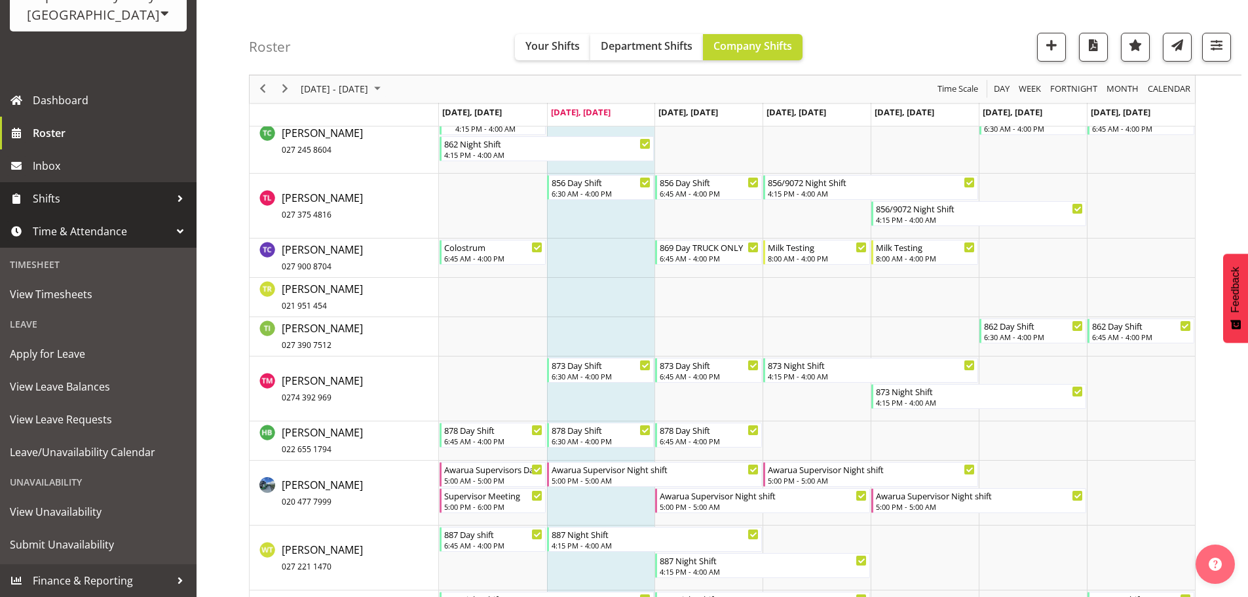
click at [53, 205] on span "Shifts" at bounding box center [102, 199] width 138 height 20
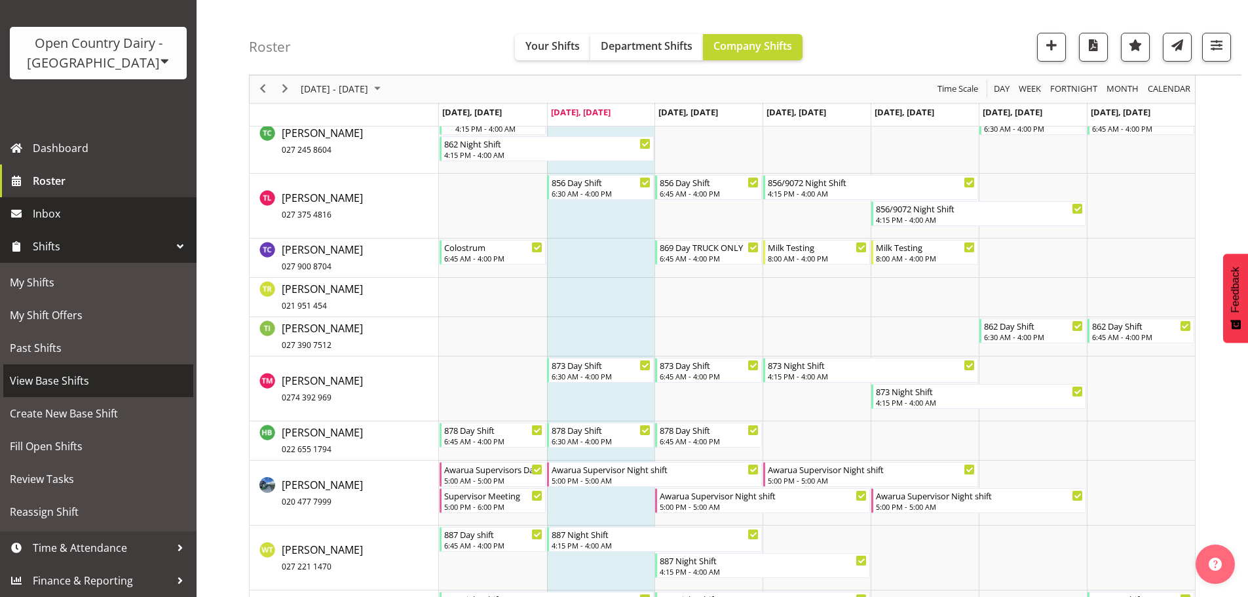
scroll to position [67, 0]
click at [65, 383] on span "View Base Shifts" at bounding box center [98, 381] width 177 height 20
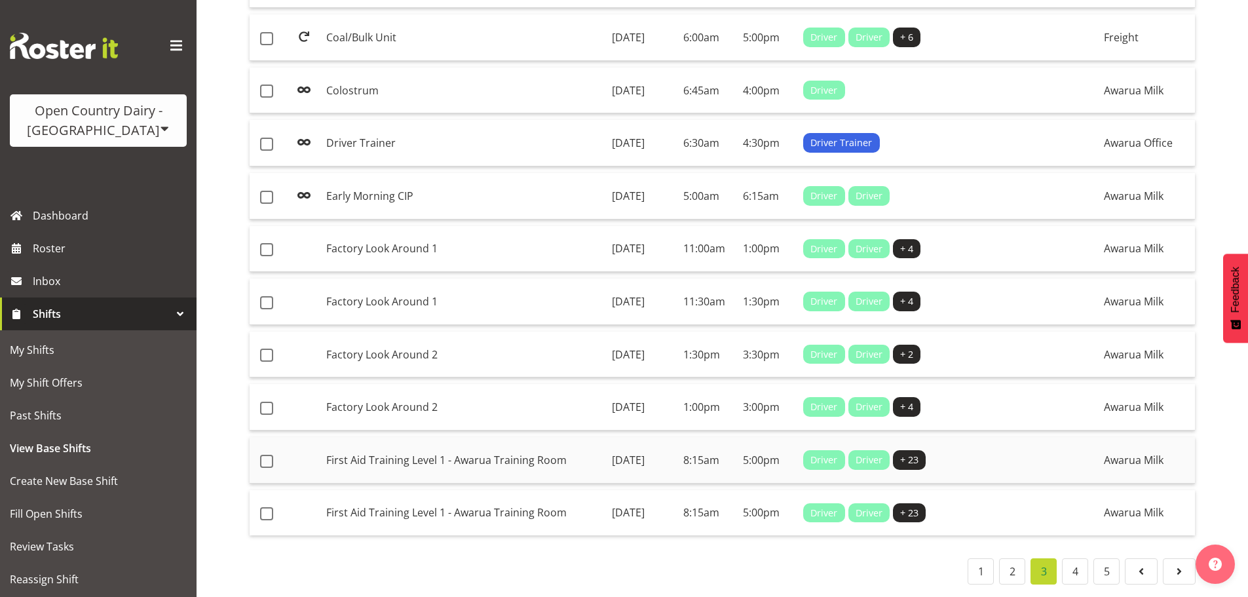
scroll to position [946, 0]
click at [1075, 562] on link "4" at bounding box center [1075, 571] width 26 height 26
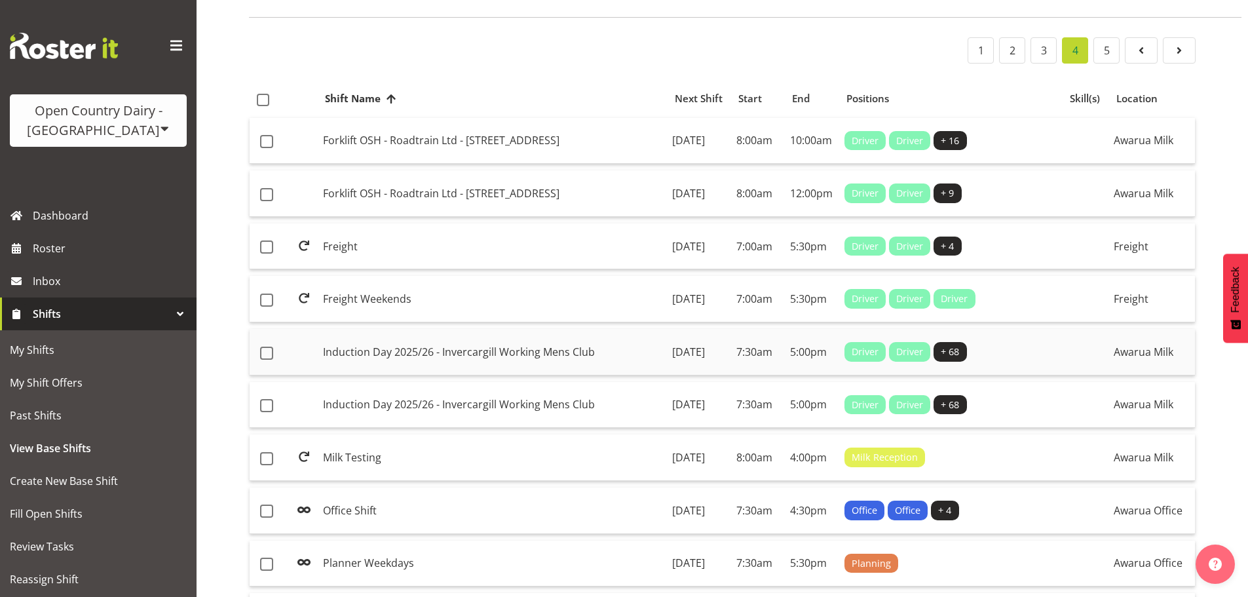
scroll to position [88, 0]
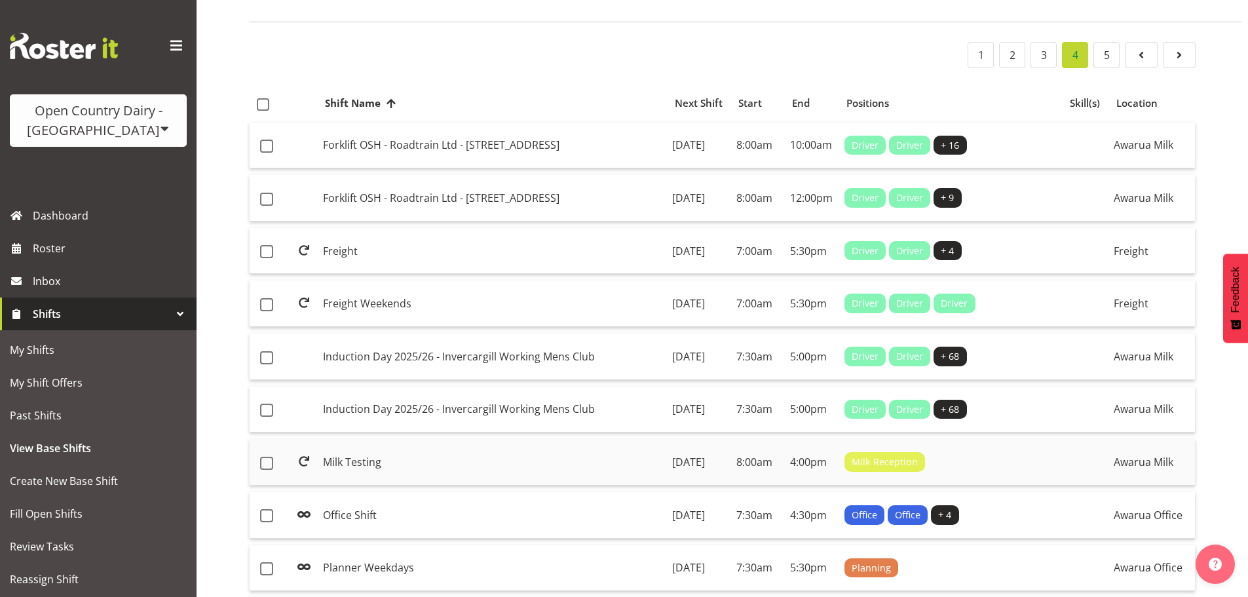
click at [978, 472] on div "Milk Reception" at bounding box center [951, 462] width 213 height 20
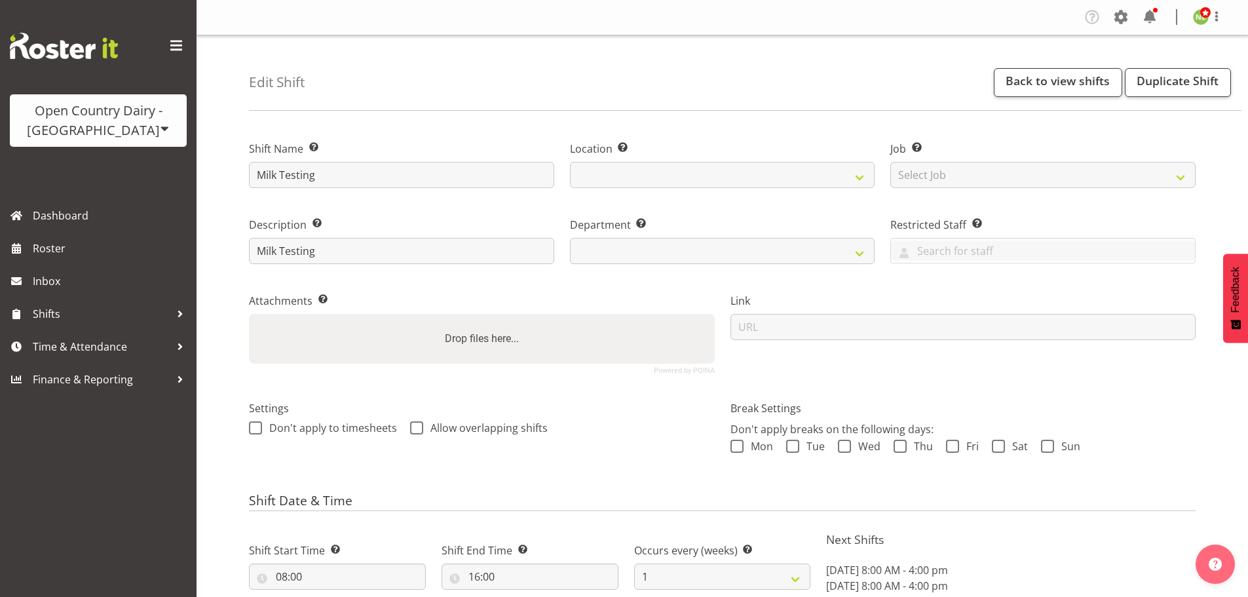
select select "date"
select select
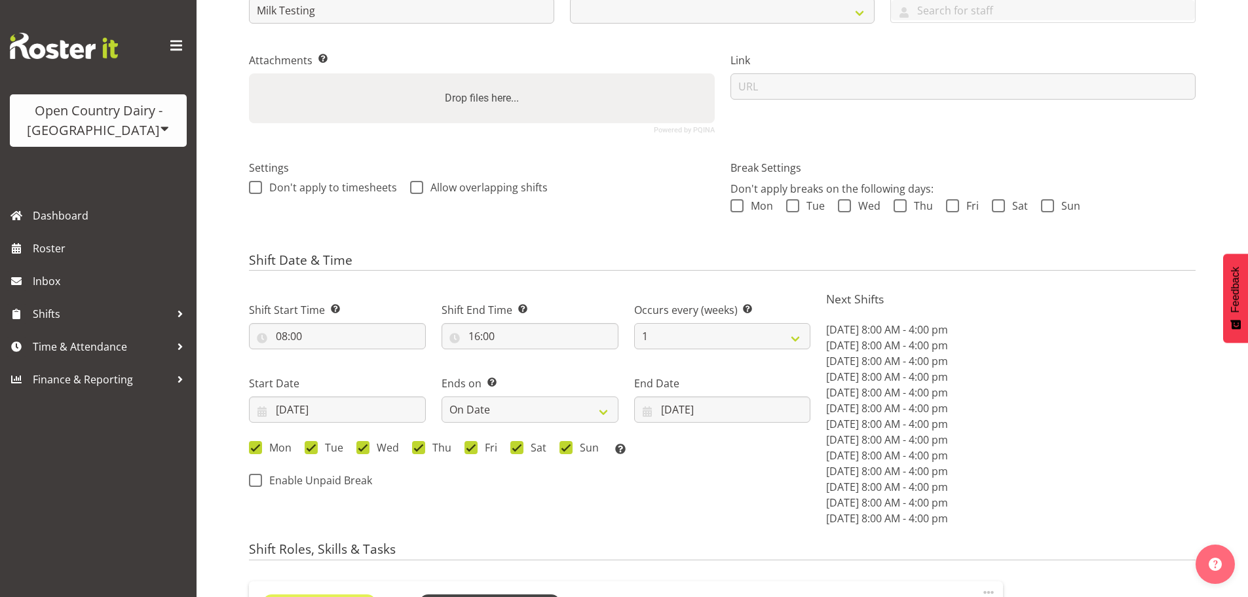
scroll to position [393, 0]
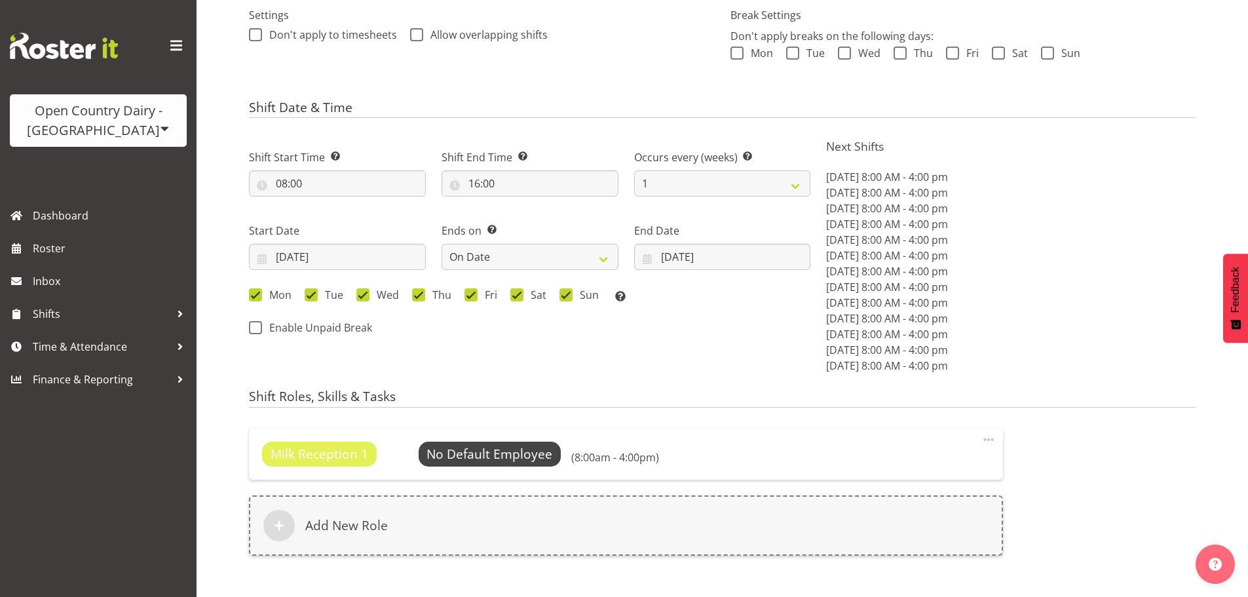
select select
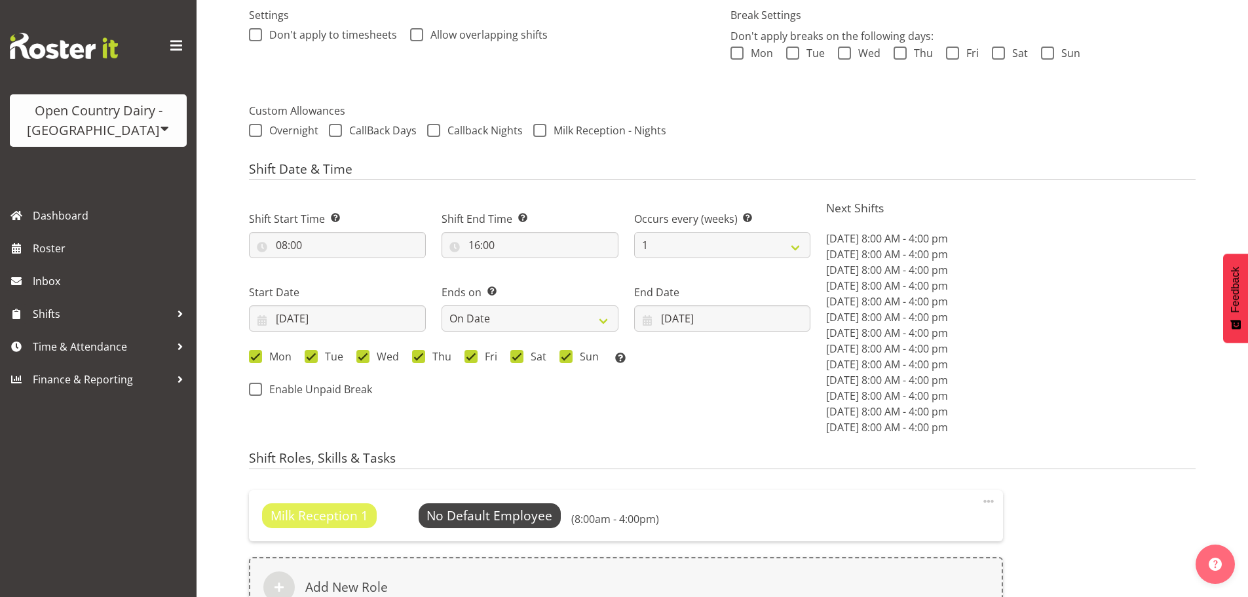
select select
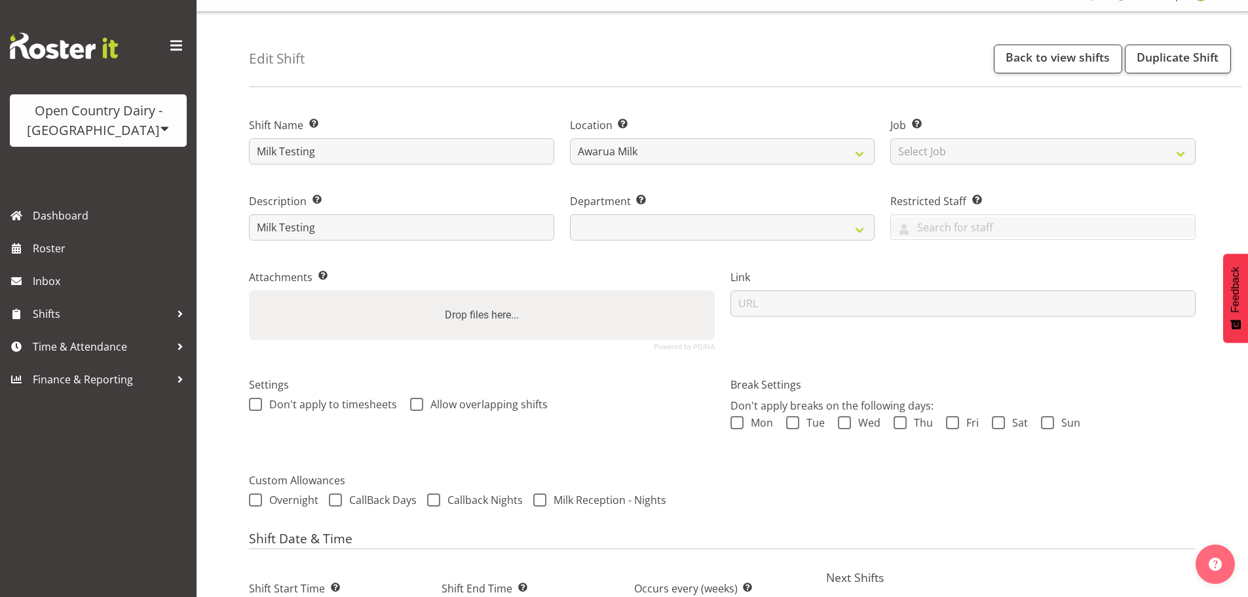
scroll to position [0, 0]
